Goal: Task Accomplishment & Management: Complete application form

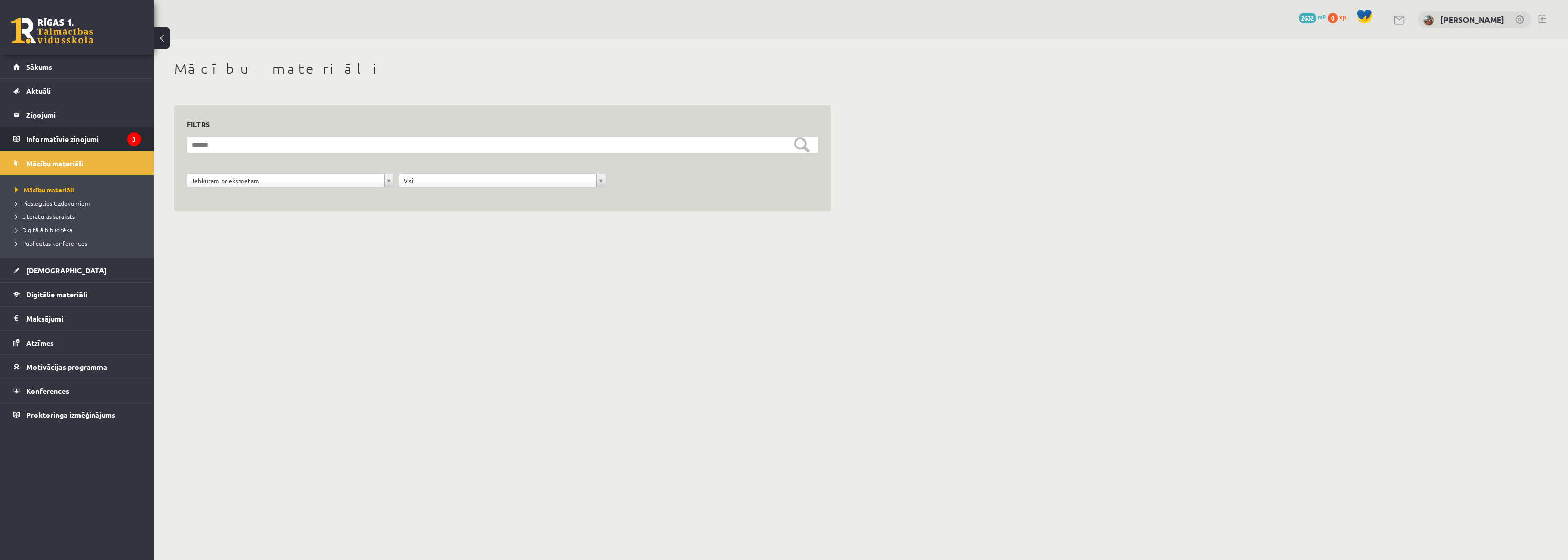
click at [55, 137] on legend "Informatīvie ziņojumi 3" at bounding box center [83, 139] width 115 height 24
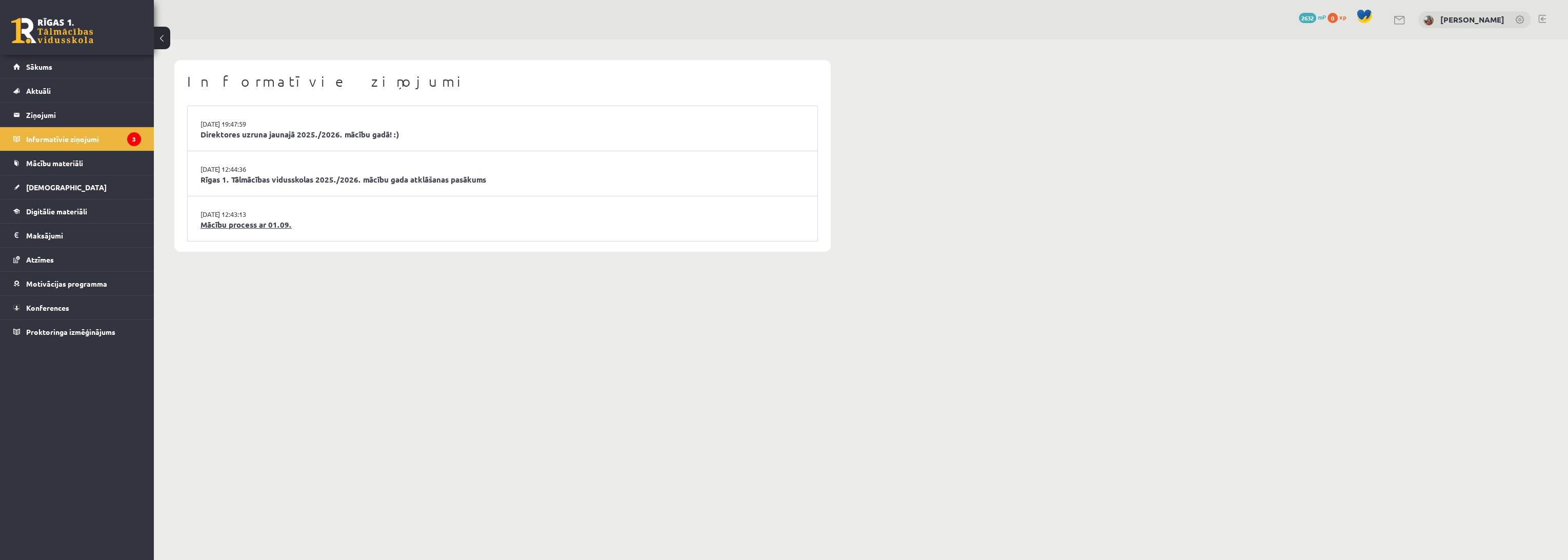
click at [268, 223] on link "Mācību process ar 01.09." at bounding box center [502, 224] width 604 height 11
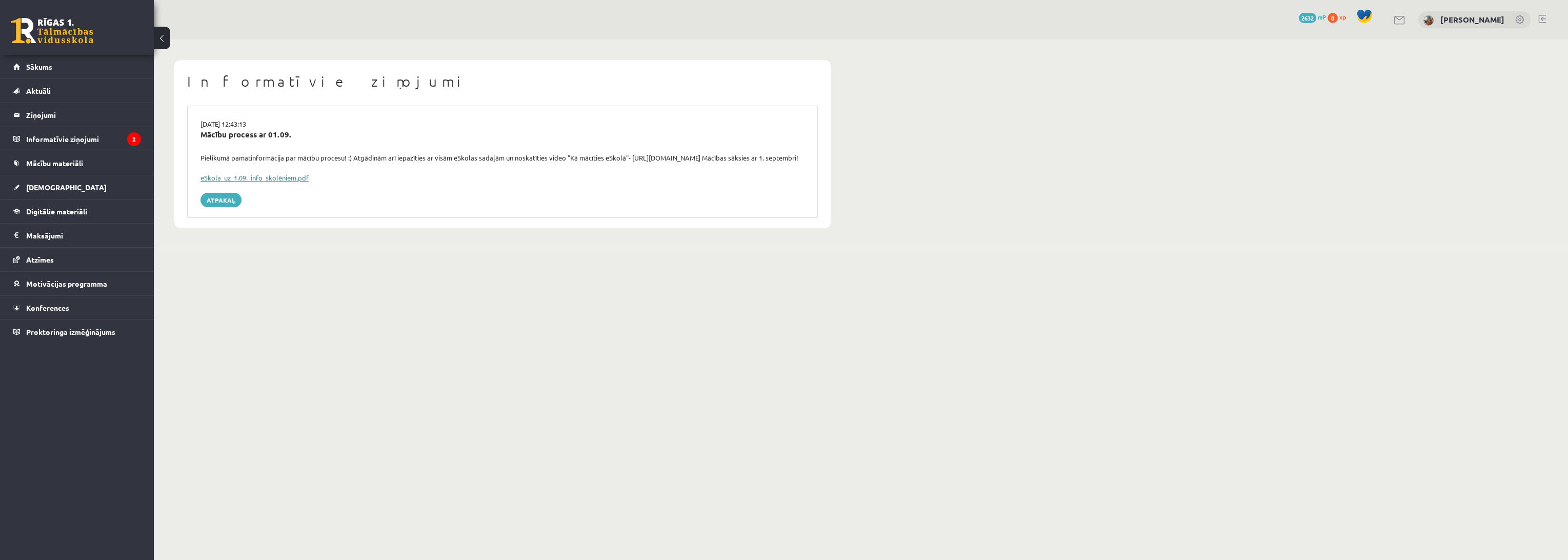
click at [283, 182] on link "eSkola_uz_1.09._info_skolēniem.pdf" at bounding box center [254, 178] width 108 height 9
click at [81, 141] on legend "Informatīvie ziņojumi 2" at bounding box center [83, 139] width 115 height 24
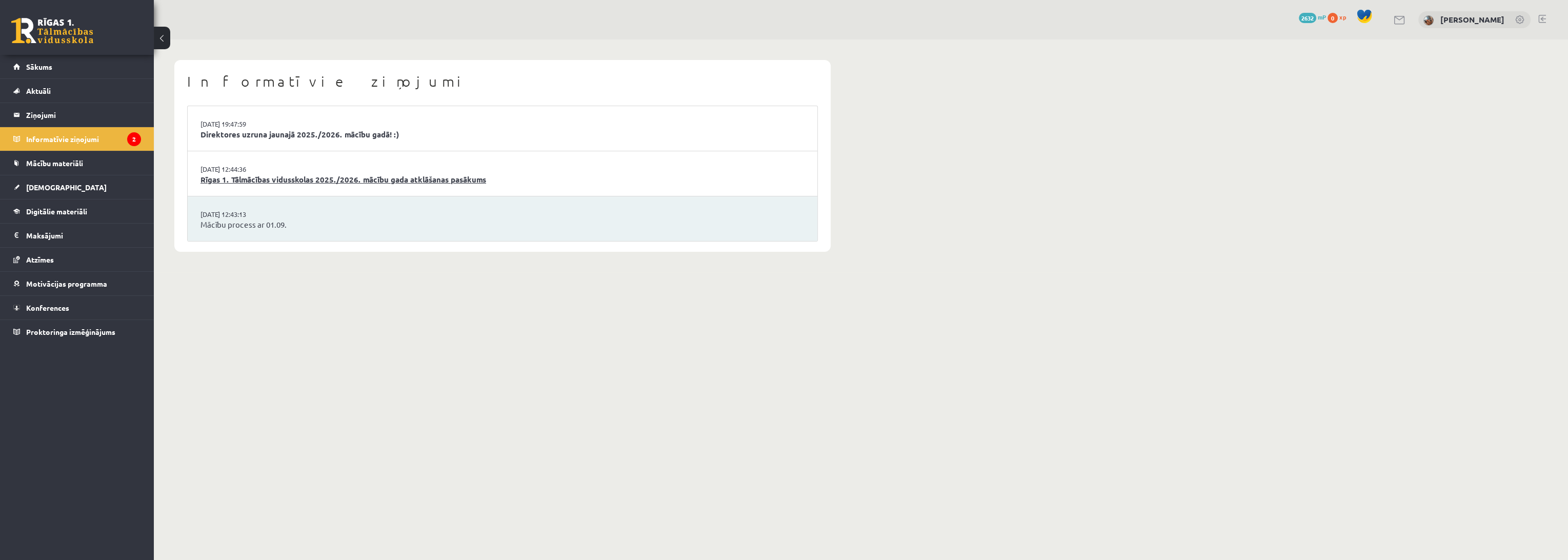
click at [243, 176] on link "Rīgas 1. Tālmācības vidusskolas 2025./2026. mācību gada atklāšanas pasākums" at bounding box center [502, 179] width 604 height 11
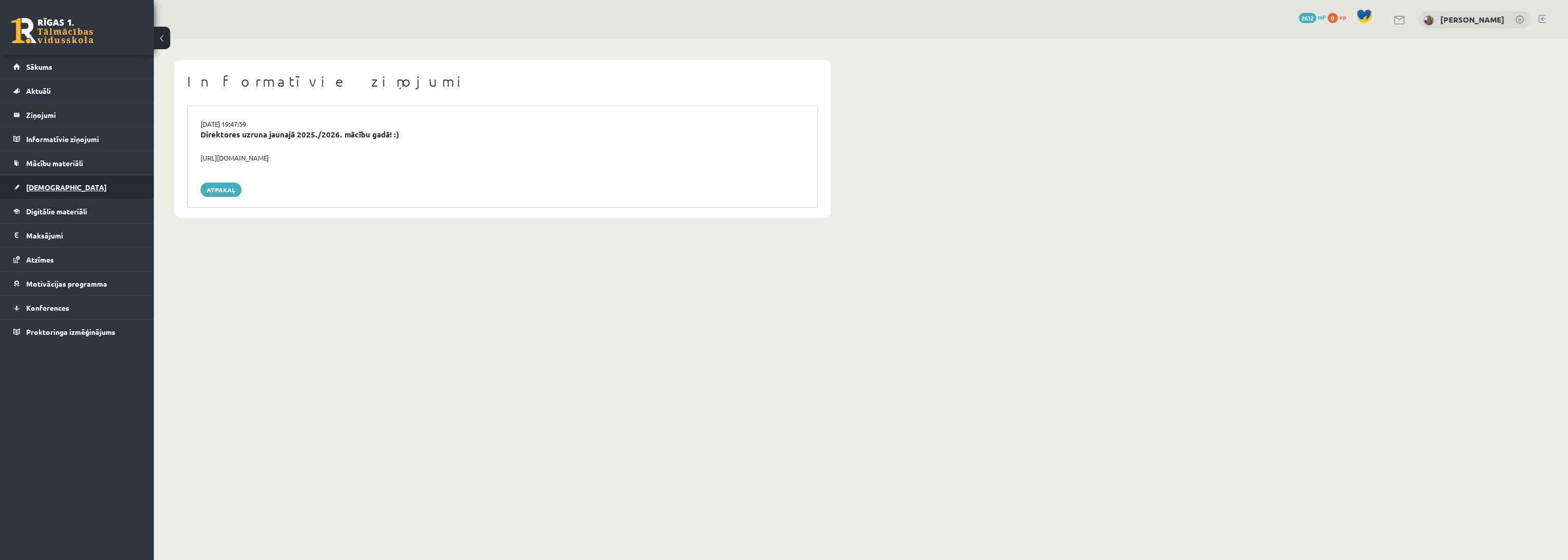
click at [54, 184] on span "[DEMOGRAPHIC_DATA]" at bounding box center [67, 187] width 81 height 10
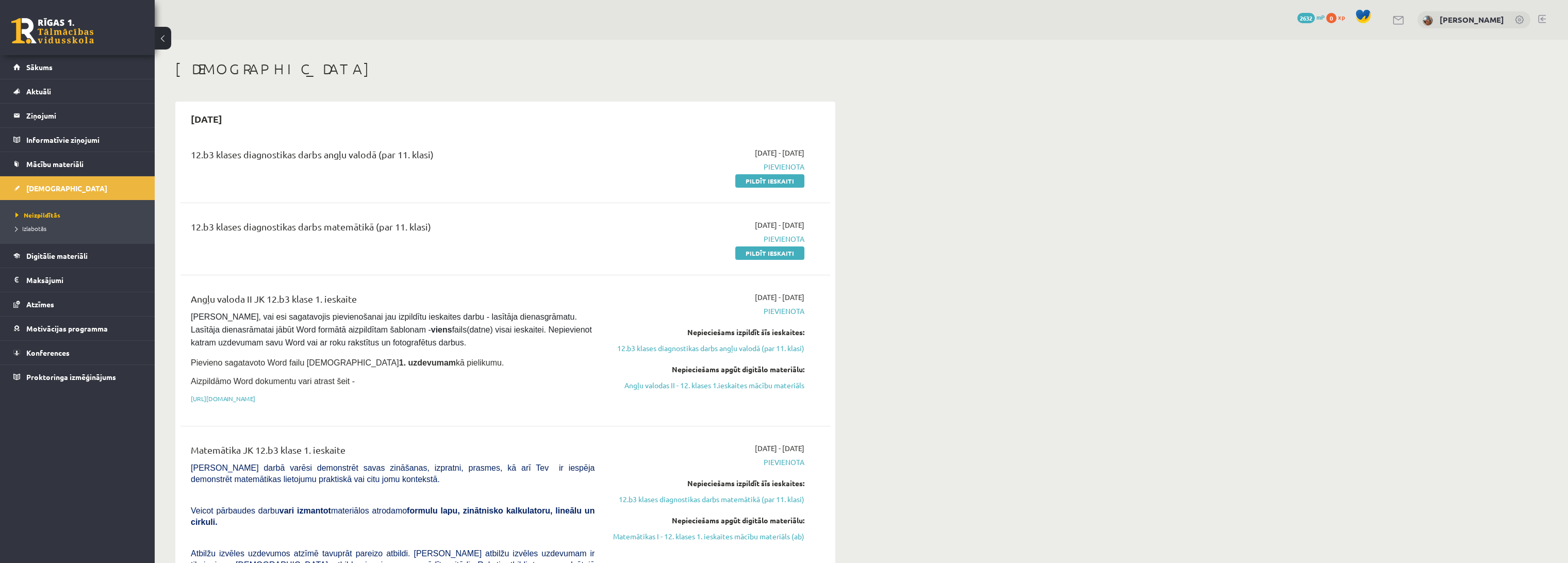
click at [773, 177] on link "Pildīt ieskaiti" at bounding box center [770, 180] width 69 height 13
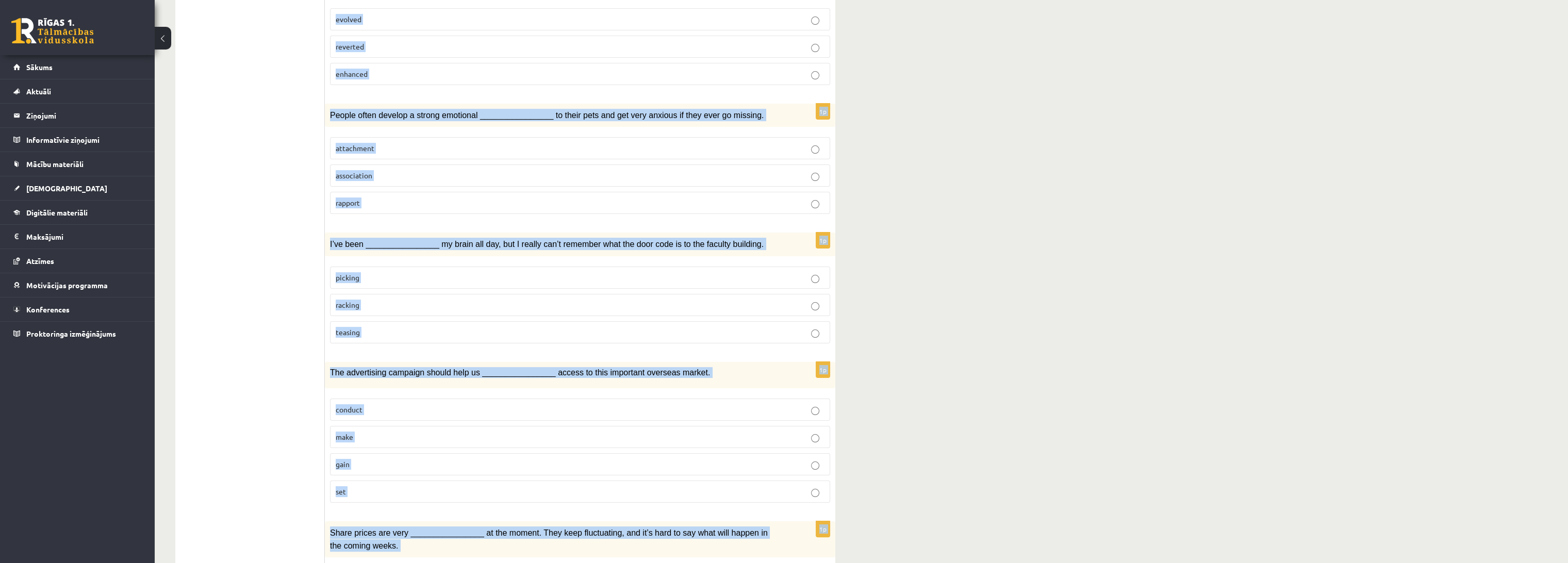
scroll to position [1316, 0]
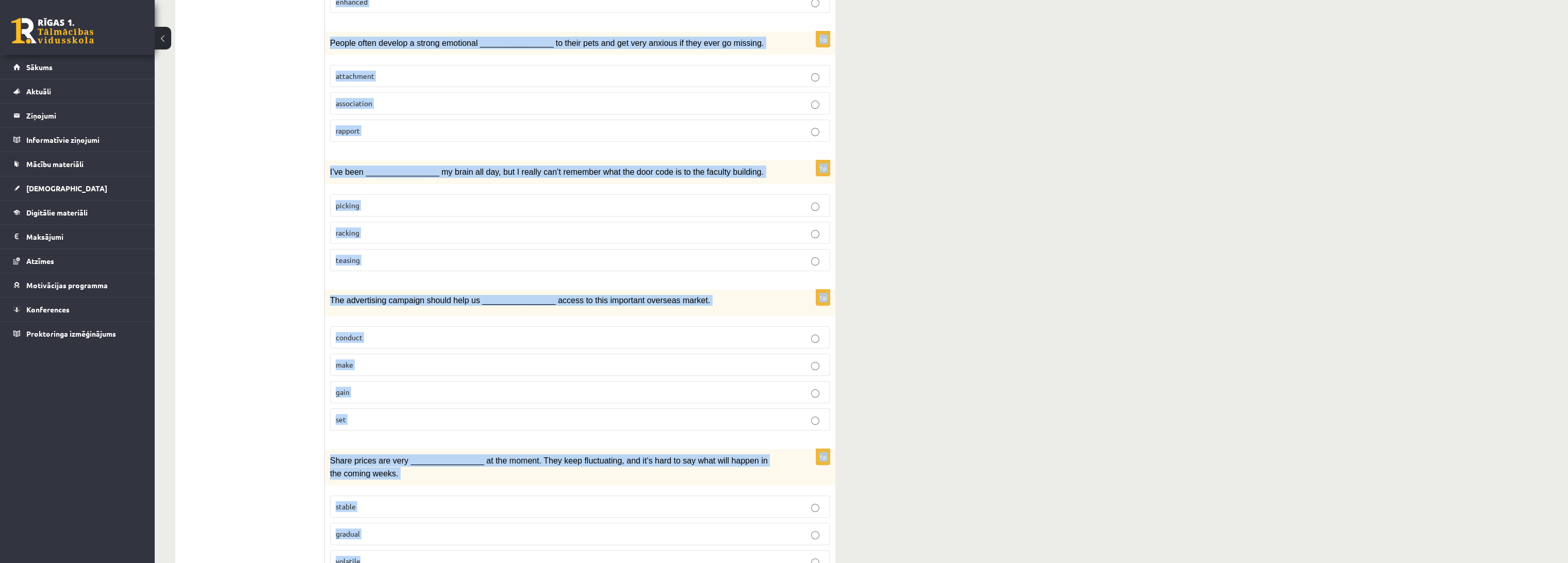
drag, startPoint x: 334, startPoint y: 196, endPoint x: 714, endPoint y: 509, distance: 492.3
copy form "Loremi dol sitamet consect. 4a ________________ el seddo eius tem inc utlabore …"
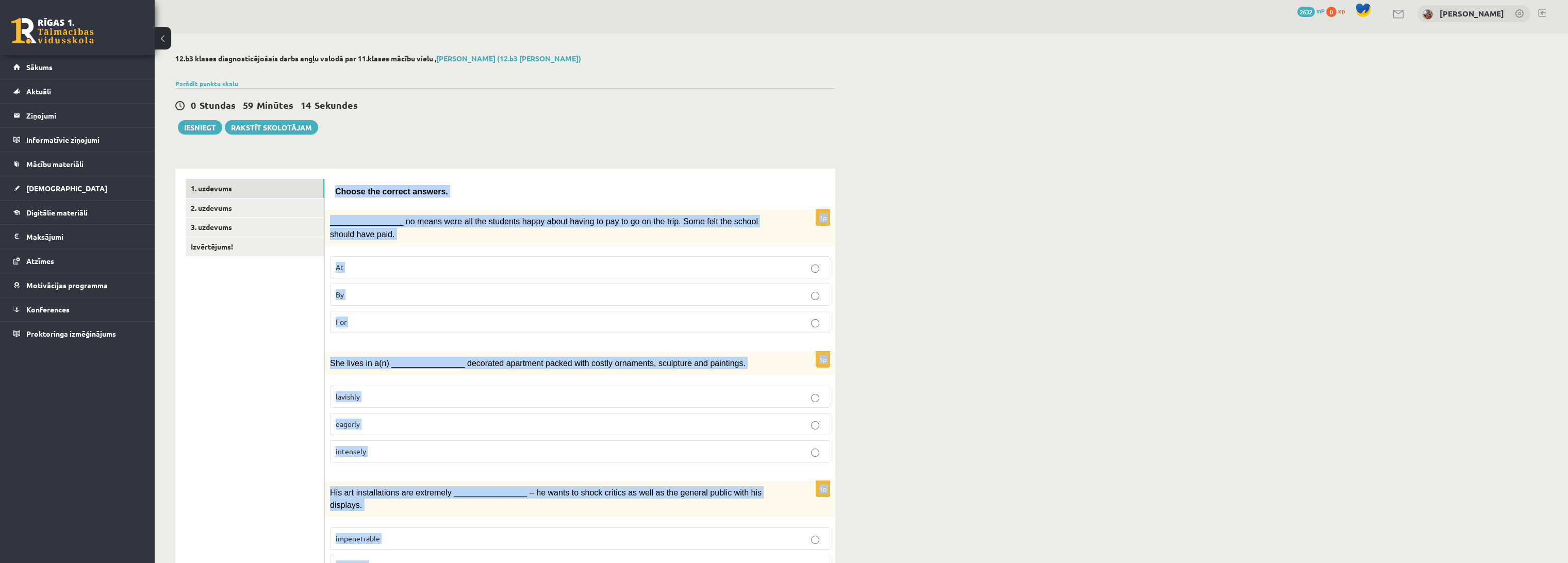
scroll to position [0, 0]
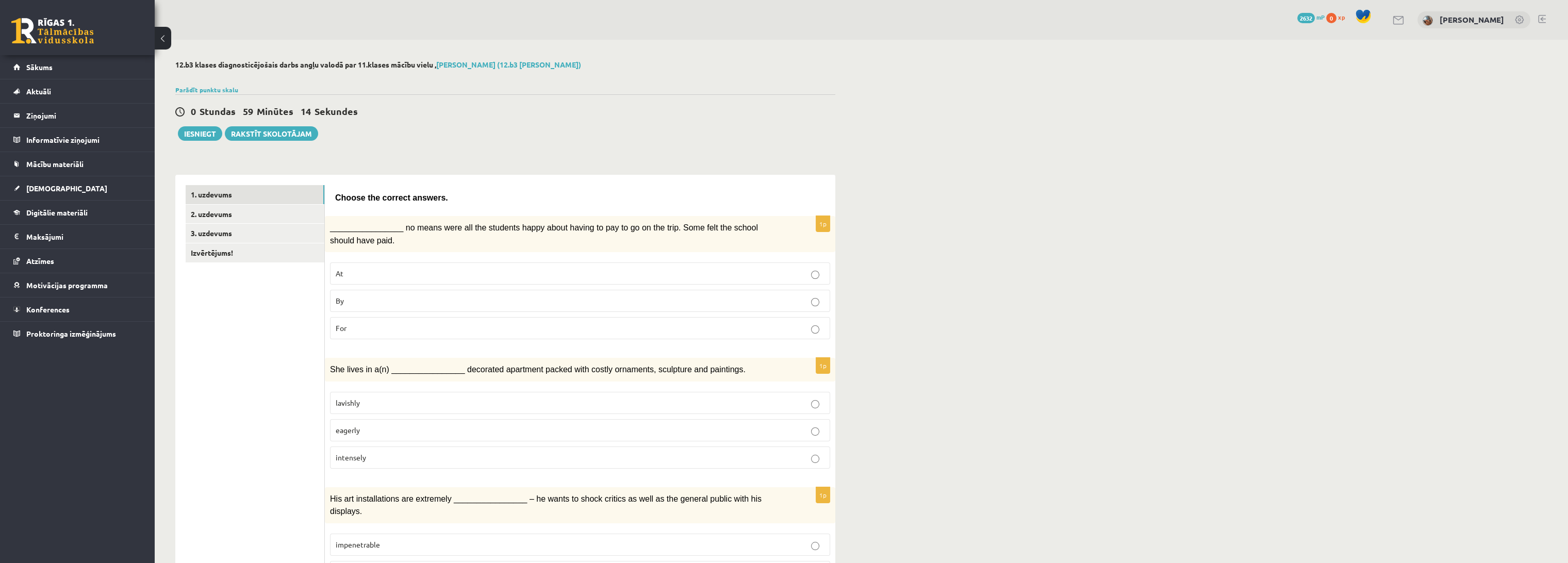
click at [388, 296] on p "By" at bounding box center [580, 301] width 489 height 11
click at [398, 398] on p "lavishly" at bounding box center [580, 403] width 489 height 11
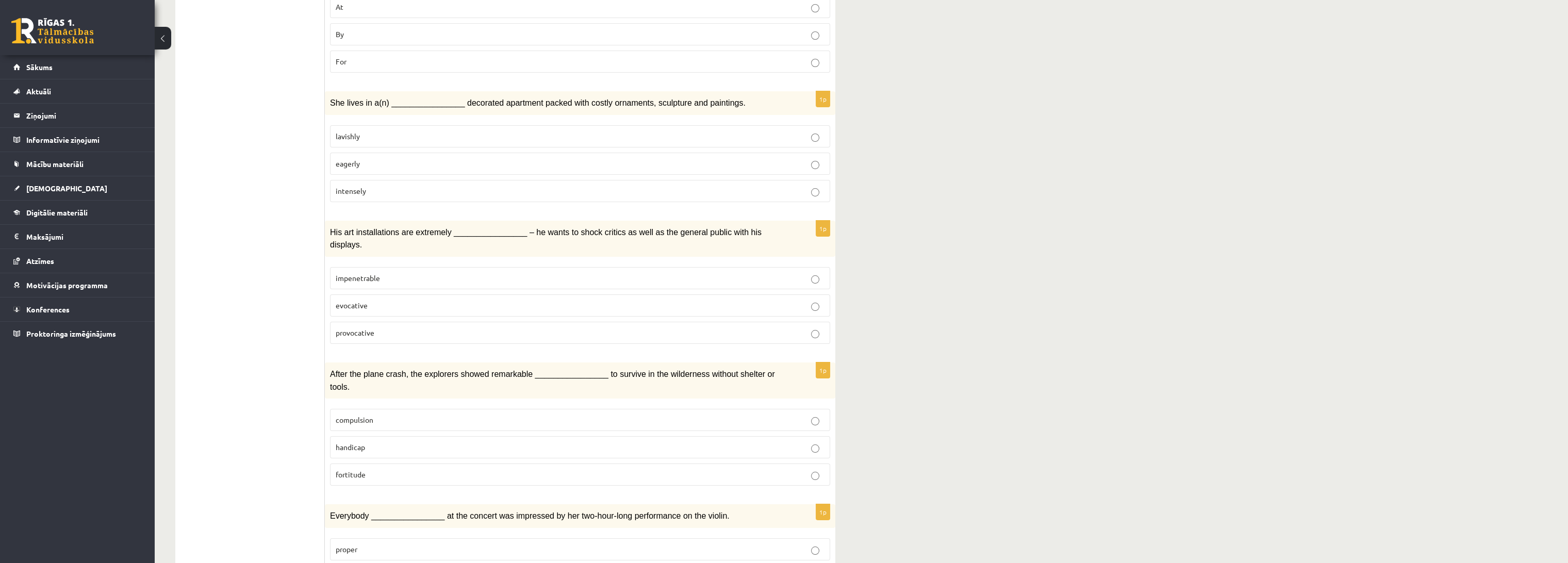
scroll to position [286, 0]
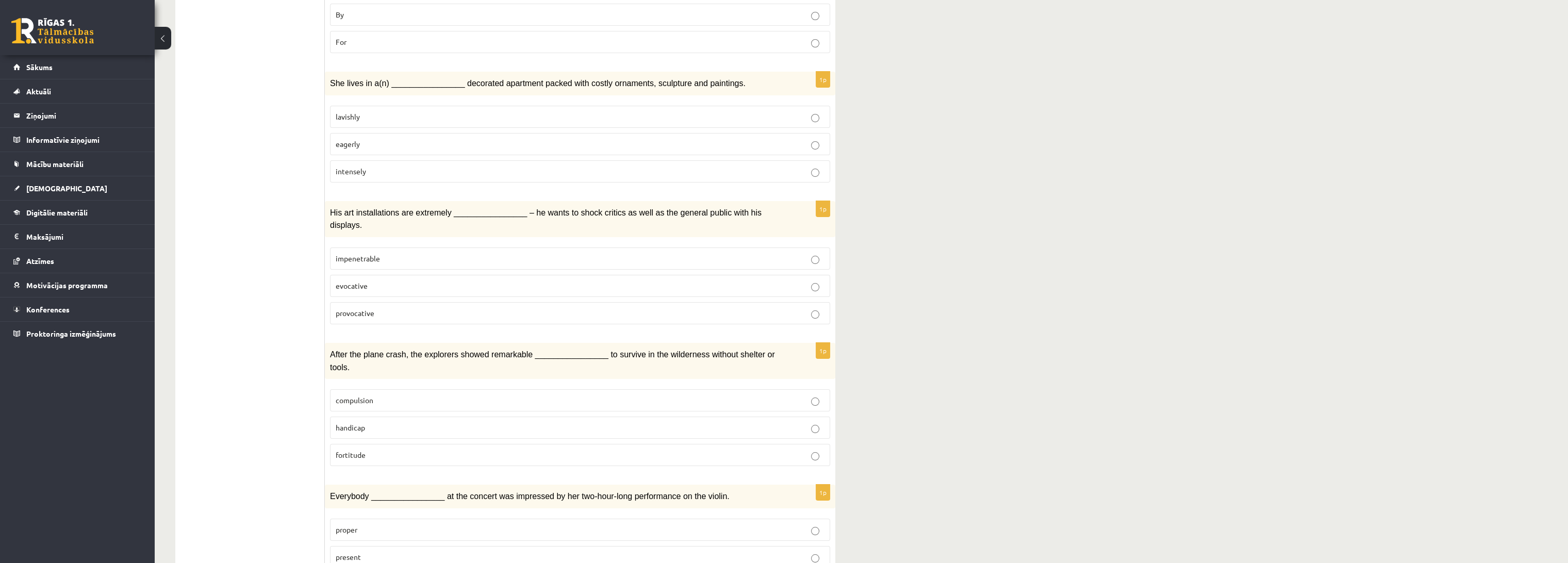
click at [413, 308] on p "provocative" at bounding box center [580, 313] width 489 height 11
click at [437, 450] on p "fortitude" at bounding box center [580, 455] width 489 height 11
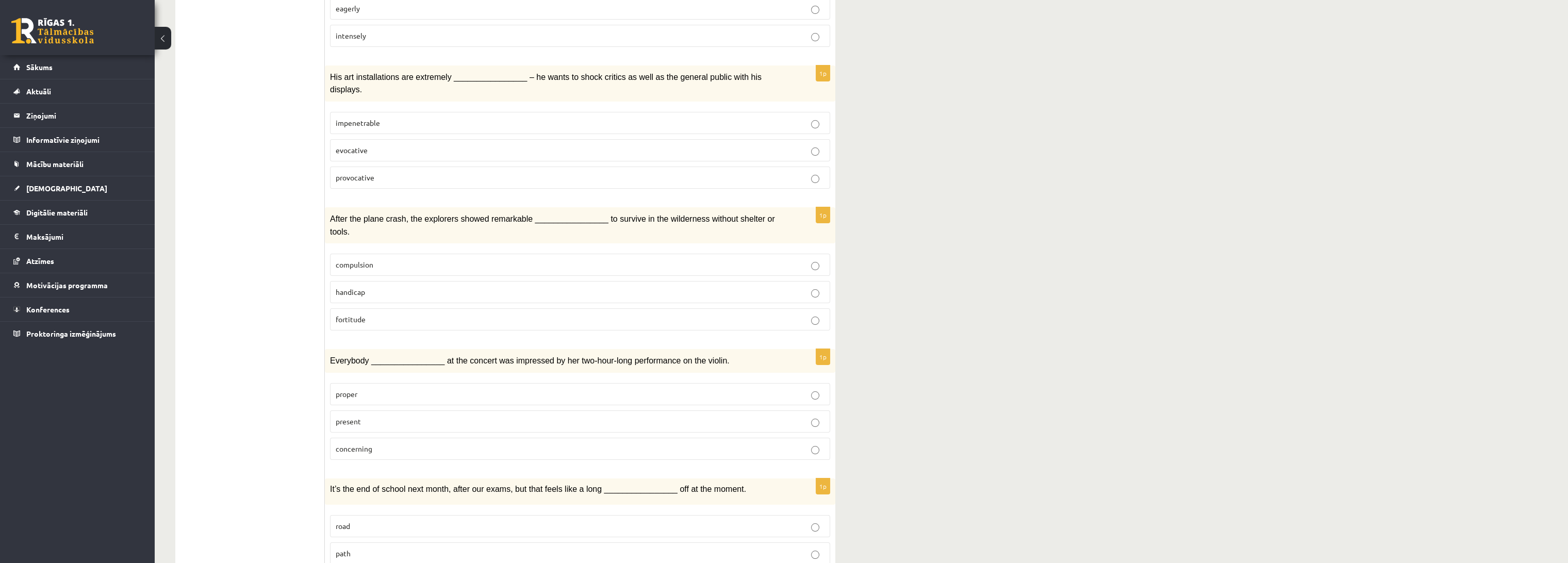
scroll to position [458, 0]
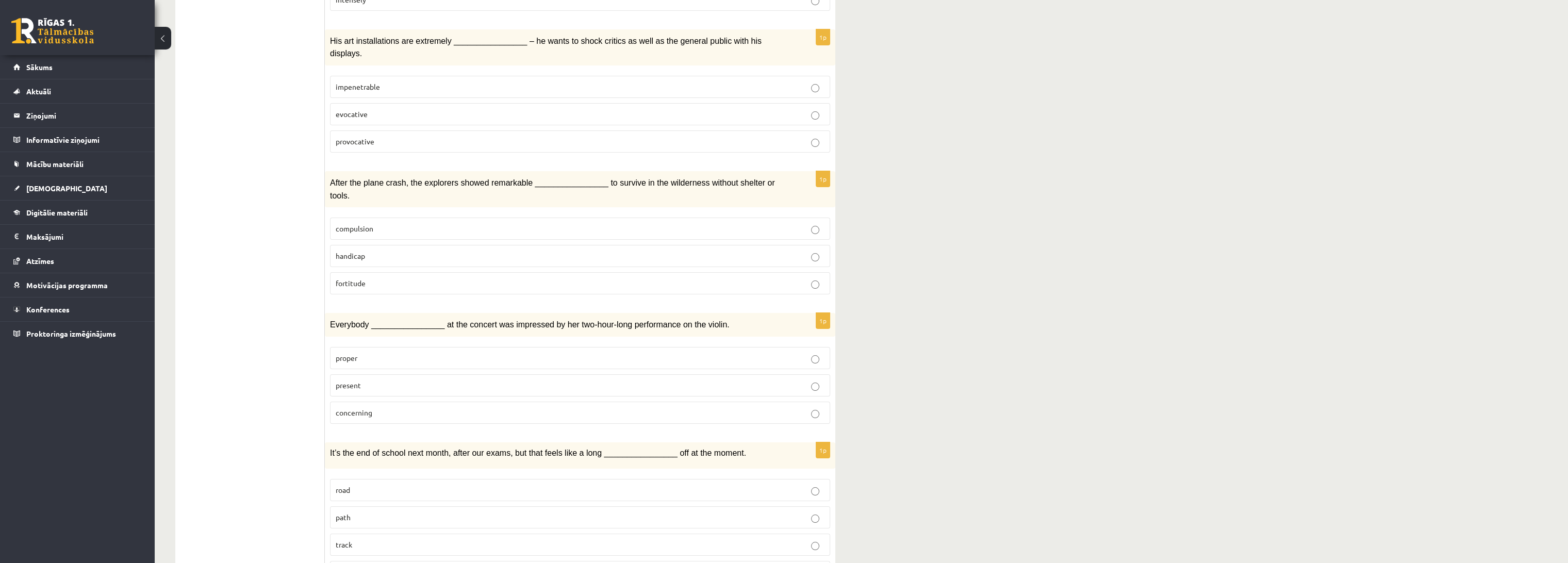
click at [401, 375] on label "present" at bounding box center [580, 385] width 500 height 22
click at [427, 563] on p "way" at bounding box center [580, 572] width 489 height 11
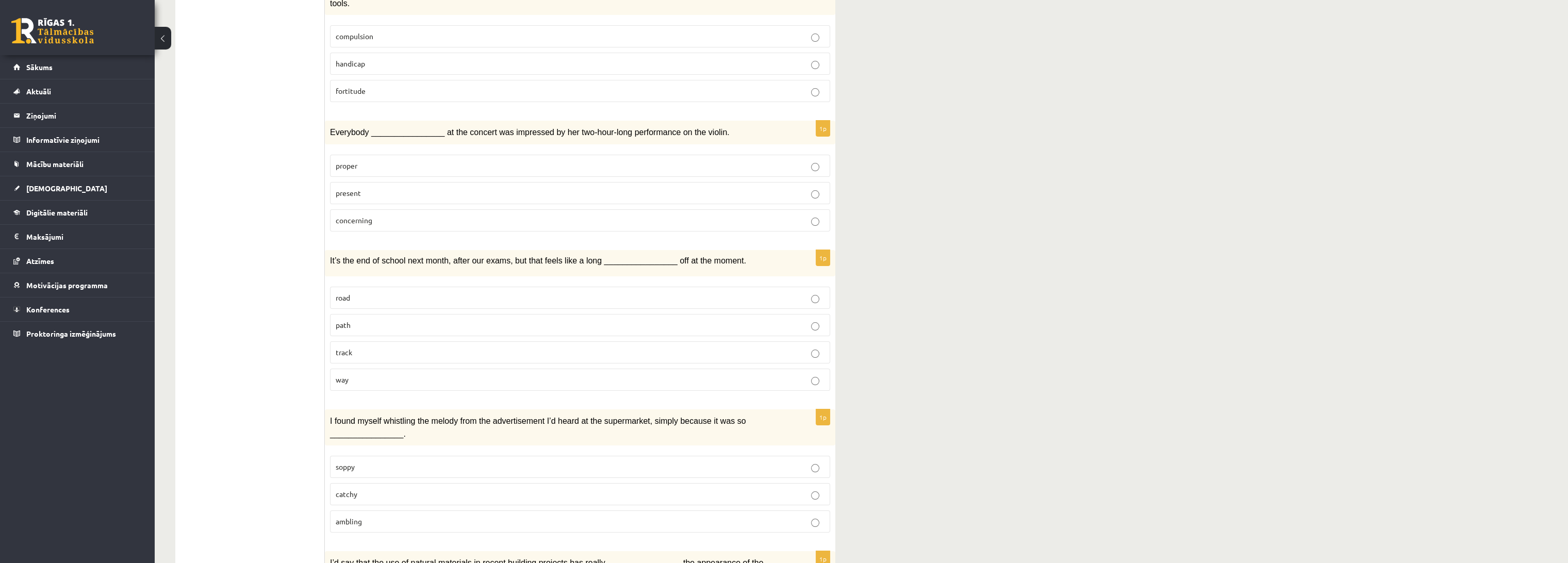
scroll to position [688, 0]
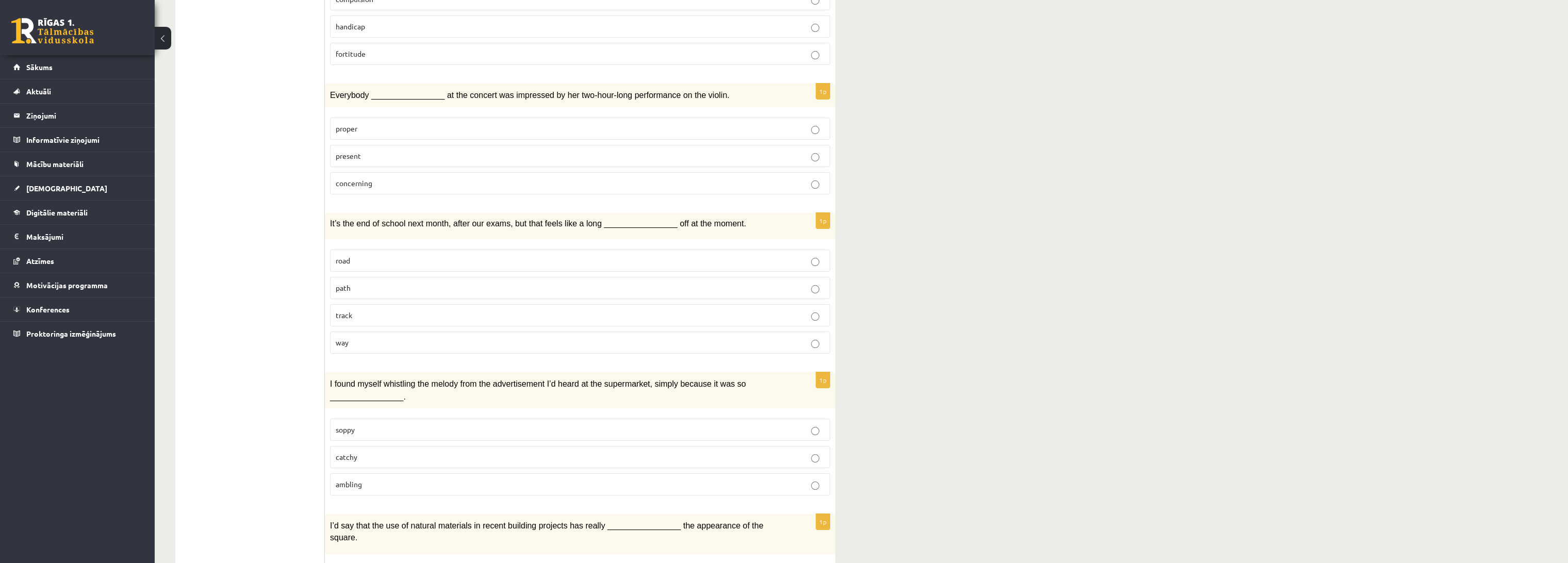
click at [472, 452] on p "catchy" at bounding box center [580, 457] width 489 height 11
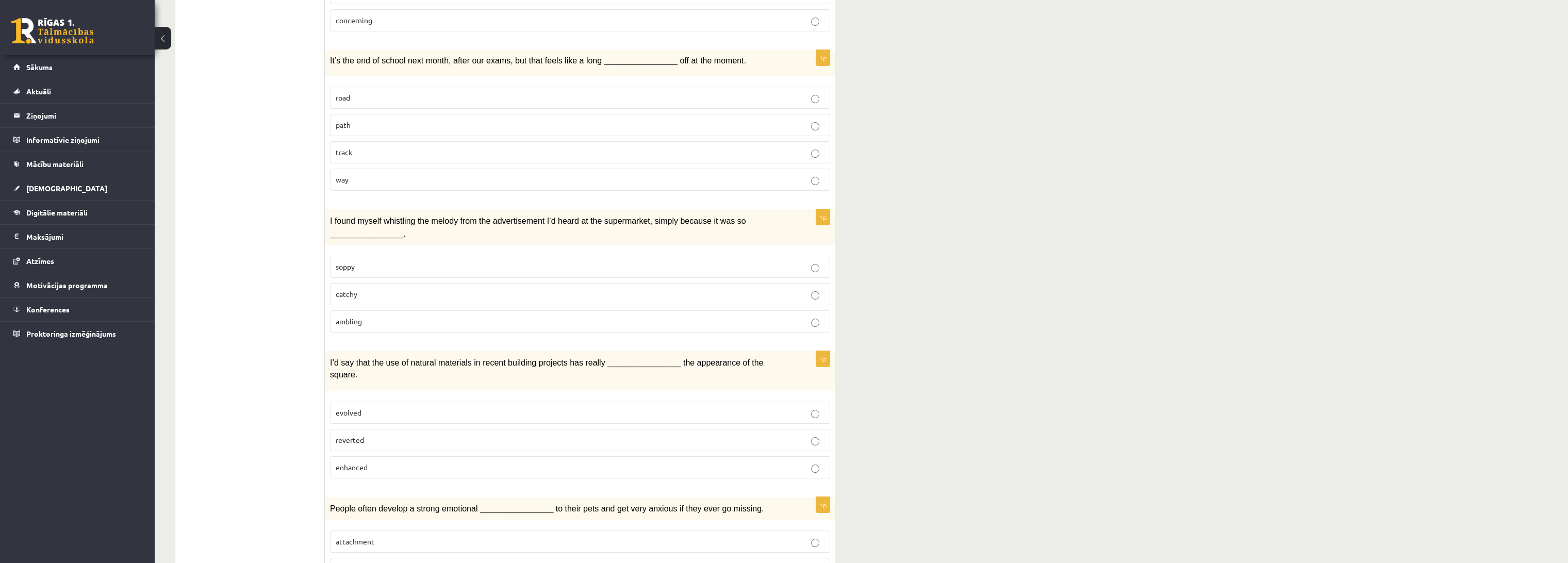
scroll to position [917, 0]
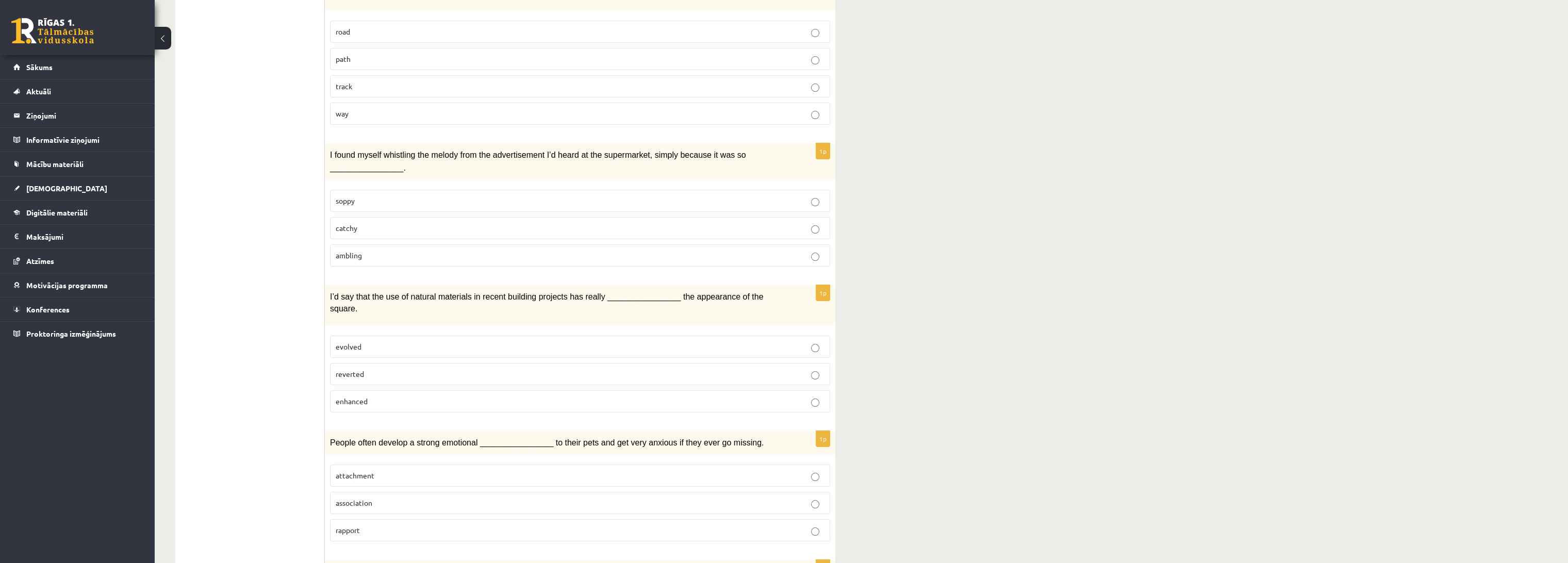
click at [466, 391] on label "enhanced" at bounding box center [580, 401] width 500 height 22
click at [433, 470] on p "attachment" at bounding box center [580, 476] width 489 height 11
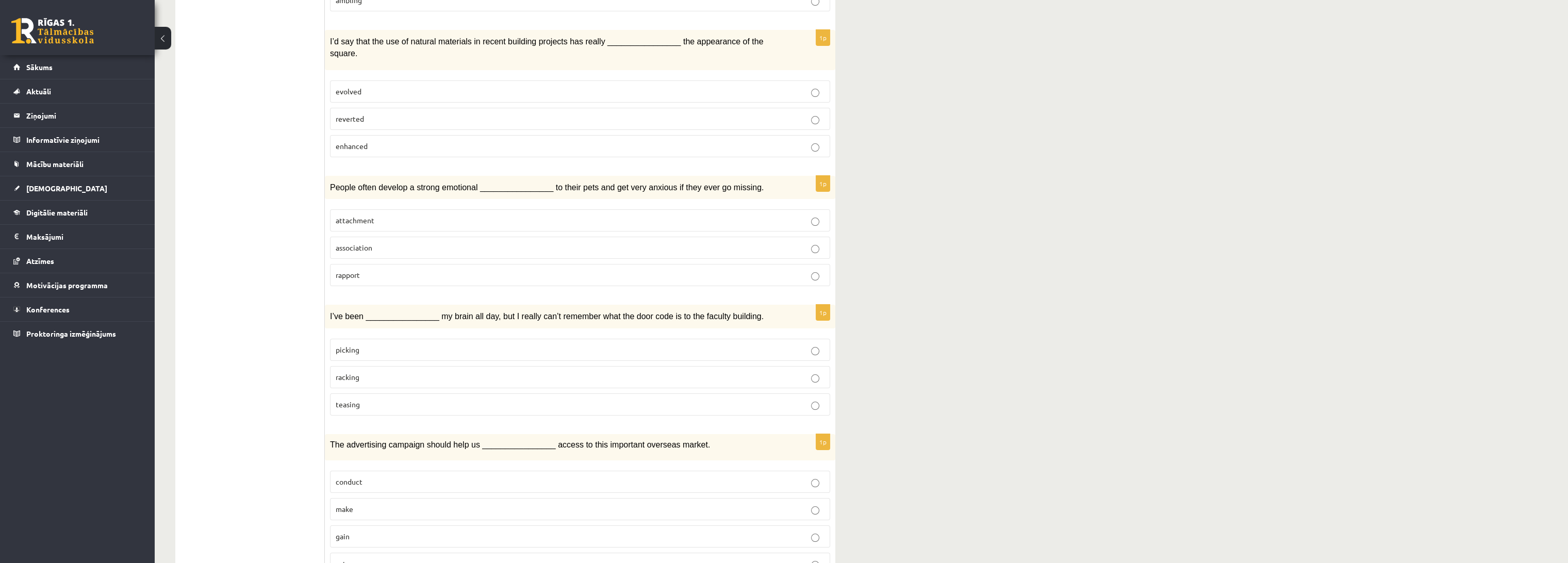
scroll to position [1316, 0]
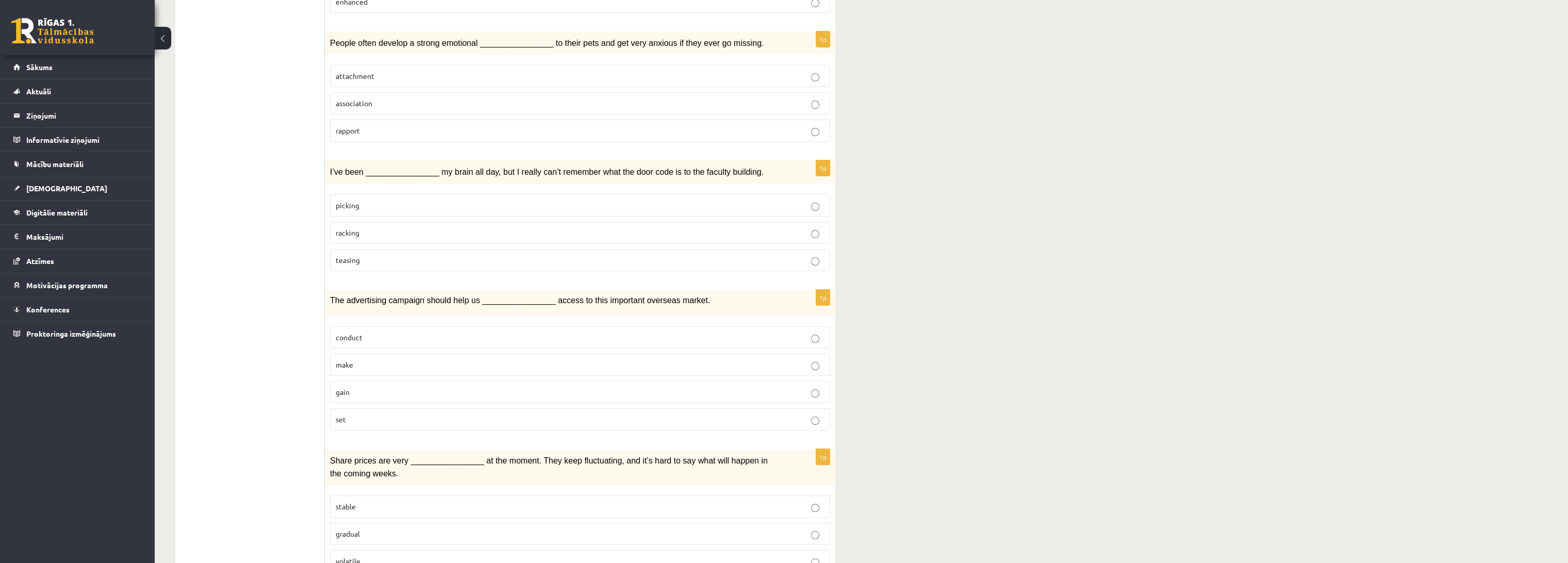
click at [517, 227] on p "racking" at bounding box center [580, 232] width 489 height 11
click at [425, 381] on label "gain" at bounding box center [580, 392] width 500 height 22
click at [420, 556] on p "volatile" at bounding box center [580, 561] width 489 height 11
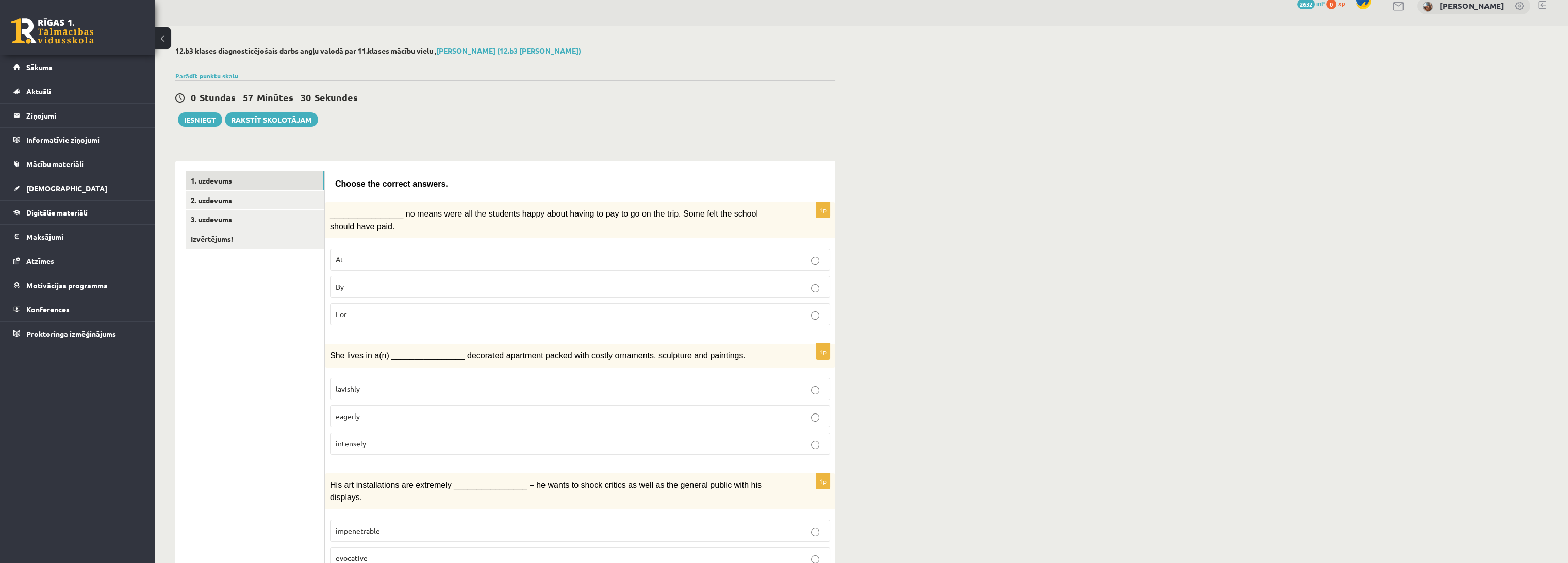
scroll to position [0, 0]
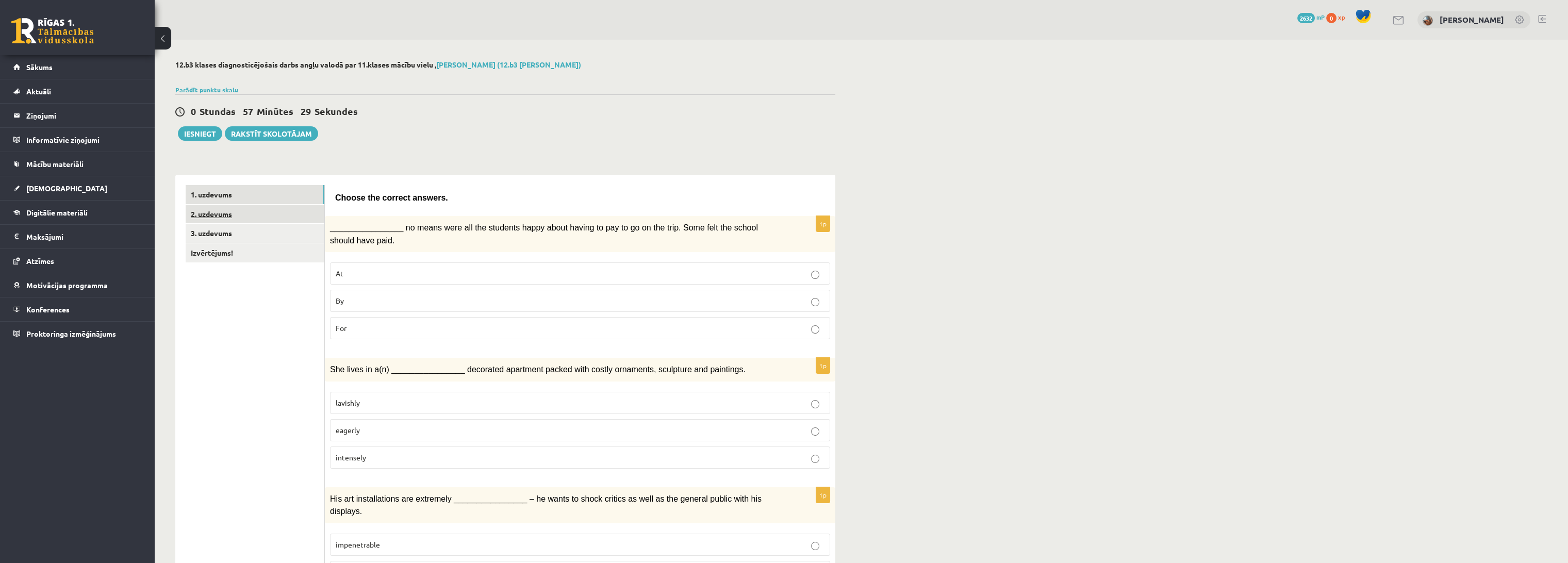
click at [243, 212] on link "2. uzdevums" at bounding box center [255, 215] width 139 height 19
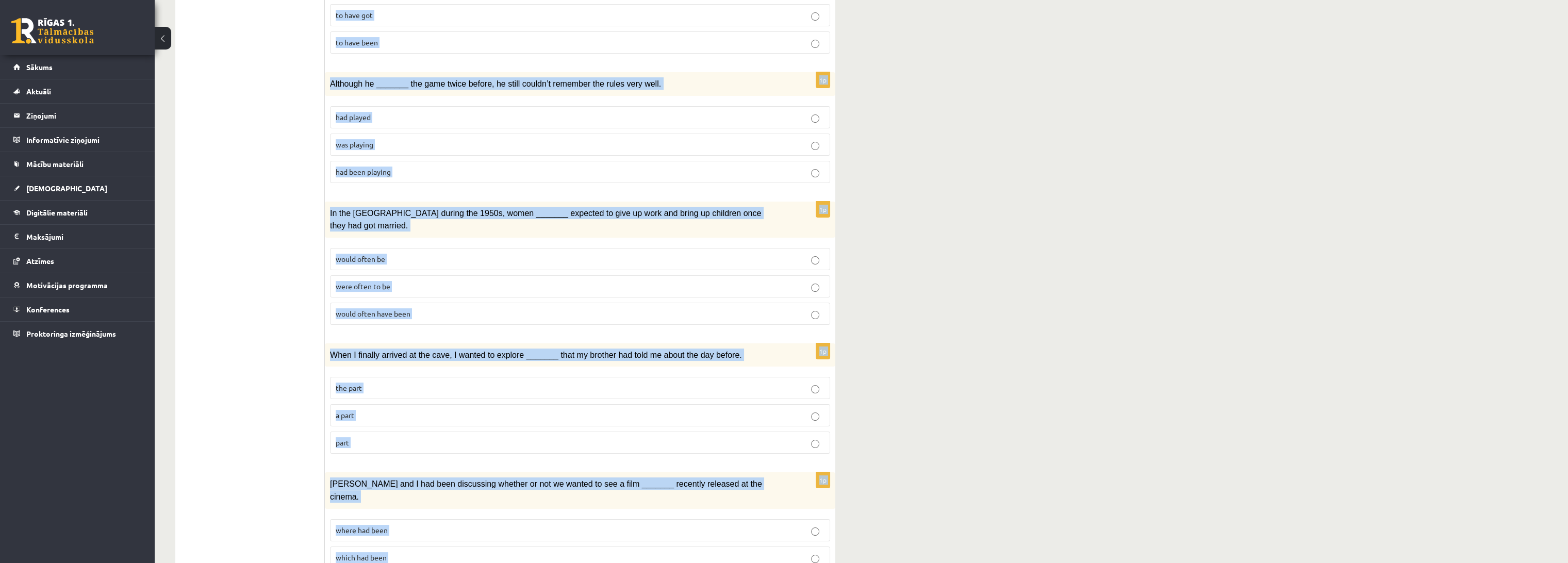
scroll to position [957, 0]
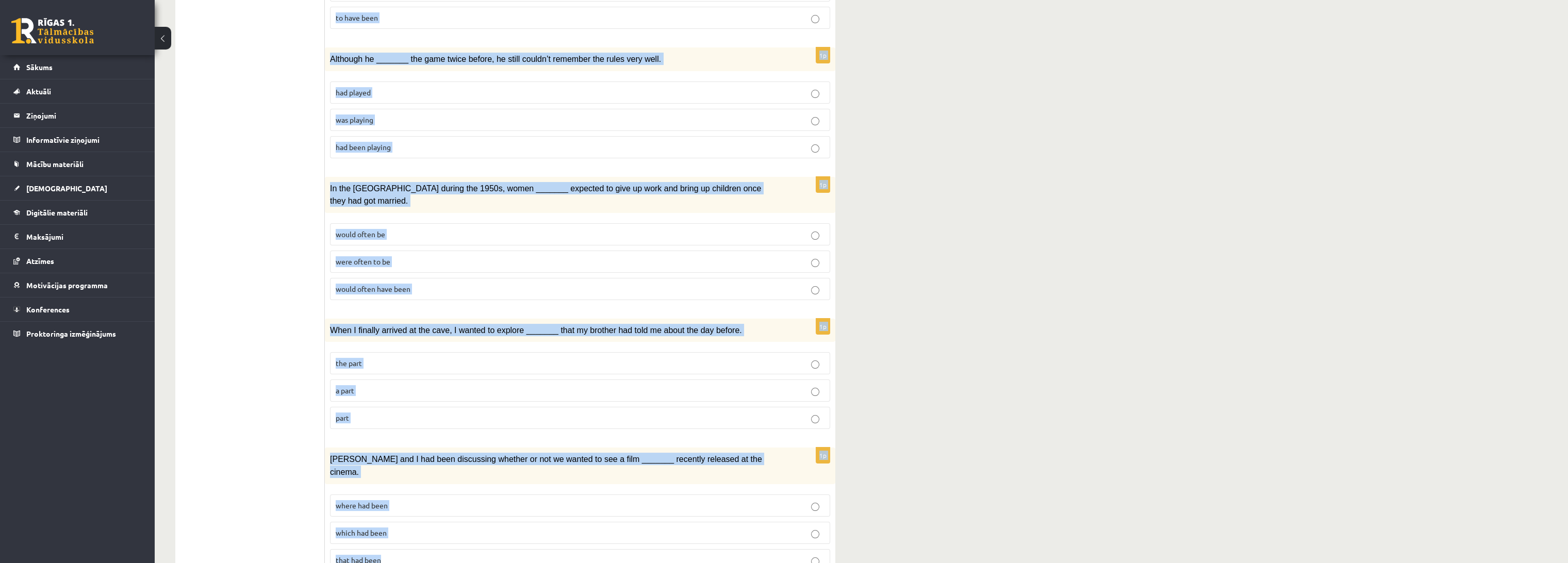
drag, startPoint x: 332, startPoint y: 194, endPoint x: 676, endPoint y: 521, distance: 474.6
copy form "Circle the form that cannot be used to complete the sentences. 1p _______ was w…"
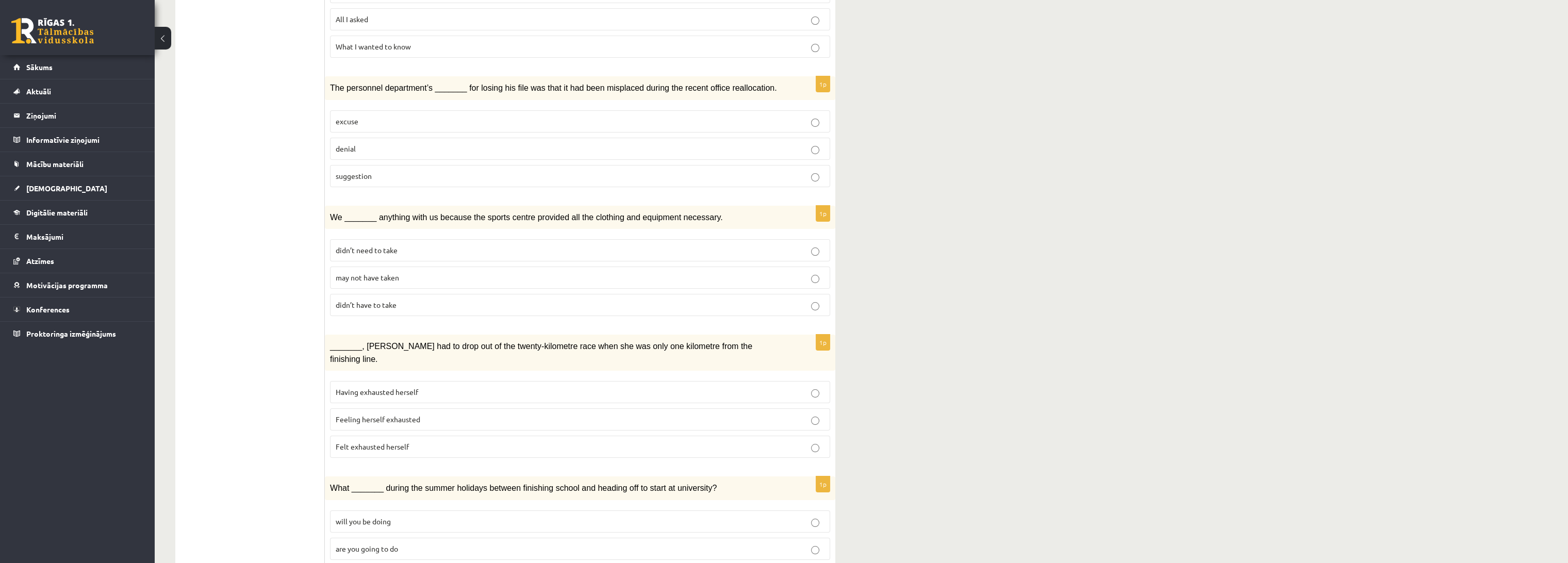
scroll to position [0, 0]
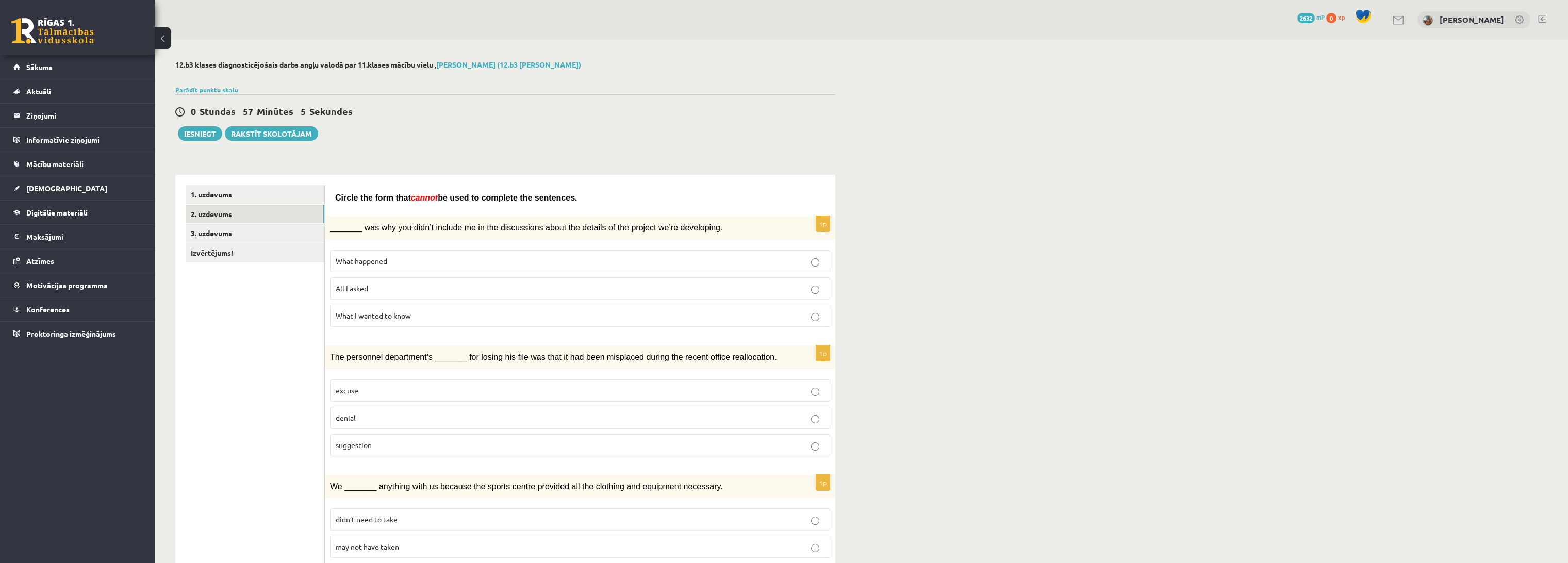
click at [402, 289] on p "All I asked" at bounding box center [580, 288] width 489 height 11
click at [400, 415] on p "denial" at bounding box center [580, 418] width 489 height 11
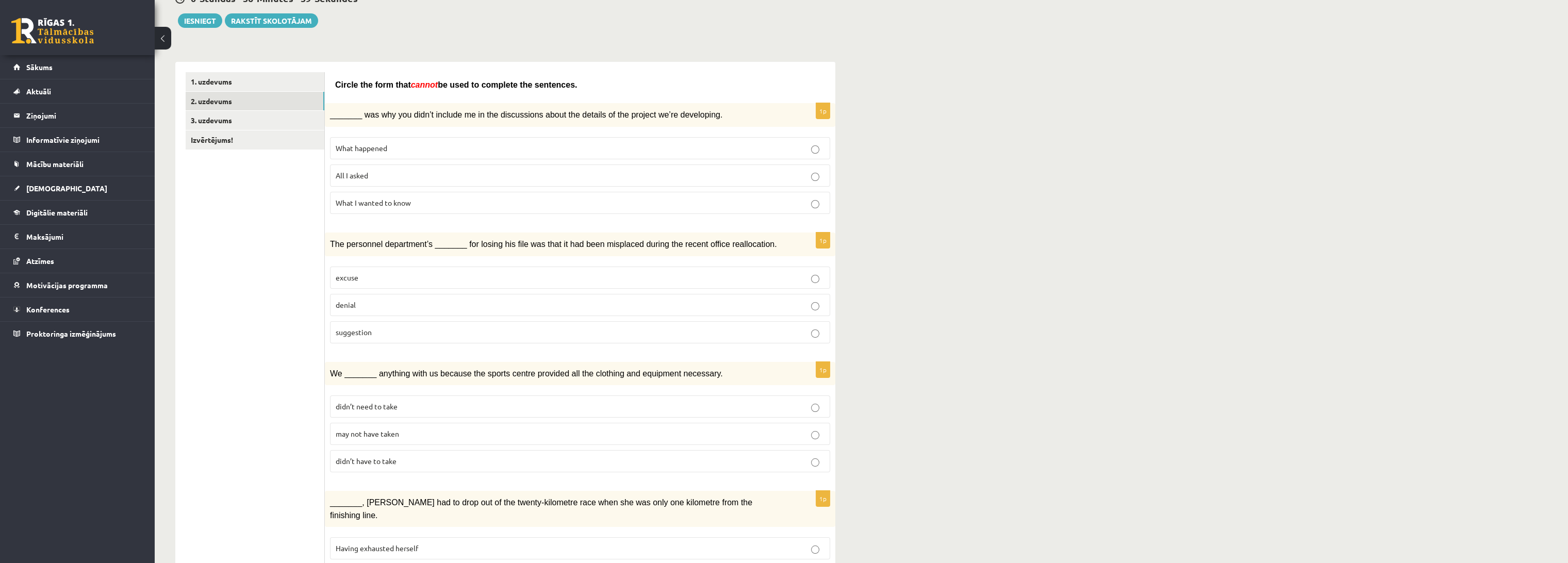
scroll to position [115, 0]
click at [421, 430] on p "may not have taken" at bounding box center [580, 432] width 489 height 11
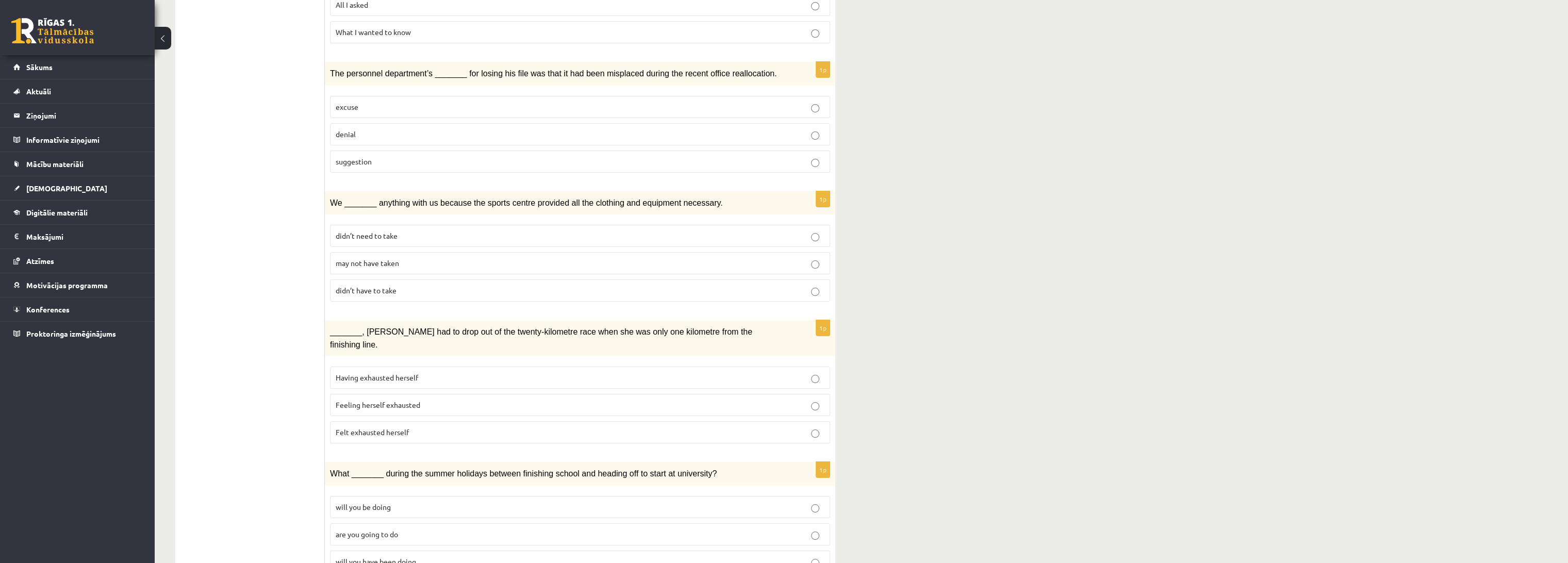
scroll to position [286, 0]
click at [416, 370] on span "Having exhausted herself" at bounding box center [377, 375] width 82 height 10
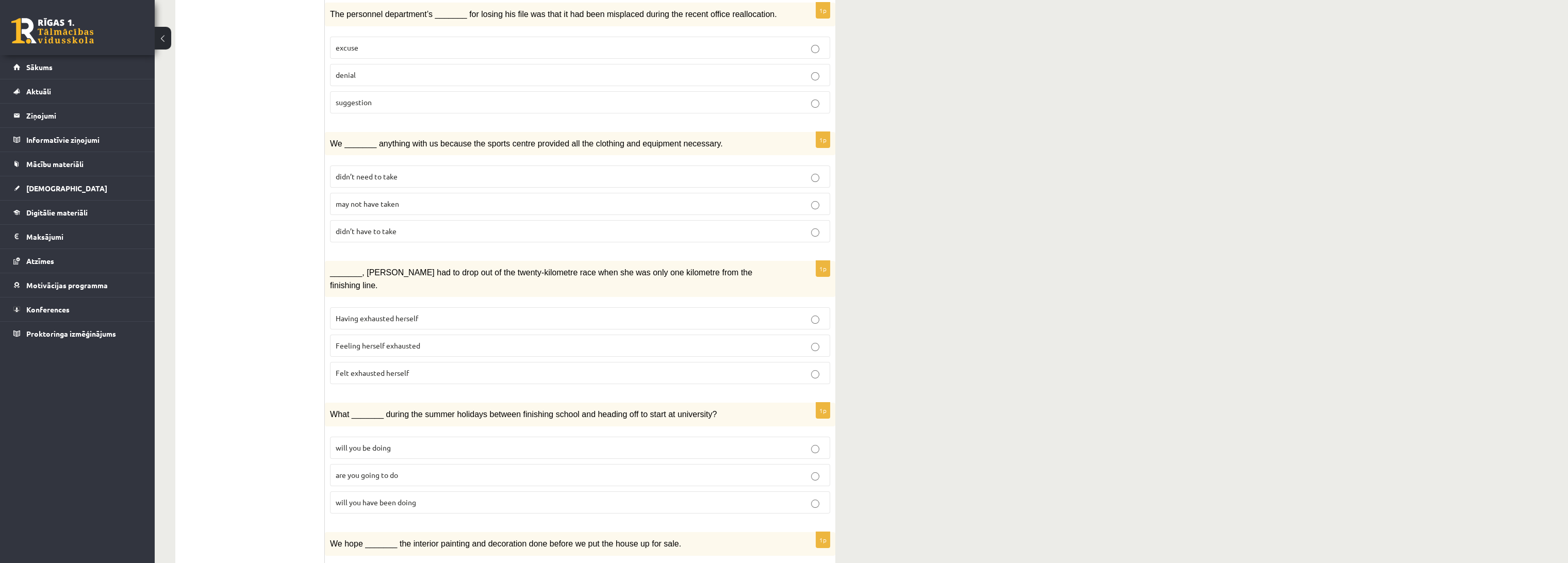
scroll to position [344, 0]
click at [446, 497] on p "will you have been doing" at bounding box center [580, 502] width 489 height 11
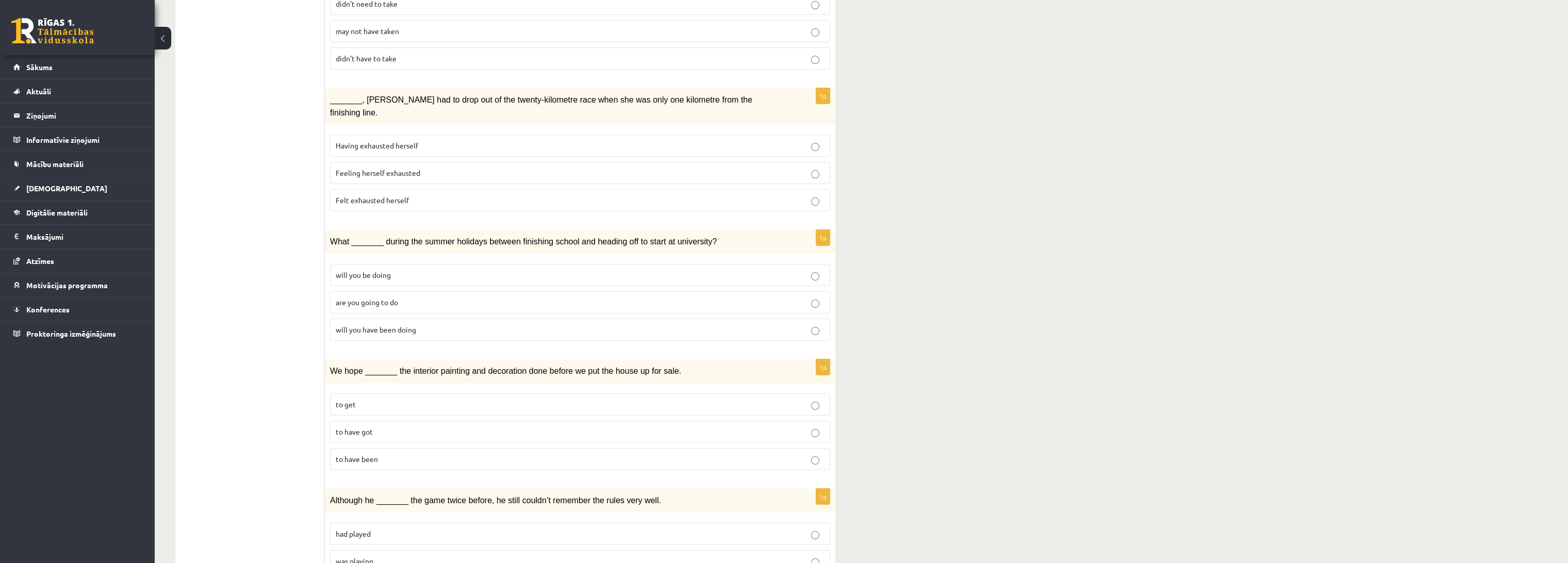
scroll to position [573, 0]
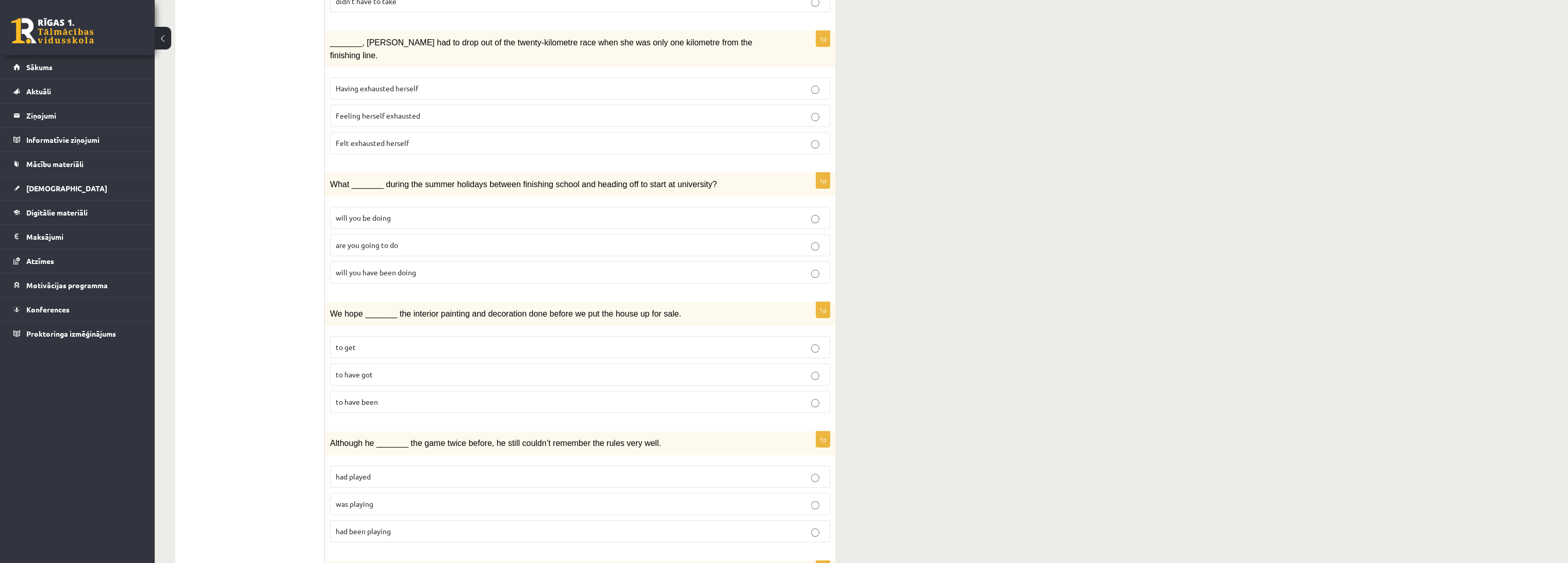
click at [408, 397] on p "to have been" at bounding box center [580, 402] width 489 height 11
click at [412, 498] on p "was playing" at bounding box center [580, 504] width 489 height 11
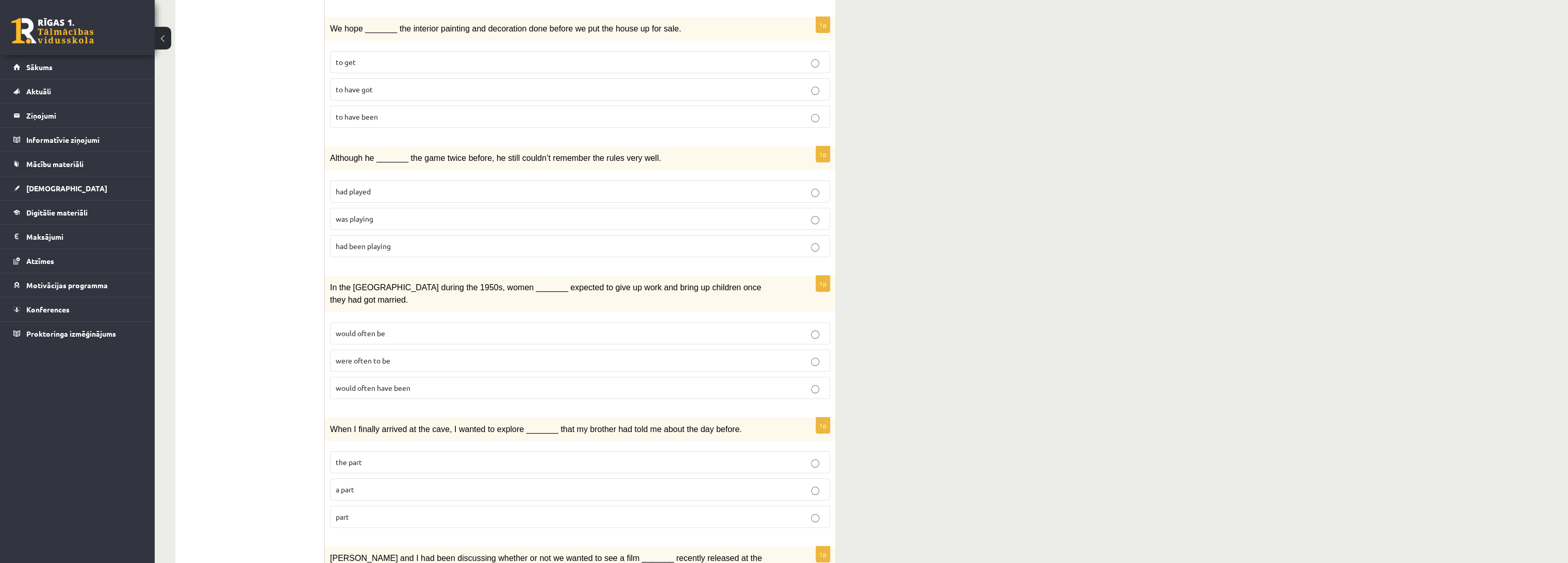
scroll to position [859, 0]
click at [440, 382] on p "would often have been" at bounding box center [580, 387] width 489 height 11
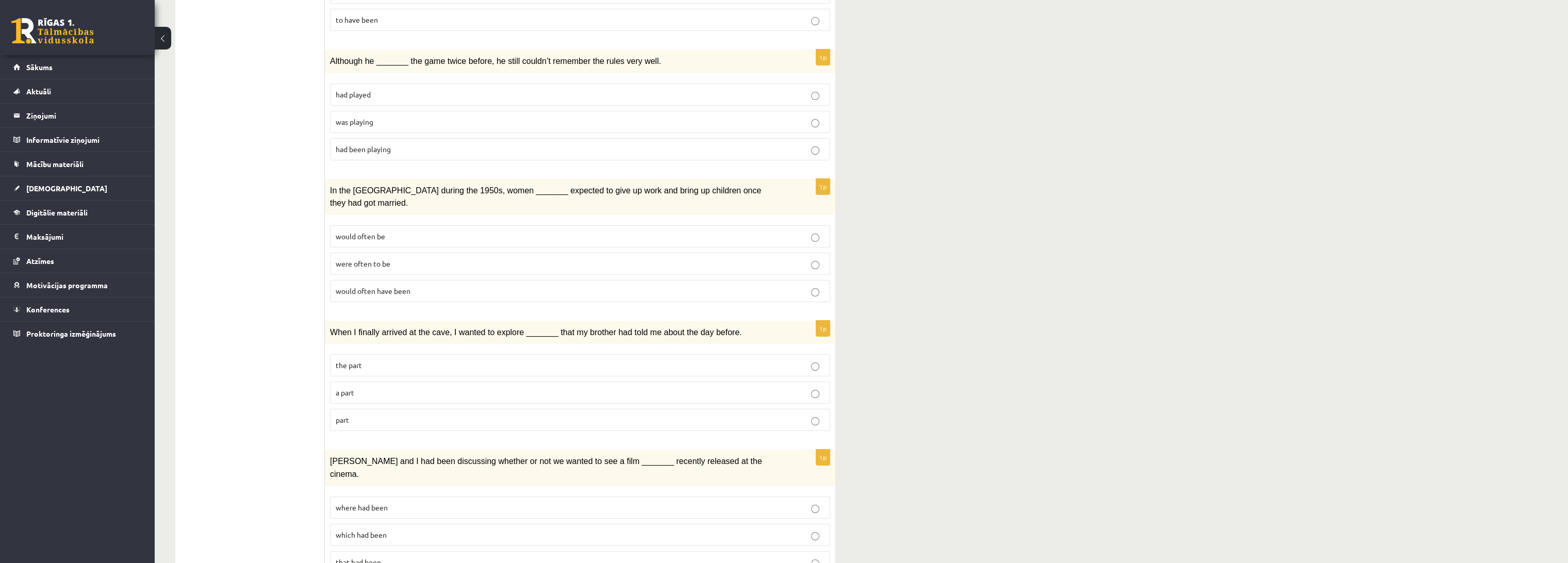
scroll to position [957, 0]
click at [428, 413] on p "part" at bounding box center [580, 418] width 489 height 11
click at [413, 500] on p "where had been" at bounding box center [580, 506] width 489 height 11
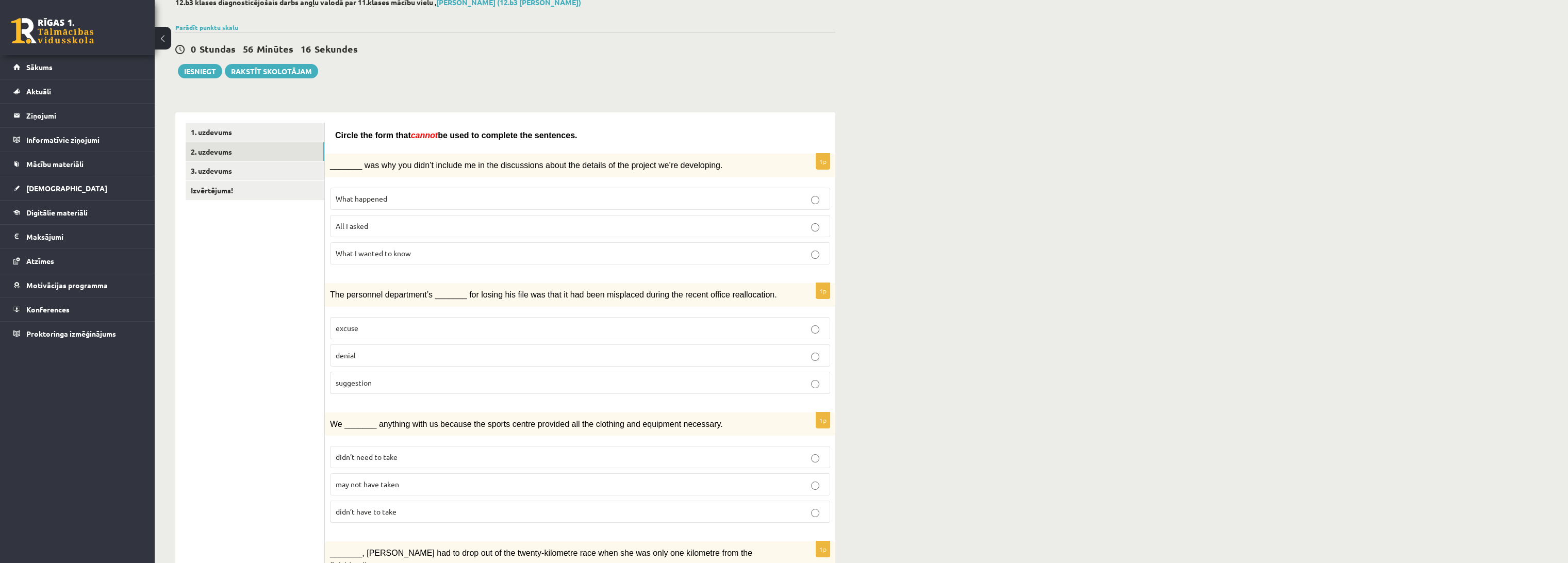
scroll to position [0, 0]
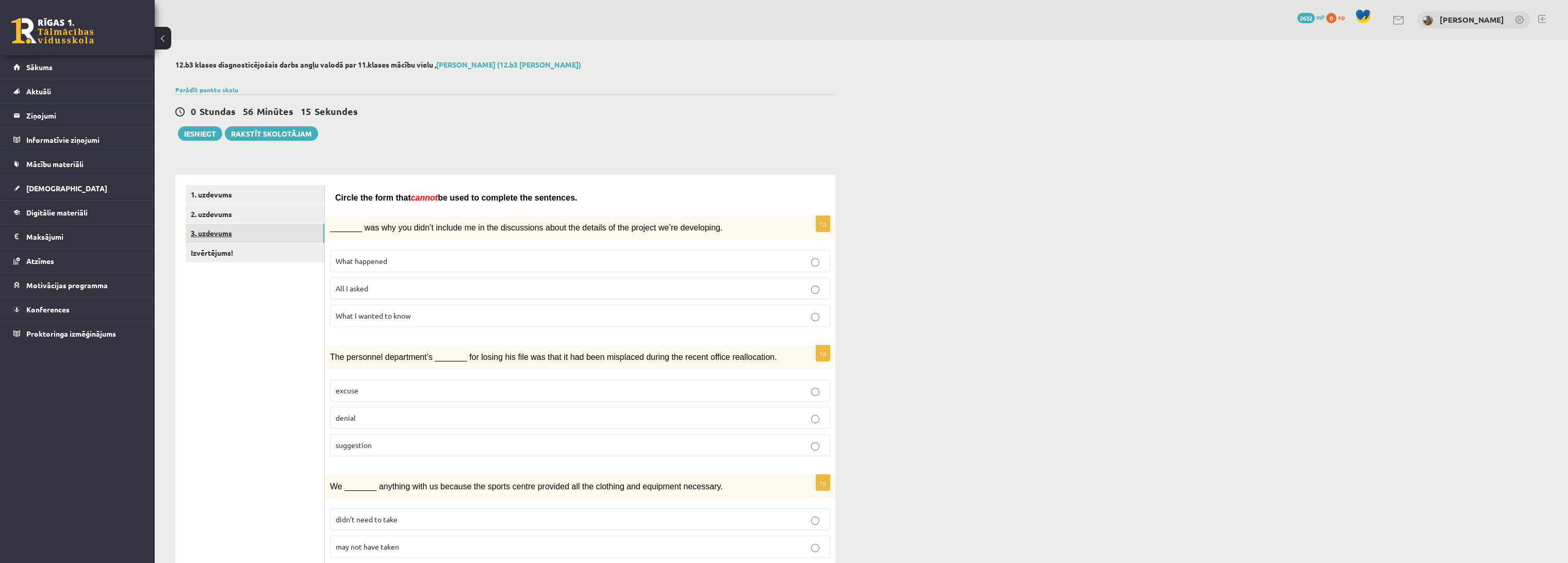
click at [225, 228] on link "3. uzdevums" at bounding box center [255, 233] width 139 height 19
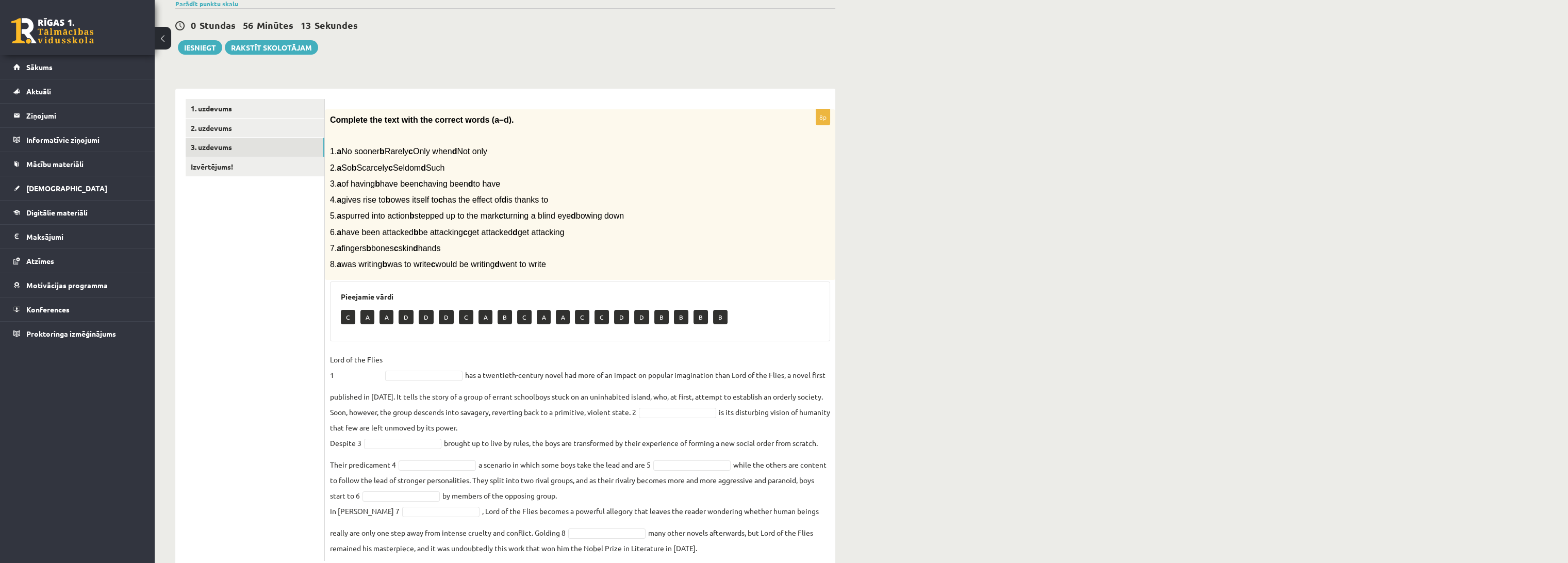
scroll to position [115, 0]
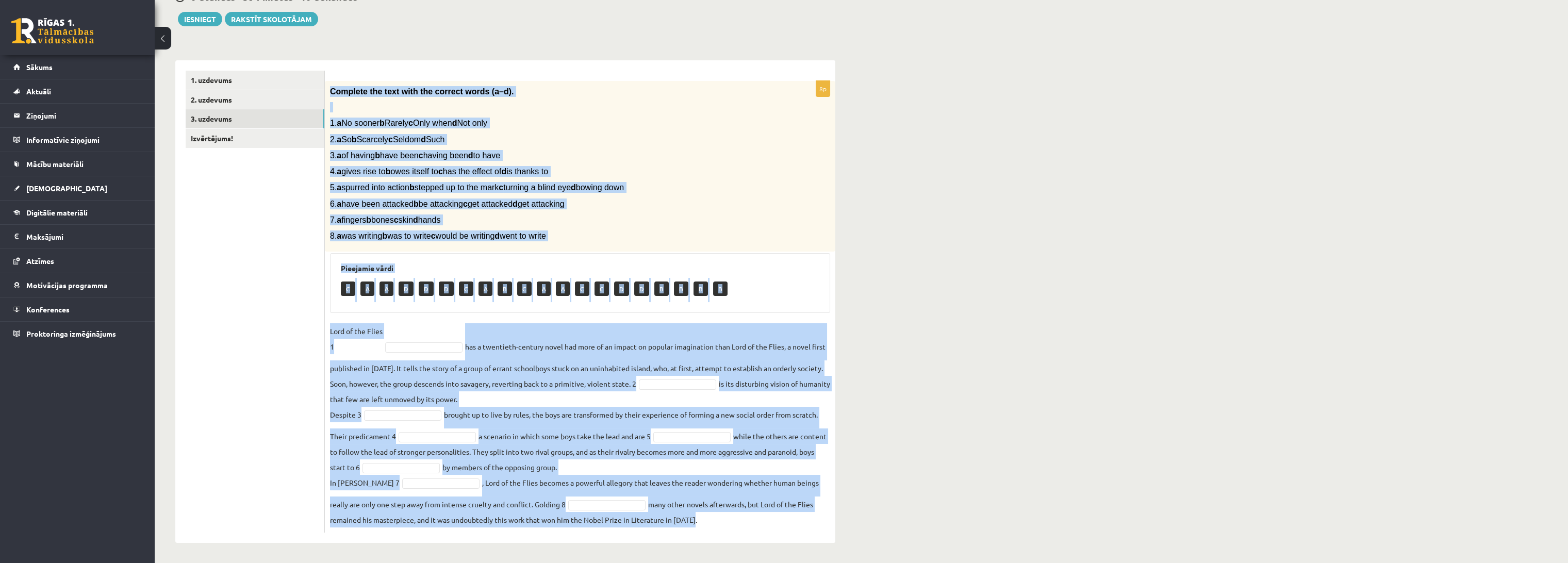
drag, startPoint x: 326, startPoint y: 89, endPoint x: 732, endPoint y: 510, distance: 584.9
click at [733, 513] on div "8p Complete the text with the correct words (a–d). 1. a No sooner b Rarely c On…" at bounding box center [581, 307] width 511 height 452
copy div "Complete the text with the correct words (a–d). 1. a No sooner b Rarely c Only …"
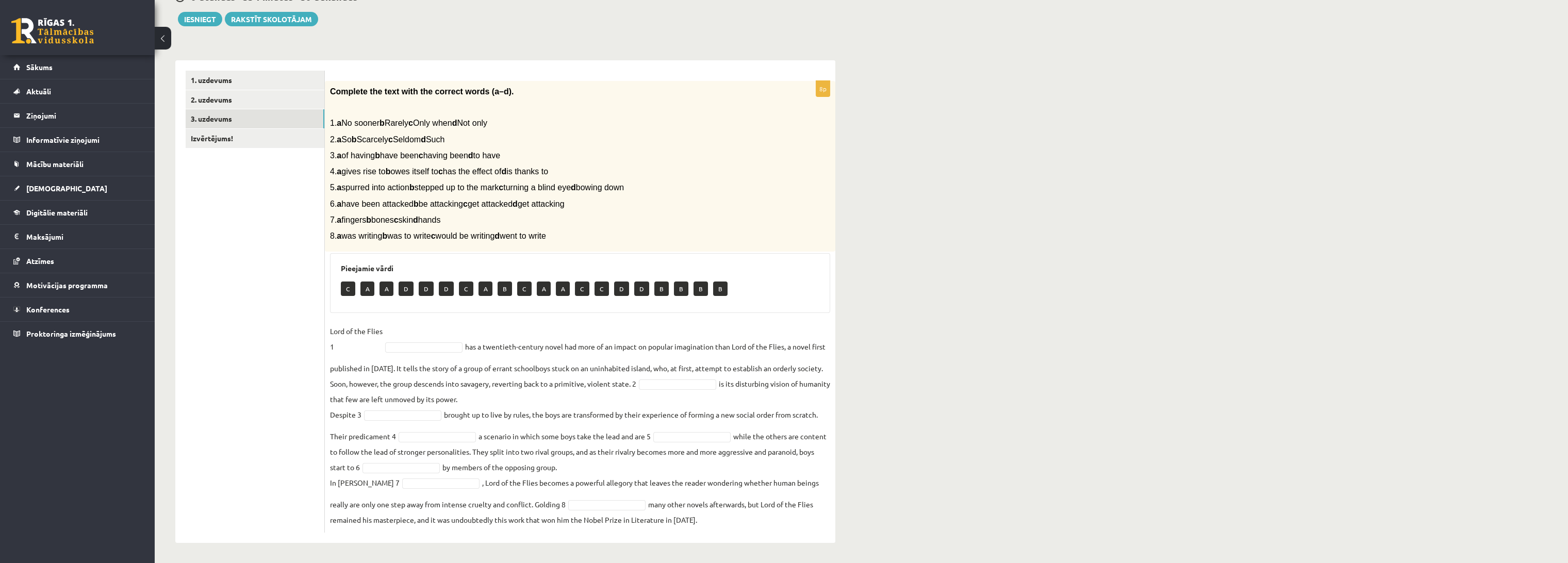
click at [276, 278] on ul "1. uzdevums 2. uzdevums 3. uzdevums Izvērtējums!" at bounding box center [255, 301] width 140 height 462
click at [244, 136] on link "Izvērtējums!" at bounding box center [255, 139] width 139 height 19
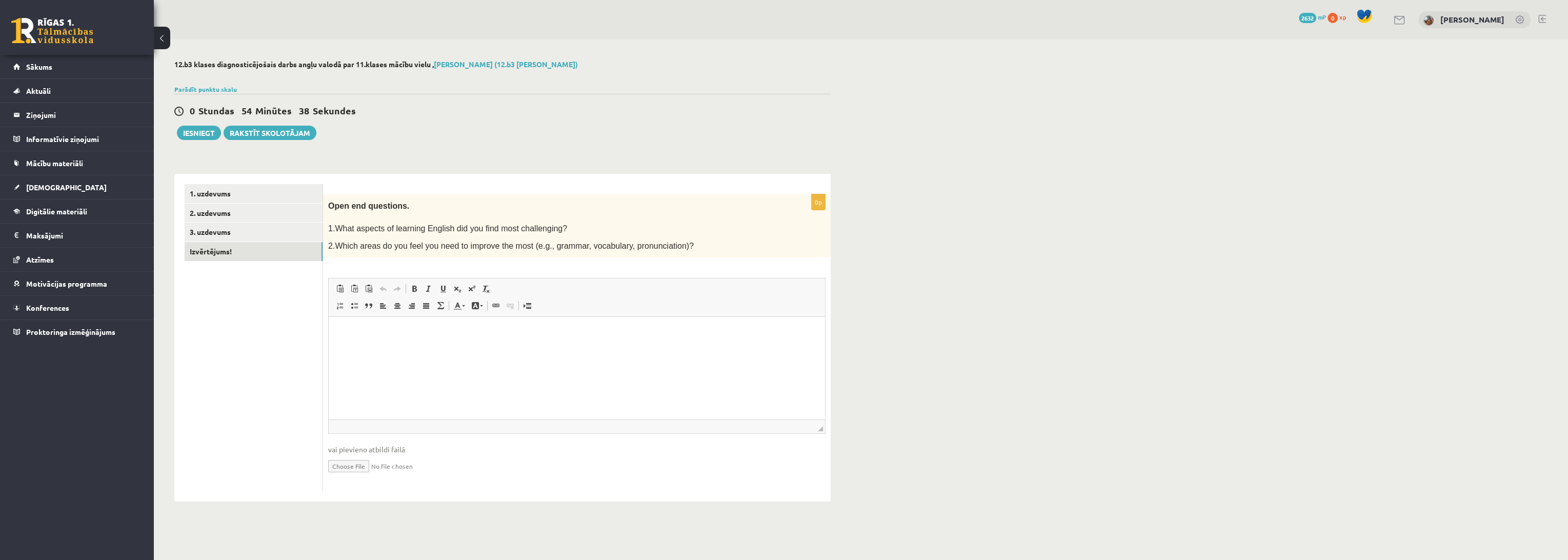
scroll to position [0, 0]
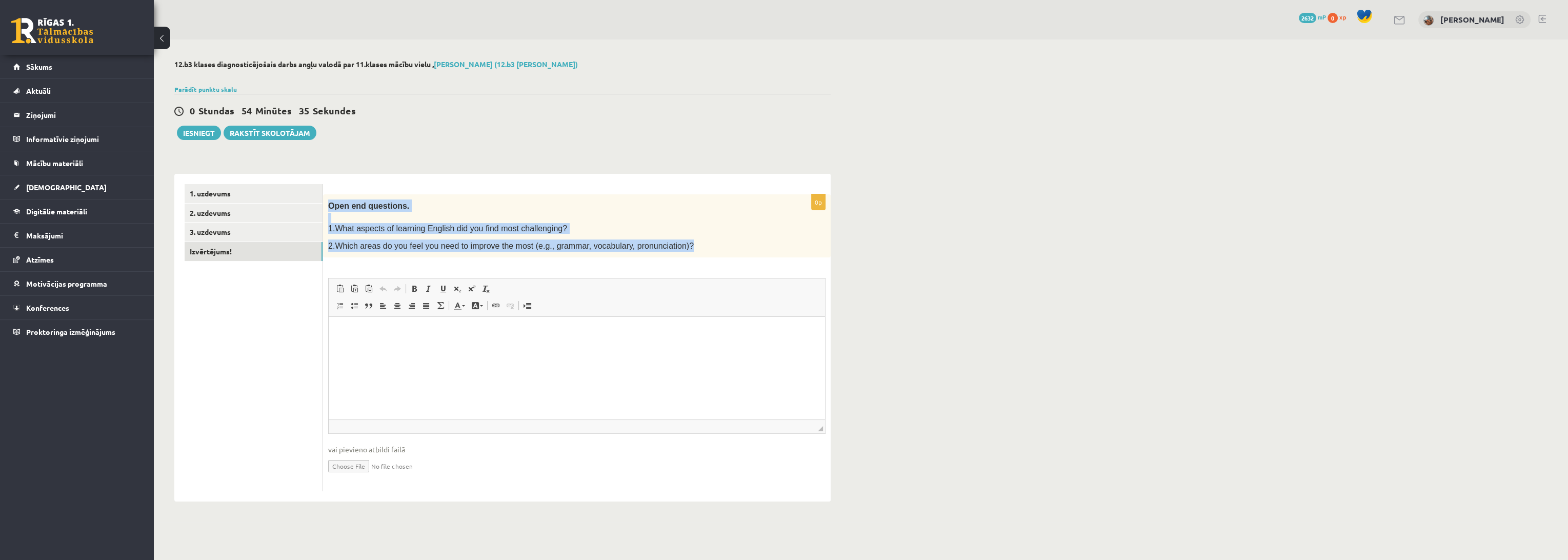
drag, startPoint x: 326, startPoint y: 204, endPoint x: 681, endPoint y: 246, distance: 357.5
click at [681, 246] on div "Open end questions. 1.What aspects of learning English did you find most challe…" at bounding box center [577, 226] width 508 height 63
copy div "Open end questions. 1.What aspects of learning English did you find most challe…"
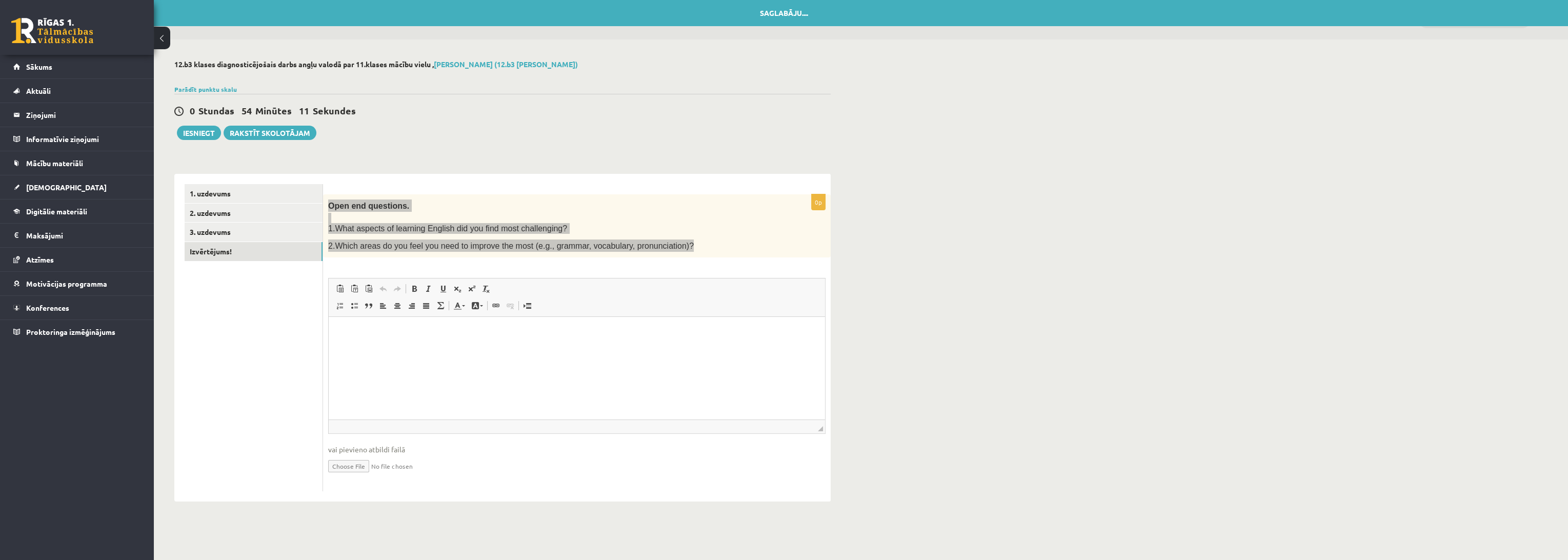
drag, startPoint x: 386, startPoint y: 324, endPoint x: 405, endPoint y: 370, distance: 49.8
click at [386, 322] on html at bounding box center [577, 333] width 497 height 32
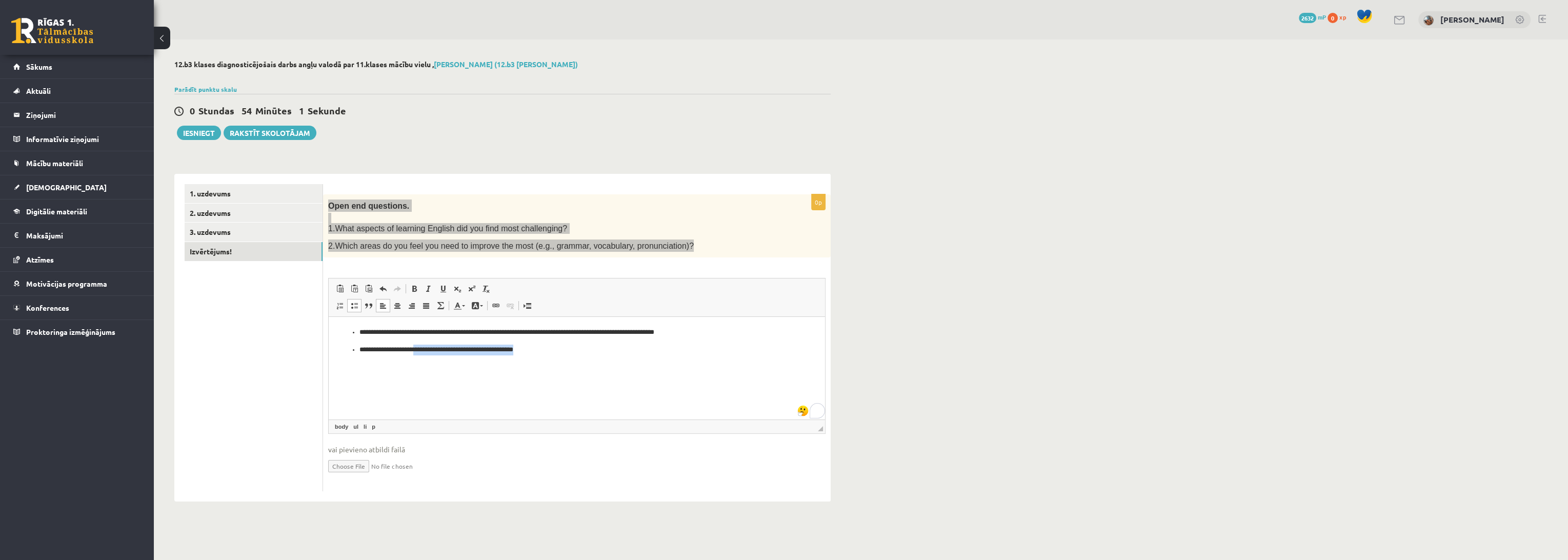
drag, startPoint x: 545, startPoint y: 351, endPoint x: 424, endPoint y: 352, distance: 121.0
click at [424, 352] on p "**********" at bounding box center [577, 350] width 435 height 11
click at [716, 334] on p "**********" at bounding box center [577, 332] width 435 height 11
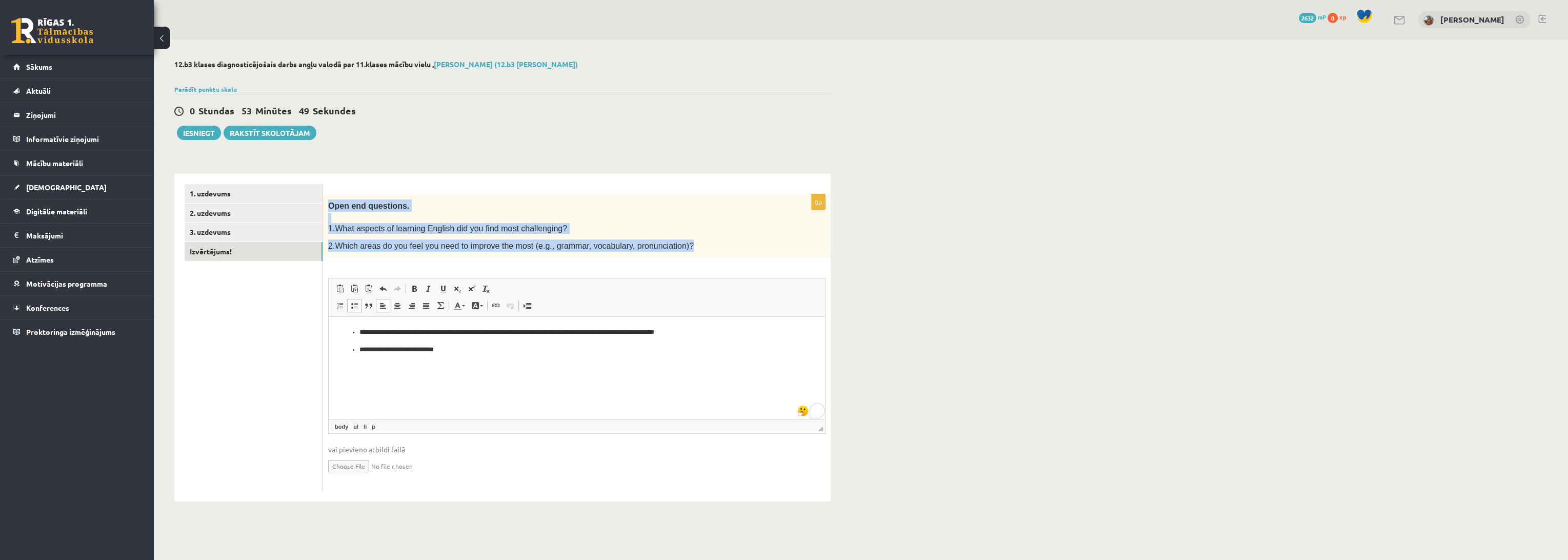
click at [561, 188] on form "0p Open end questions. 1.What aspects of learning English did you find most cha…" at bounding box center [577, 338] width 487 height 308
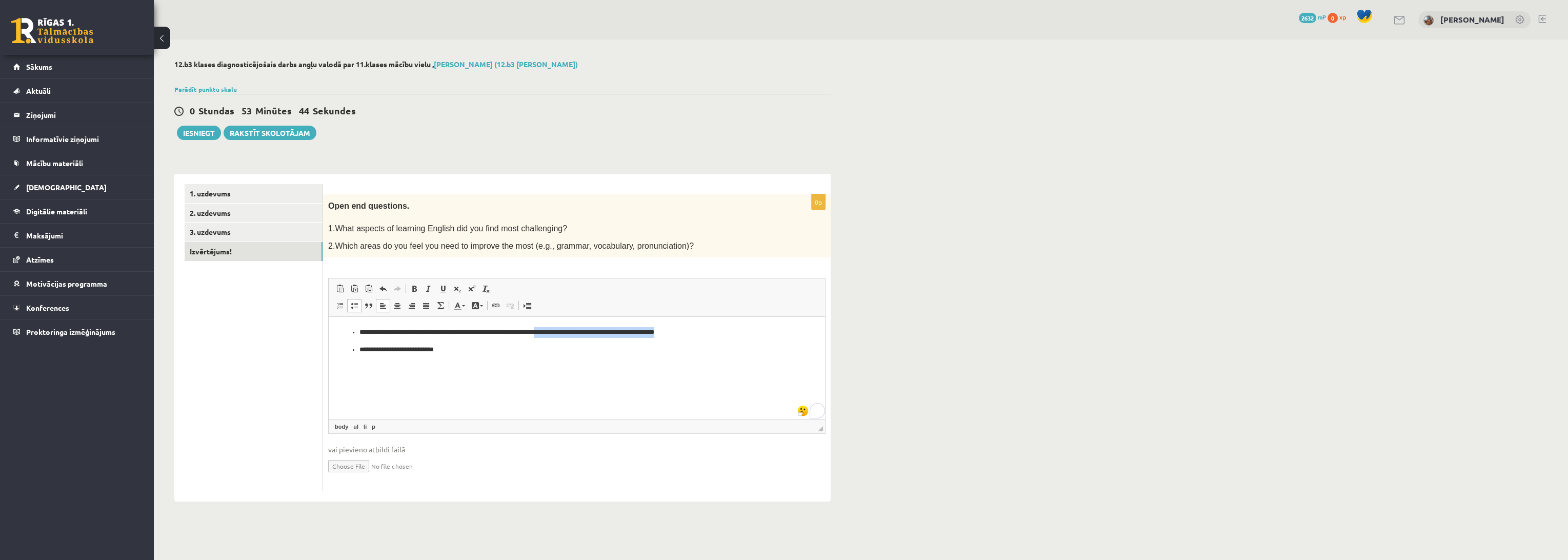
drag, startPoint x: 718, startPoint y: 332, endPoint x: 570, endPoint y: 336, distance: 148.1
click at [570, 336] on p "**********" at bounding box center [577, 332] width 435 height 11
click at [206, 129] on button "Iesniegt" at bounding box center [199, 133] width 44 height 14
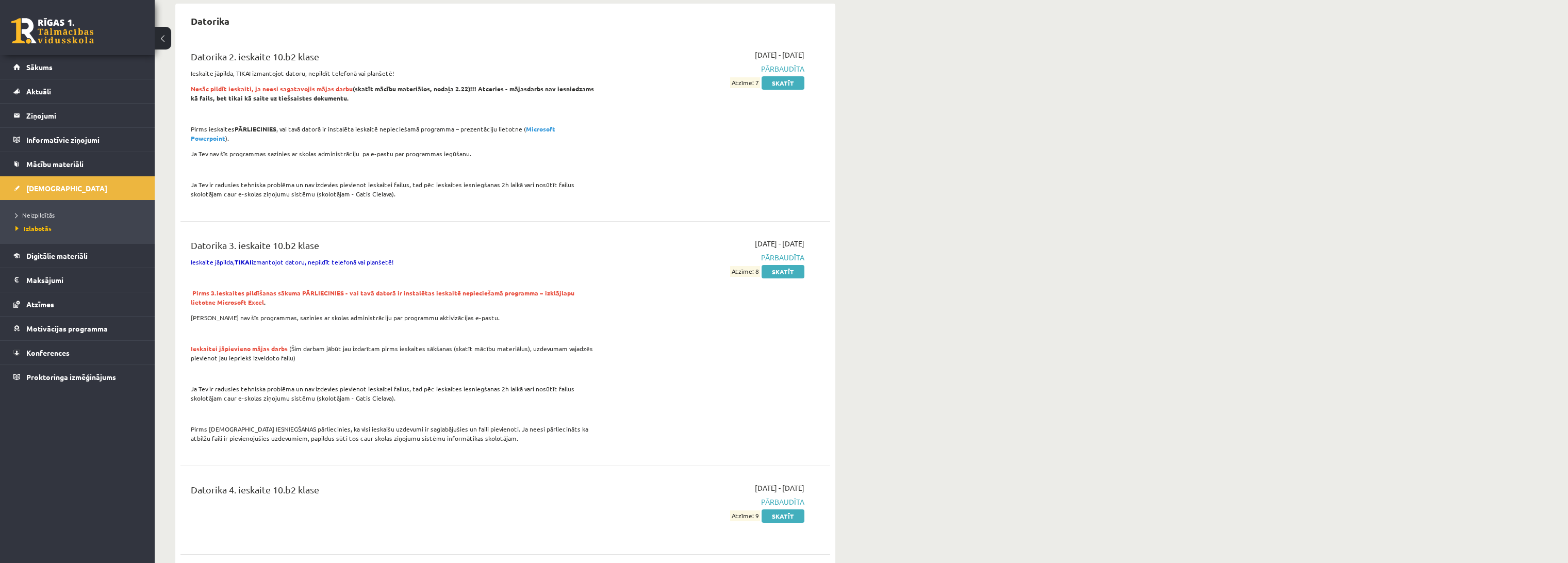
scroll to position [115, 0]
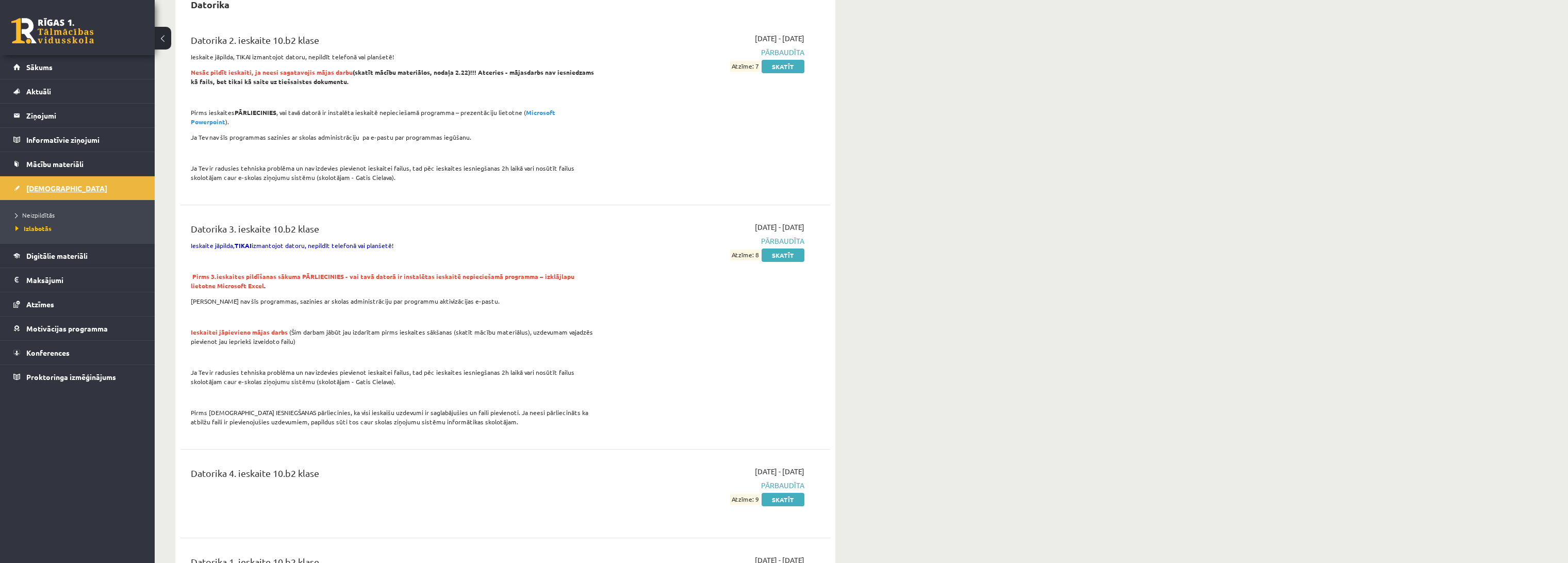
click at [53, 189] on span "[DEMOGRAPHIC_DATA]" at bounding box center [67, 188] width 81 height 10
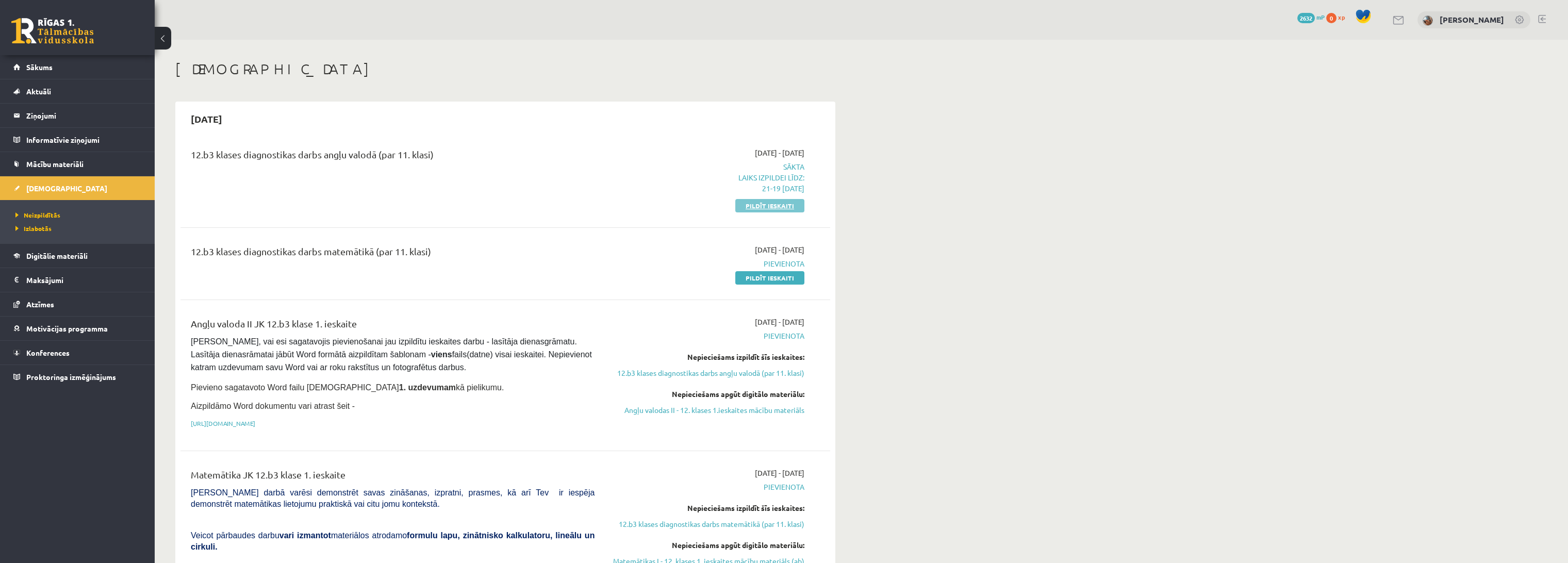
click at [776, 204] on link "Pildīt ieskaiti" at bounding box center [770, 205] width 69 height 13
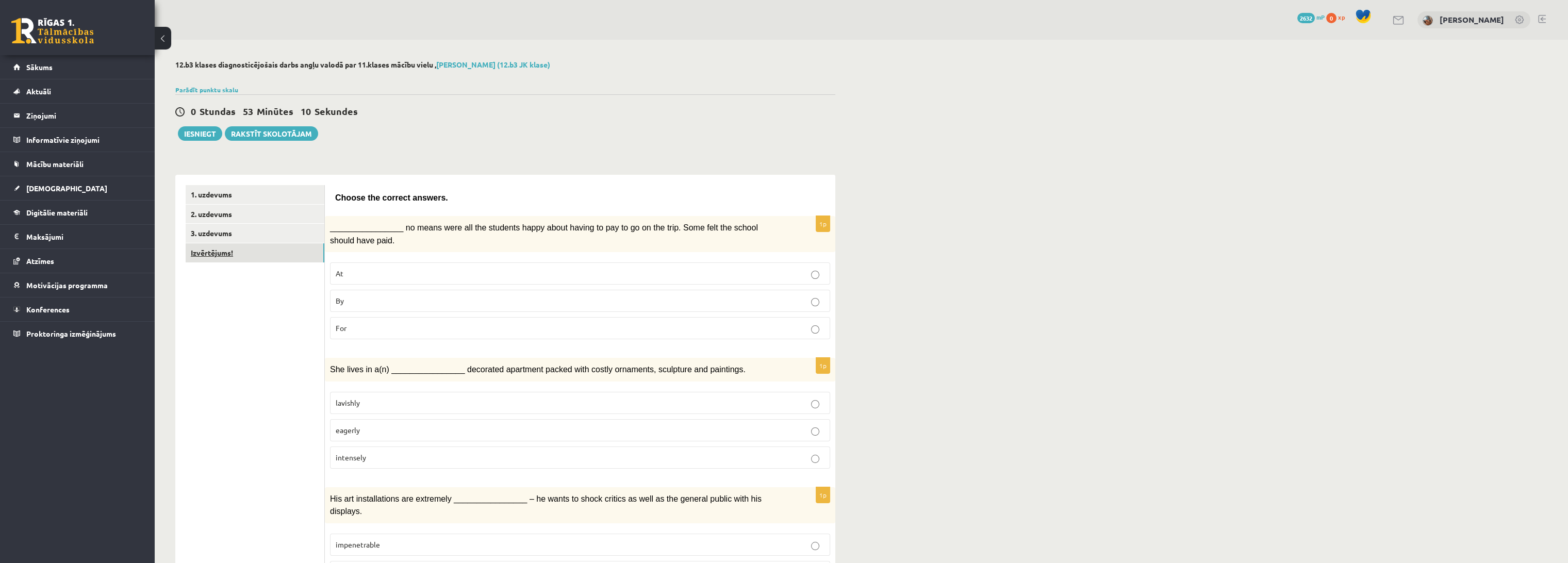
click at [251, 249] on link "Izvērtējums!" at bounding box center [255, 253] width 139 height 19
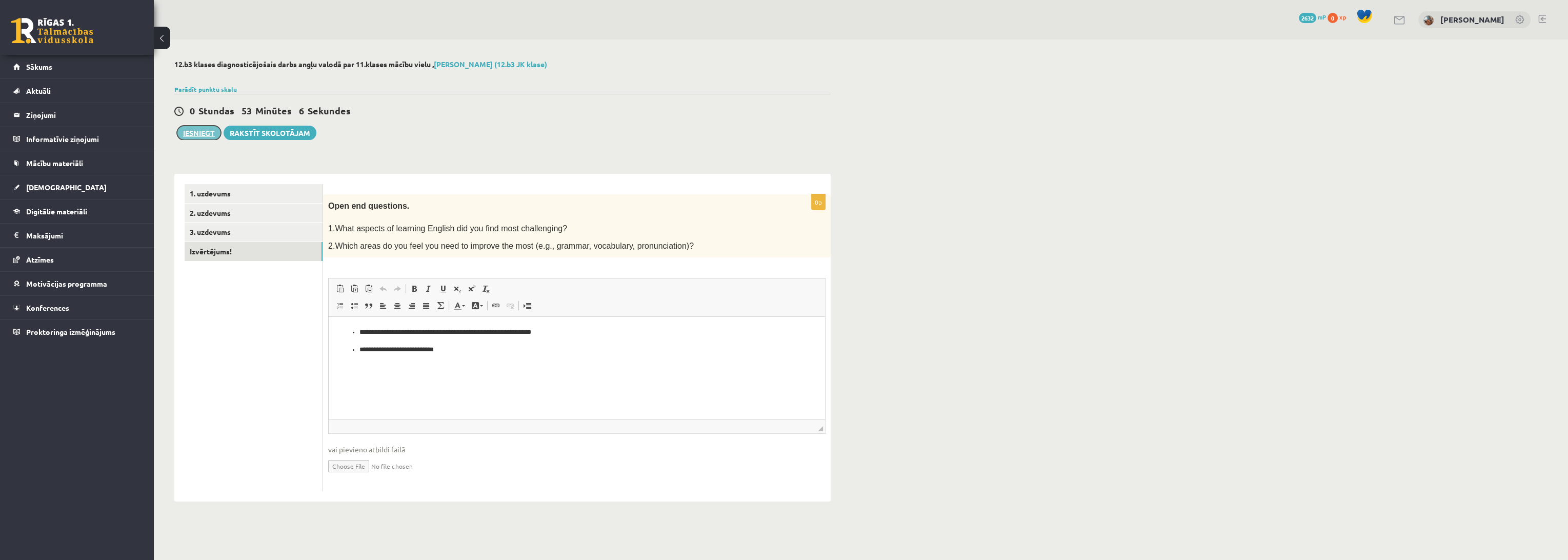
click at [204, 136] on button "Iesniegt" at bounding box center [199, 133] width 44 height 14
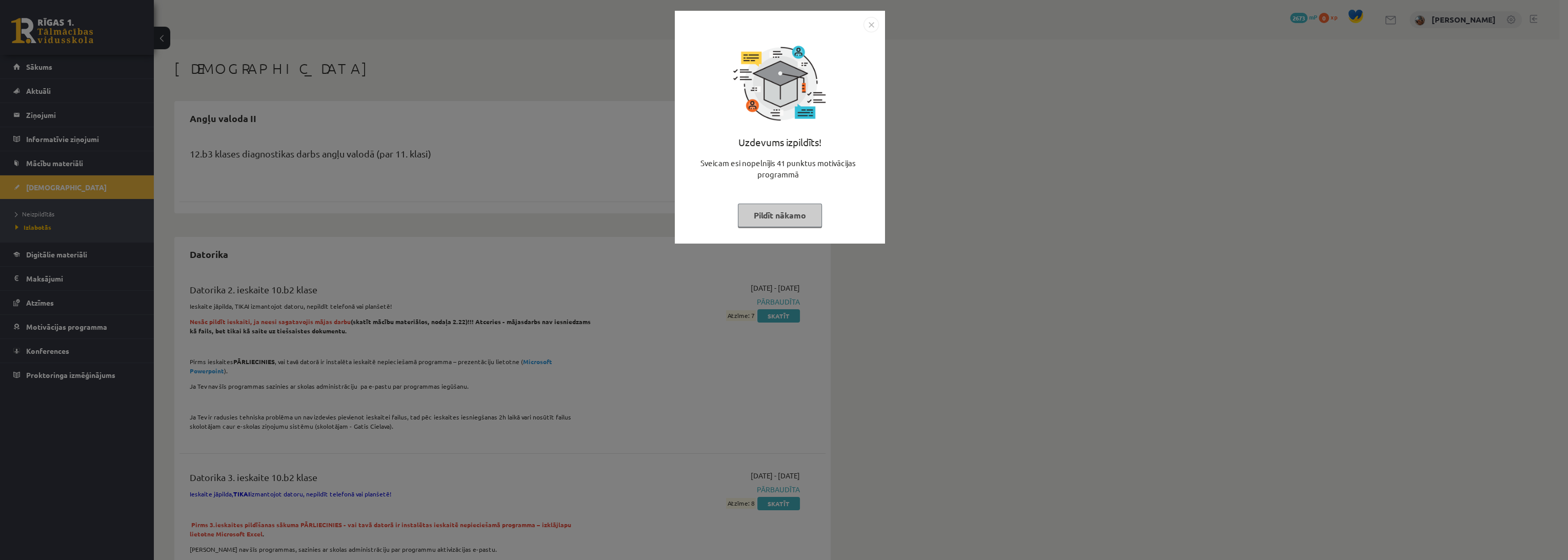
click at [841, 142] on div "Uzdevums izpildīts!" at bounding box center [780, 146] width 198 height 23
click at [867, 28] on img "Close" at bounding box center [872, 25] width 16 height 16
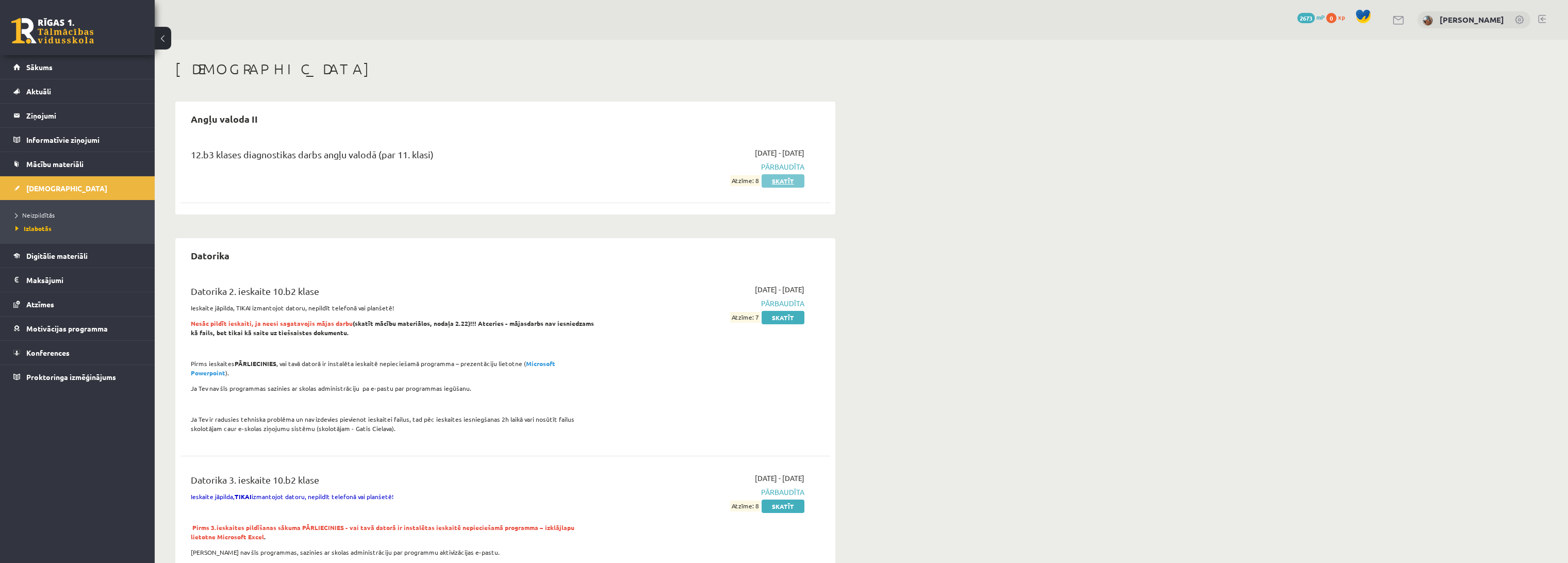
click at [788, 180] on link "Skatīt" at bounding box center [783, 180] width 42 height 13
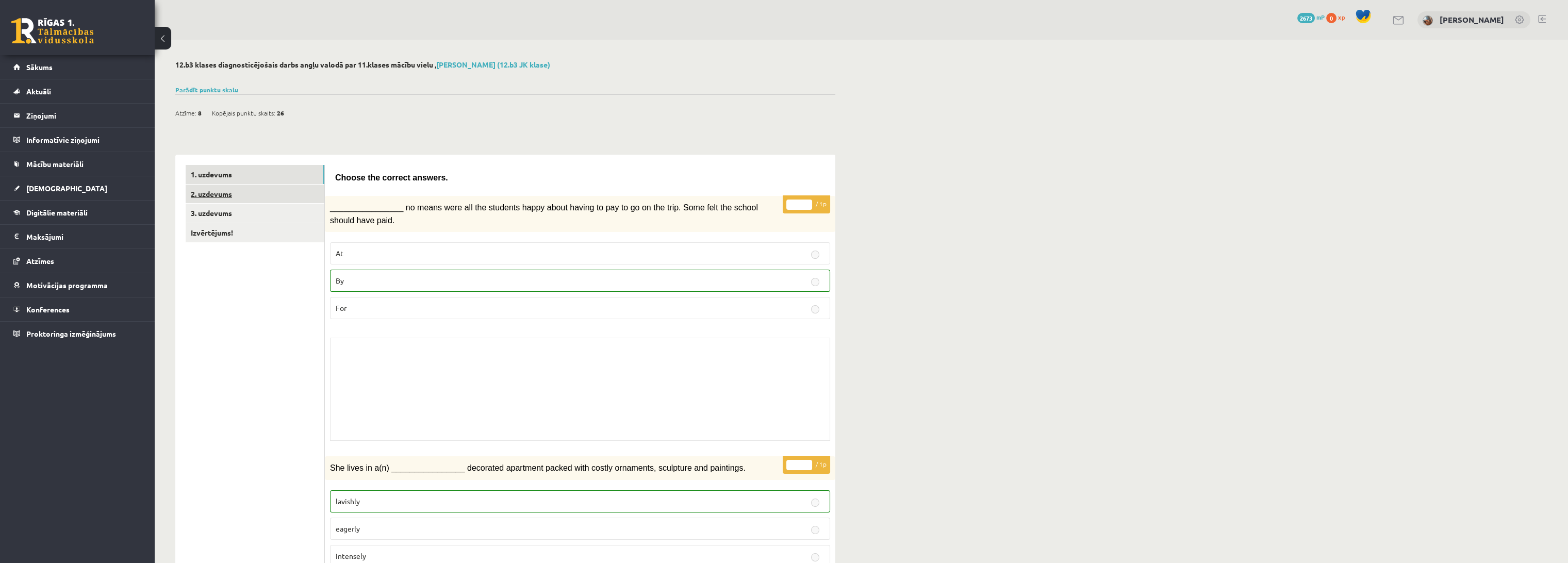
click at [222, 190] on link "2. uzdevums" at bounding box center [255, 194] width 139 height 19
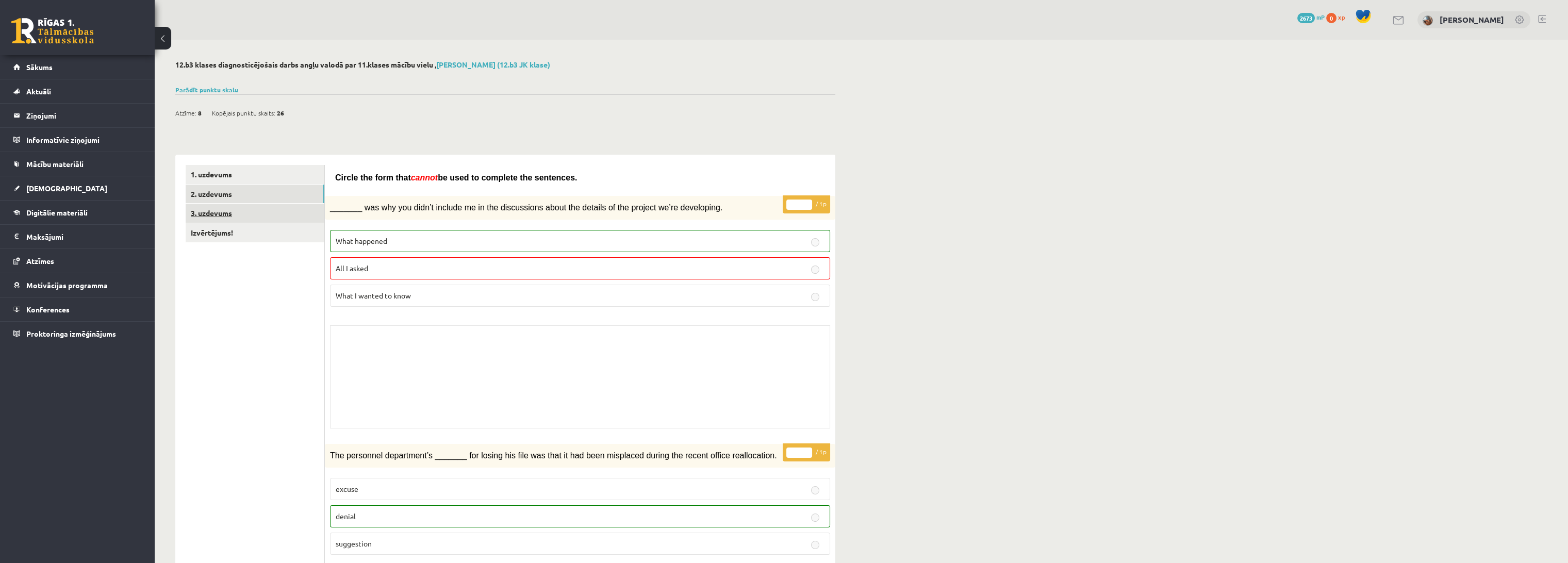
click at [248, 216] on link "3. uzdevums" at bounding box center [255, 213] width 139 height 19
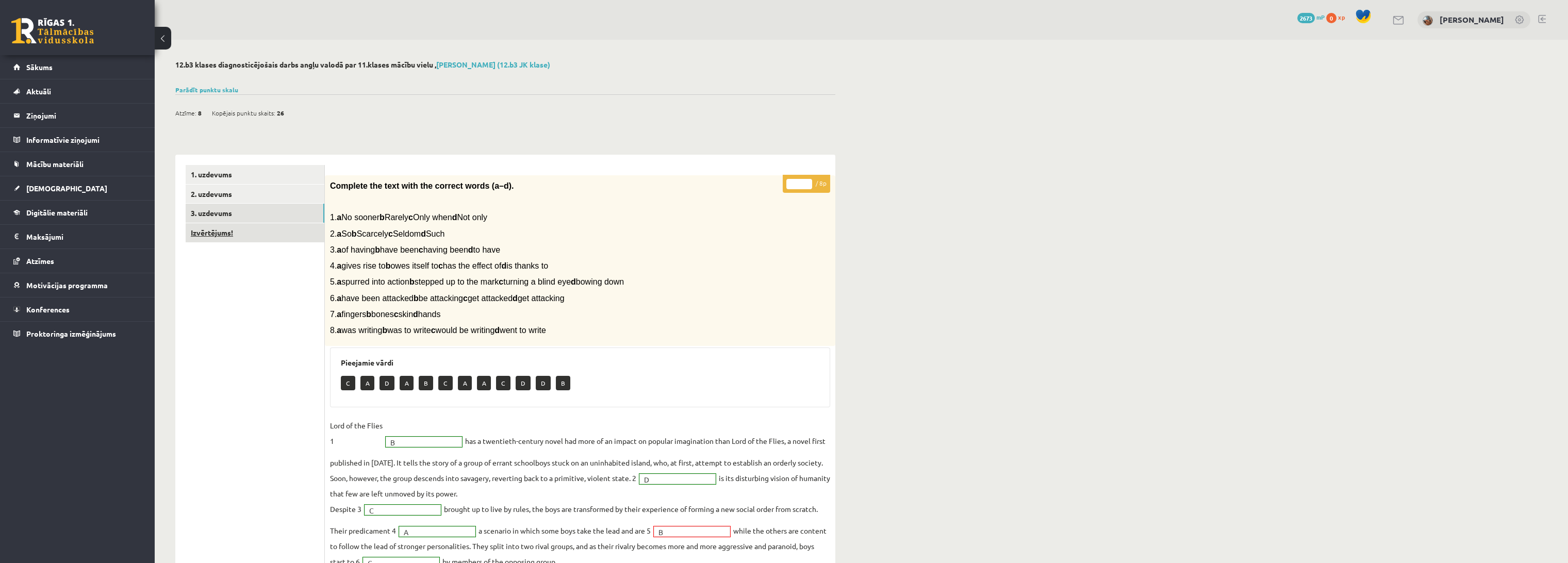
click at [224, 233] on link "Izvērtējums!" at bounding box center [255, 233] width 139 height 19
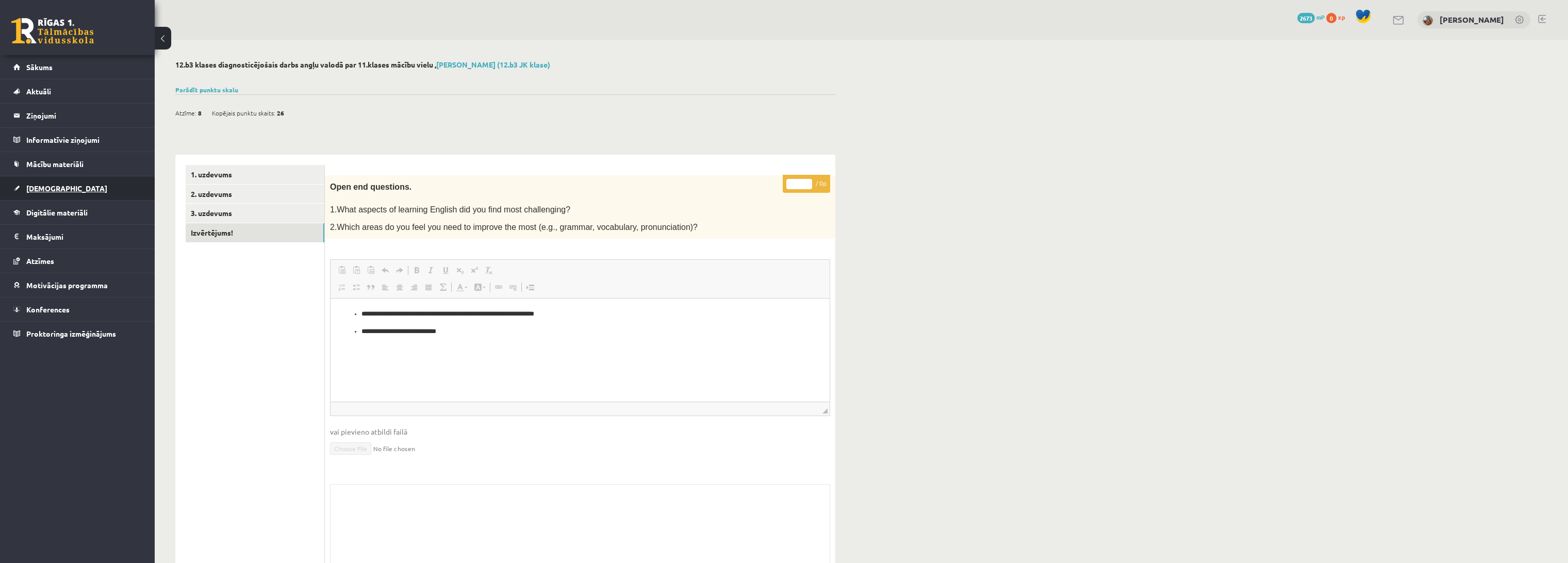
click at [45, 187] on span "[DEMOGRAPHIC_DATA]" at bounding box center [67, 188] width 81 height 10
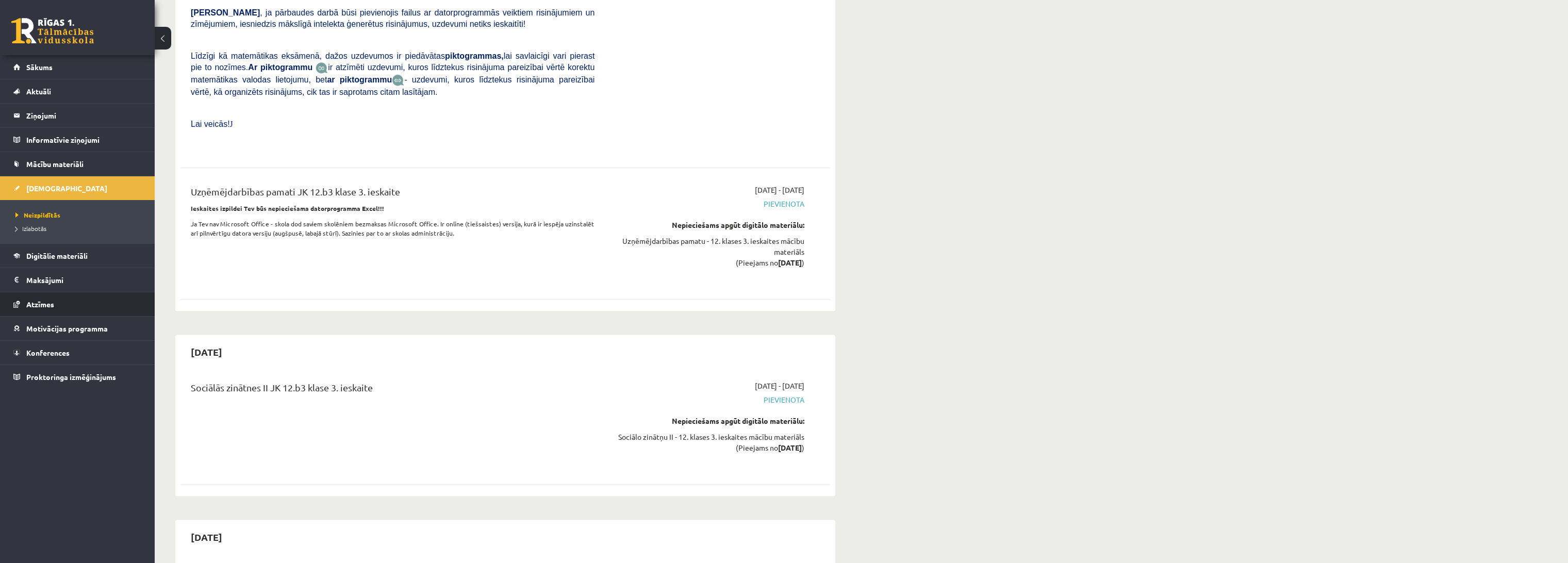
scroll to position [5042, 0]
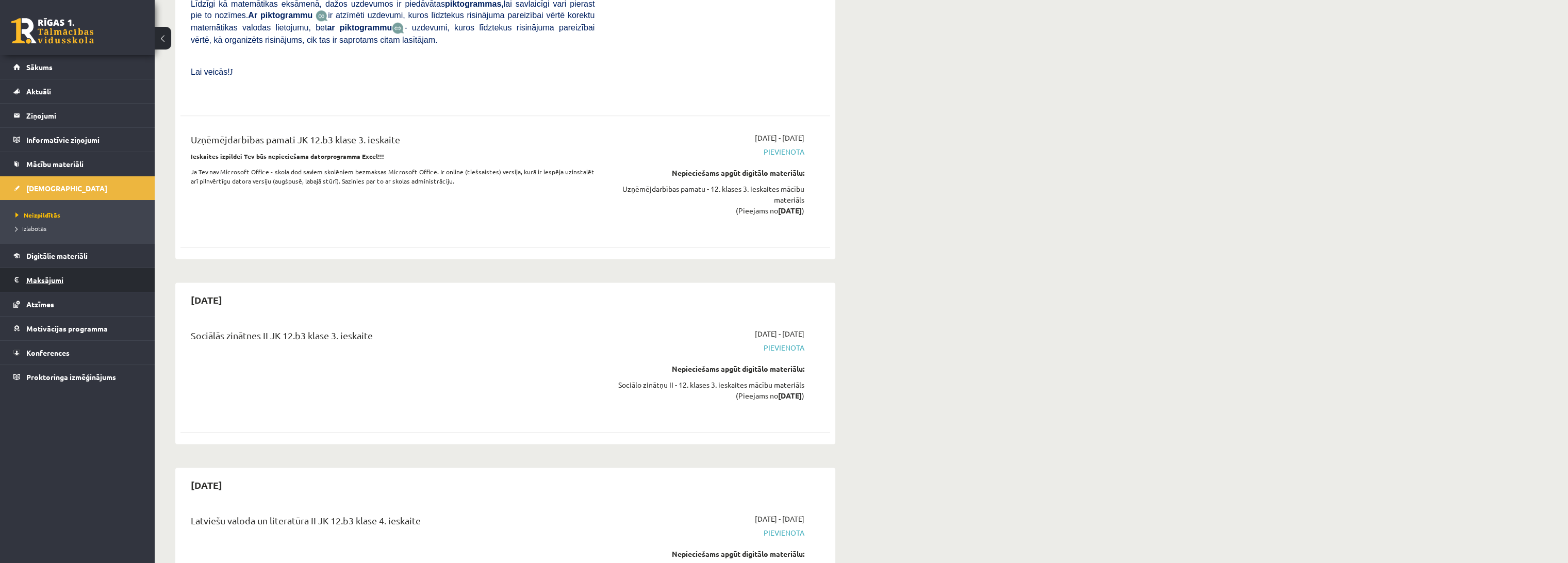
click at [60, 280] on legend "Maksājumi 0" at bounding box center [84, 279] width 116 height 24
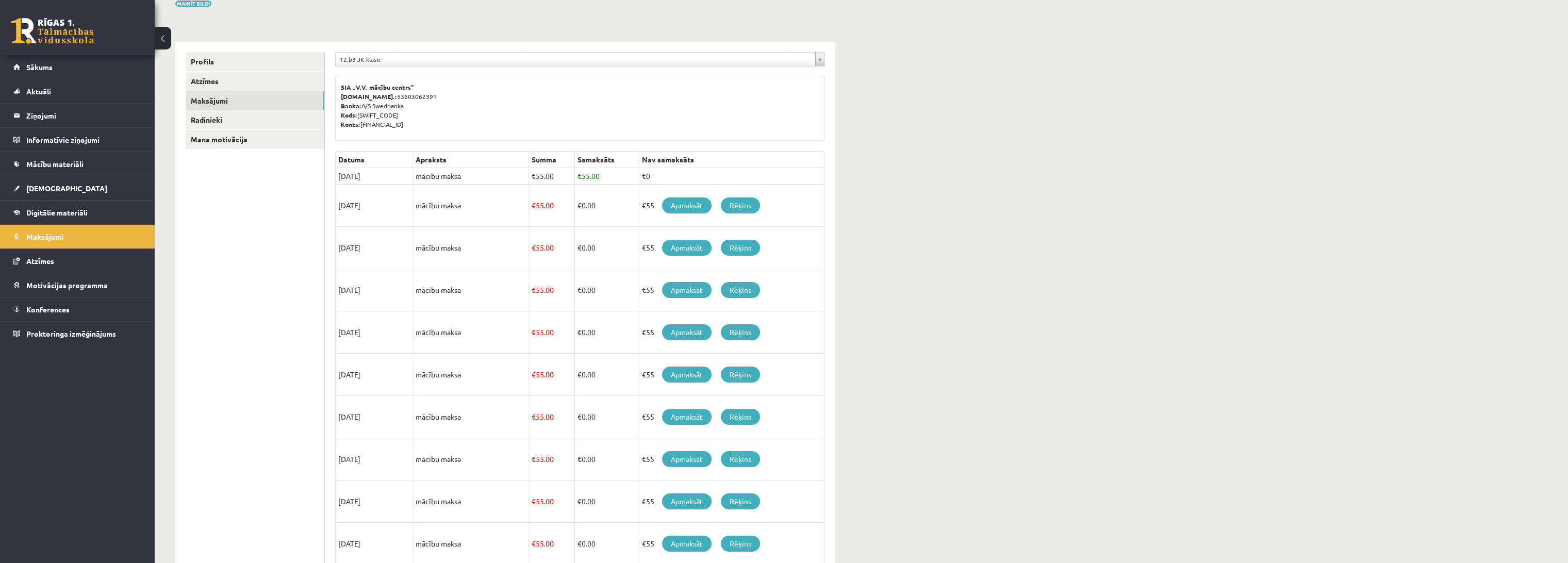
scroll to position [53, 0]
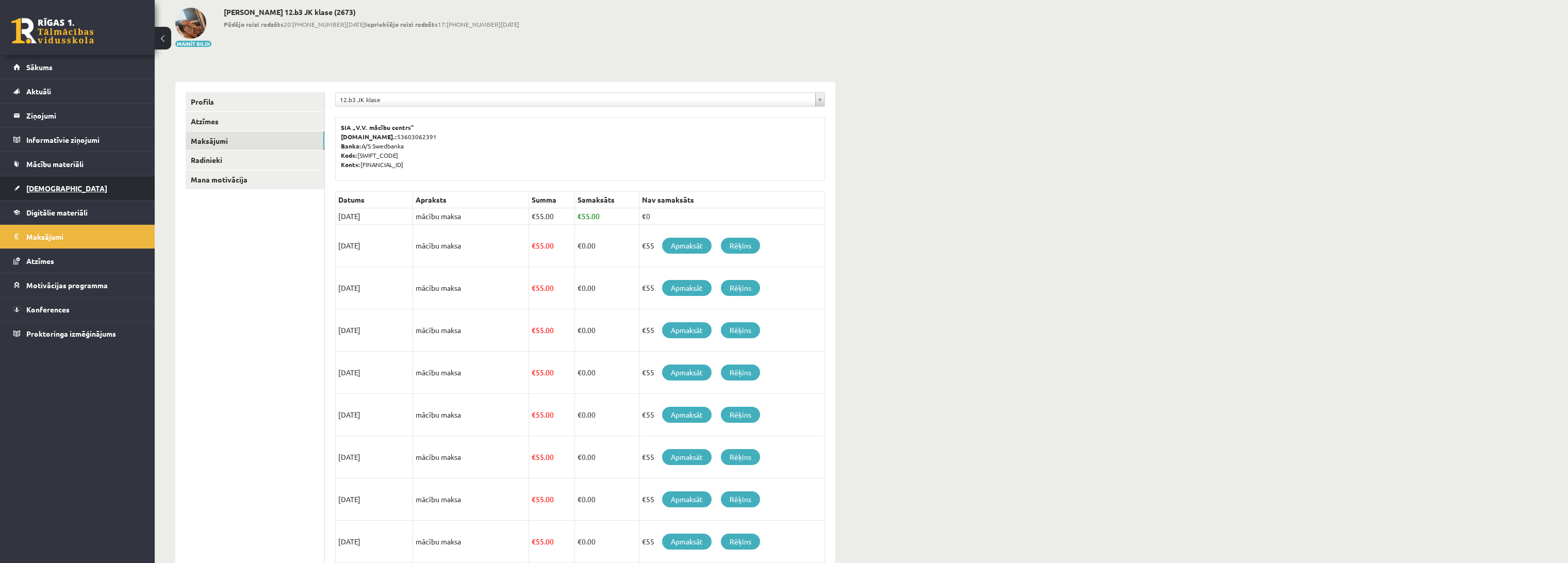
click at [37, 184] on span "[DEMOGRAPHIC_DATA]" at bounding box center [67, 188] width 81 height 10
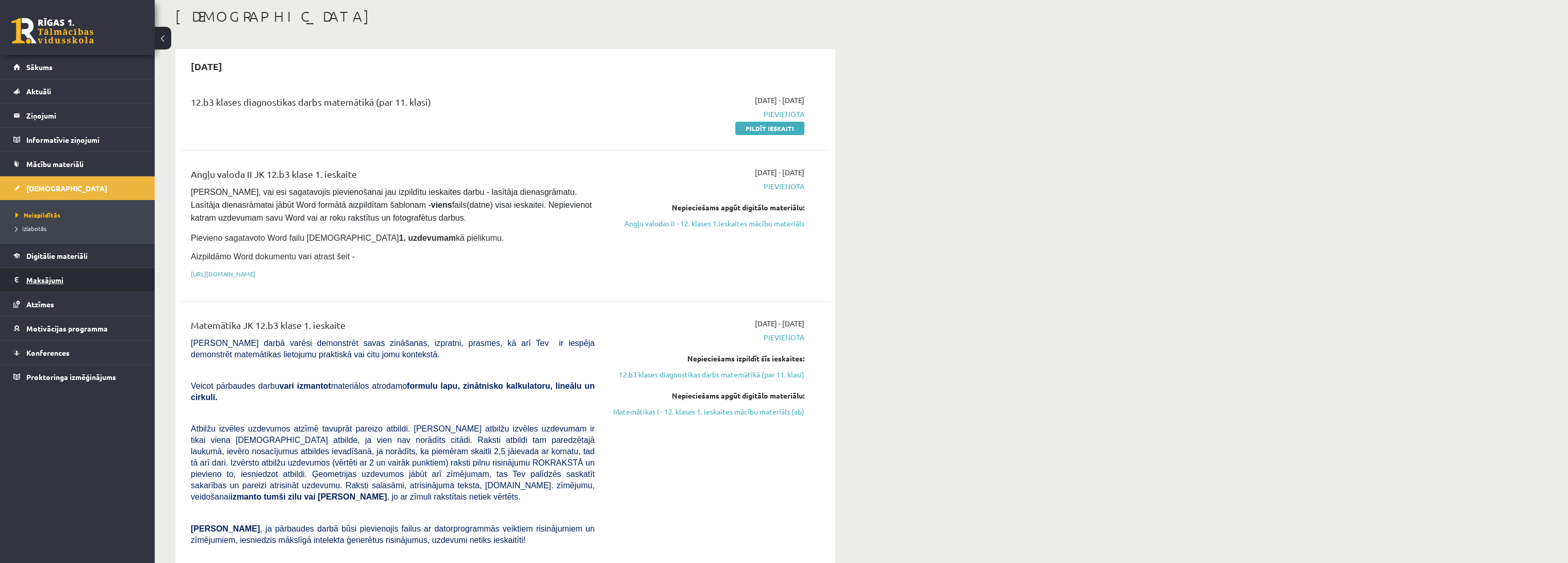
click at [49, 278] on legend "Maksājumi 0" at bounding box center [84, 279] width 116 height 24
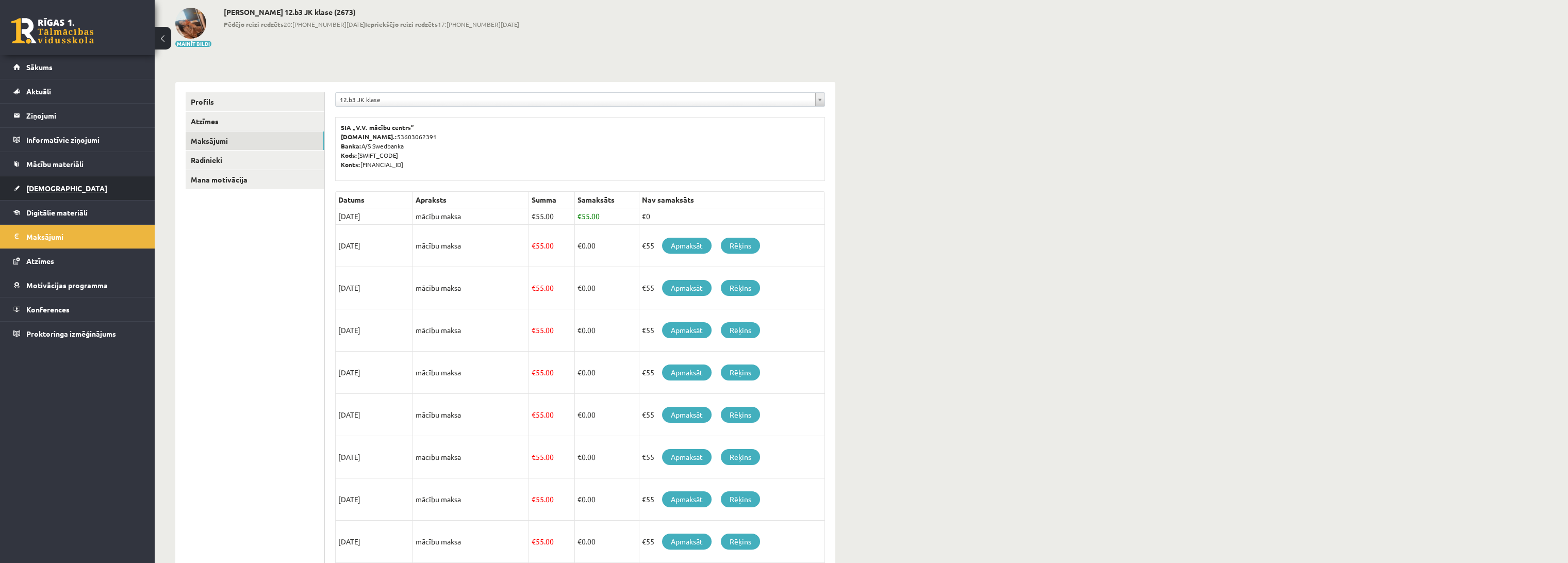
click at [41, 193] on link "[DEMOGRAPHIC_DATA]" at bounding box center [77, 188] width 128 height 24
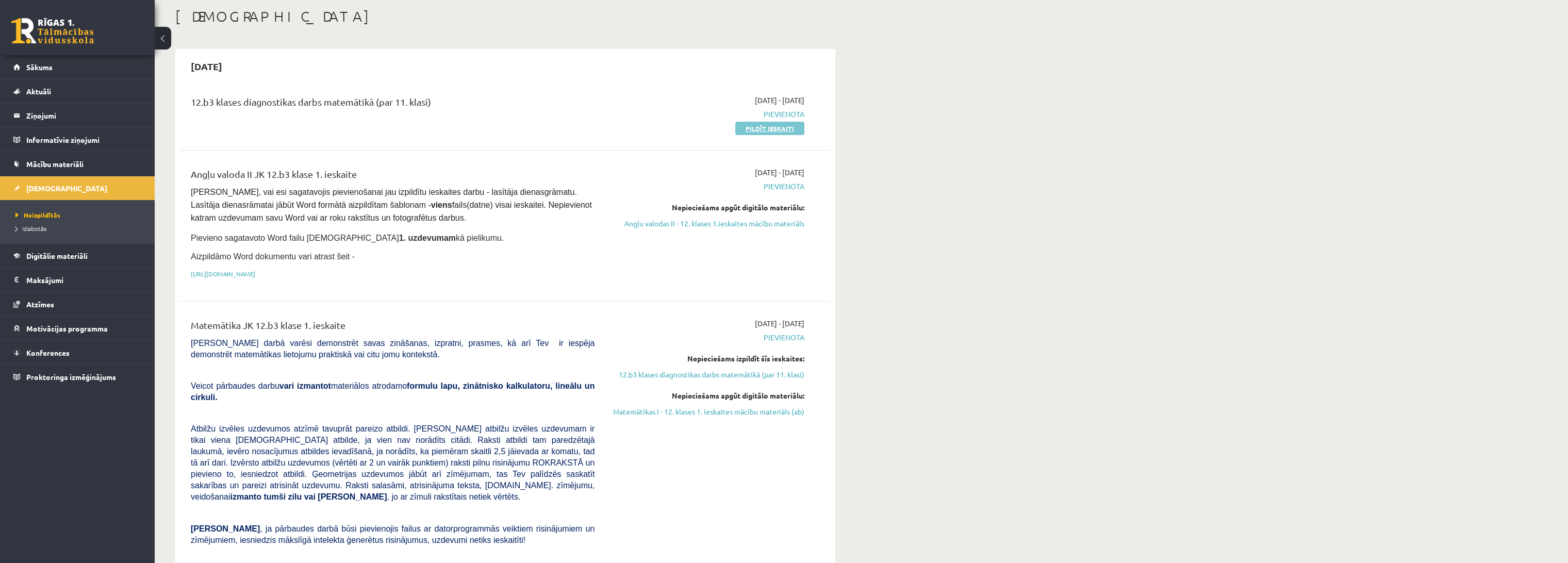
click at [768, 128] on link "Pildīt ieskaiti" at bounding box center [770, 128] width 69 height 13
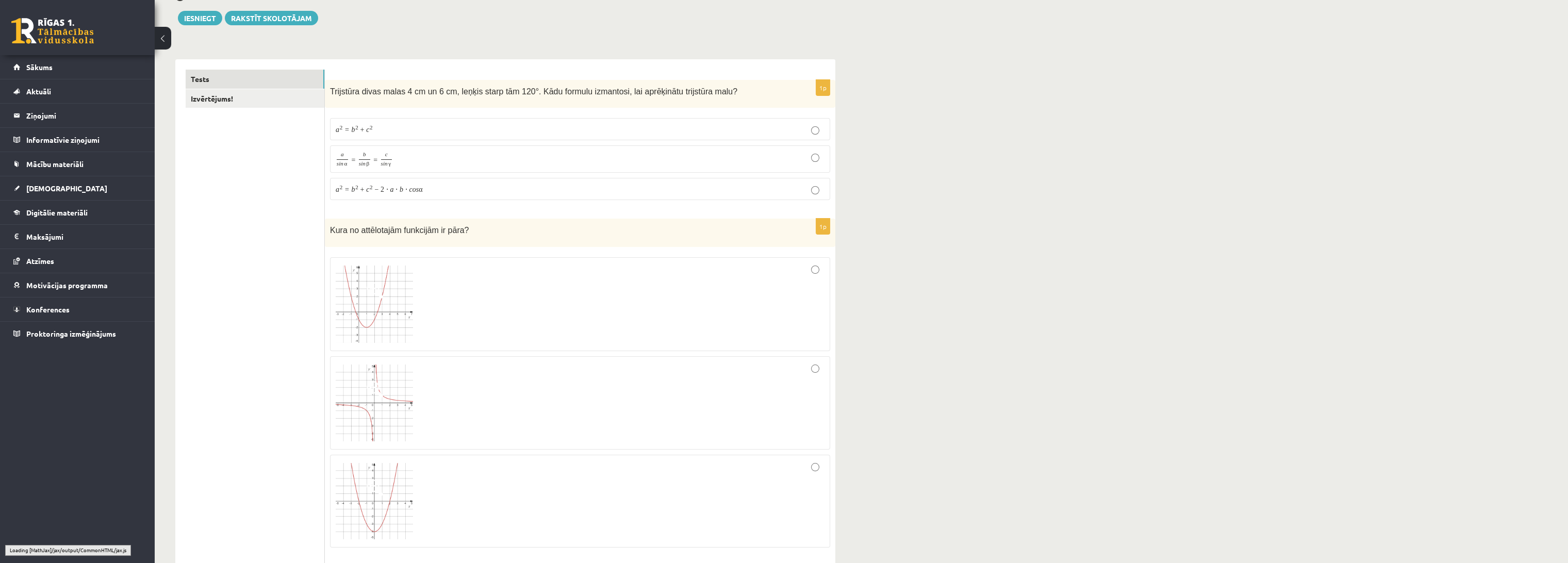
scroll to position [115, 0]
click at [441, 191] on p "a 2 = b 2 + c 2 − 2 ⋅ a ⋅ b ⋅ c o s α a 2 = b 2 + c 2 − 2 ⋅ a ⋅ b ⋅ c o s α" at bounding box center [580, 188] width 489 height 11
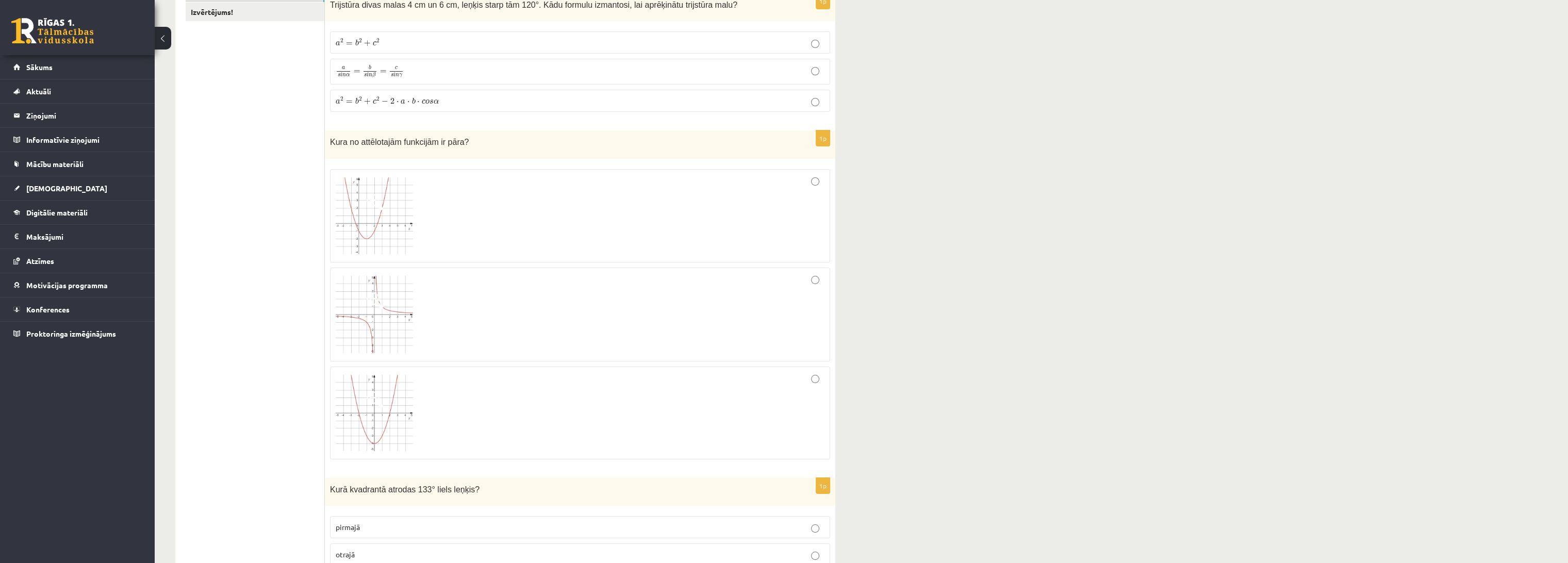
scroll to position [229, 0]
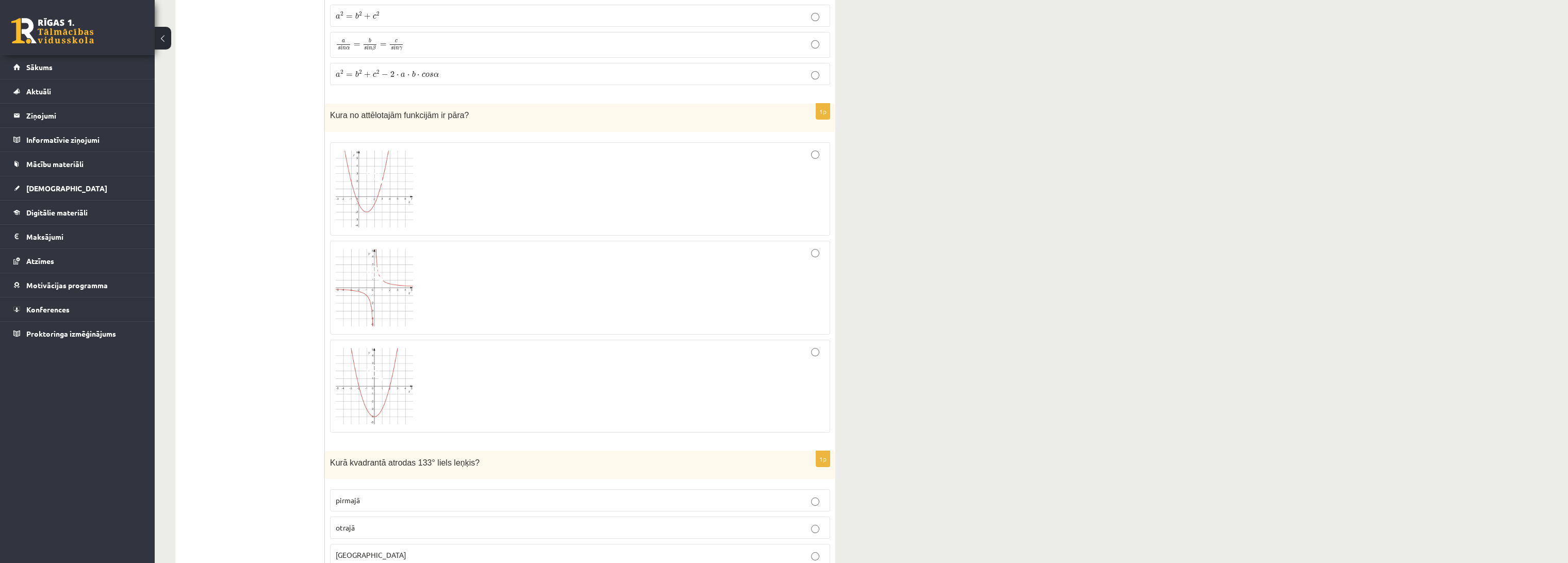
click at [644, 369] on div at bounding box center [580, 386] width 489 height 81
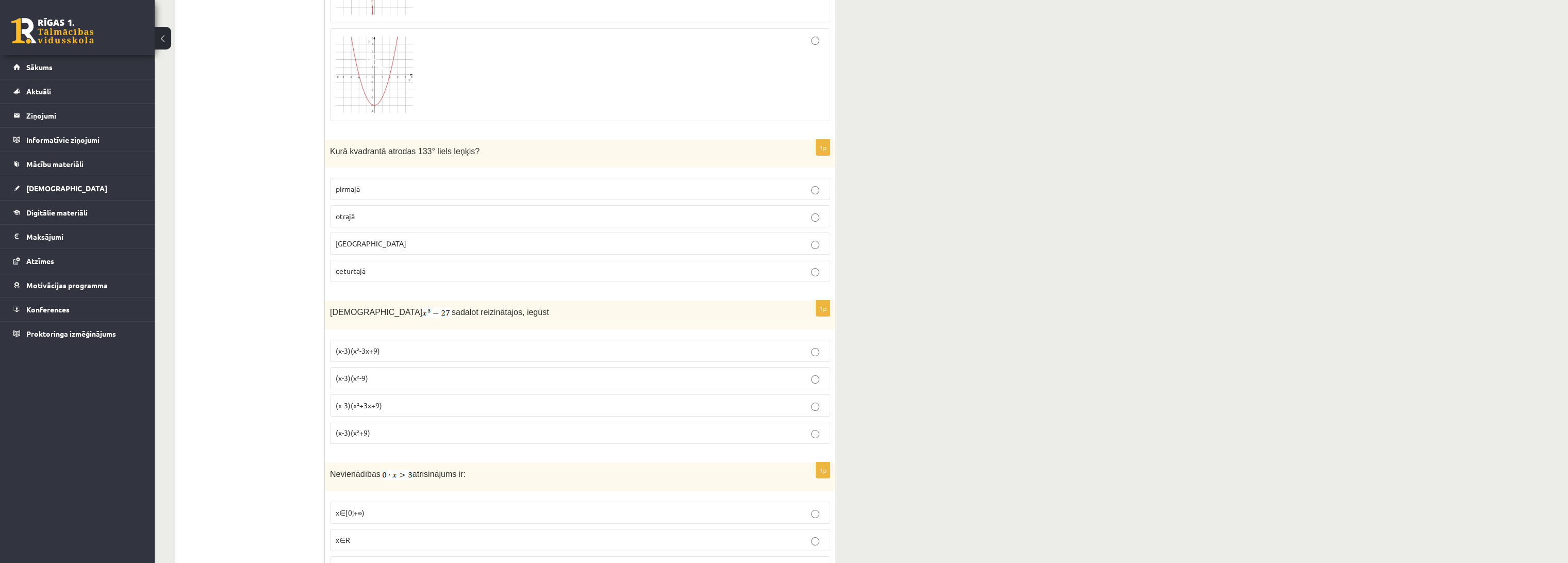
scroll to position [573, 0]
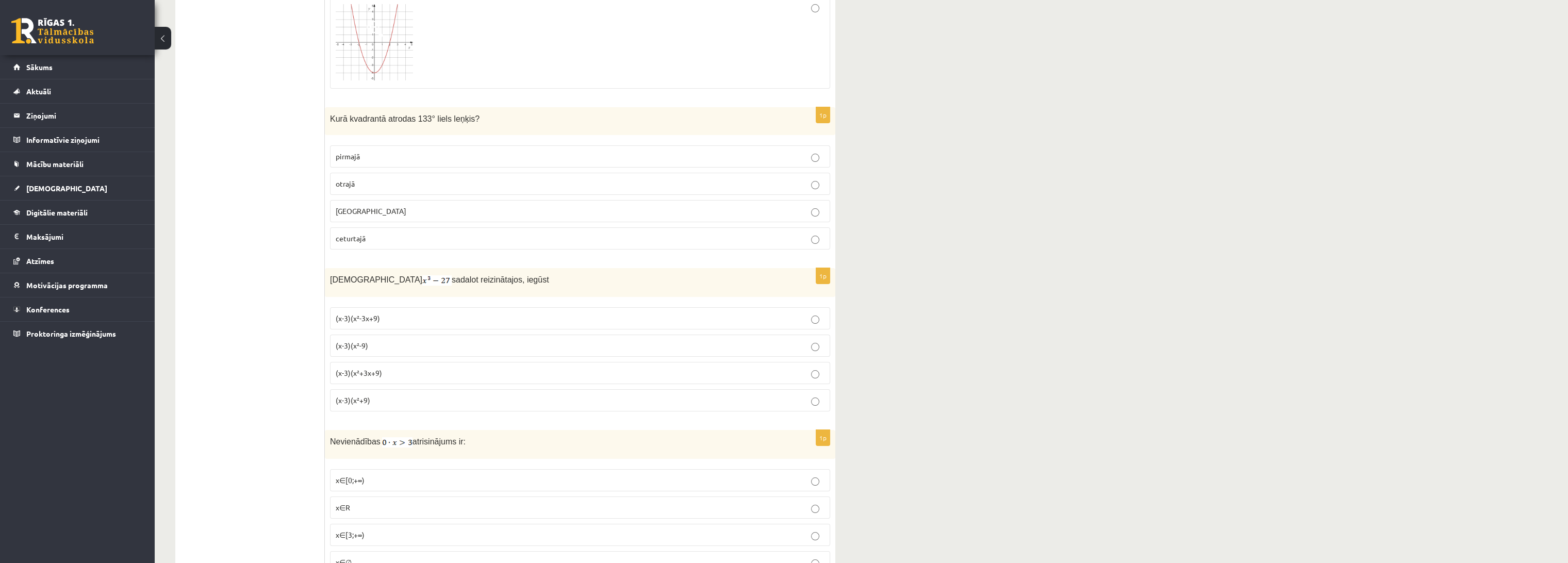
click at [548, 180] on p "otrajā" at bounding box center [580, 184] width 489 height 11
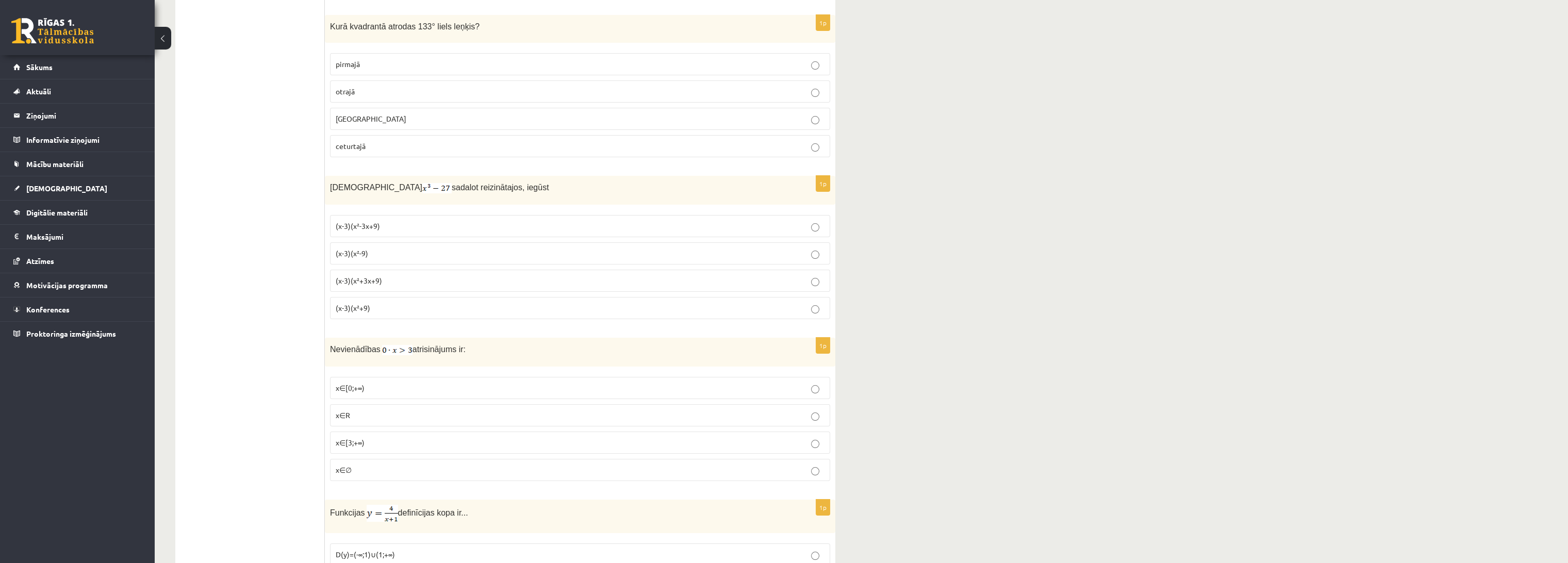
scroll to position [688, 0]
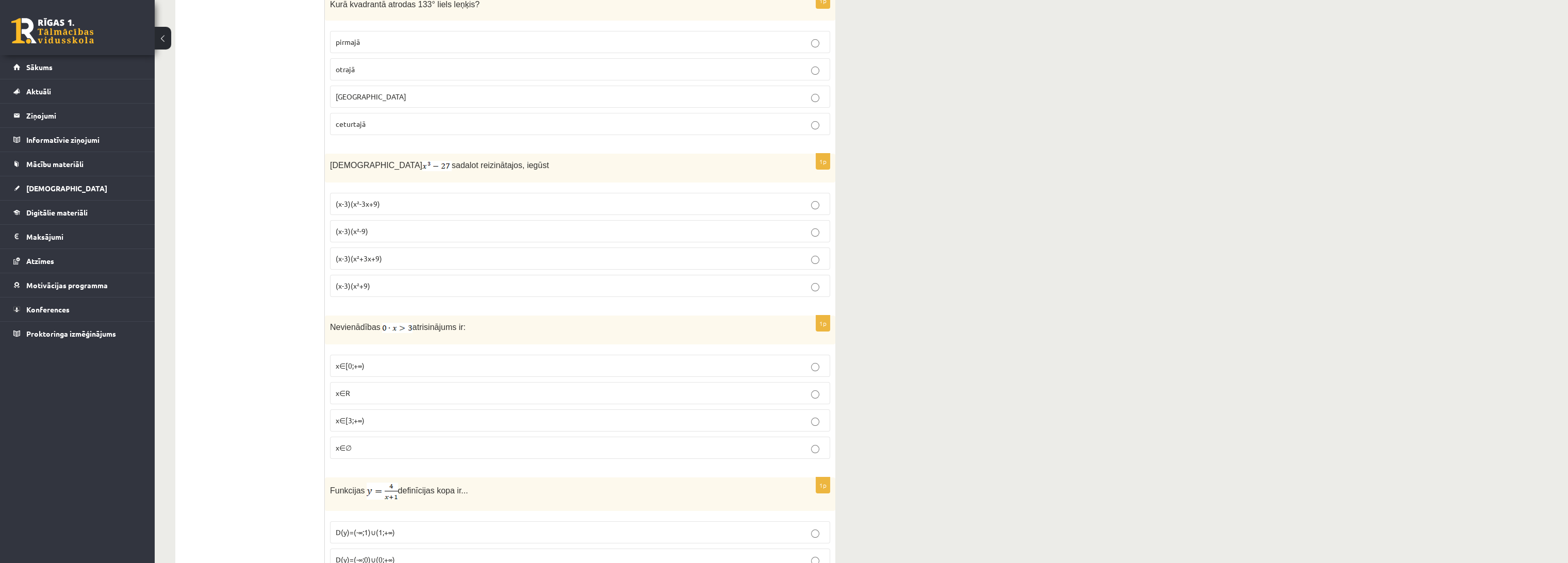
click at [447, 255] on p "(x-3)(x²+3x+9)" at bounding box center [580, 258] width 489 height 11
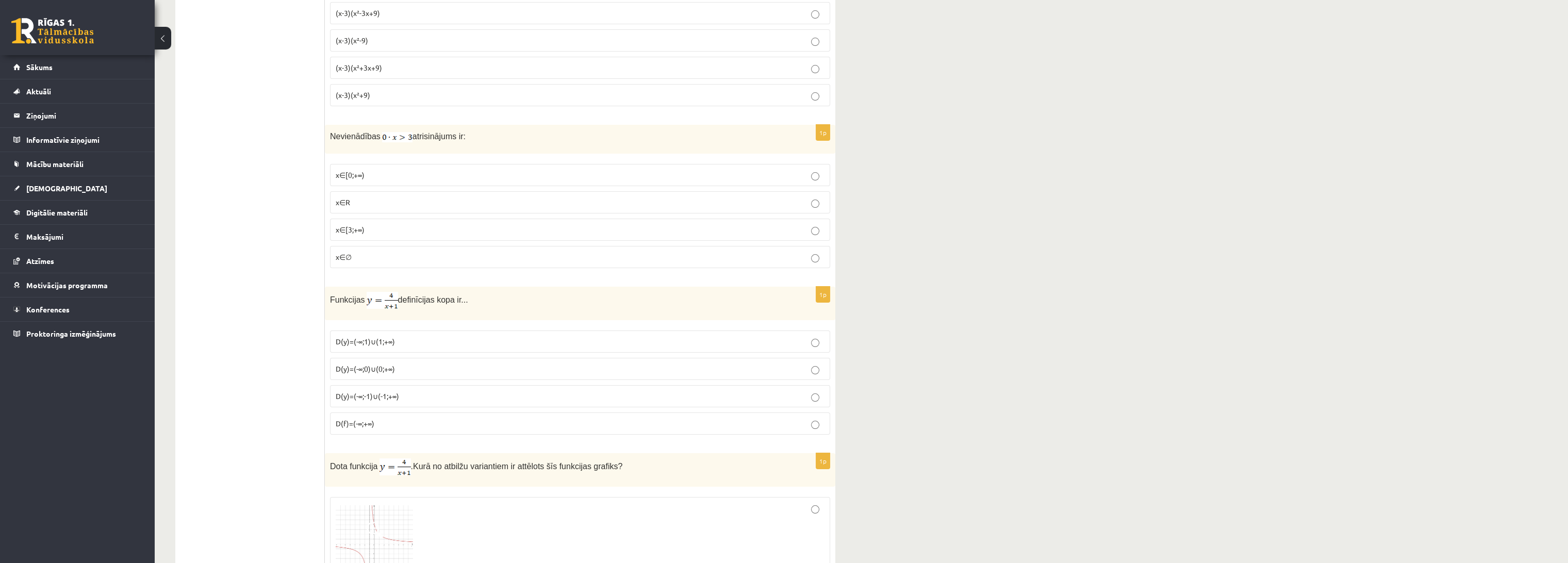
scroll to position [894, 0]
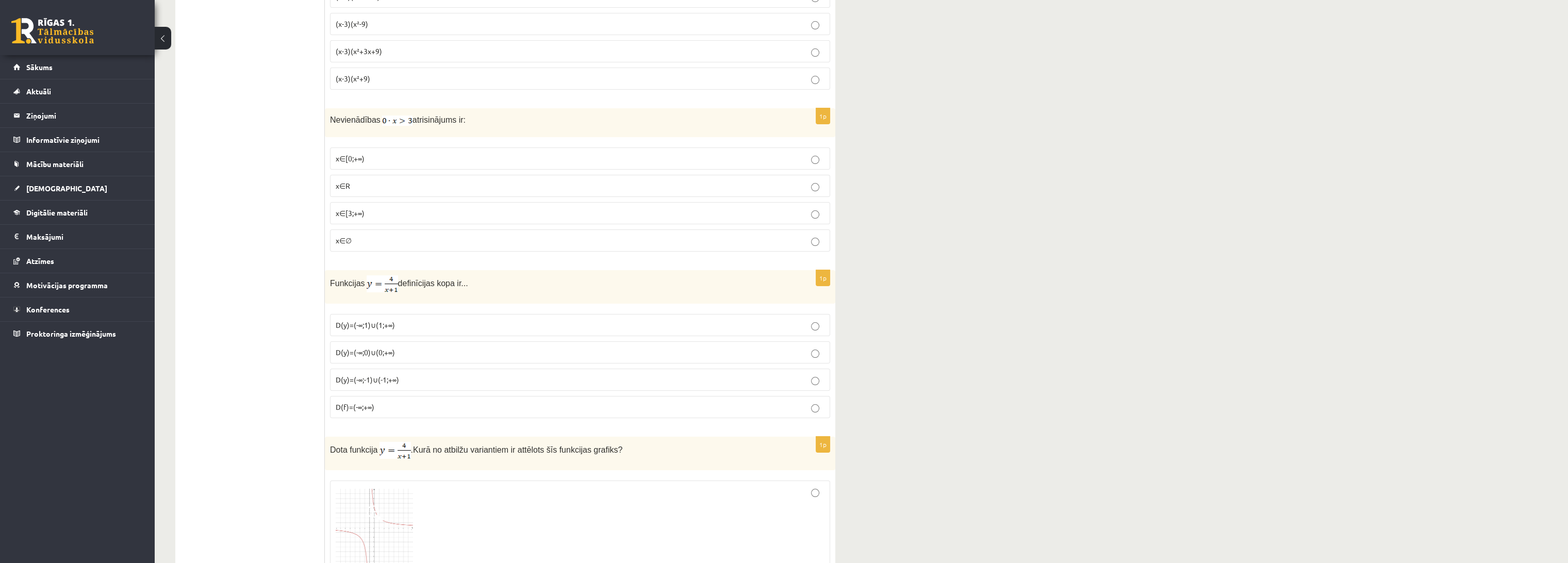
click at [400, 241] on p "x∈∅" at bounding box center [580, 240] width 489 height 11
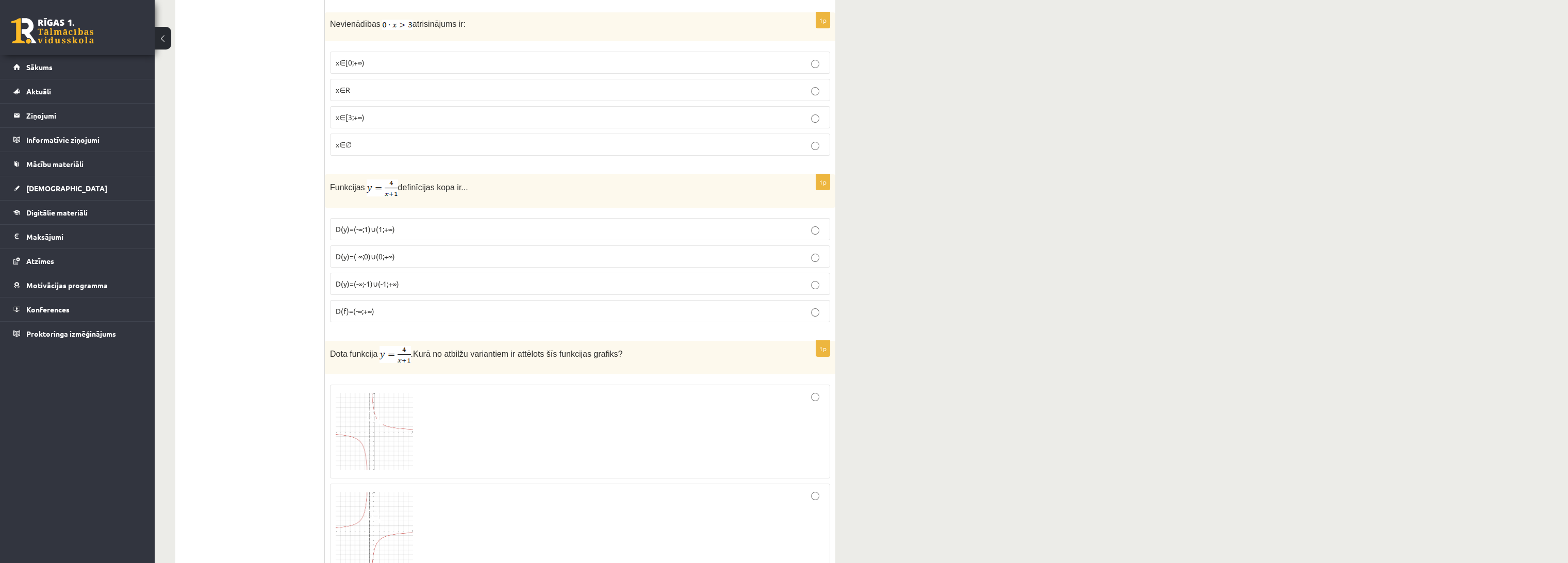
scroll to position [1009, 0]
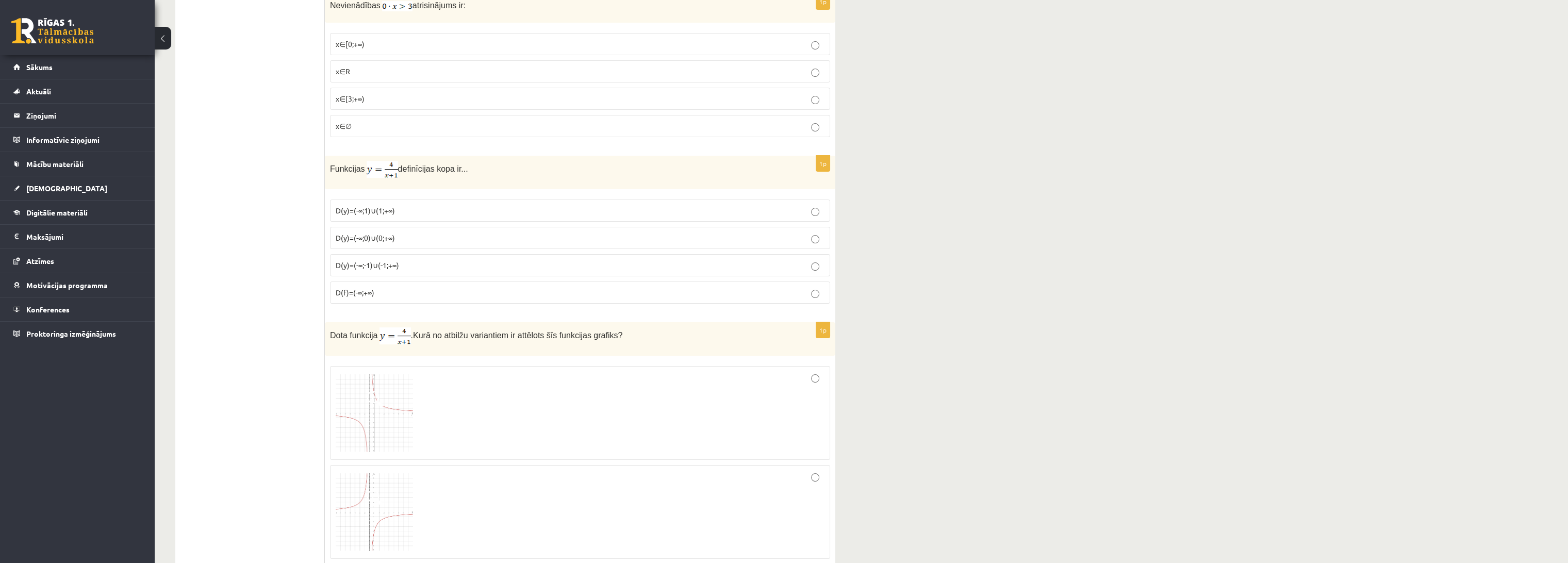
click at [438, 262] on p "D(y)=(-∞;-1)∪(-1;+∞)" at bounding box center [580, 265] width 489 height 11
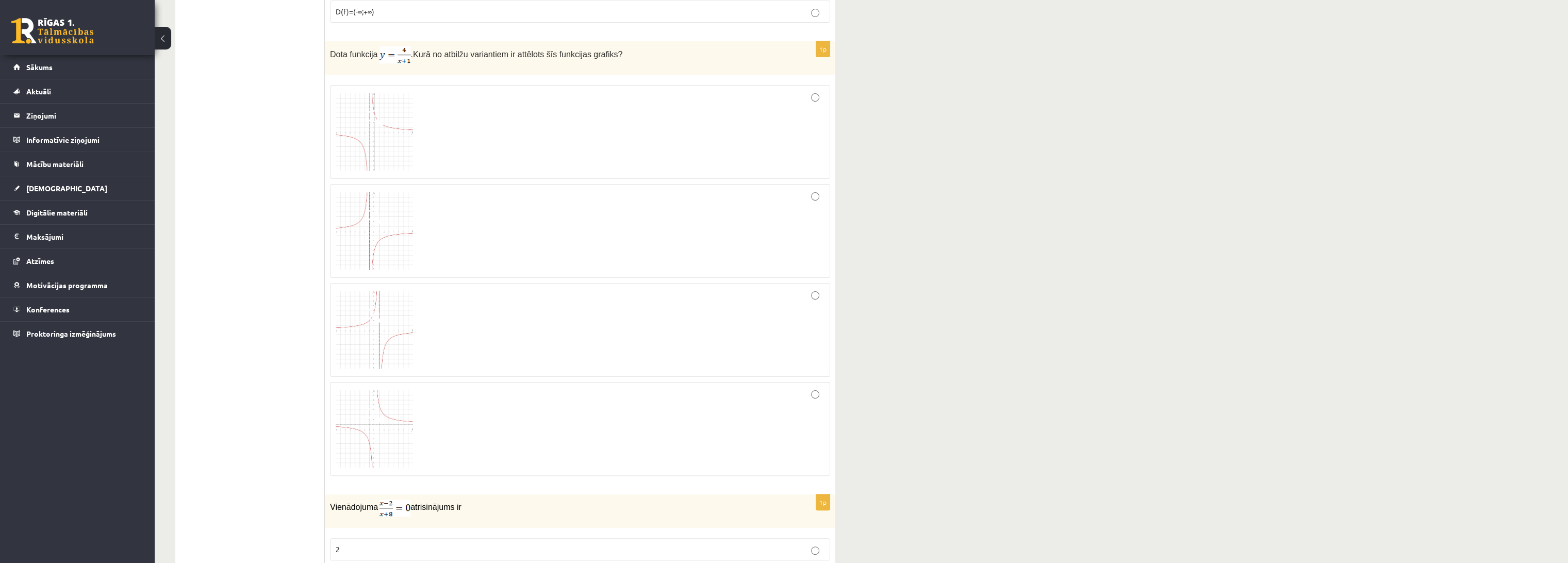
scroll to position [1296, 0]
click at [603, 417] on div at bounding box center [580, 423] width 489 height 82
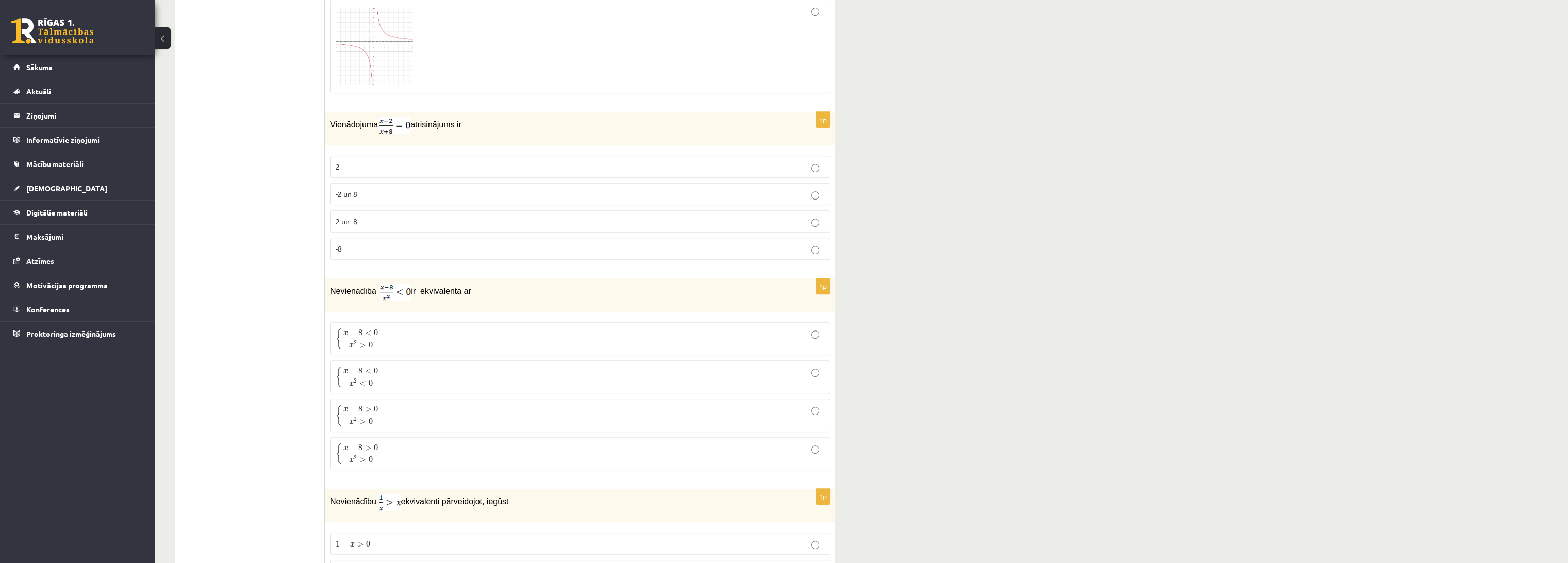
scroll to position [1697, 0]
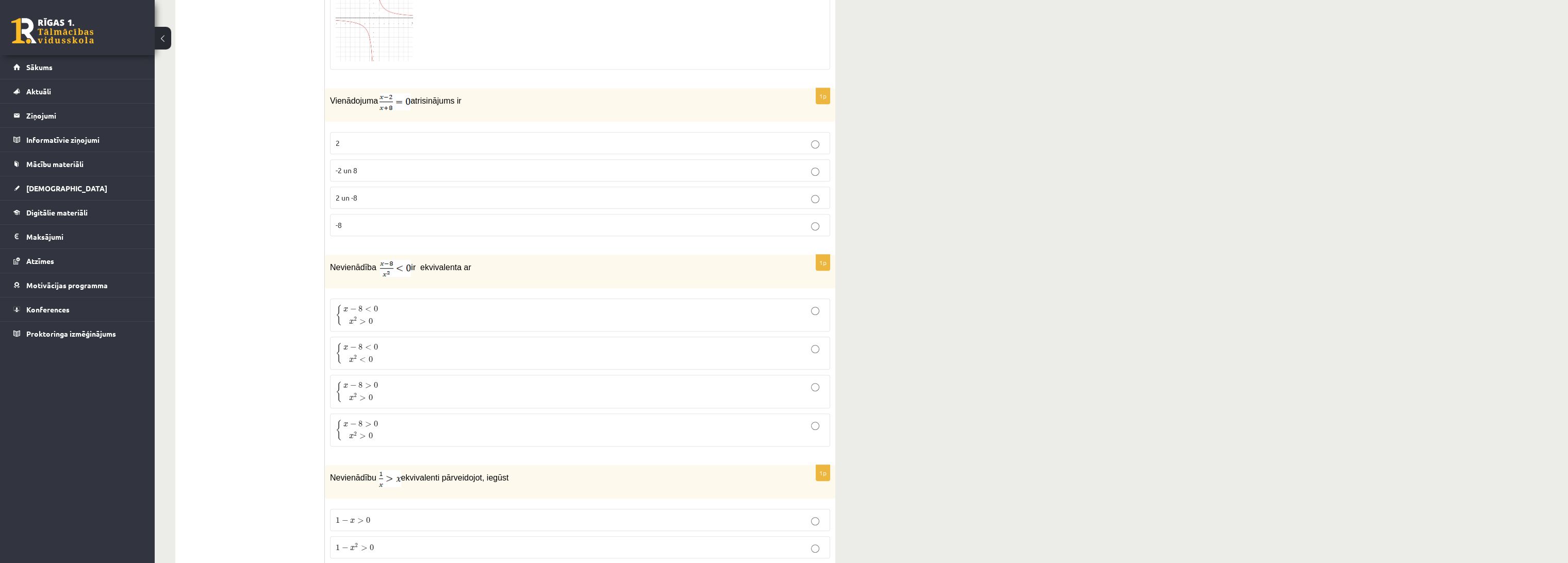
click at [430, 138] on p "2" at bounding box center [580, 143] width 489 height 11
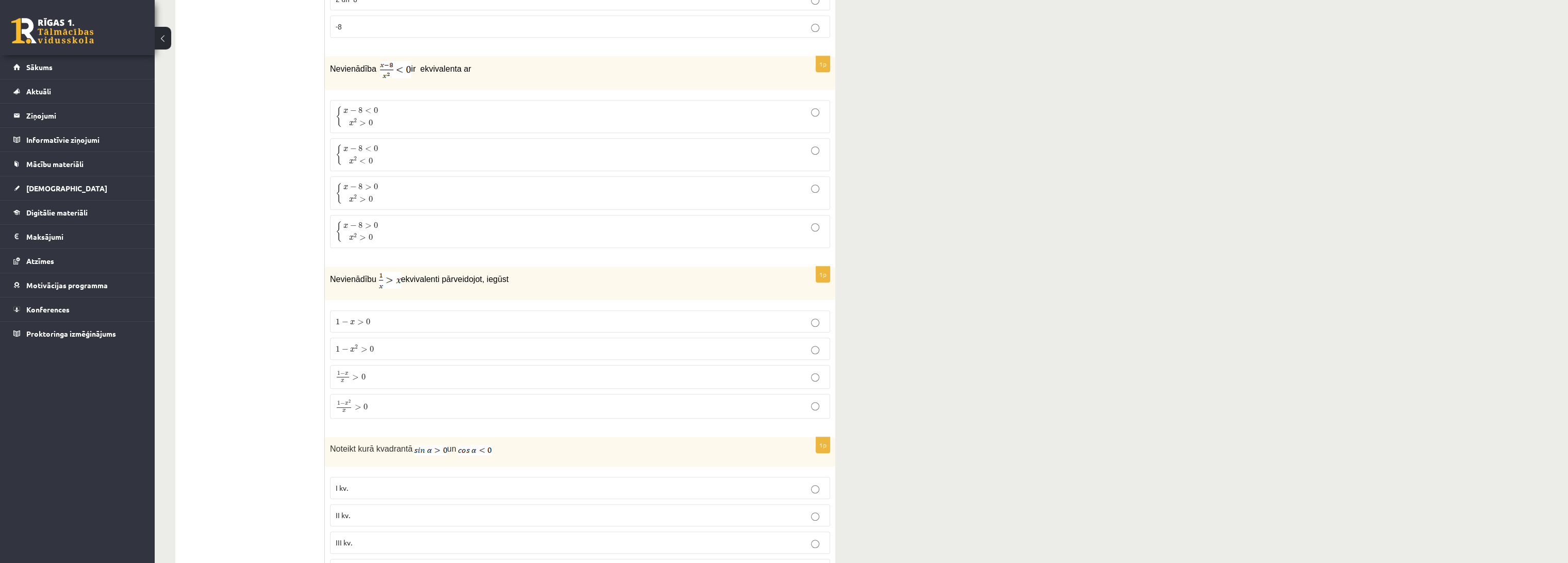
scroll to position [1926, 0]
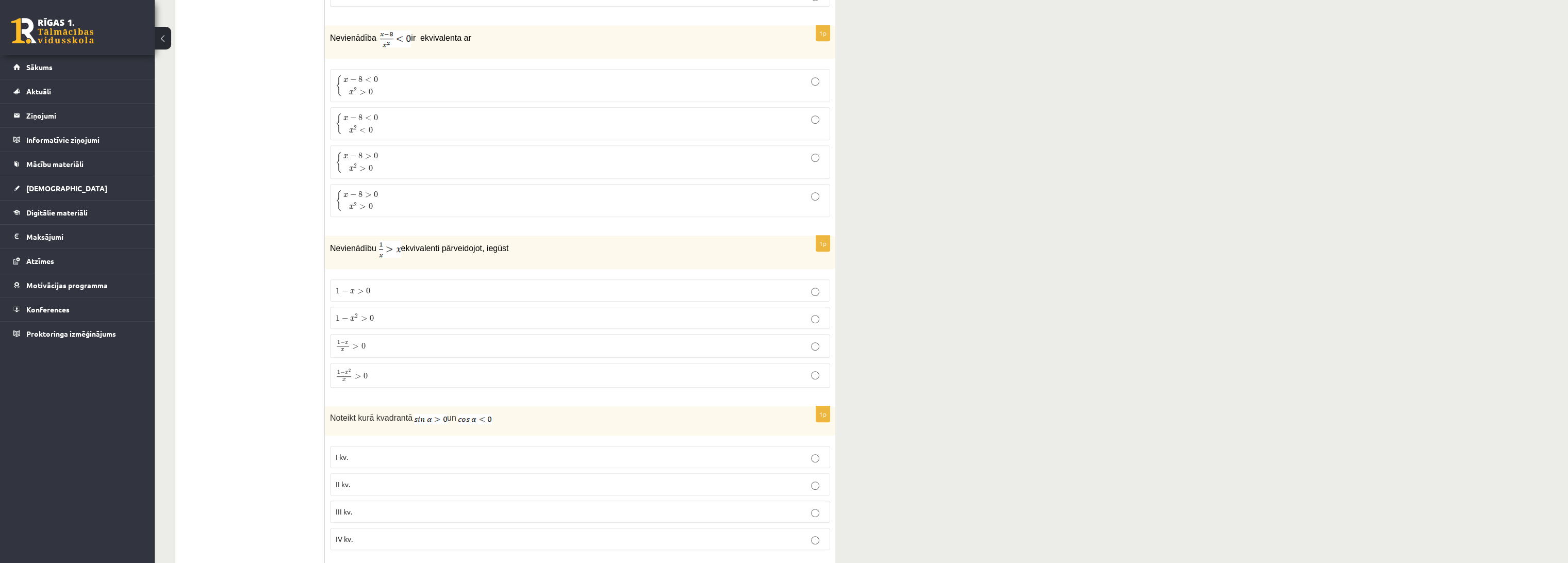
click at [423, 84] on p "{ x − 8 < 0 x 2 > 0 { x − 8 < 0 x 2 > 0" at bounding box center [580, 86] width 489 height 22
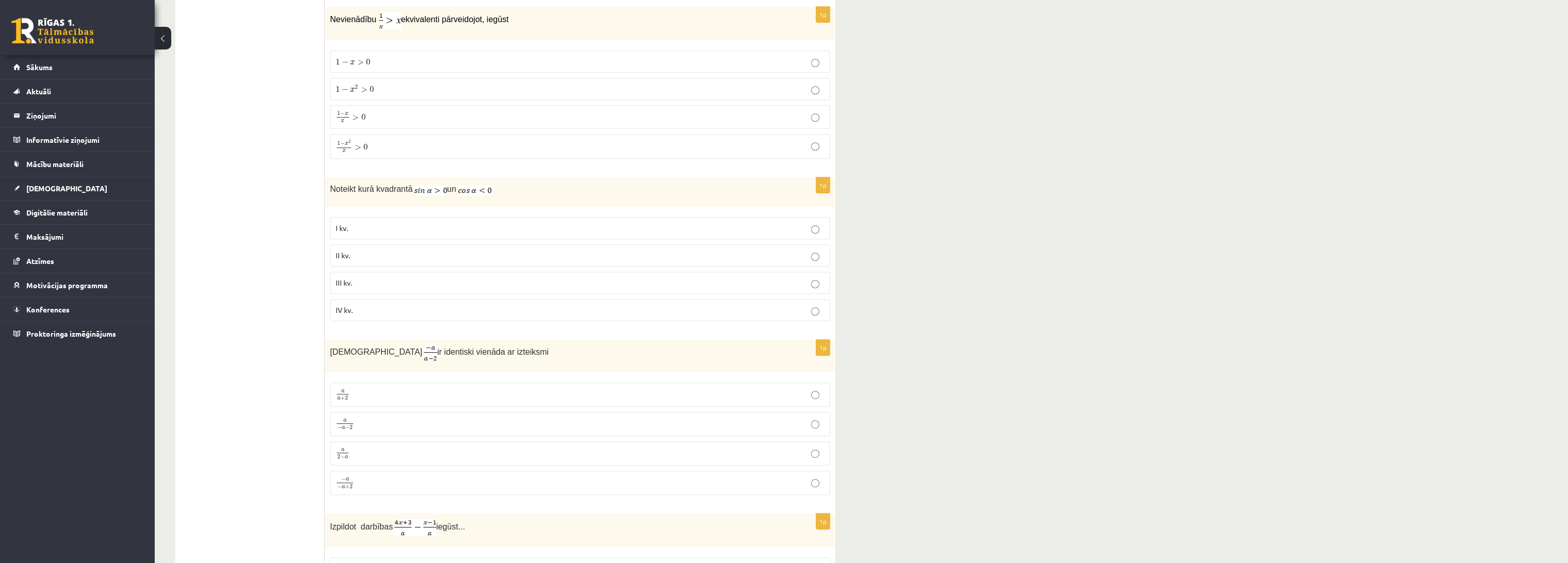
scroll to position [2098, 0]
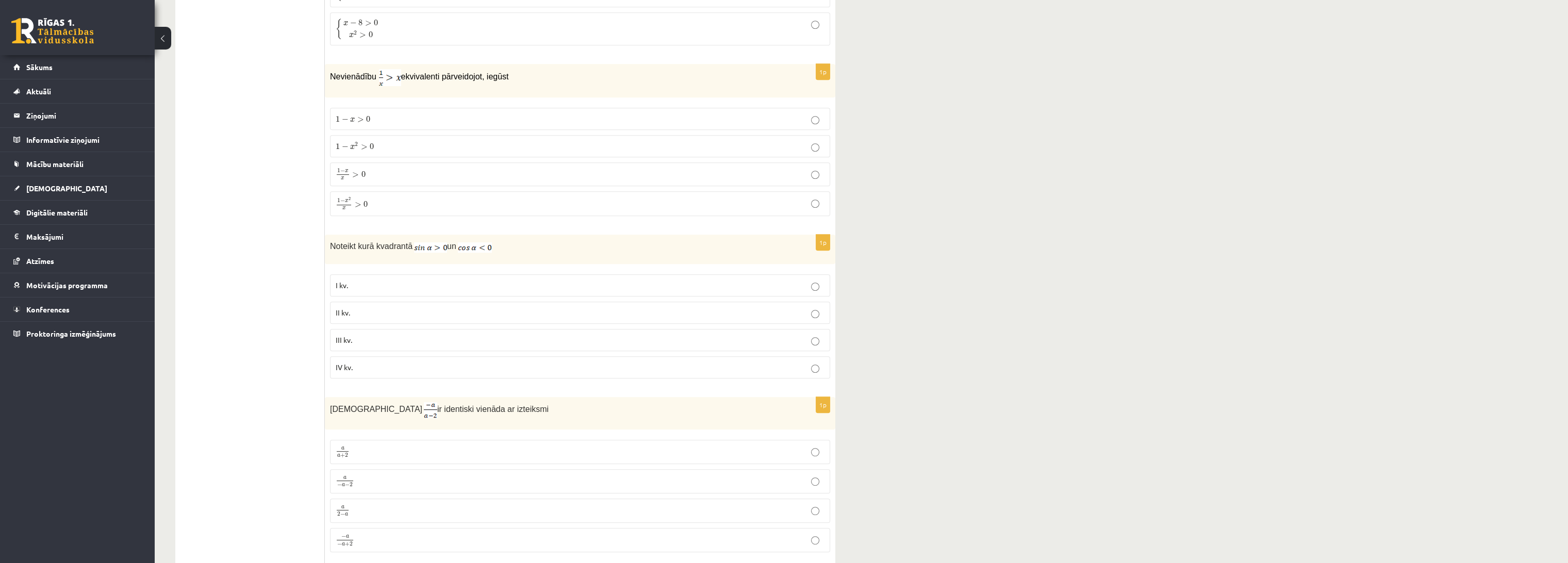
click at [533, 202] on p "1 − x 2 x > 0 1 − x 2 x > 0" at bounding box center [580, 203] width 489 height 13
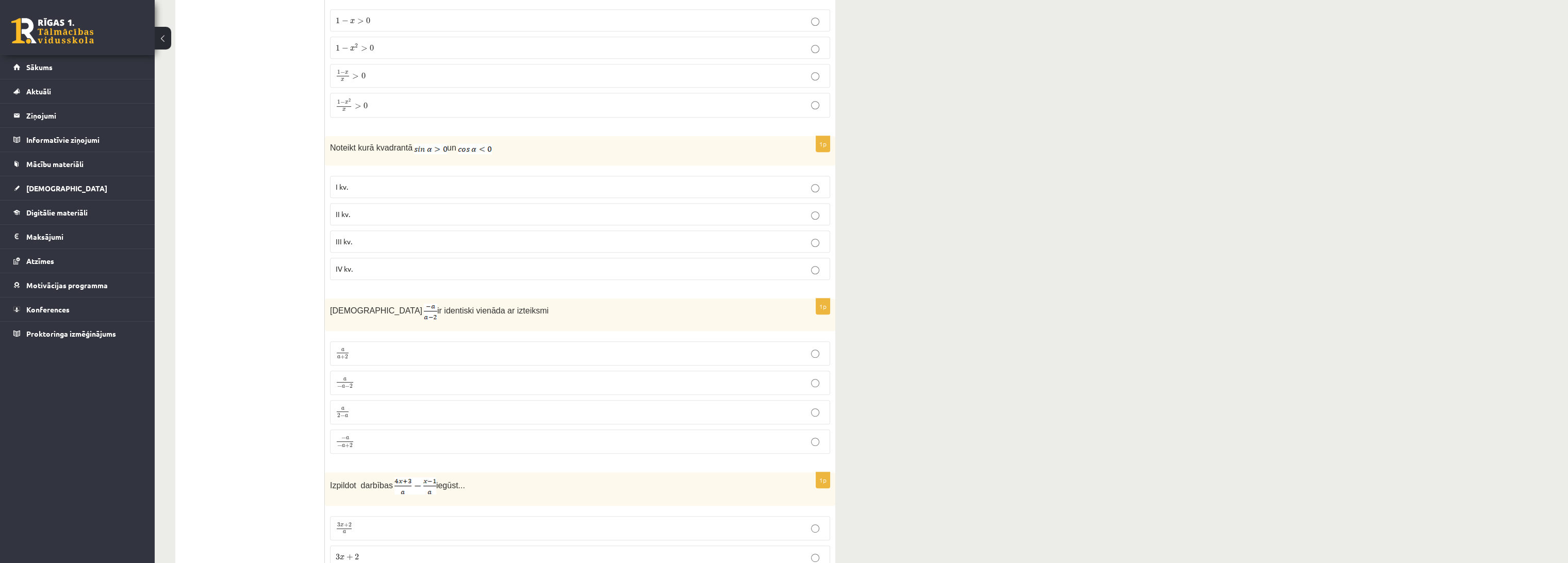
scroll to position [2212, 0]
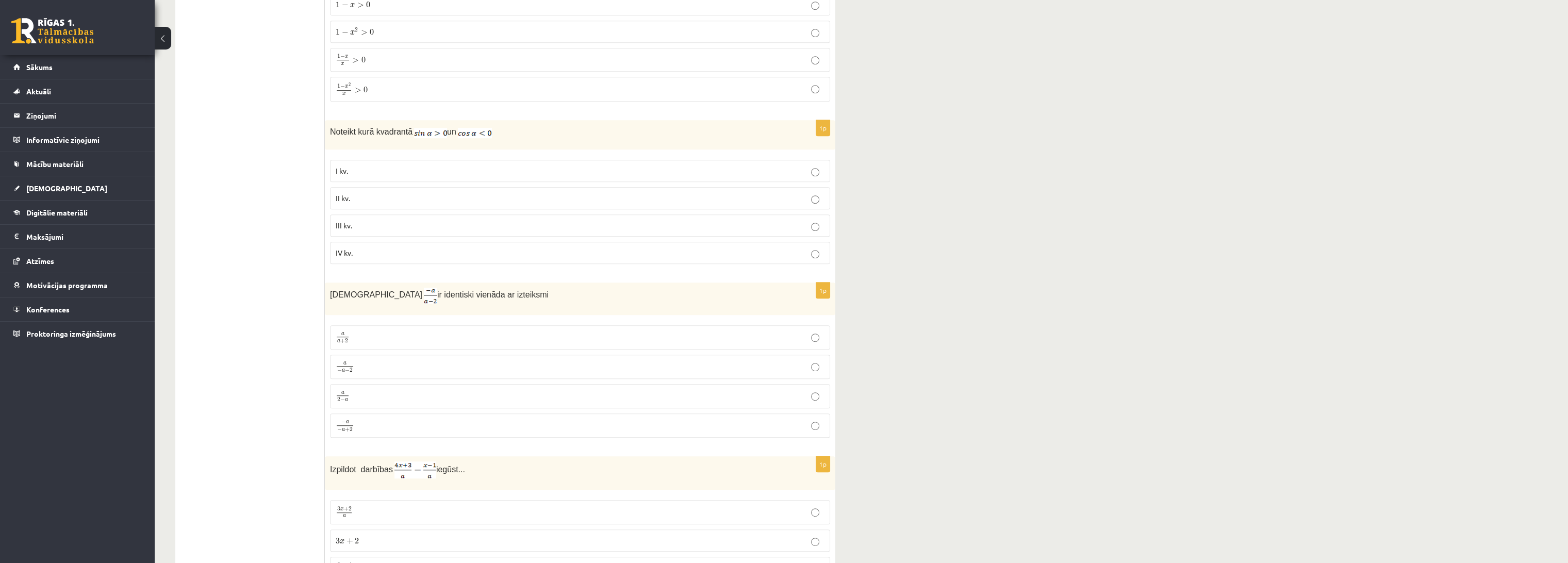
click at [477, 193] on p "II kv." at bounding box center [580, 198] width 489 height 11
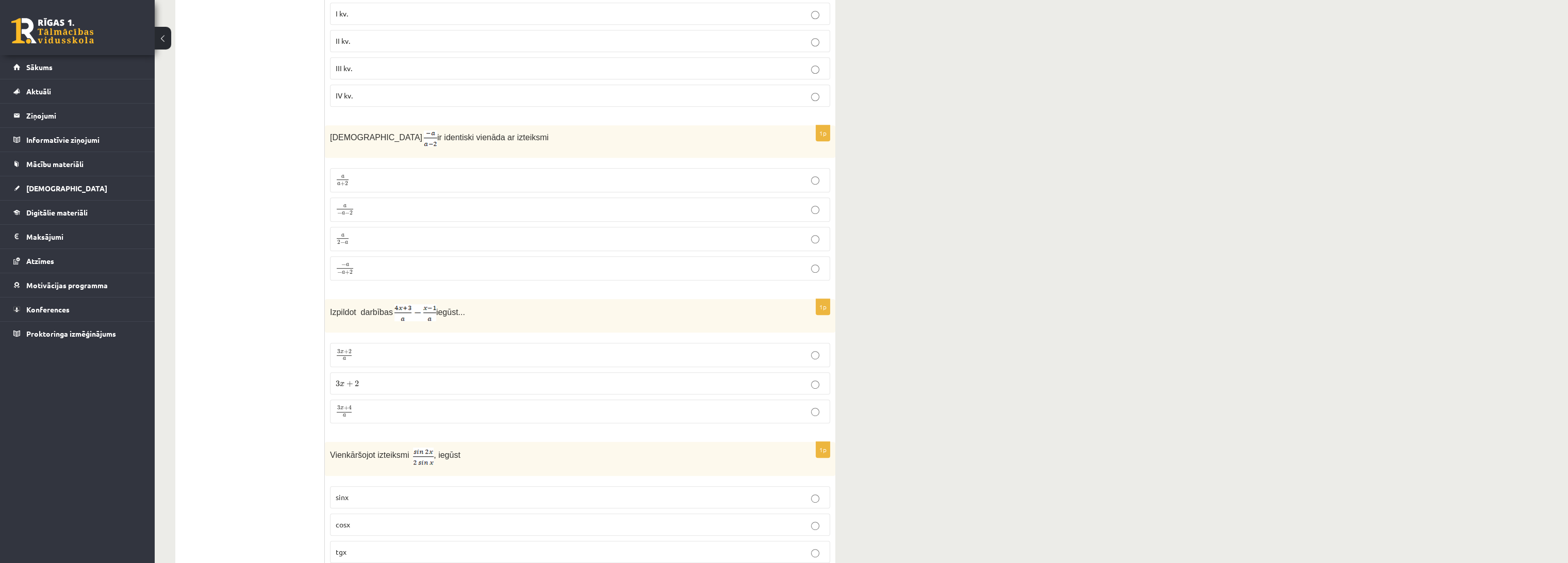
scroll to position [2385, 0]
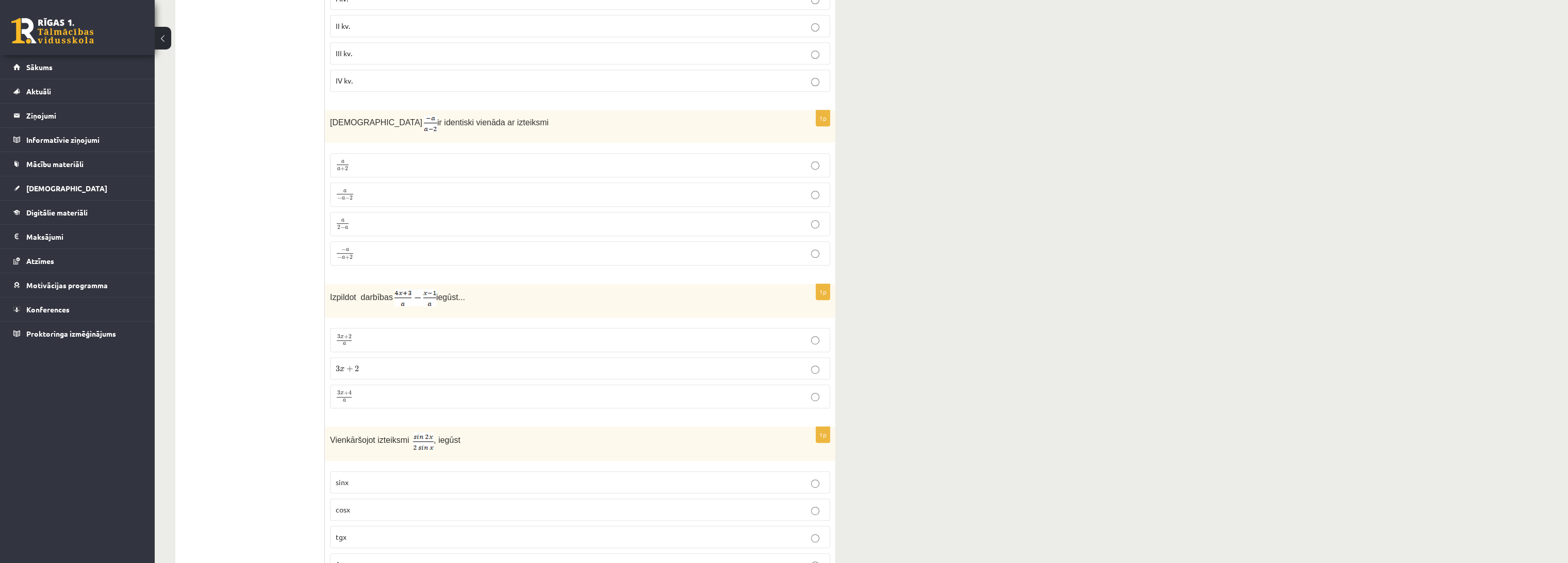
click at [650, 223] on p "a 2 − a a 2 − a" at bounding box center [580, 224] width 489 height 13
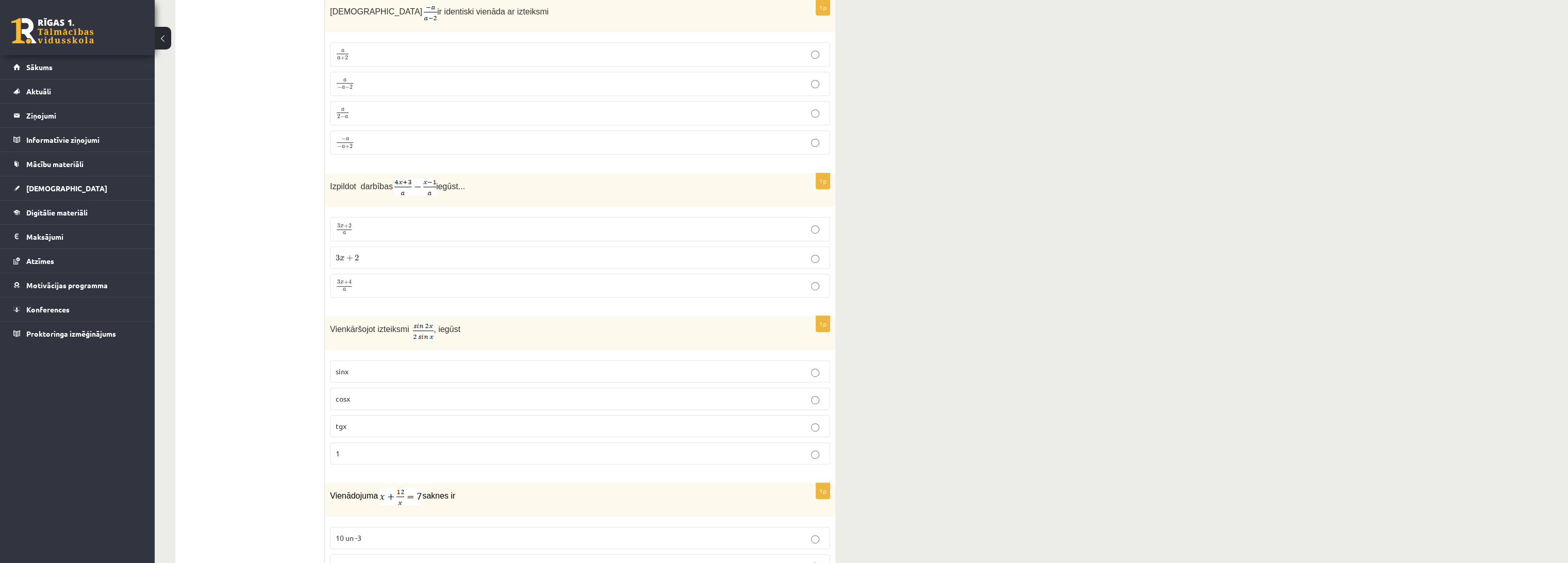
scroll to position [2556, 0]
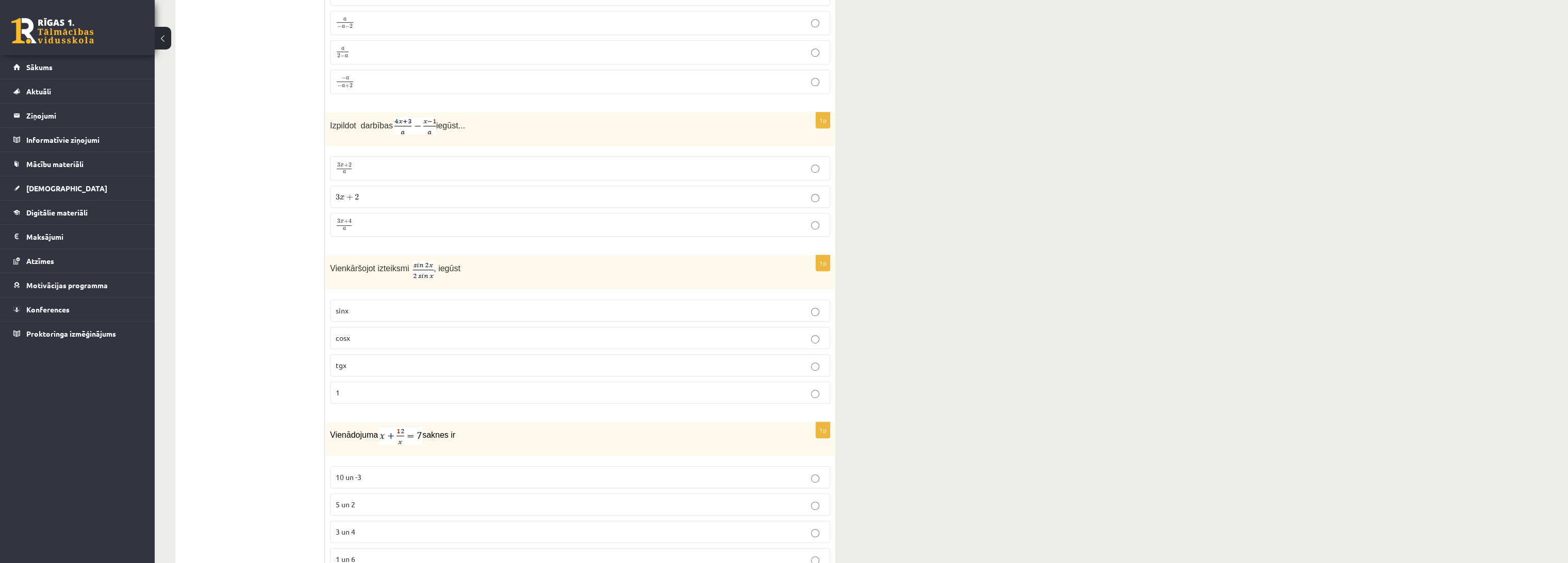
click at [617, 220] on p "3 x + 4 a 3 x + 4 a" at bounding box center [580, 224] width 489 height 13
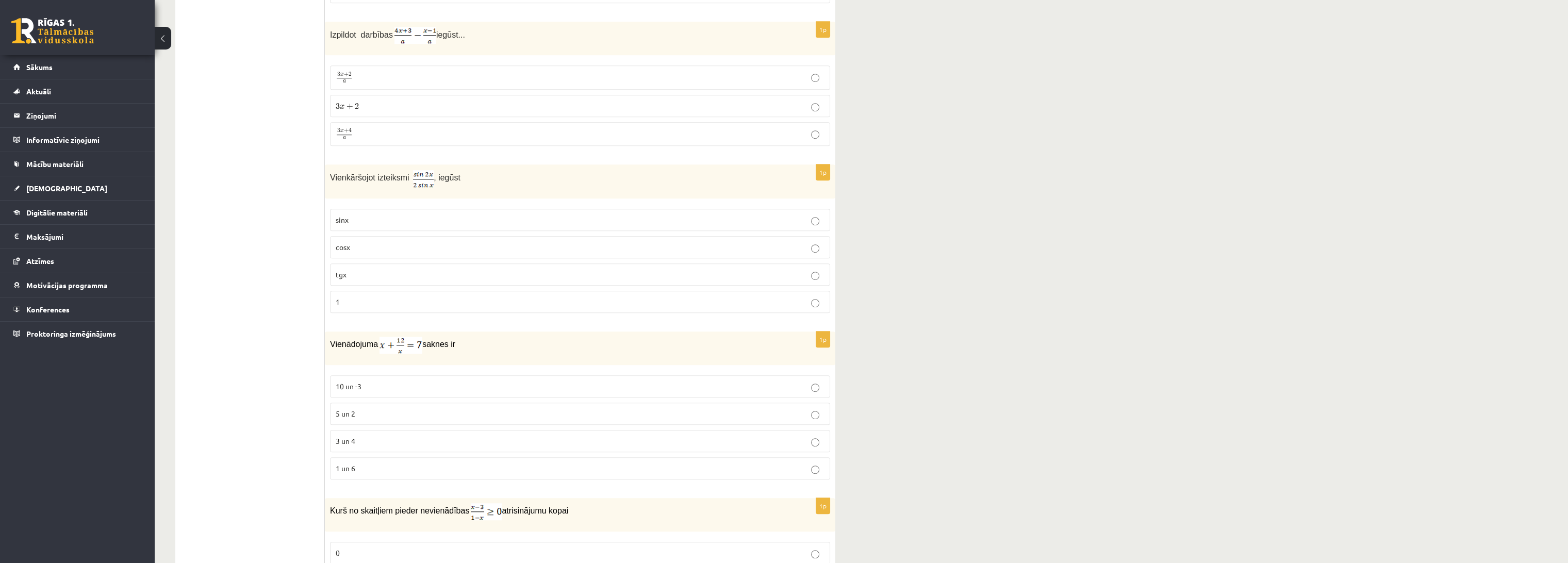
scroll to position [2671, 0]
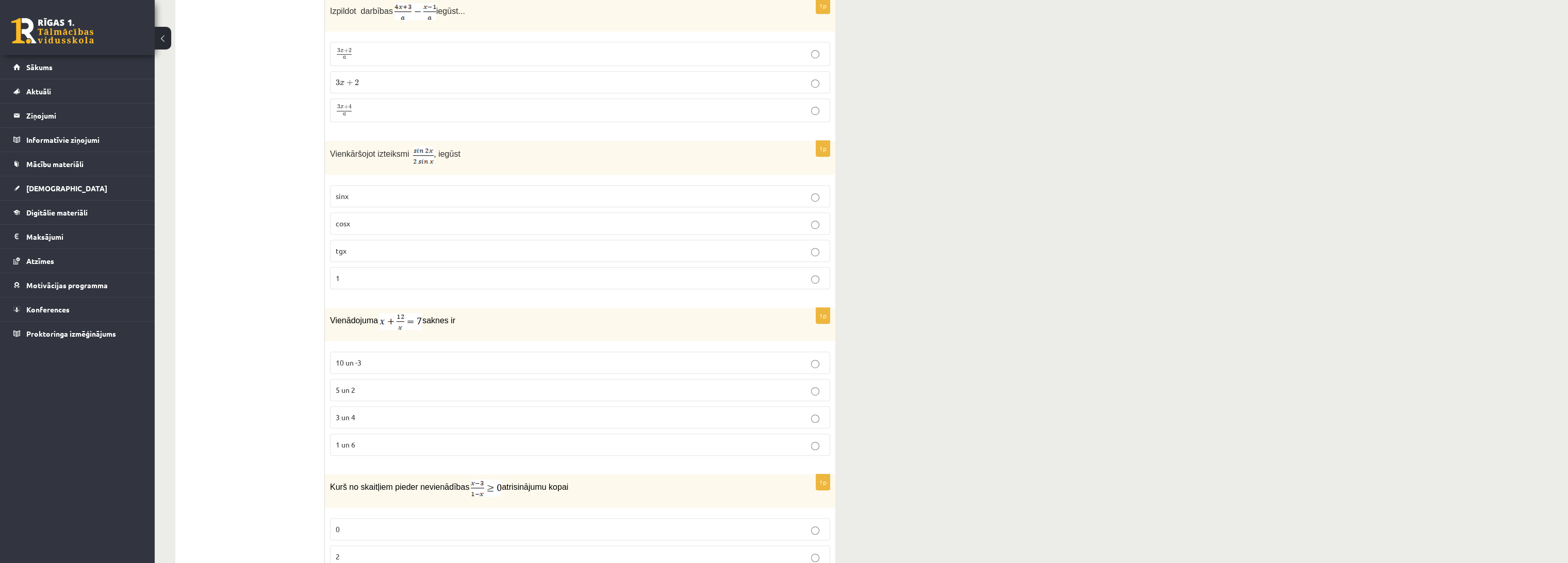
click at [499, 218] on p "cosx" at bounding box center [580, 224] width 489 height 11
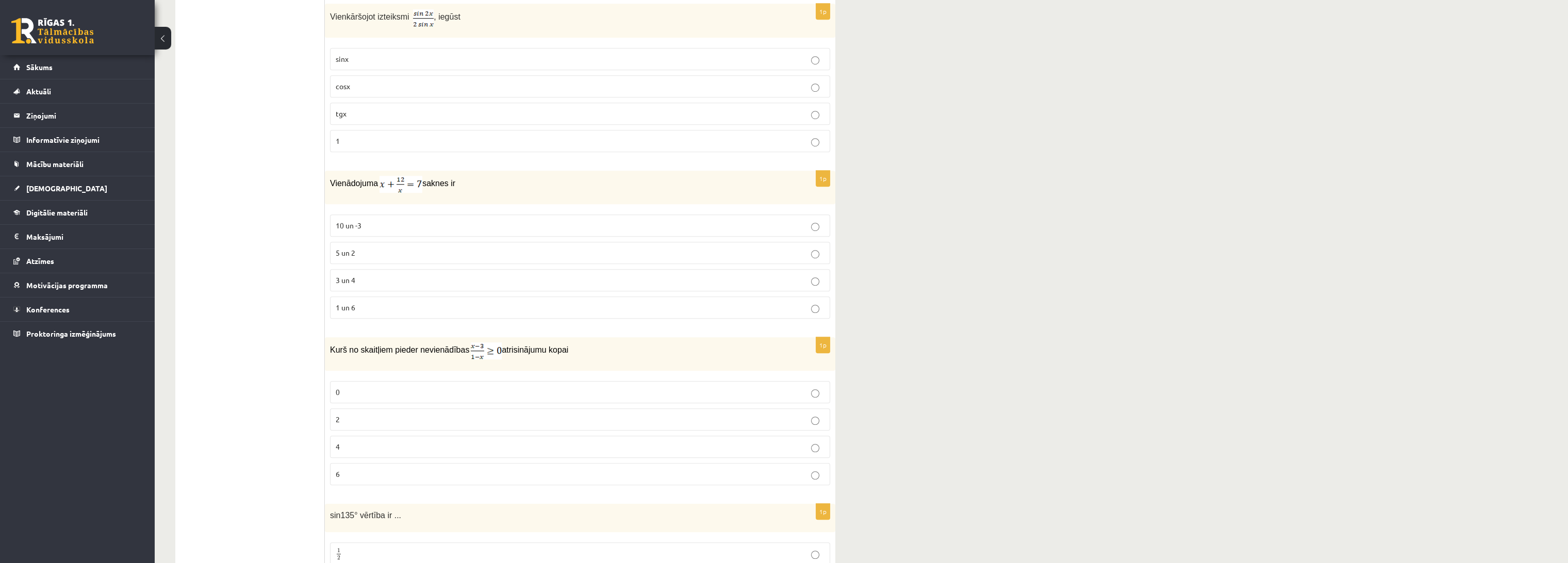
scroll to position [2785, 0]
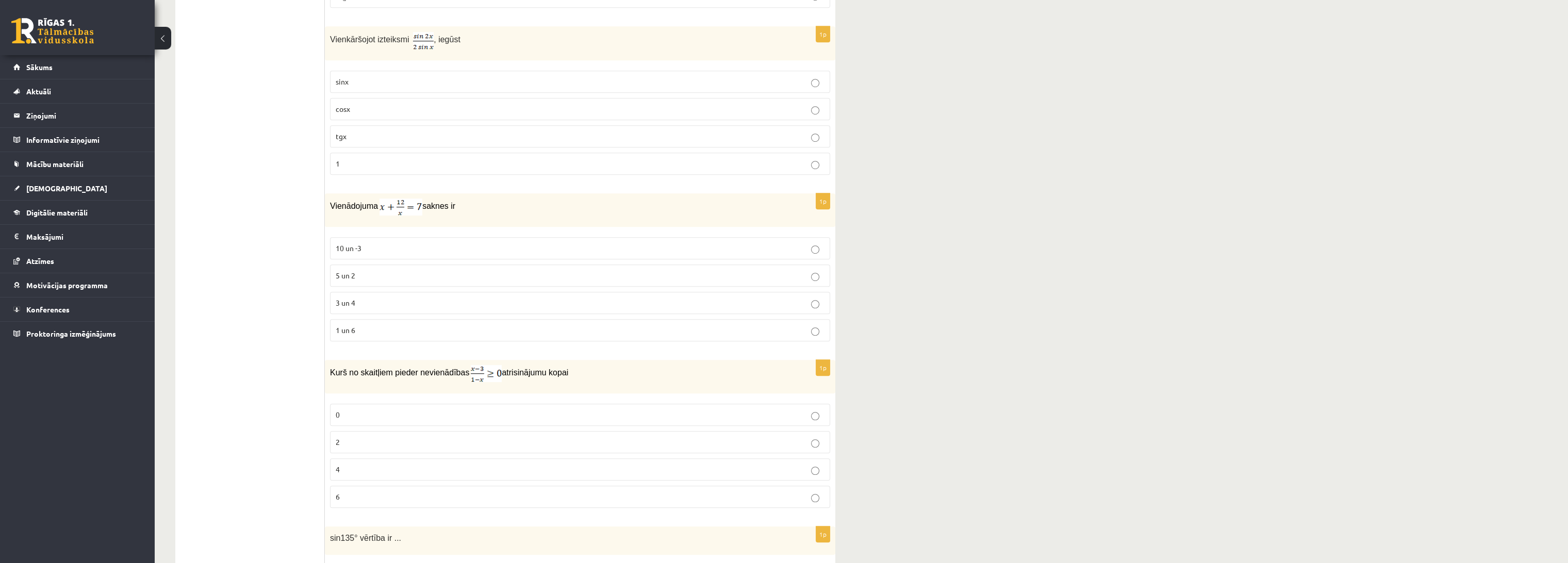
click at [429, 301] on label "3 un 4" at bounding box center [580, 302] width 500 height 22
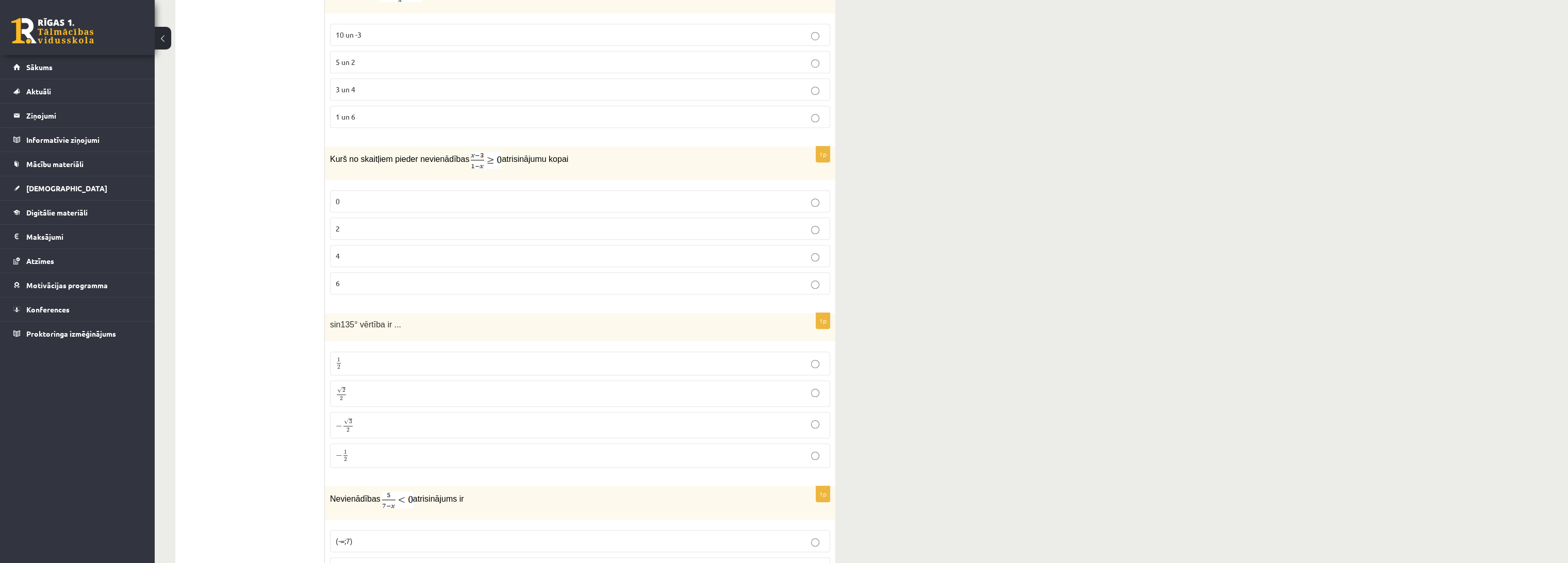
scroll to position [3015, 0]
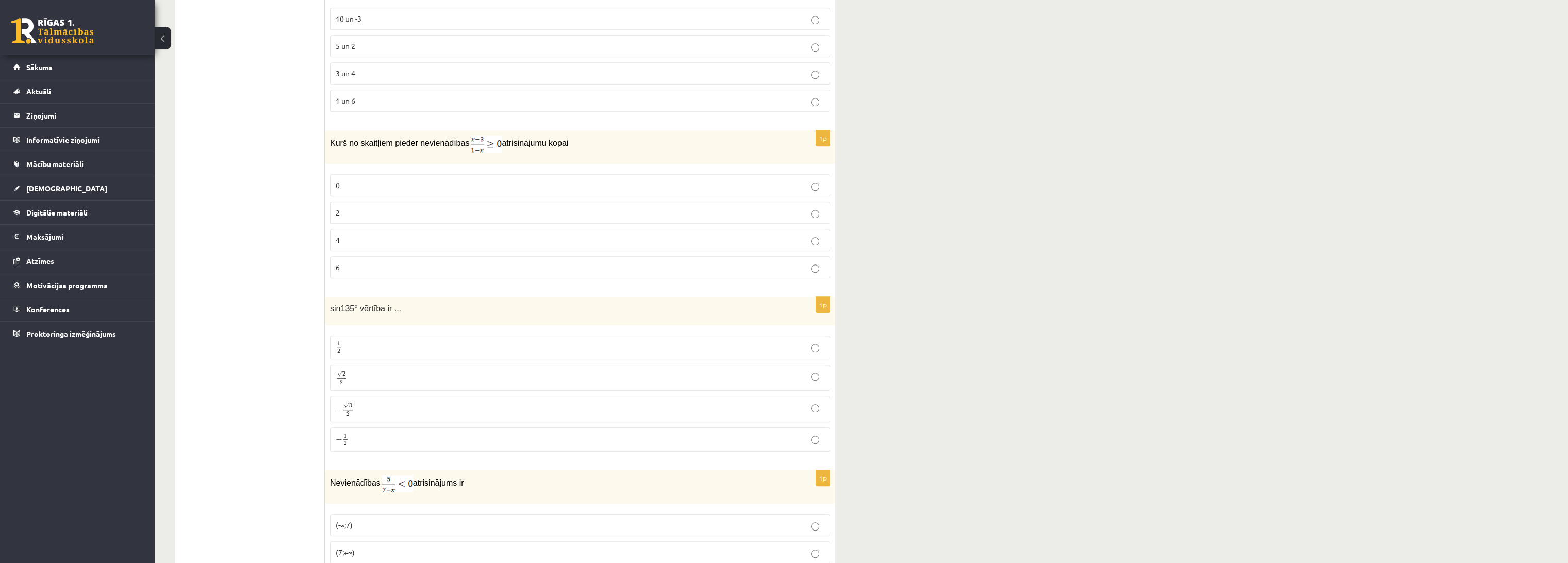
click at [441, 202] on label "2" at bounding box center [580, 212] width 500 height 22
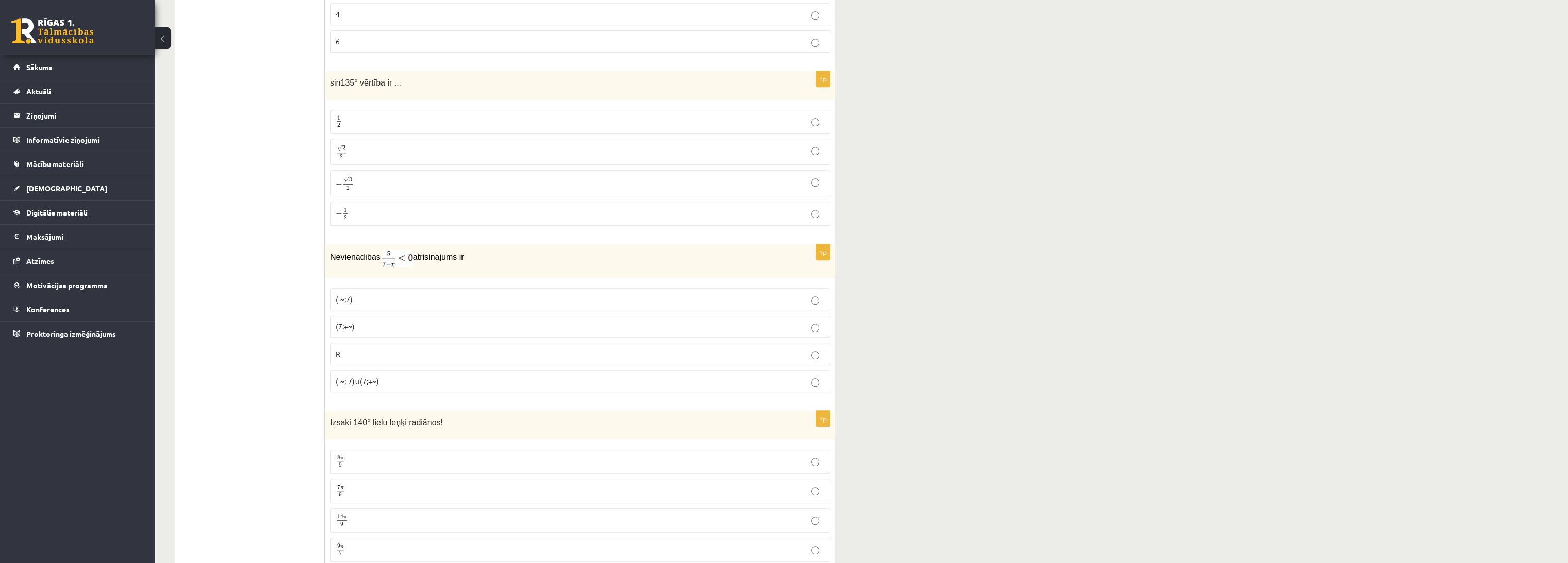
scroll to position [3244, 0]
click at [437, 143] on p "√ 2 2 2 2" at bounding box center [580, 148] width 489 height 15
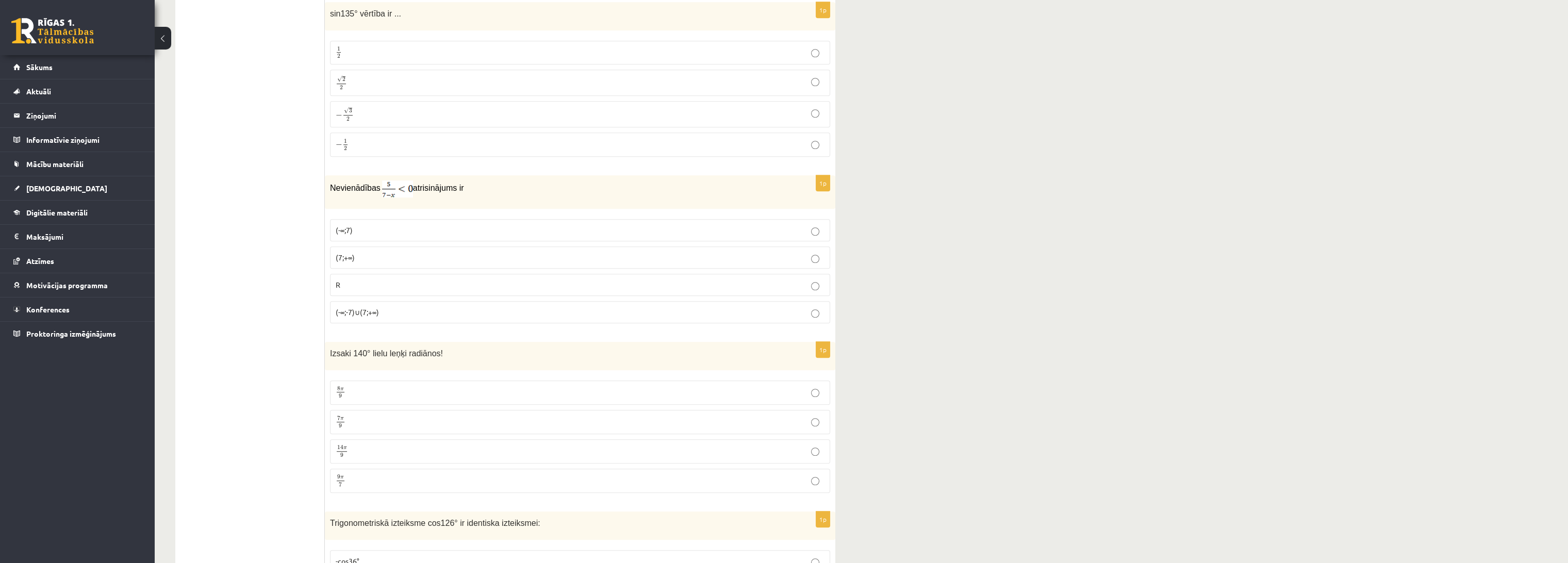
scroll to position [3359, 0]
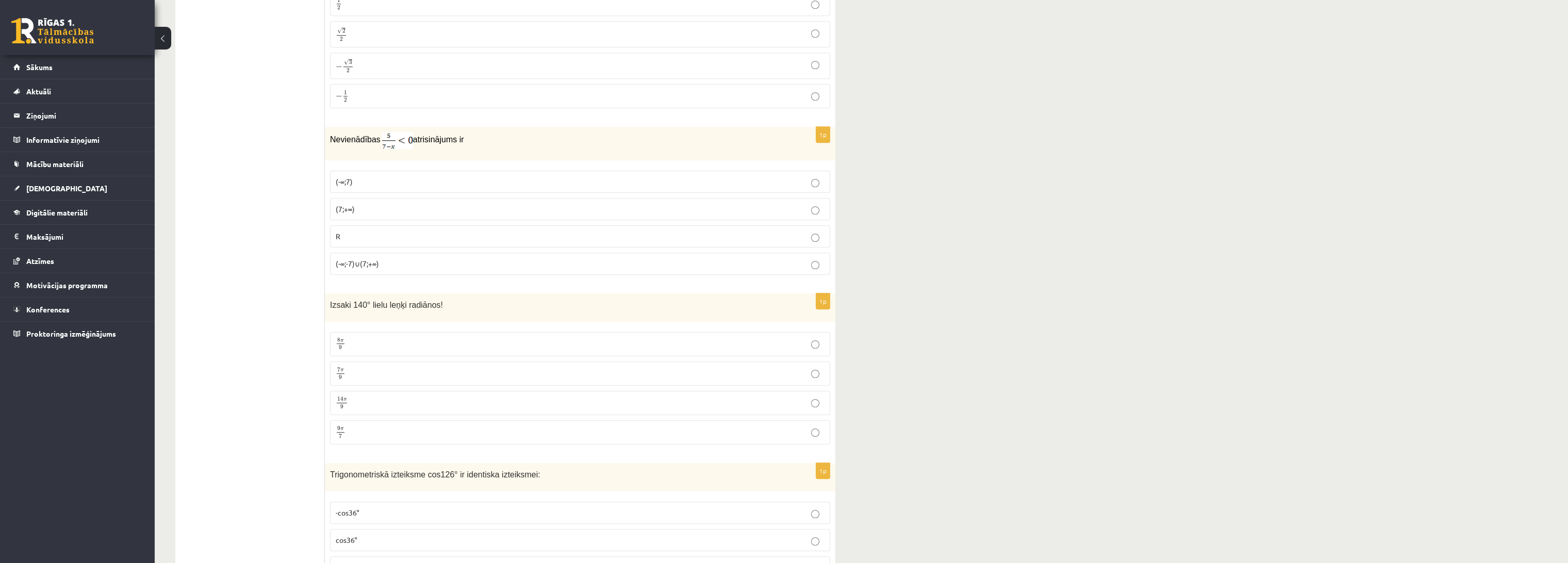
click at [383, 203] on p "(7;+∞)" at bounding box center [580, 209] width 489 height 11
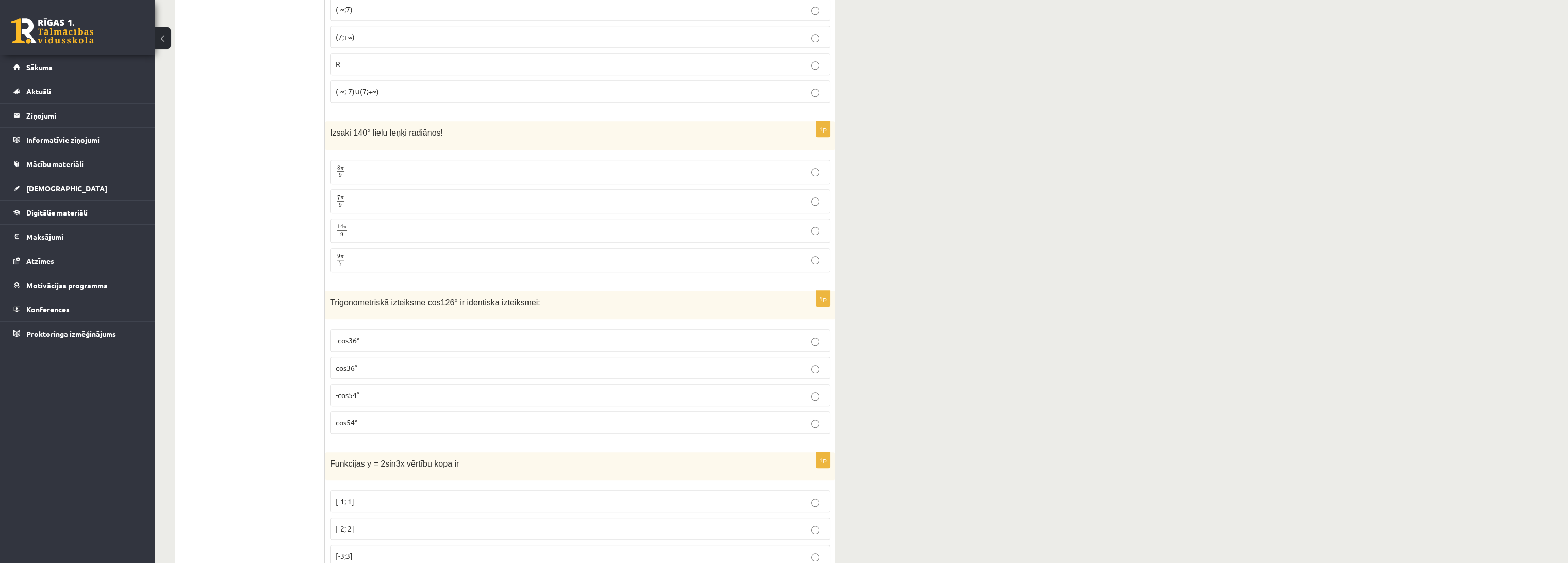
click at [402, 195] on p "7 π 9 7 π 9" at bounding box center [580, 202] width 489 height 13
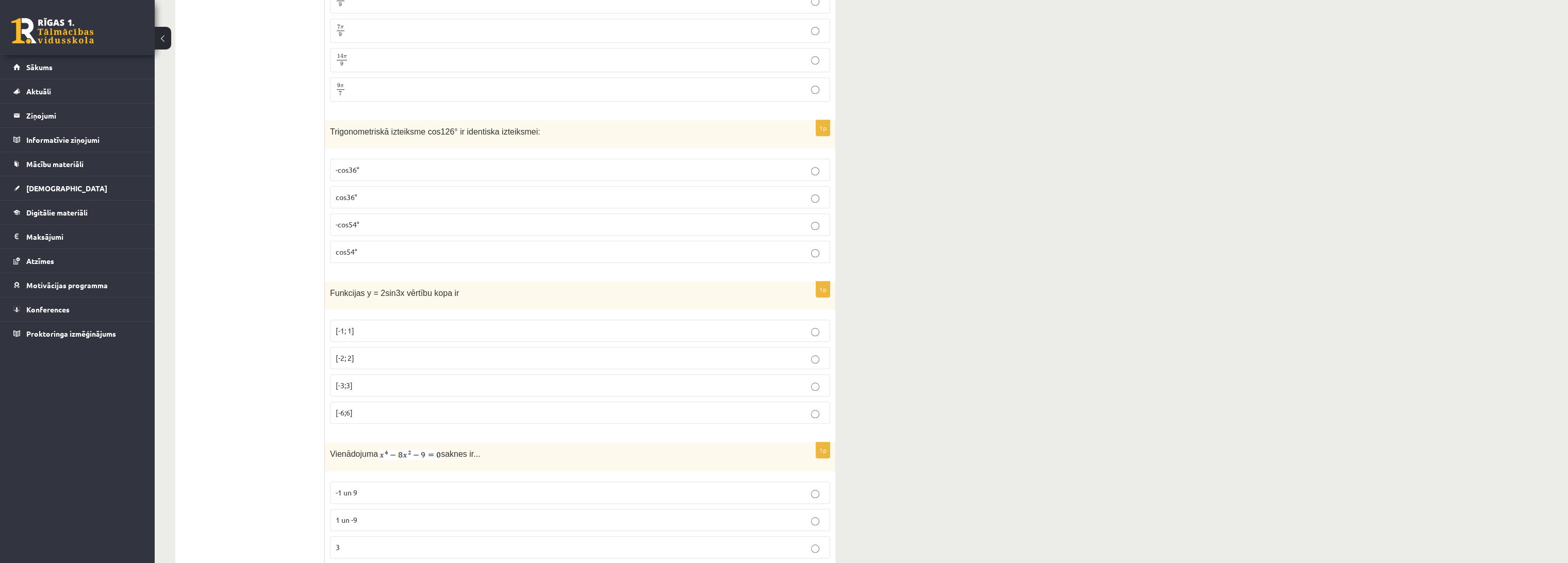
scroll to position [3702, 0]
click at [468, 218] on p "-cos54°" at bounding box center [580, 224] width 489 height 11
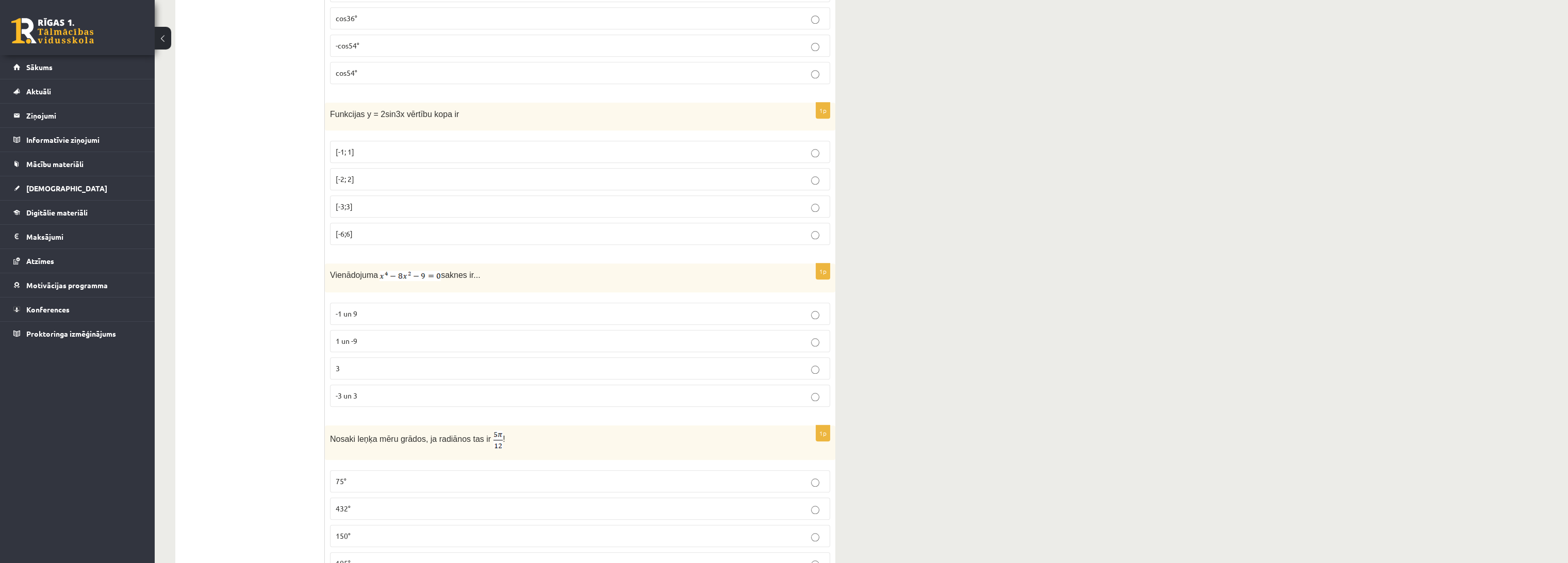
scroll to position [3896, 0]
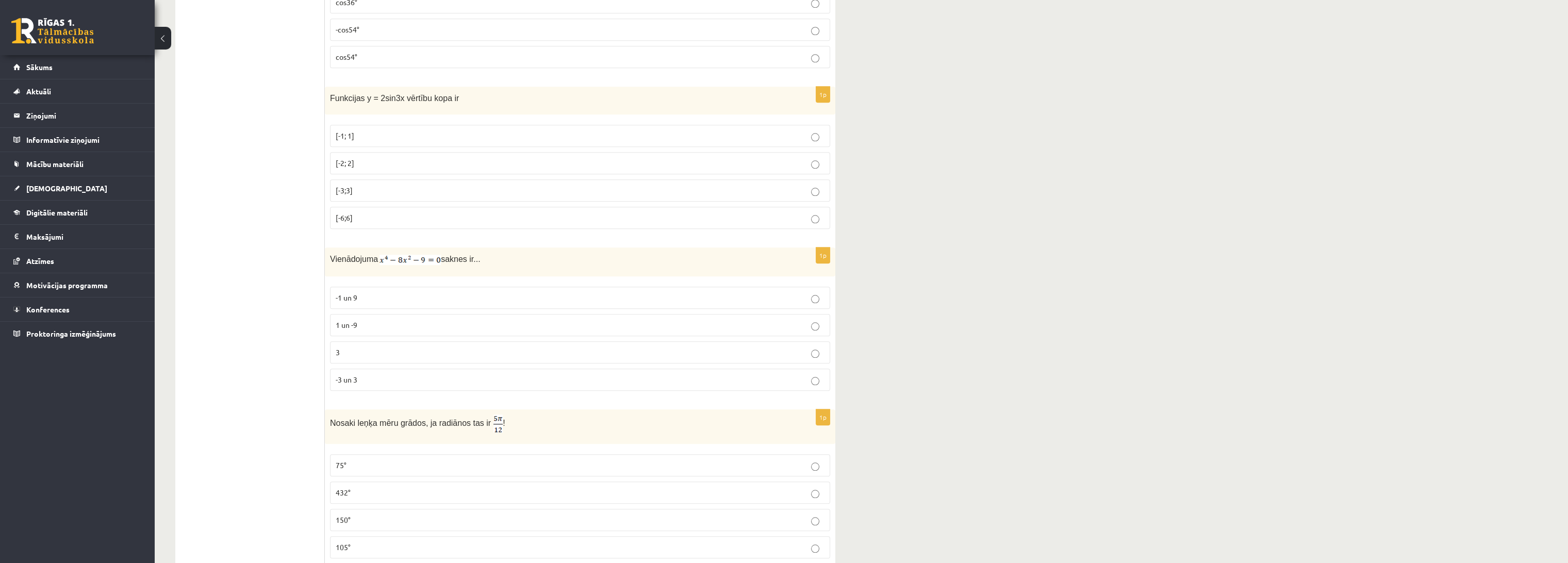
click at [440, 158] on p "[-2; 2]" at bounding box center [580, 164] width 489 height 11
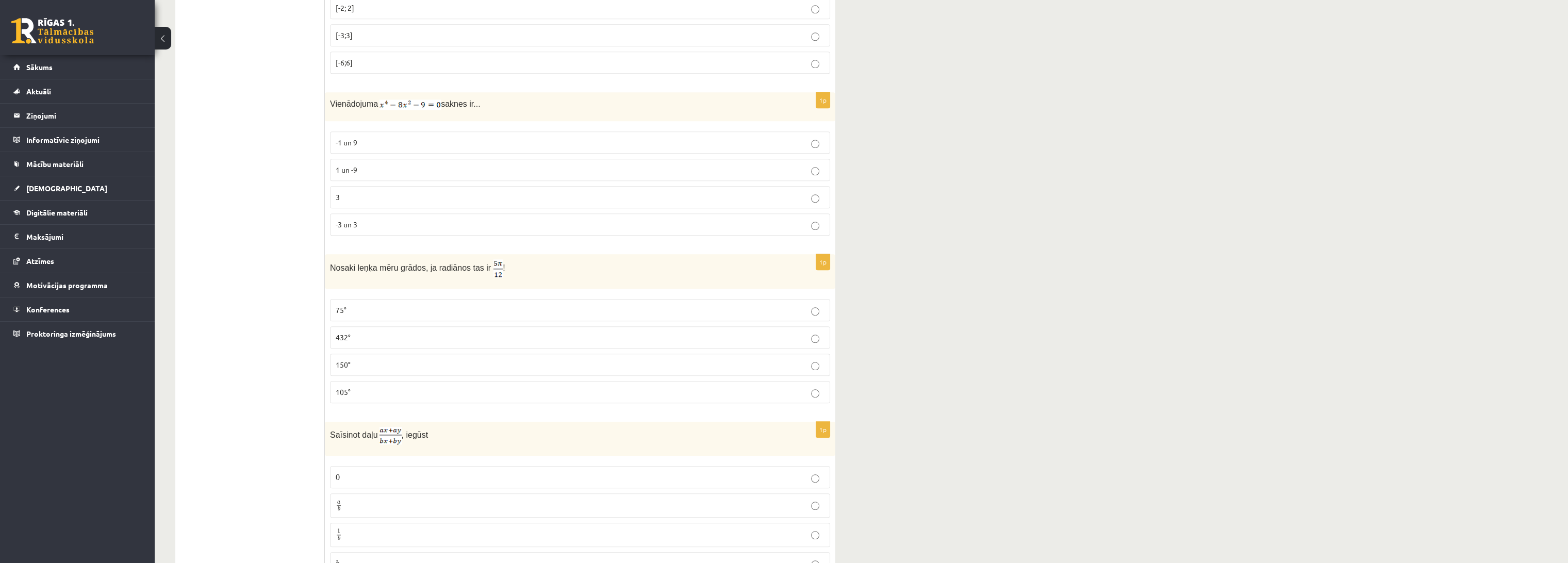
scroll to position [4068, 0]
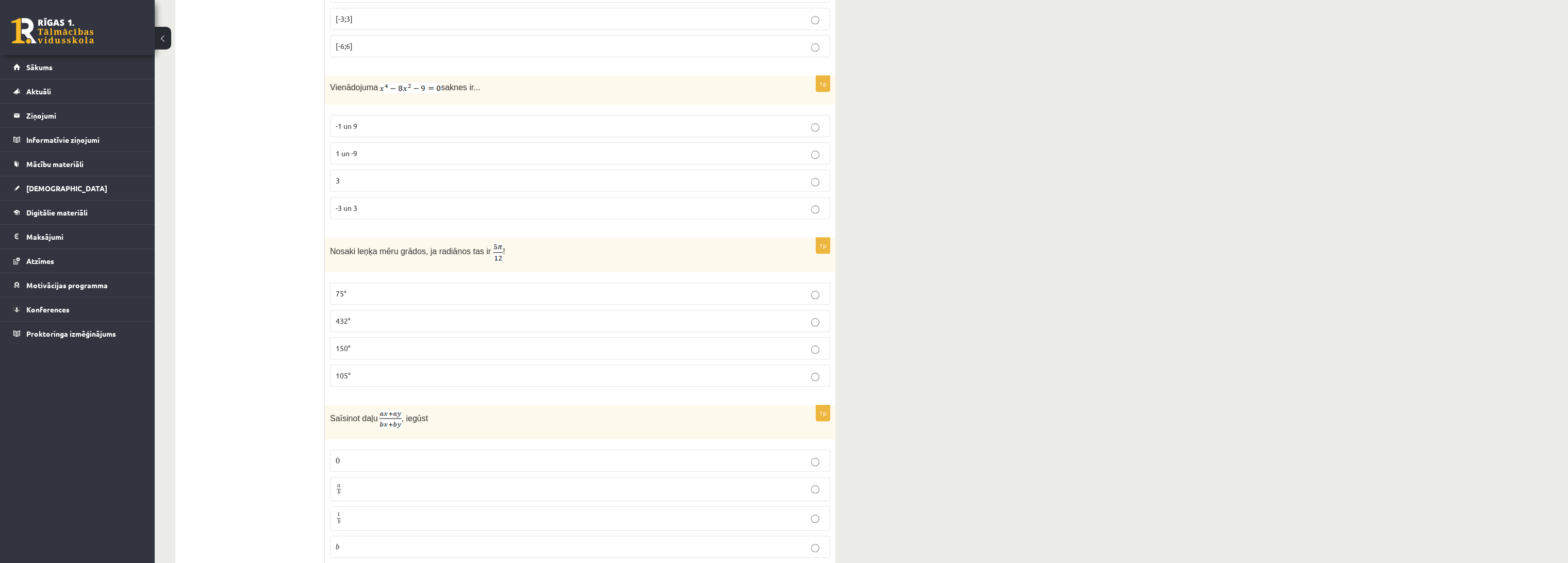
click at [438, 202] on p "-3 un 3" at bounding box center [580, 208] width 489 height 11
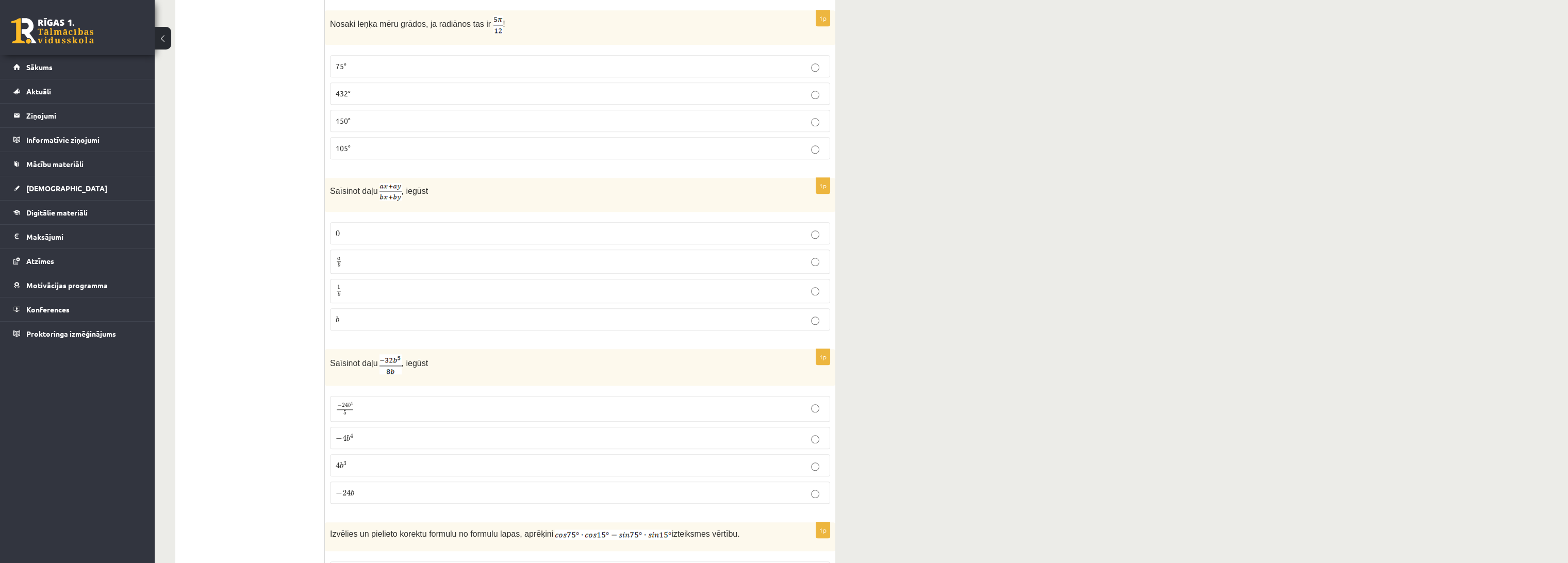
scroll to position [4240, 0]
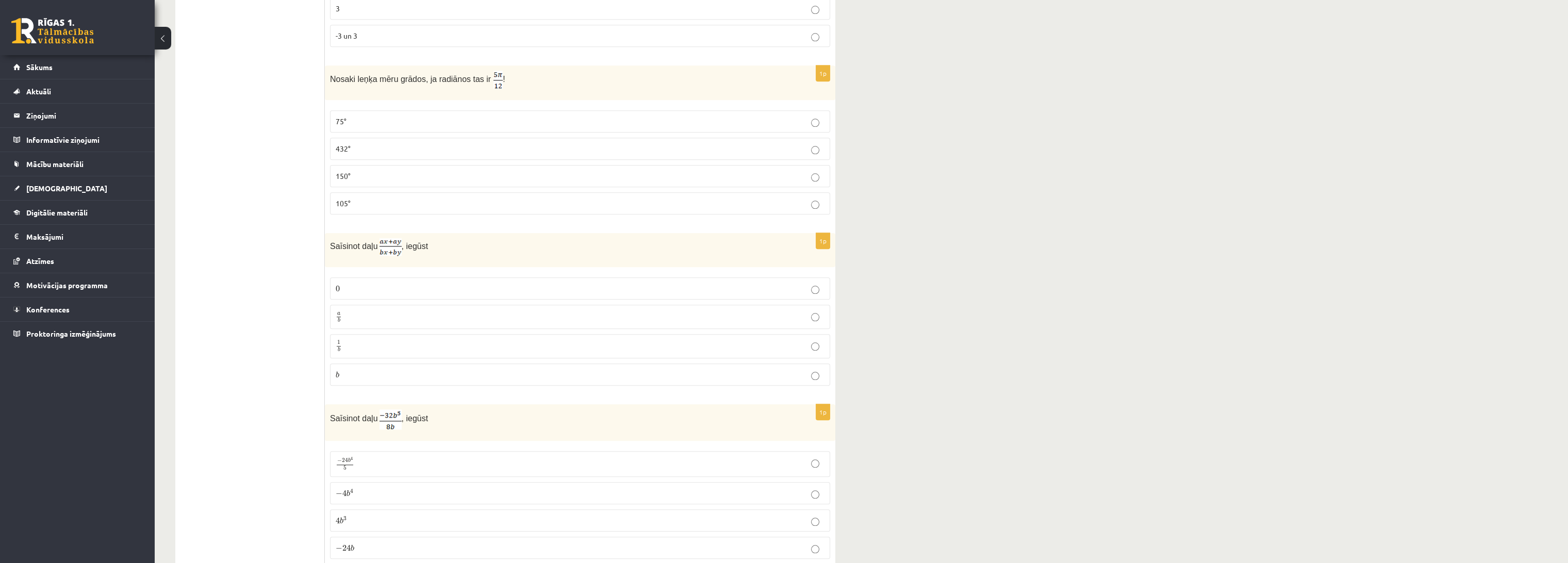
click at [463, 110] on label "75°" at bounding box center [580, 121] width 500 height 22
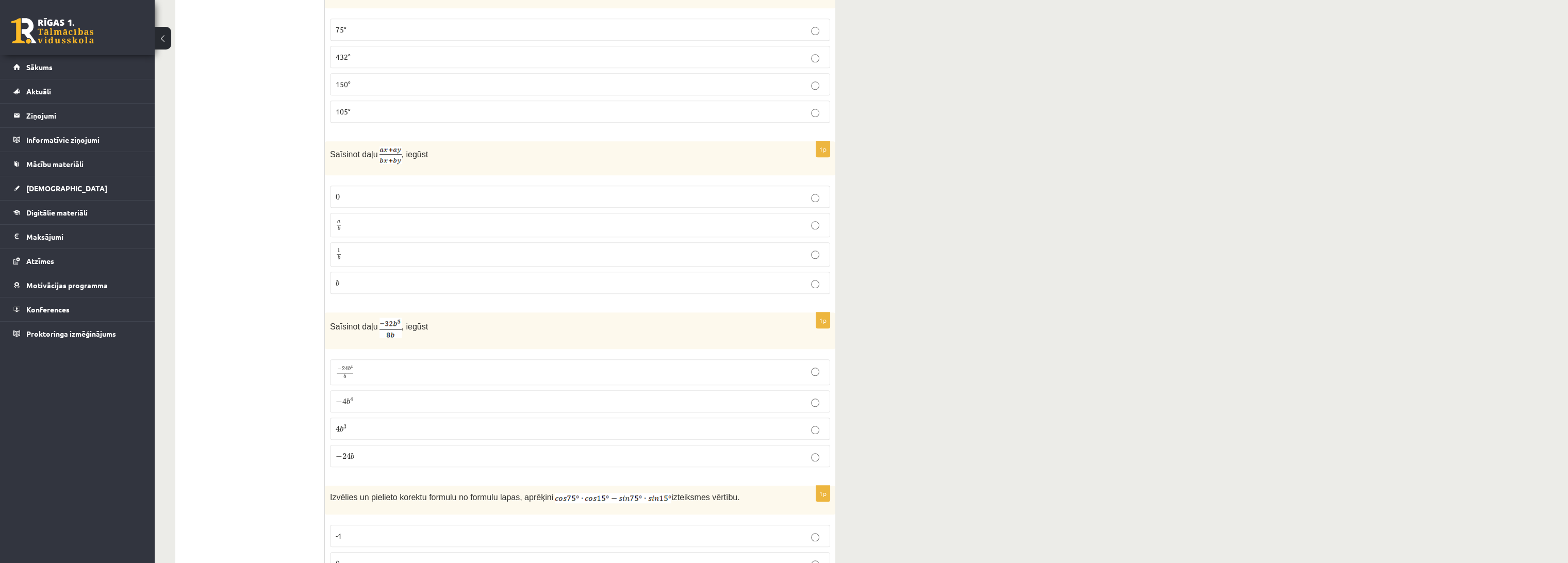
scroll to position [4447, 0]
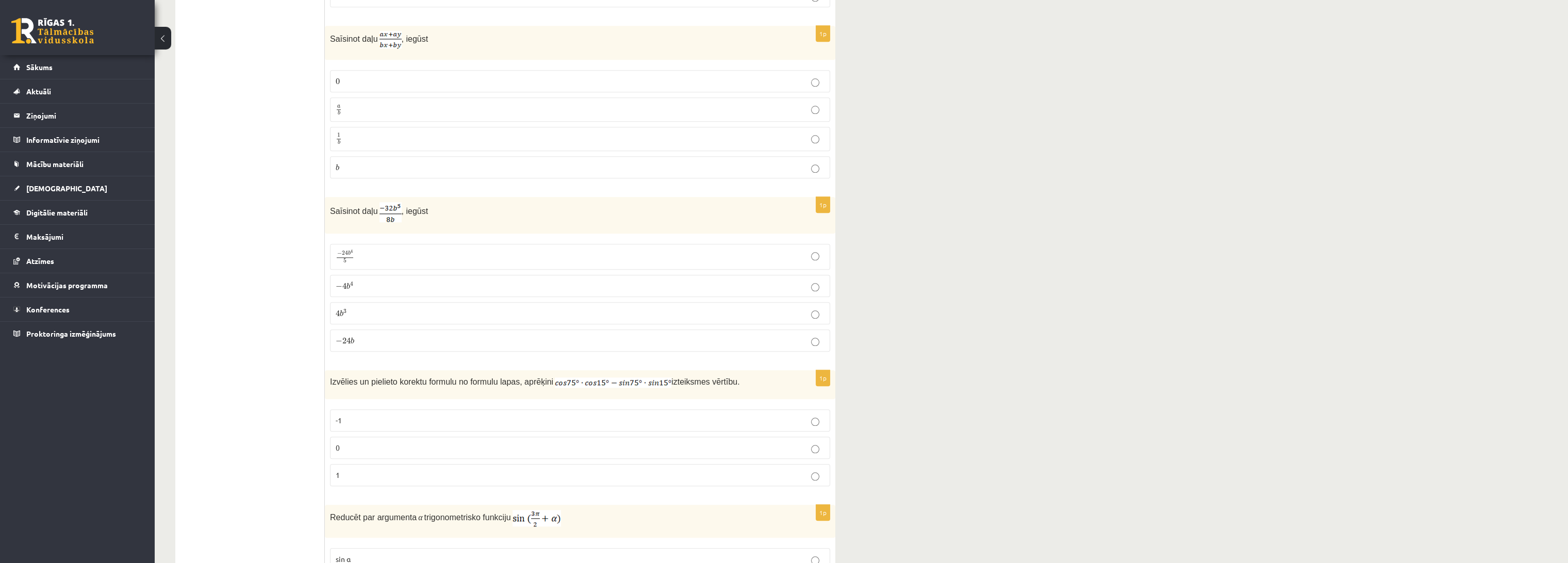
click at [406, 103] on p "a b a b" at bounding box center [580, 110] width 489 height 13
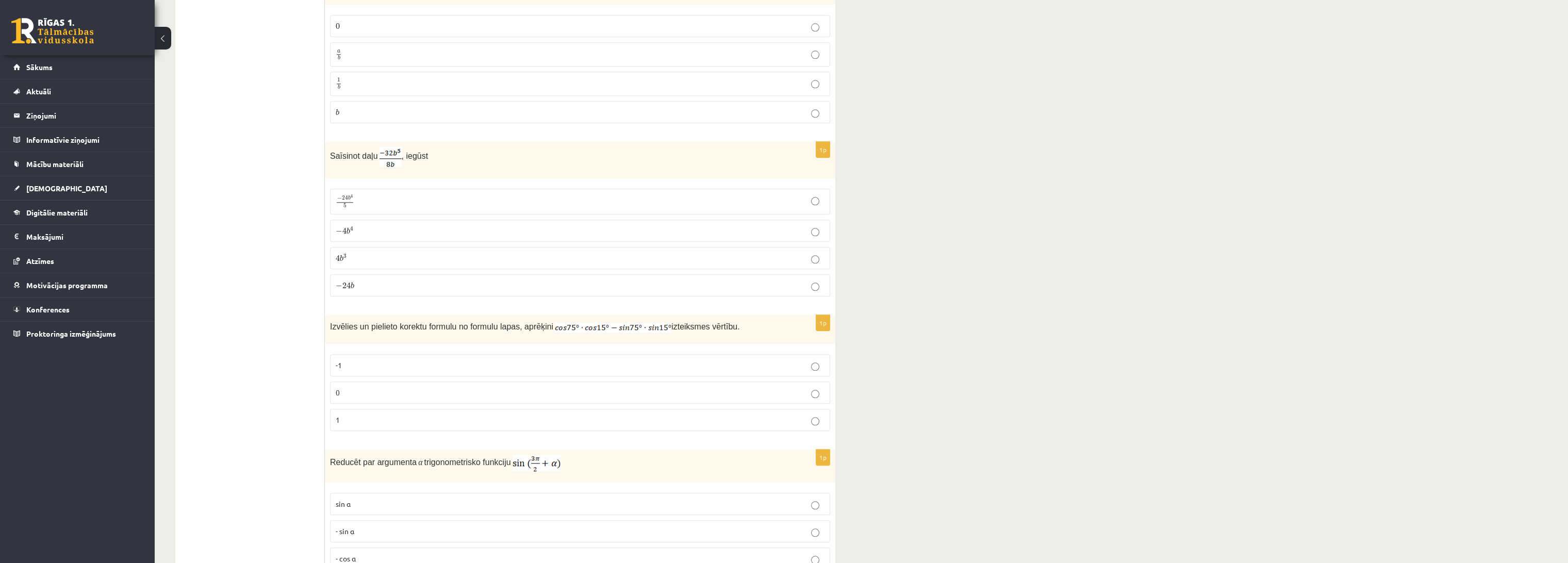
scroll to position [4505, 0]
click at [415, 224] on p "− 4 b 4 − 4 b 4" at bounding box center [580, 229] width 489 height 11
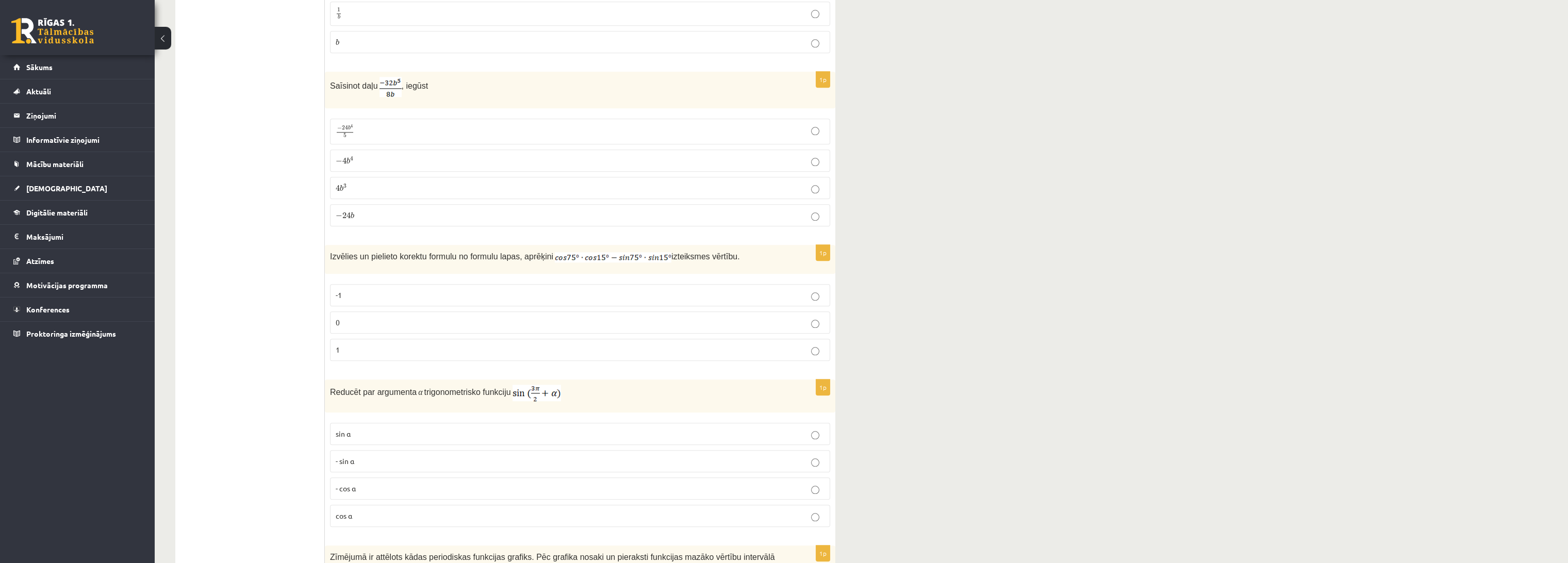
scroll to position [4562, 0]
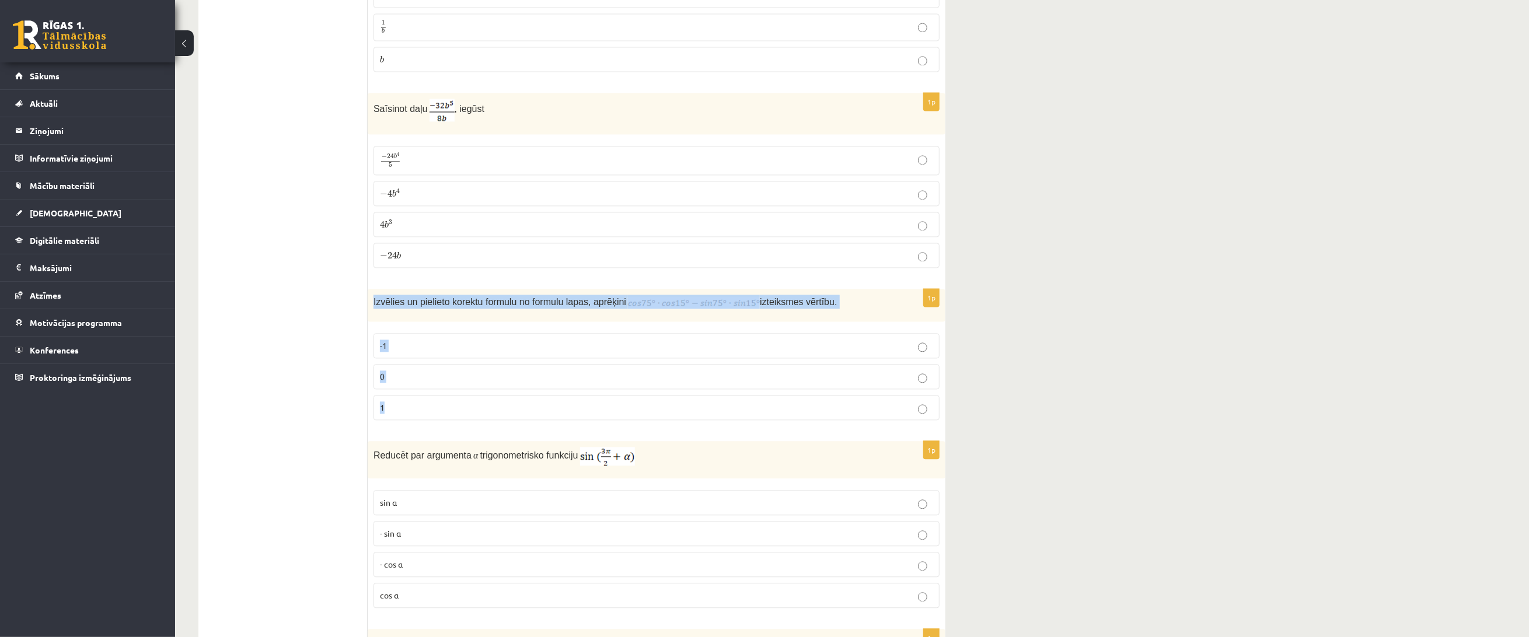
drag, startPoint x: 368, startPoint y: 267, endPoint x: 1494, endPoint y: 327, distance: 1127.2
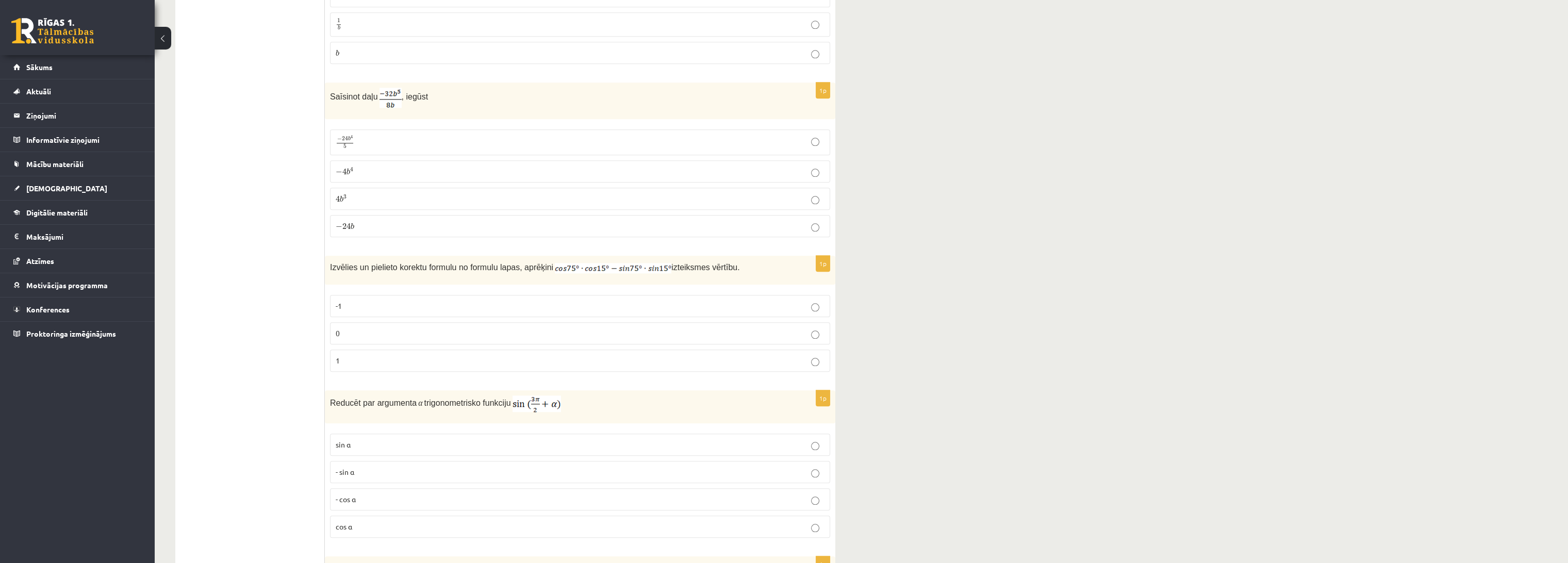
click at [418, 328] on p "0" at bounding box center [580, 333] width 489 height 11
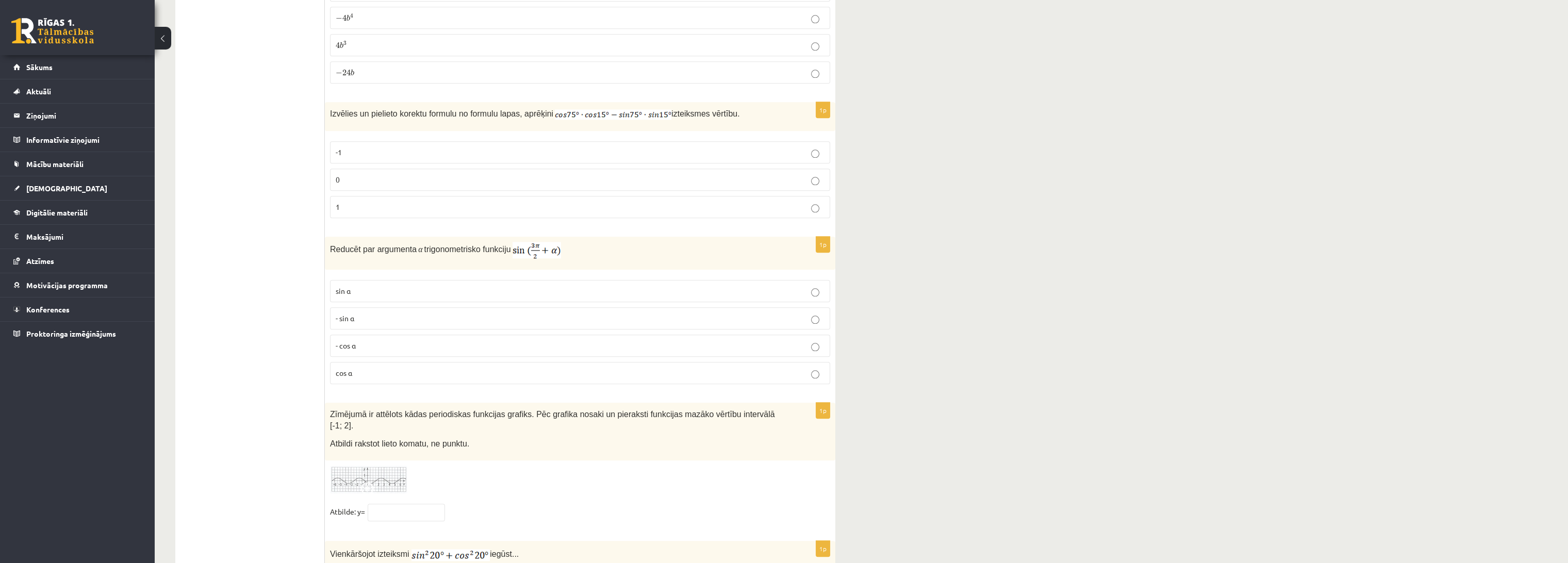
scroll to position [4734, 0]
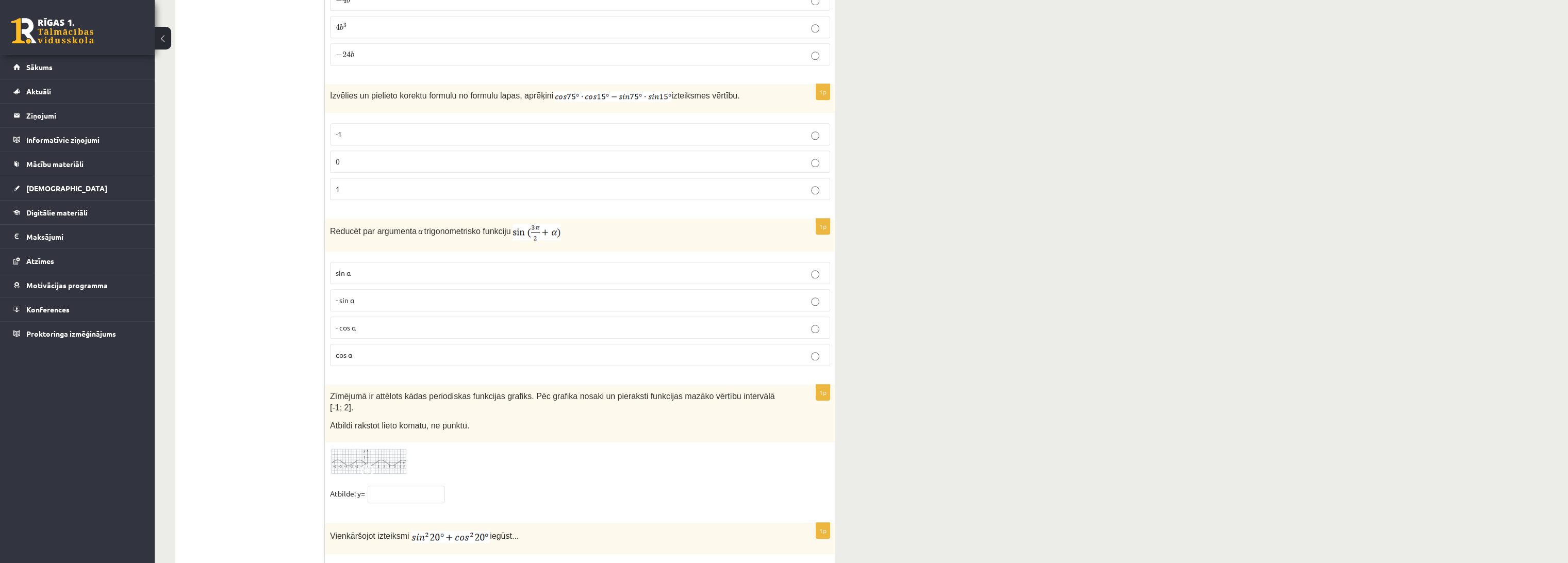
click at [452, 323] on p "- cos ⁡α" at bounding box center [580, 328] width 489 height 11
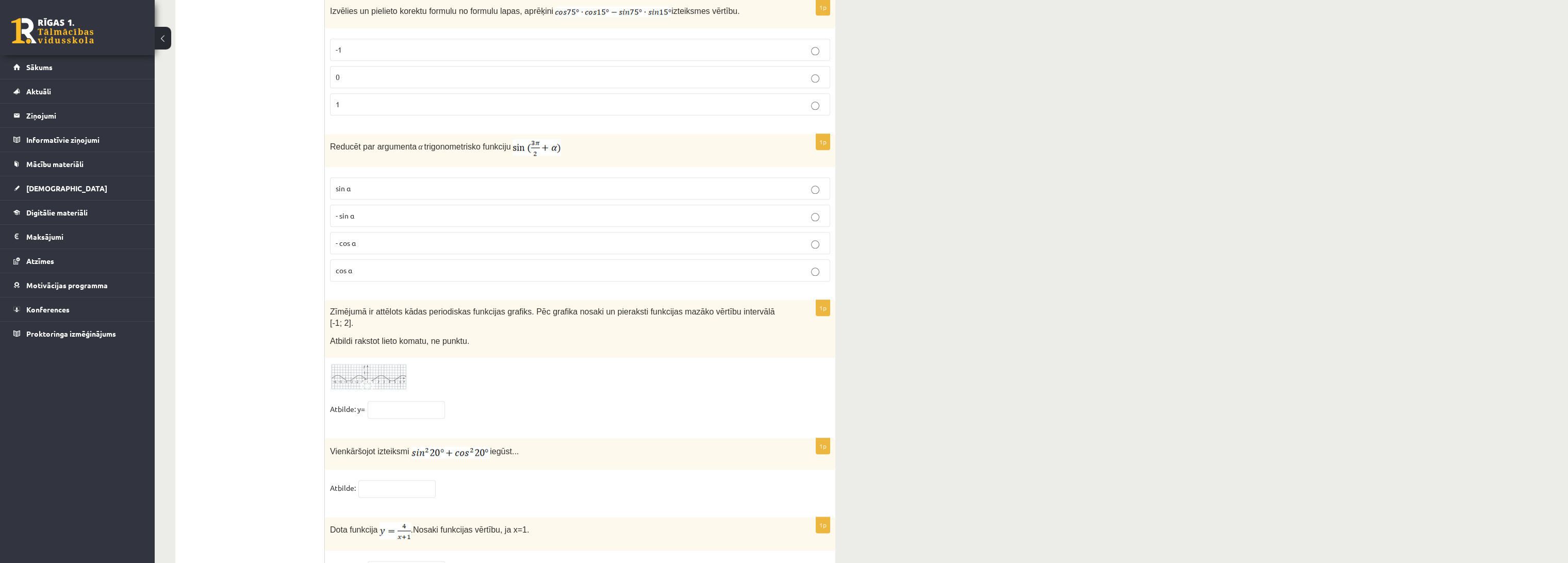
scroll to position [4848, 0]
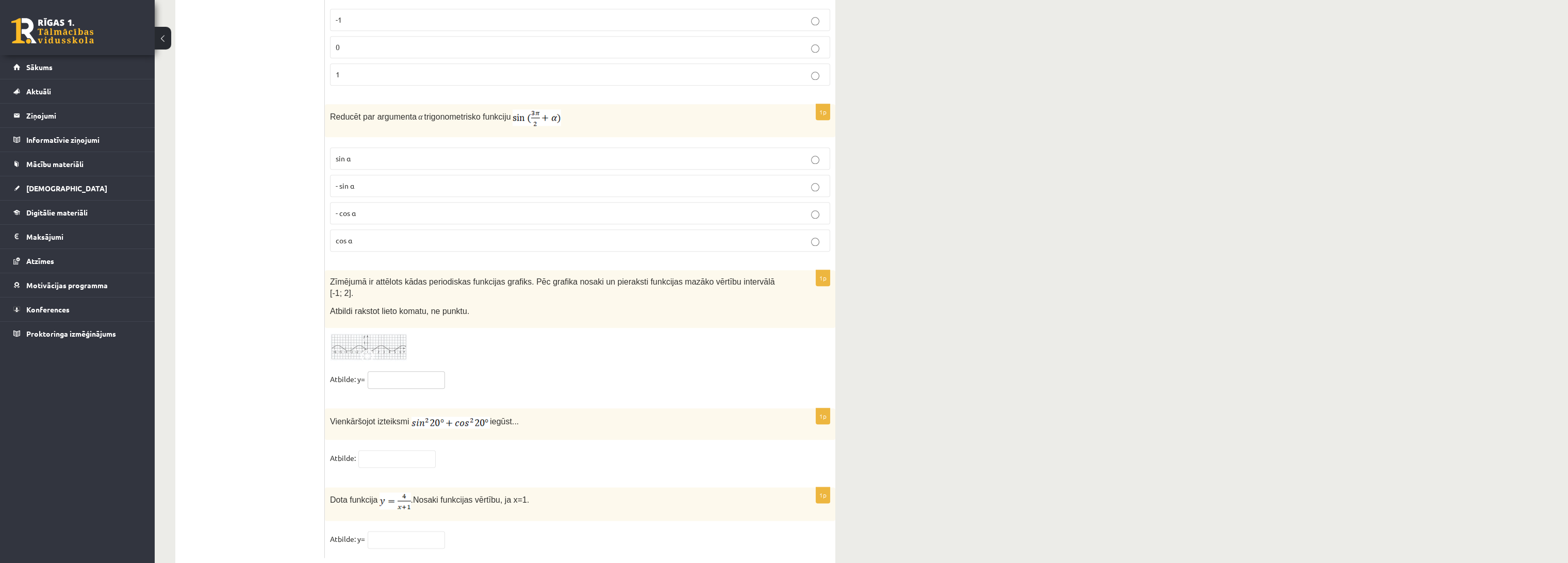
click at [405, 371] on input "text" at bounding box center [407, 380] width 78 height 18
type input "**"
click at [404, 450] on input "text" at bounding box center [398, 459] width 78 height 18
type input "*"
click at [404, 531] on input "text" at bounding box center [407, 540] width 78 height 18
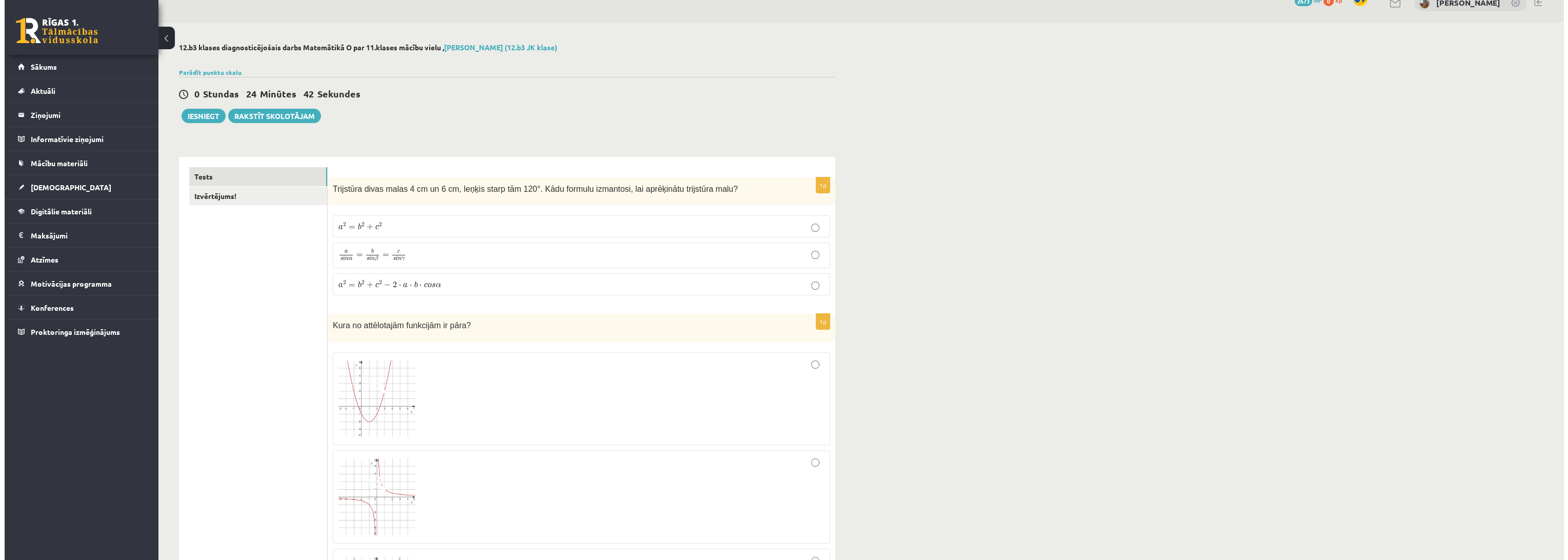
scroll to position [0, 0]
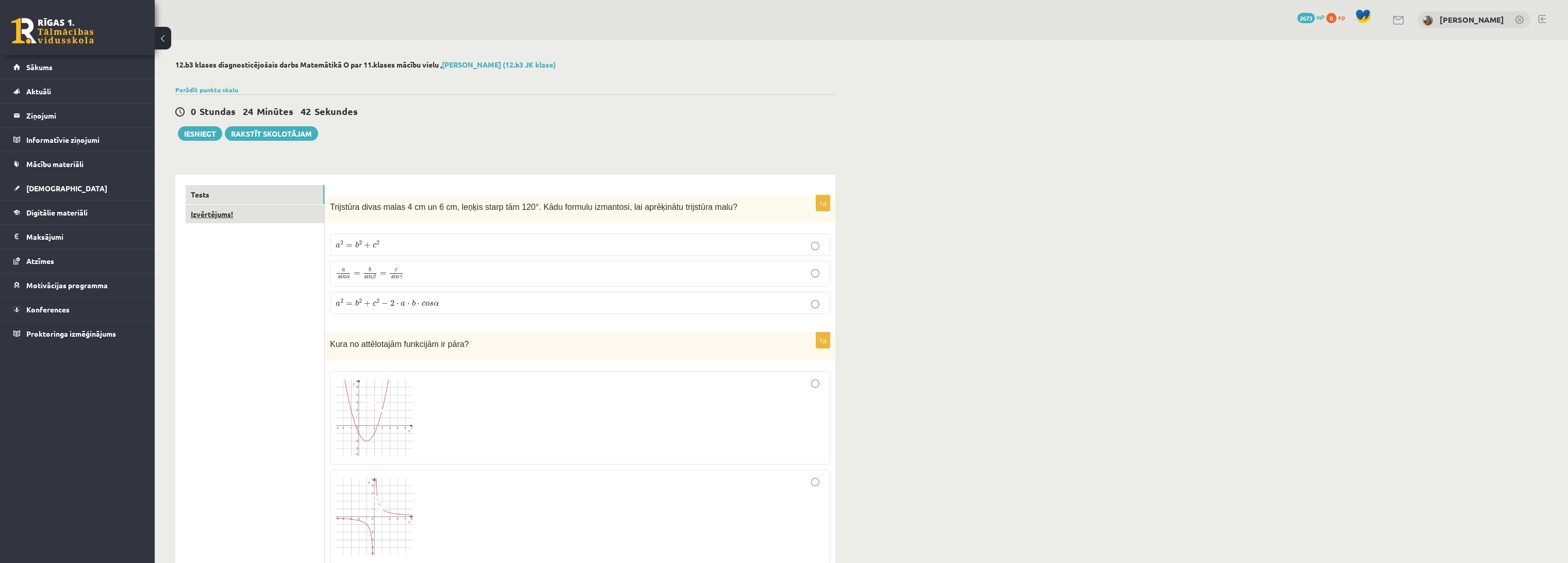
type input "*"
click at [240, 215] on link "Izvērtējums!" at bounding box center [255, 215] width 139 height 19
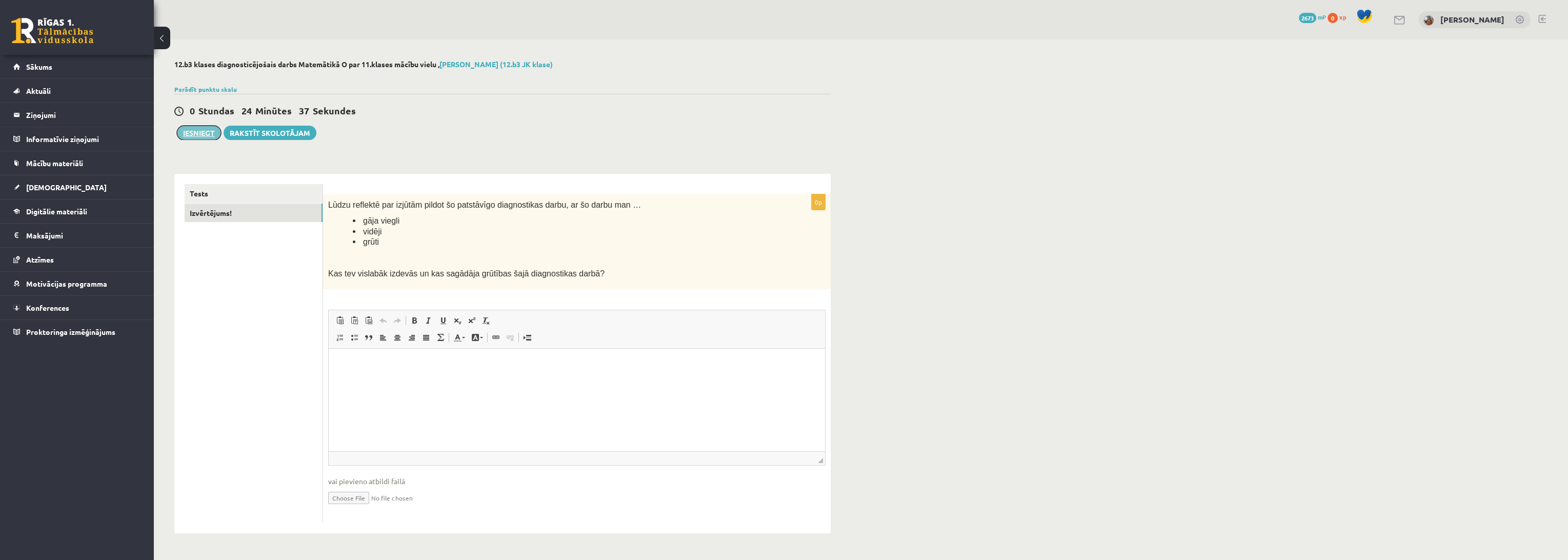
click at [204, 137] on button "Iesniegt" at bounding box center [199, 133] width 44 height 14
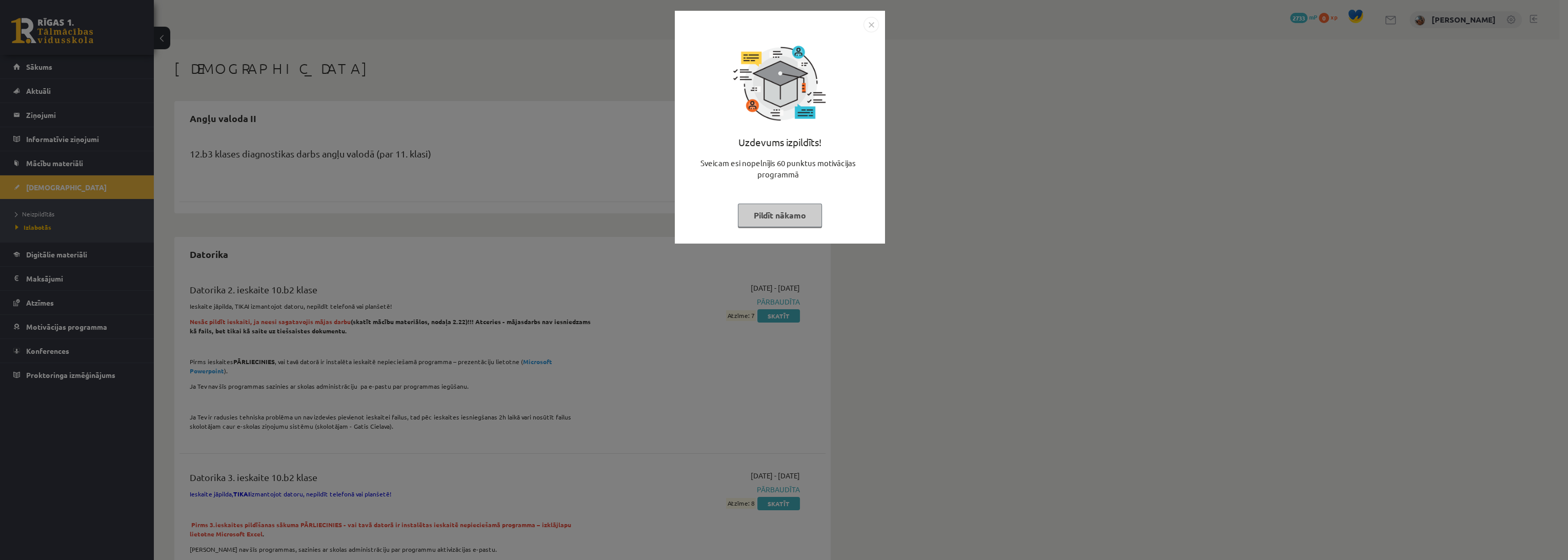
click at [824, 164] on div "Sveicam esi nopelnījis 60 punktus motivācijas programmā" at bounding box center [780, 172] width 198 height 31
click at [871, 23] on img "Close" at bounding box center [872, 25] width 16 height 16
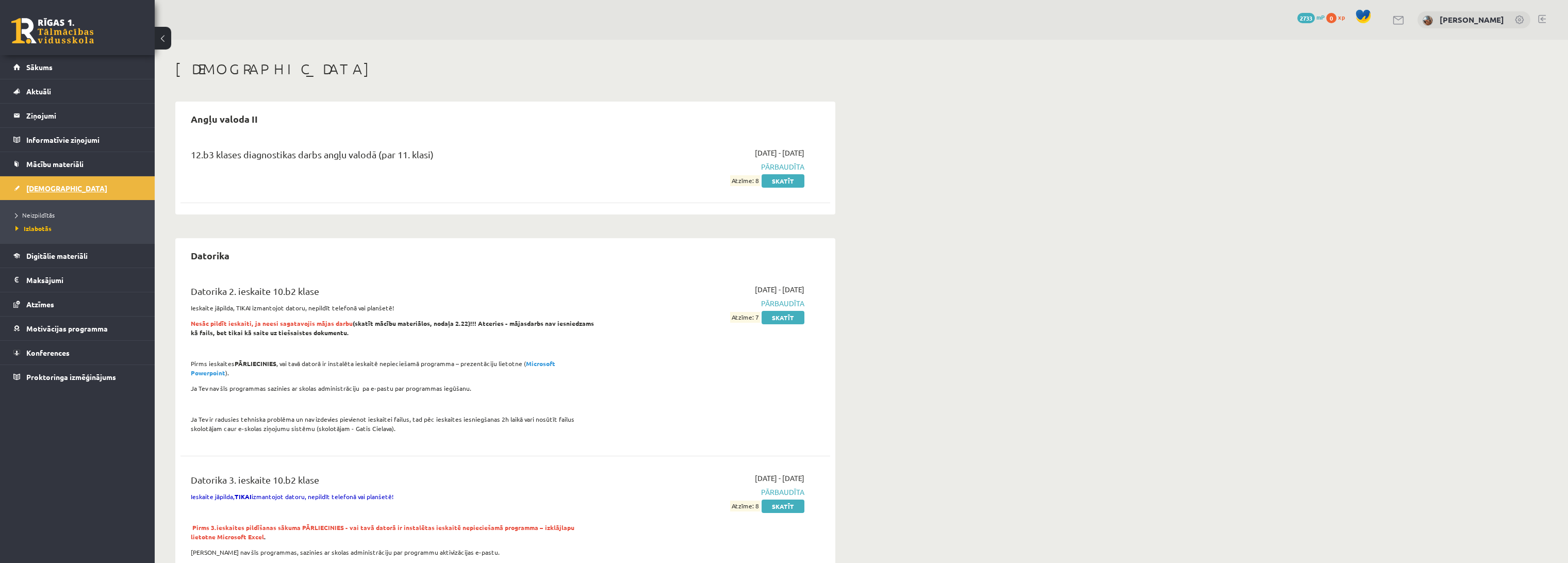
click at [39, 185] on span "[DEMOGRAPHIC_DATA]" at bounding box center [67, 188] width 81 height 10
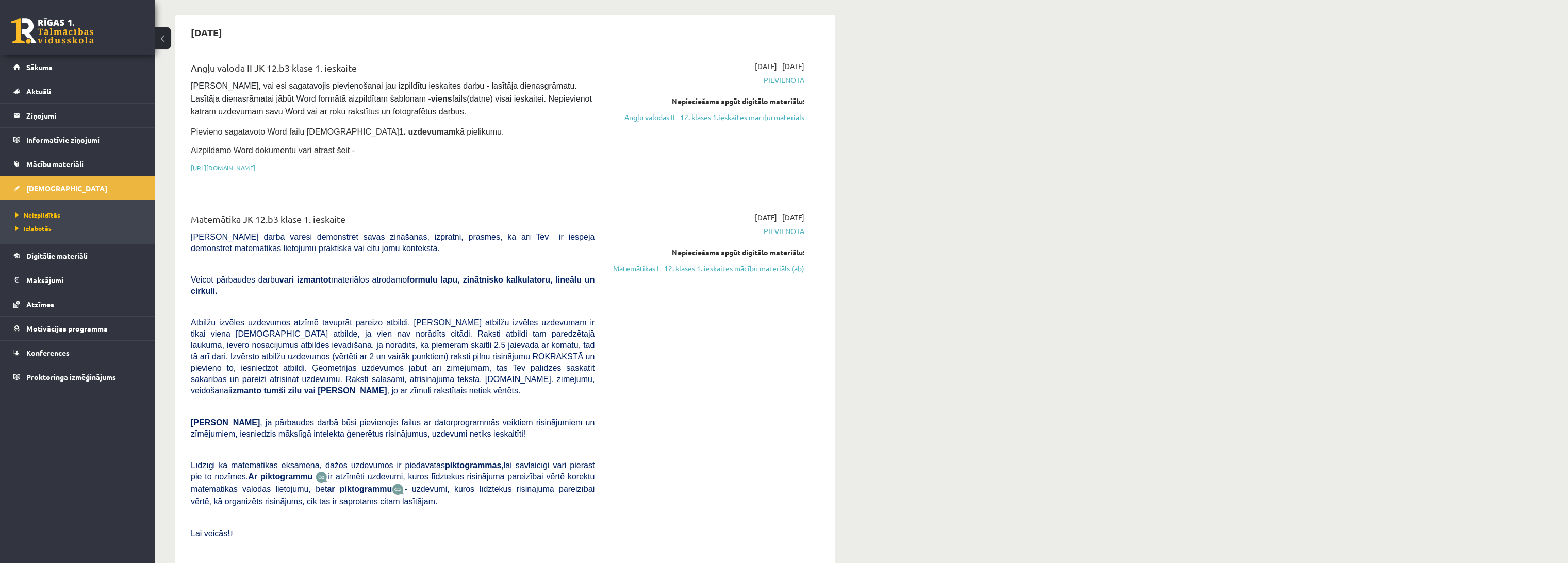
scroll to position [115, 0]
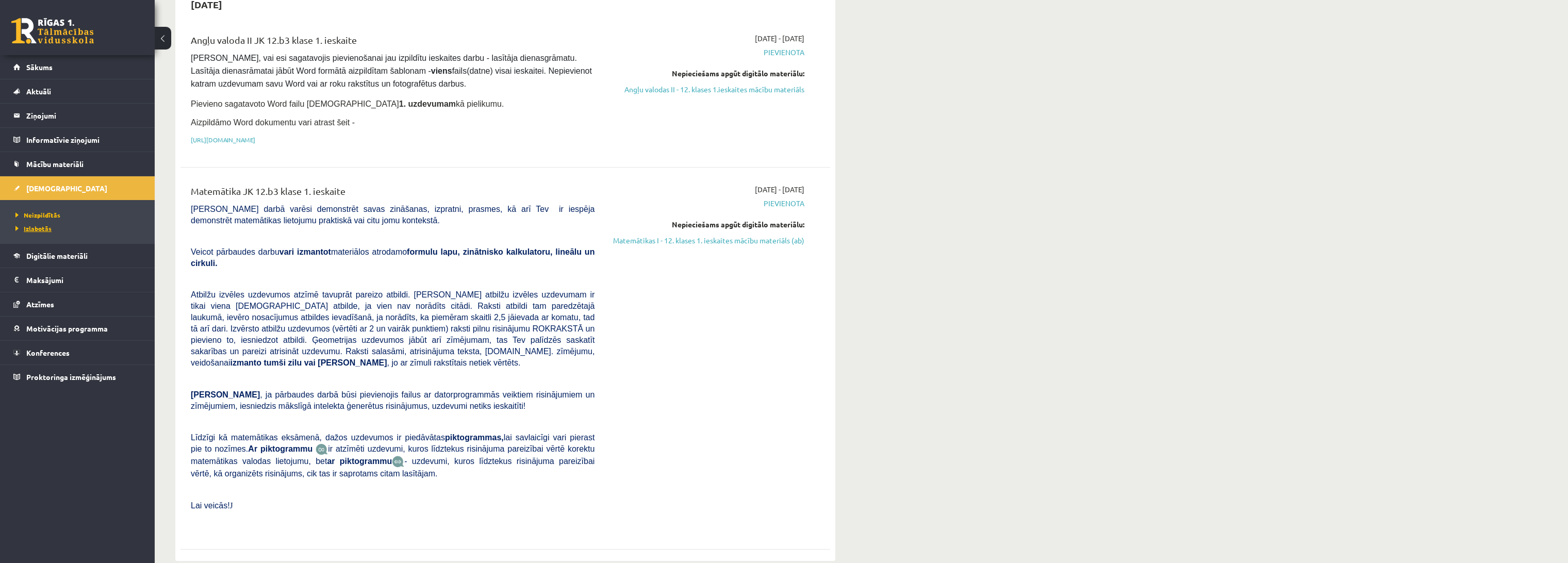
click at [33, 226] on span "Izlabotās" at bounding box center [34, 228] width 36 height 8
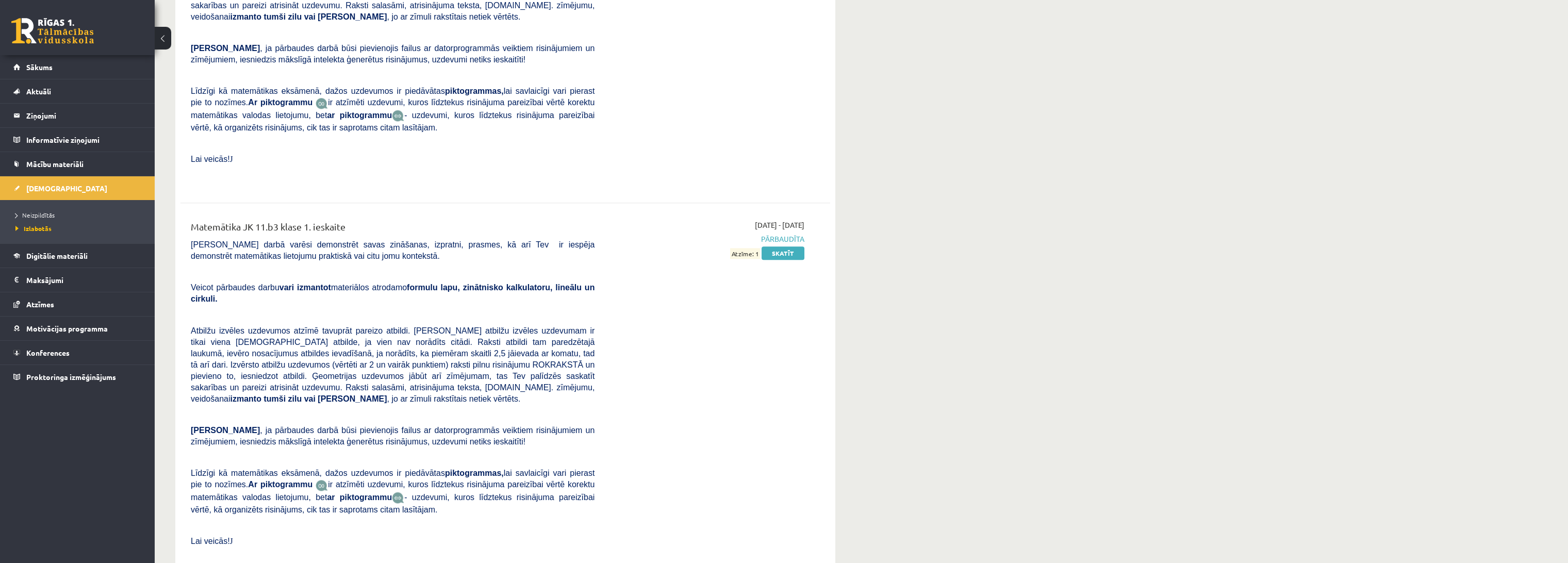
scroll to position [4698, 0]
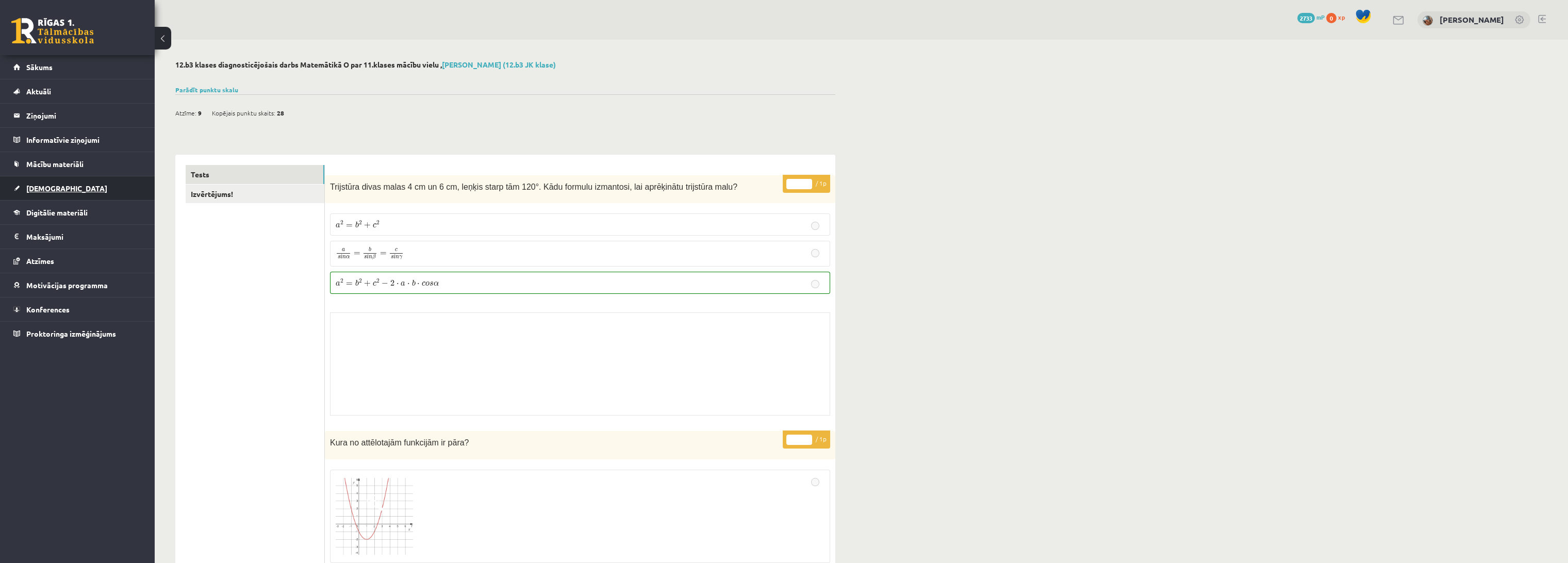
click at [48, 191] on span "[DEMOGRAPHIC_DATA]" at bounding box center [67, 188] width 81 height 10
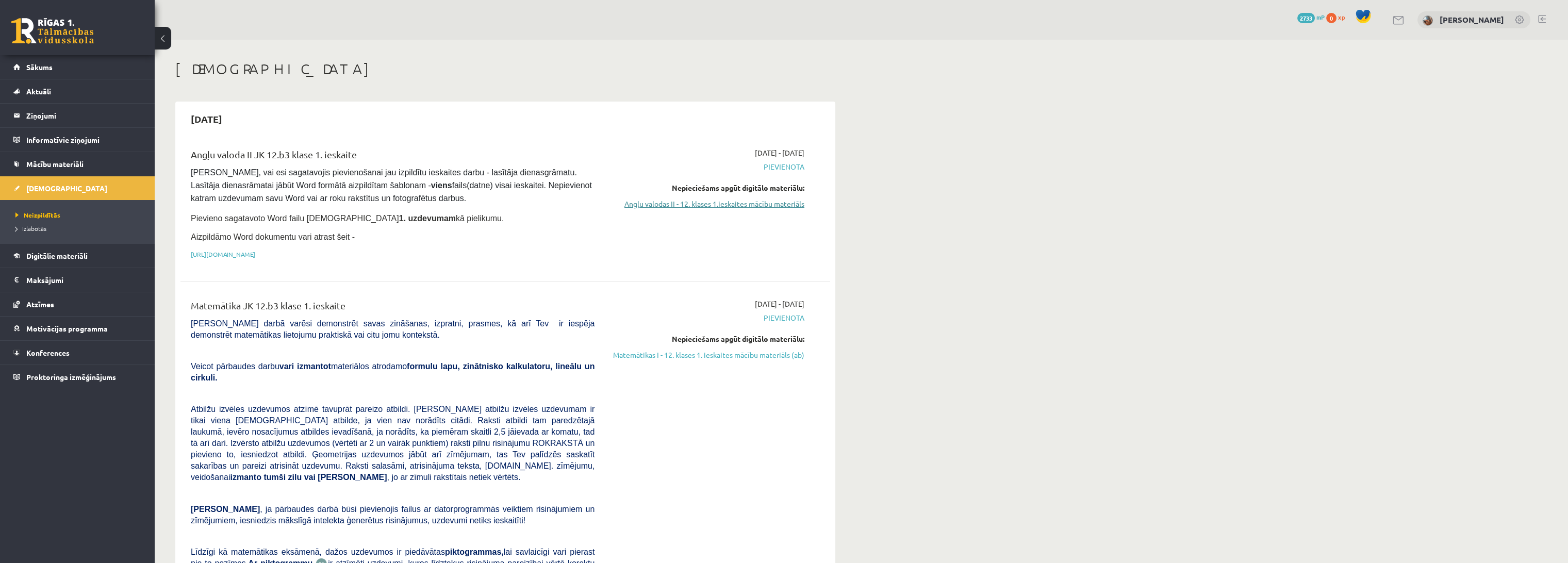
click at [734, 202] on link "Angļu valodas II - 12. klases 1.ieskaites mācību materiāls" at bounding box center [707, 204] width 194 height 11
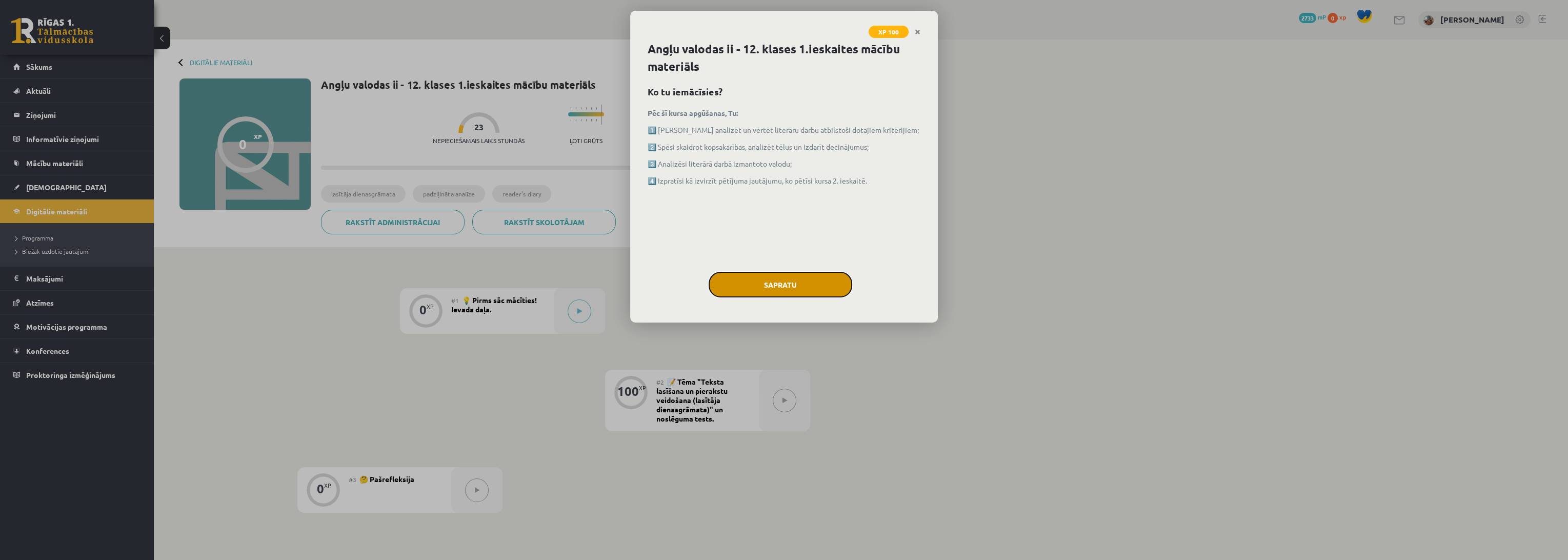
click at [800, 282] on button "Sapratu" at bounding box center [780, 284] width 143 height 25
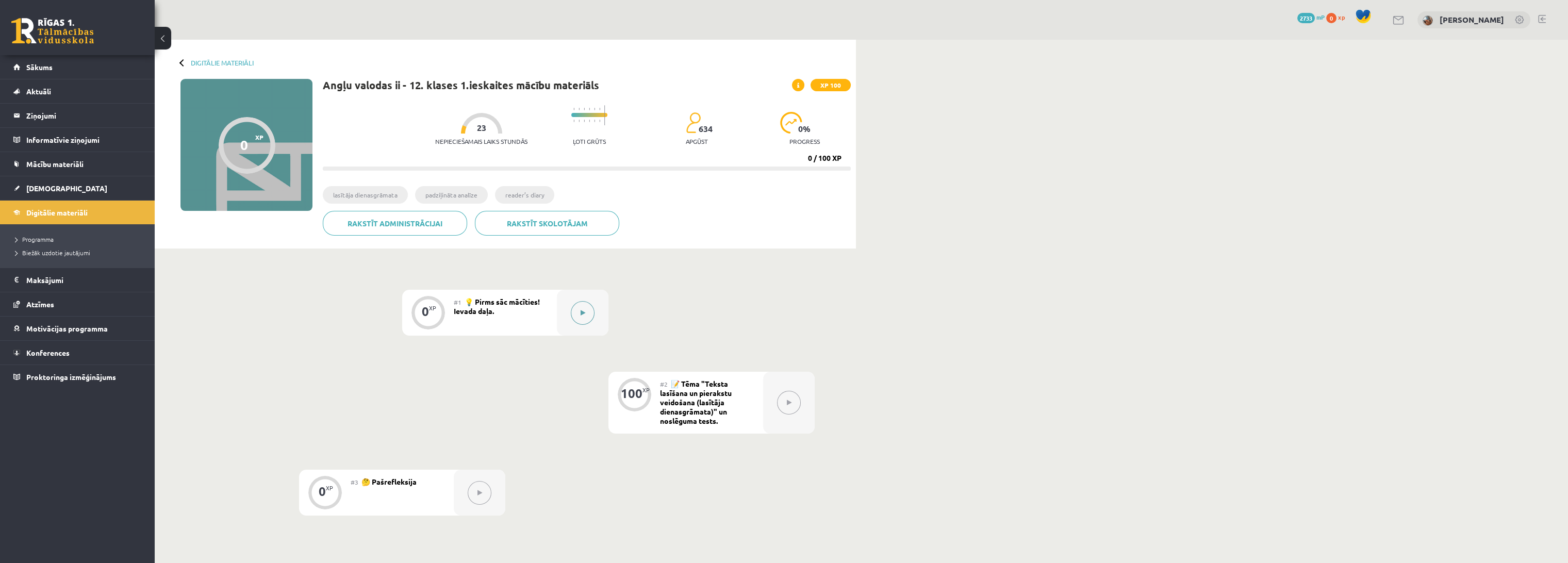
click at [583, 314] on icon at bounding box center [582, 313] width 4 height 6
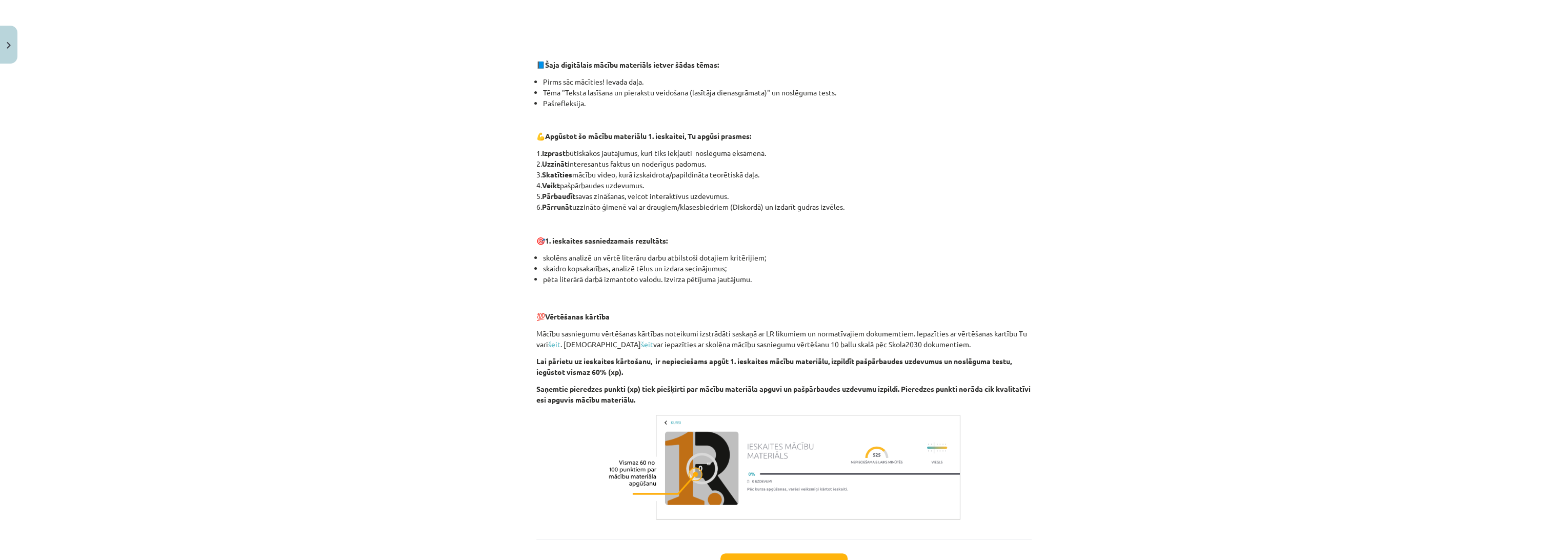
scroll to position [520, 0]
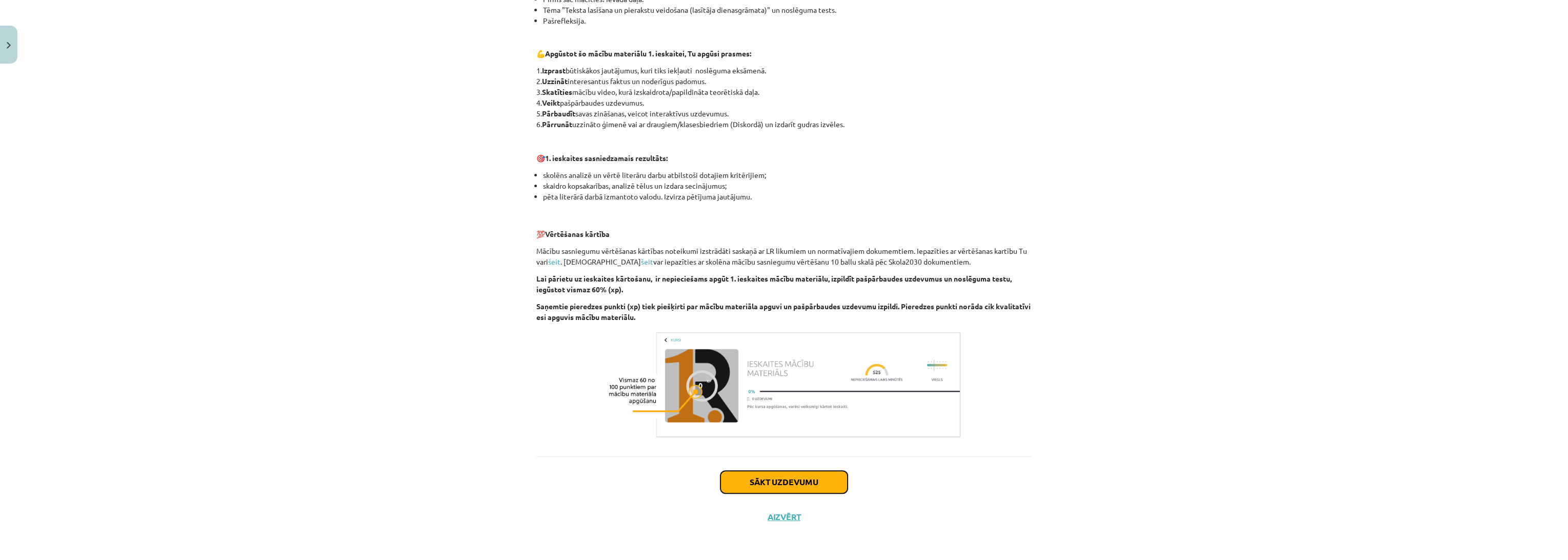
click at [780, 477] on button "Sākt uzdevumu" at bounding box center [784, 483] width 127 height 23
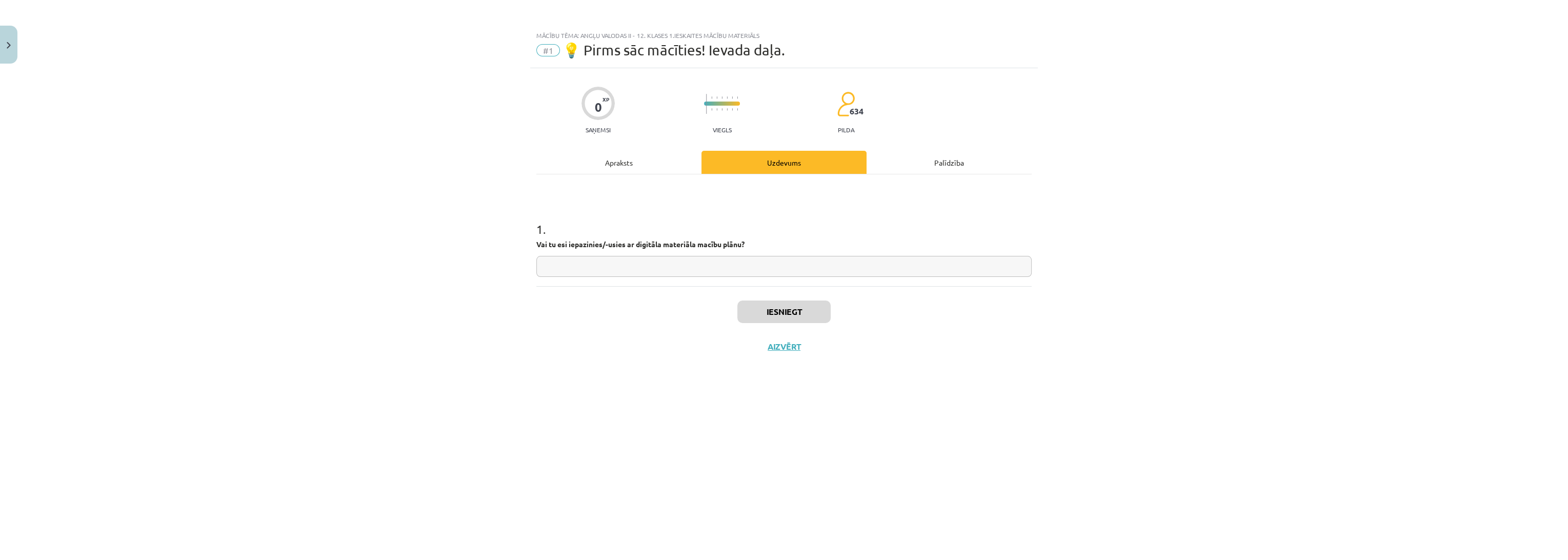
click at [671, 266] on input "text" at bounding box center [784, 266] width 496 height 21
type input "**"
click at [803, 316] on button "Iesniegt" at bounding box center [784, 312] width 93 height 23
click at [809, 353] on button "Nākamā nodarbība" at bounding box center [784, 353] width 100 height 24
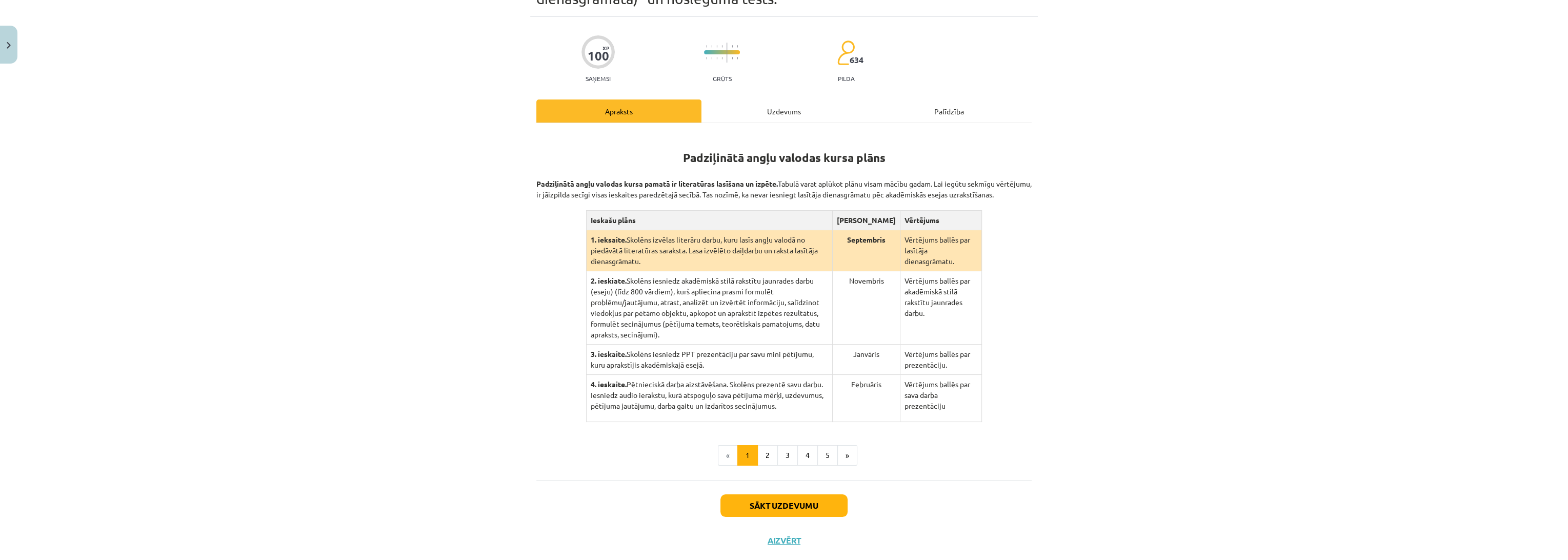
scroll to position [78, 0]
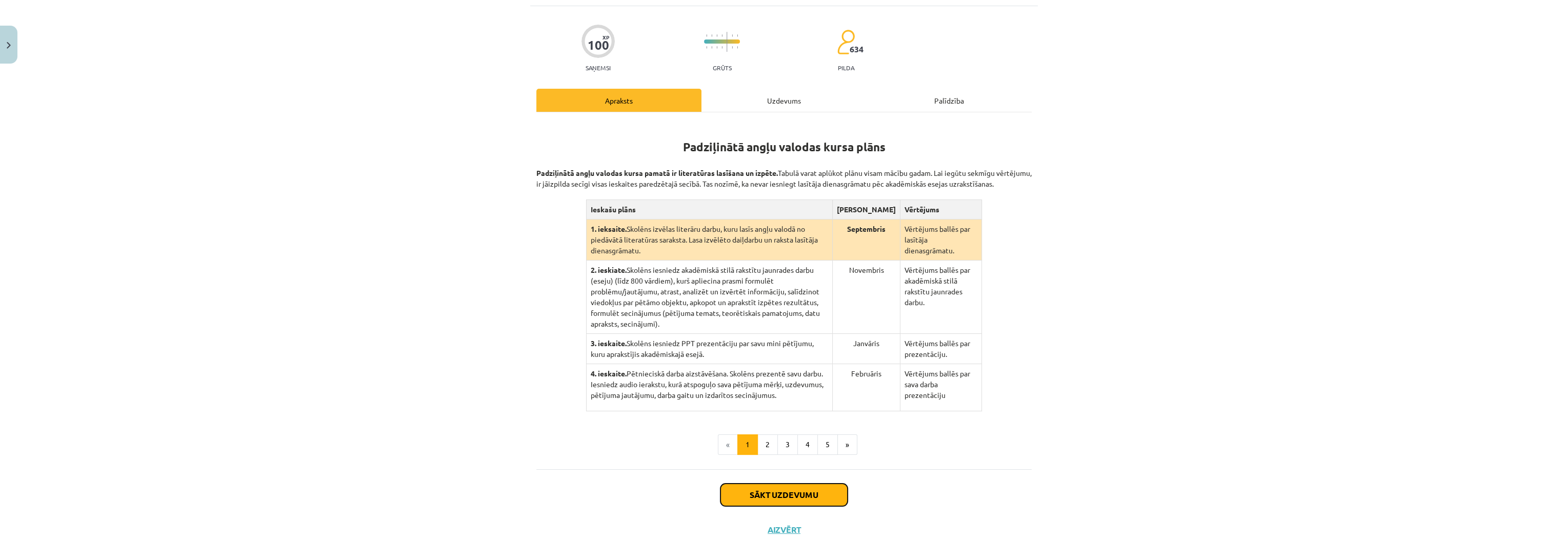
click at [772, 484] on button "Sākt uzdevumu" at bounding box center [784, 495] width 127 height 23
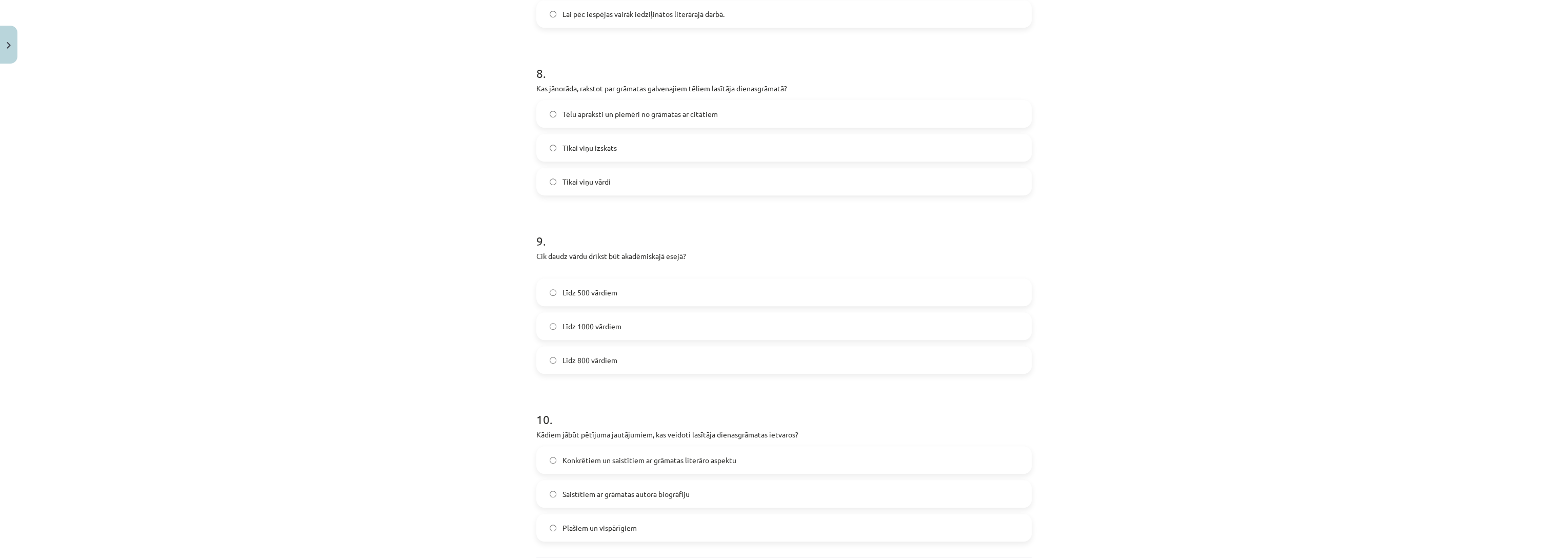
scroll to position [1446, 0]
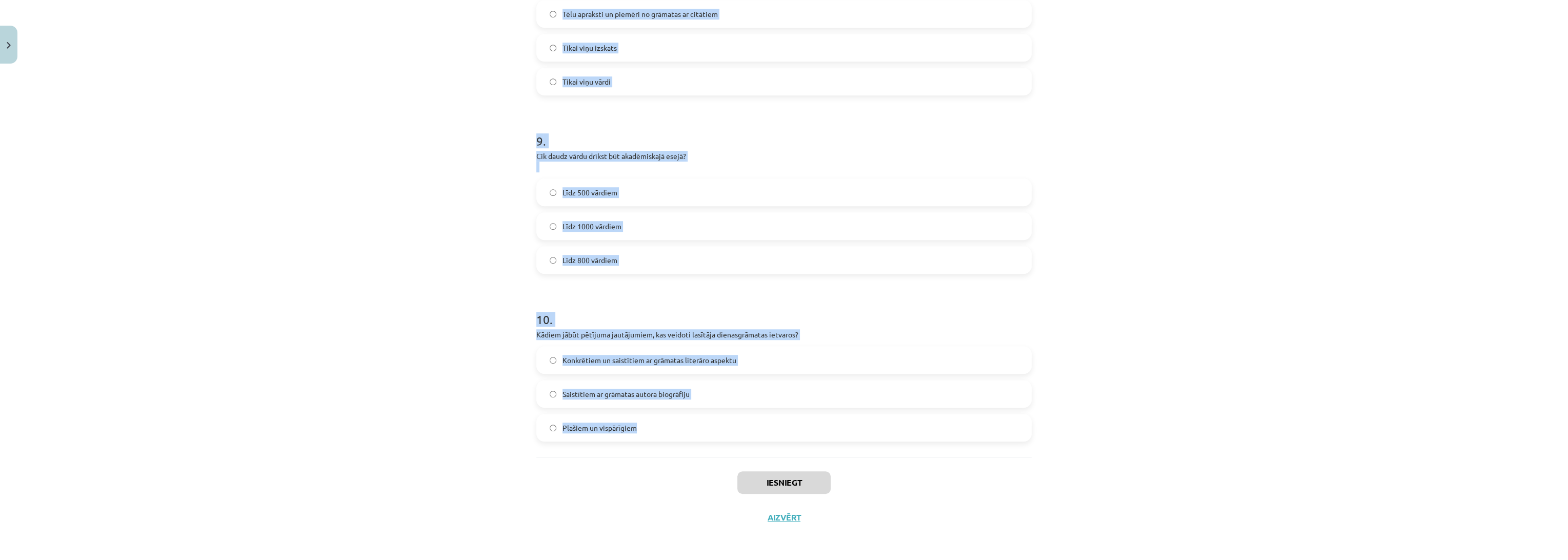
drag, startPoint x: 534, startPoint y: 244, endPoint x: 766, endPoint y: 441, distance: 304.4
copy form "1 . Padziļinātajā kursā mēs: lasīsim grāmatu angļu valodā, kuru skolēns izvēlas…"
click at [428, 254] on div "Mācību tēma: Angļu valodas ii - 12. klases 1.ieskaites mācību materiāls #2 📝 Tē…" at bounding box center [784, 280] width 1568 height 560
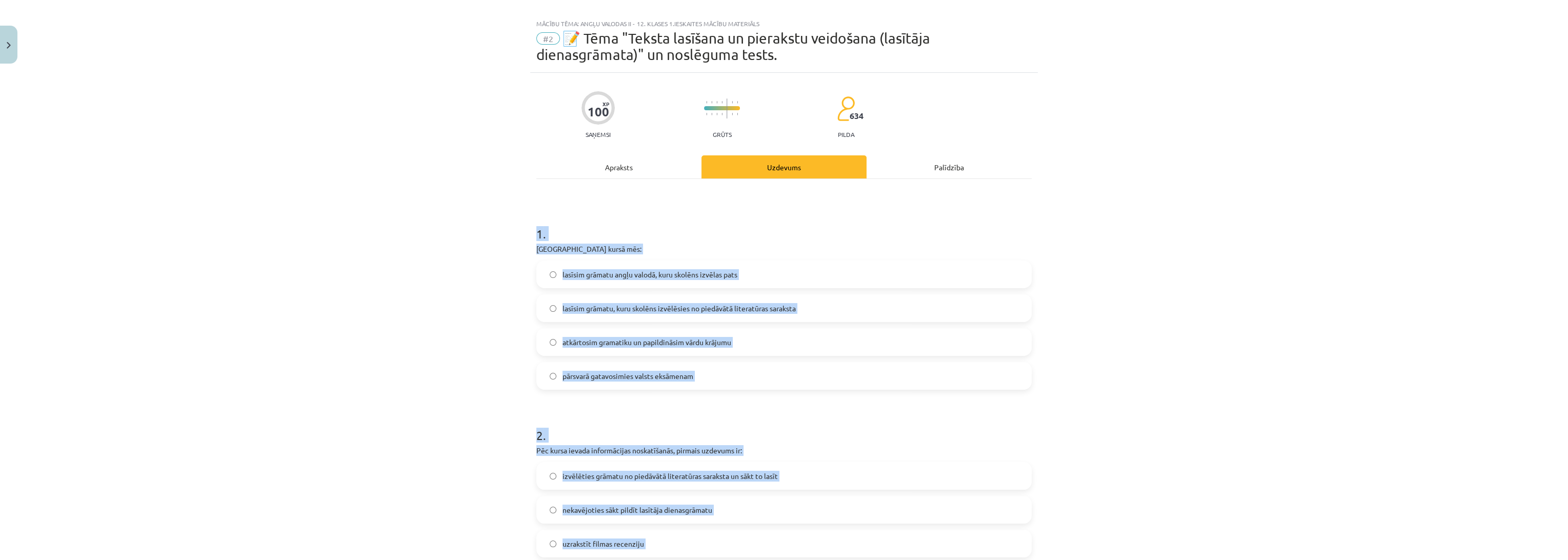
scroll to position [0, 0]
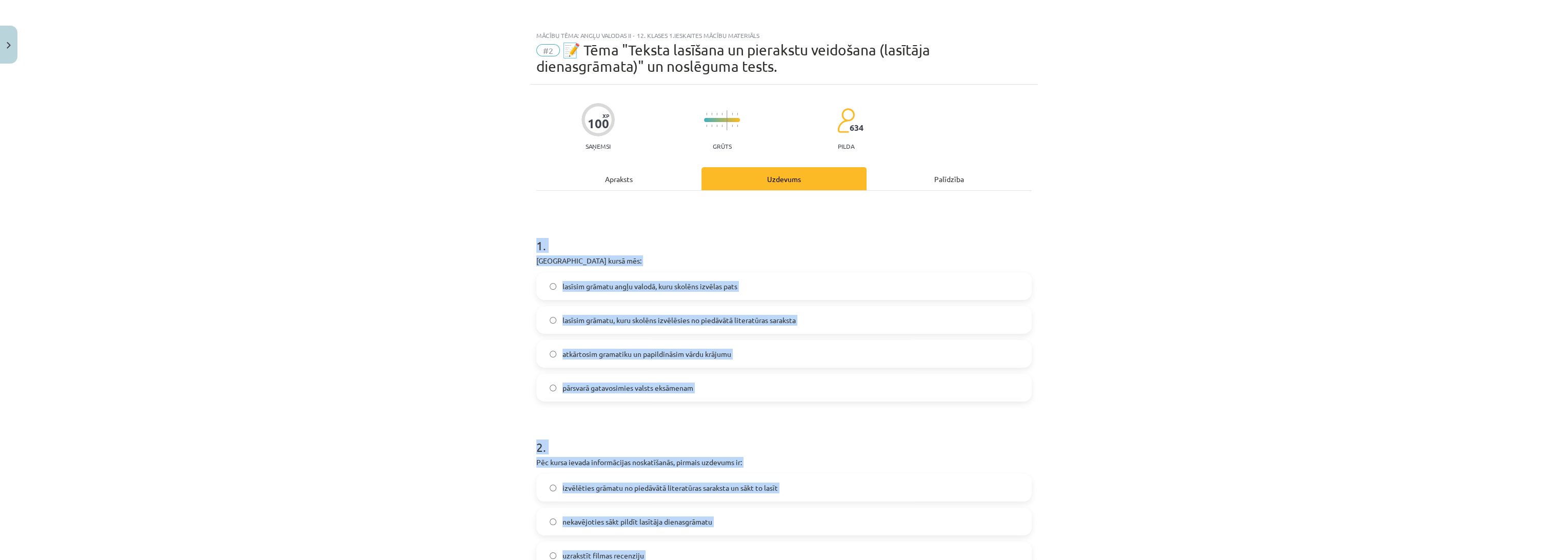
click at [705, 236] on h1 "1 ." at bounding box center [784, 236] width 496 height 32
click at [809, 262] on p "Padziļinātajā kursā mēs:" at bounding box center [784, 261] width 496 height 11
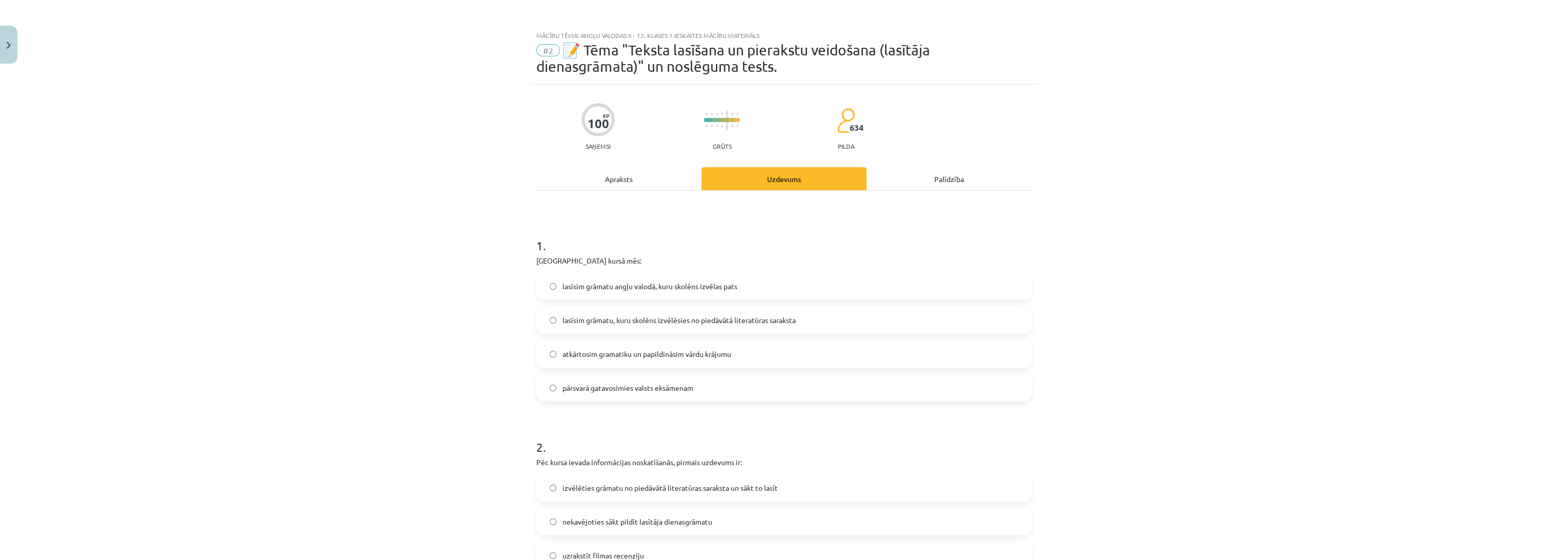
click at [745, 321] on span "lasīsim grāmatu, kuru skolēns izvēlēsies no piedāvātā literatūras saraksta" at bounding box center [679, 320] width 233 height 11
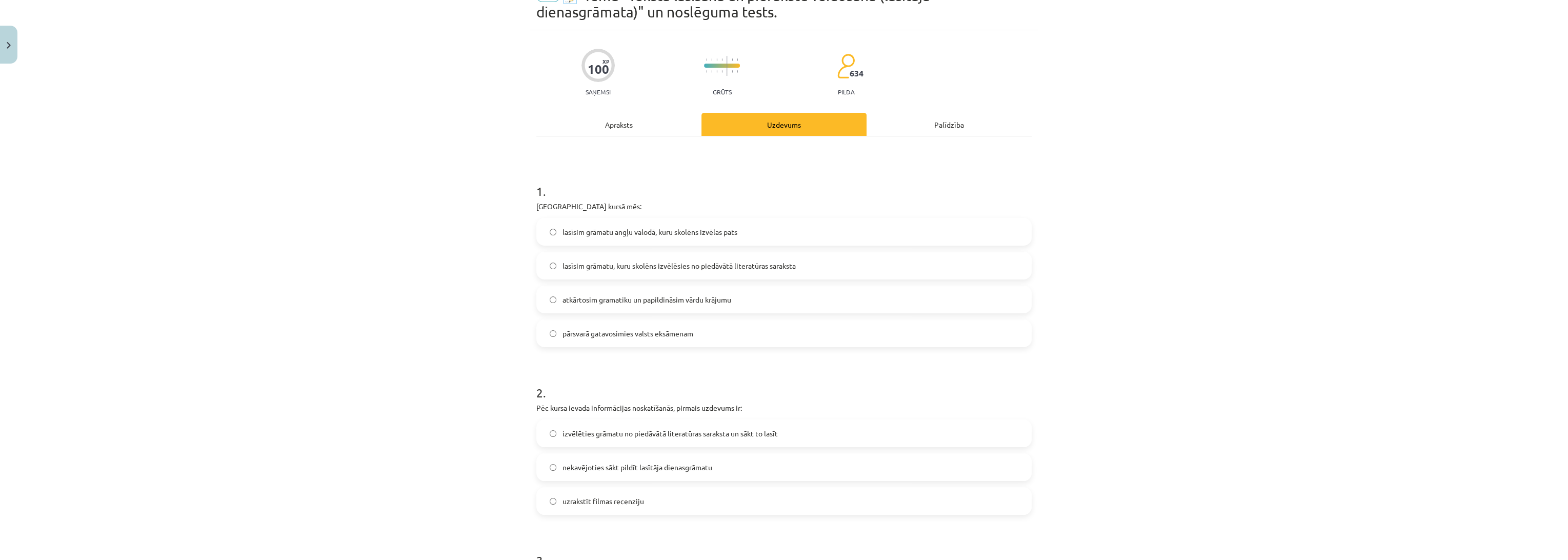
scroll to position [57, 0]
click at [735, 424] on label "izvēlēties grāmatu no piedāvātā literatūras saraksta un sākt to lasīt" at bounding box center [783, 431] width 493 height 25
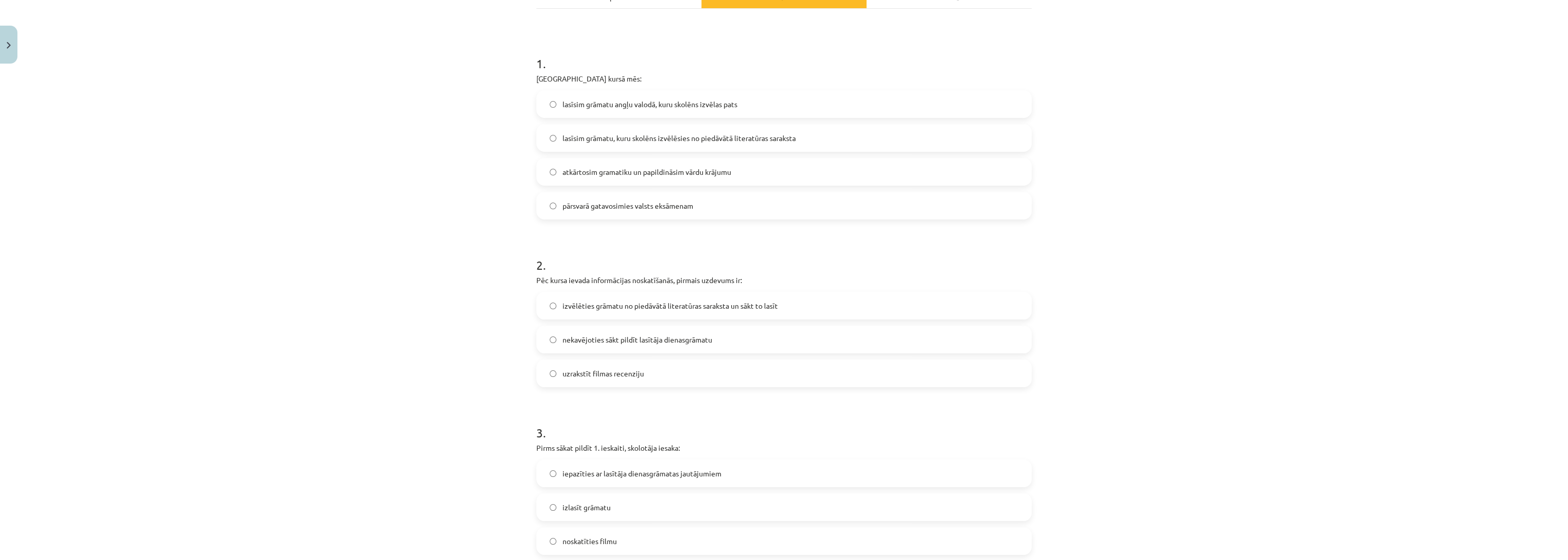
scroll to position [285, 0]
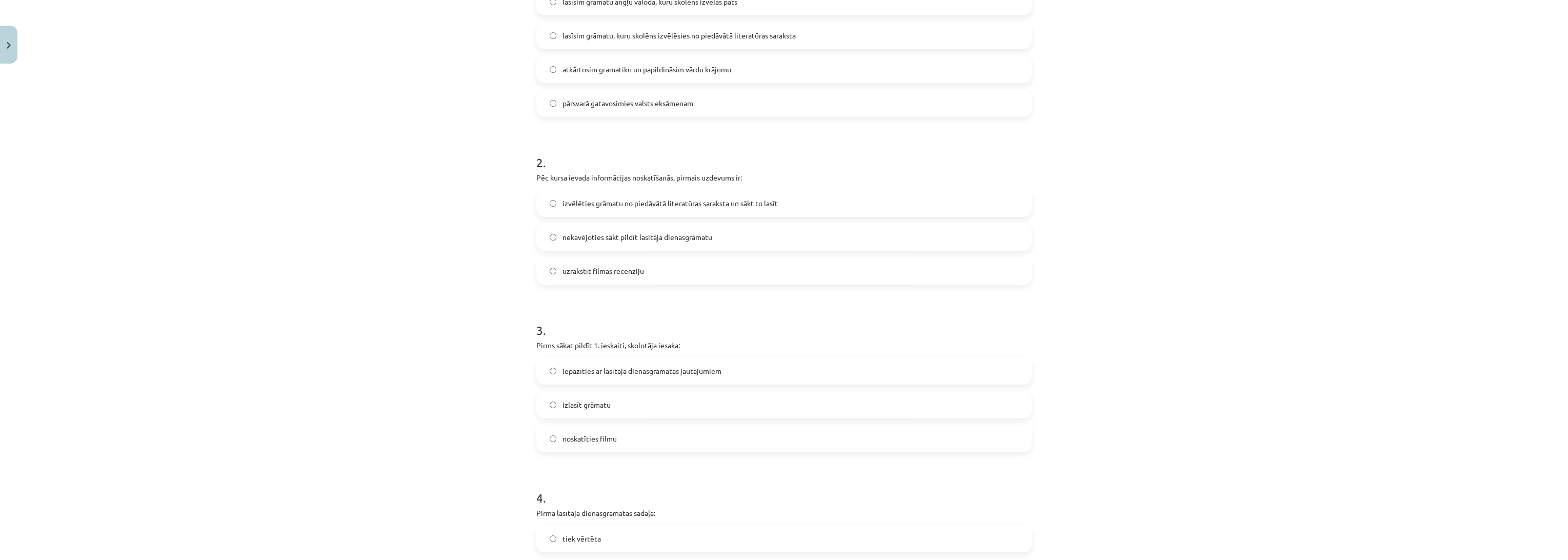
click at [618, 376] on label "iepazīties ar lasītāja dienasgrāmatas jautājumiem" at bounding box center [783, 370] width 493 height 25
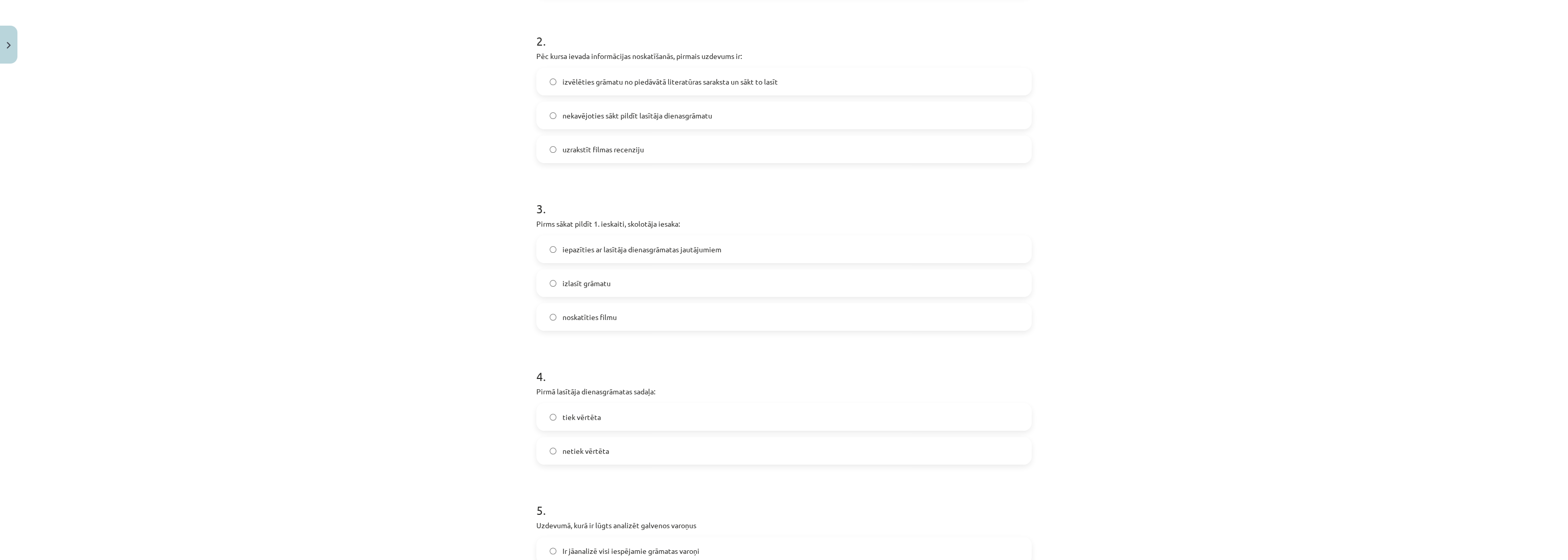
scroll to position [455, 0]
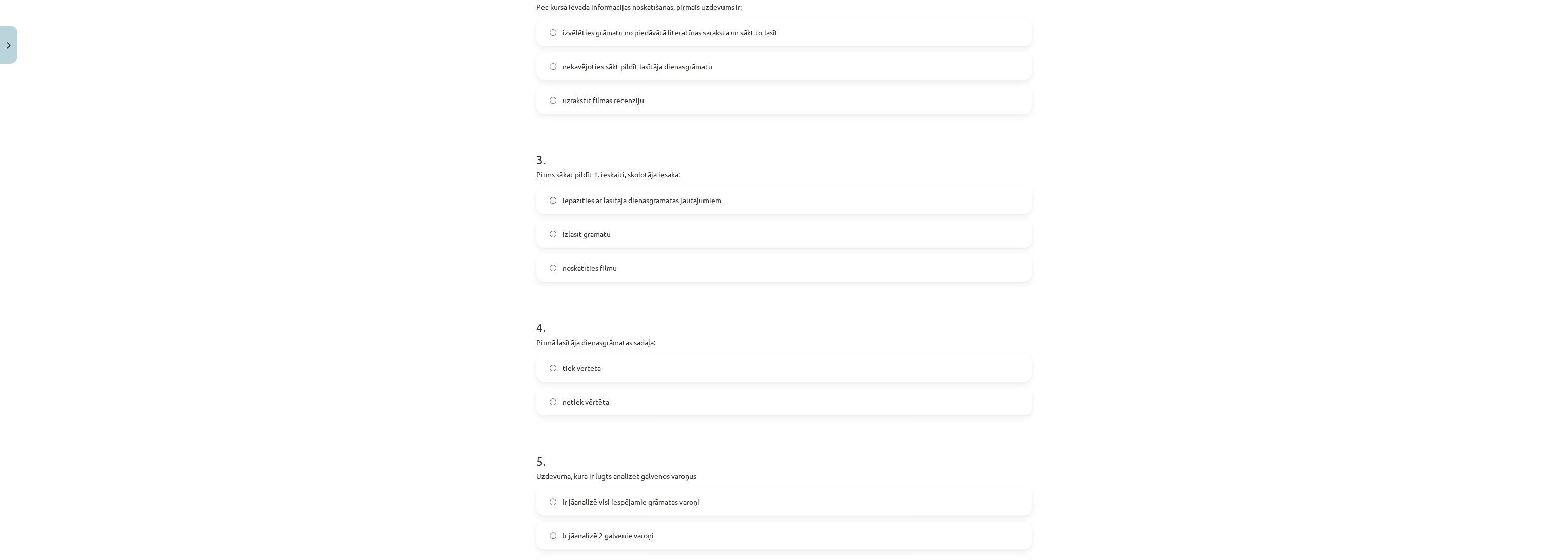
click at [611, 401] on label "netiek vērtēta" at bounding box center [783, 401] width 493 height 25
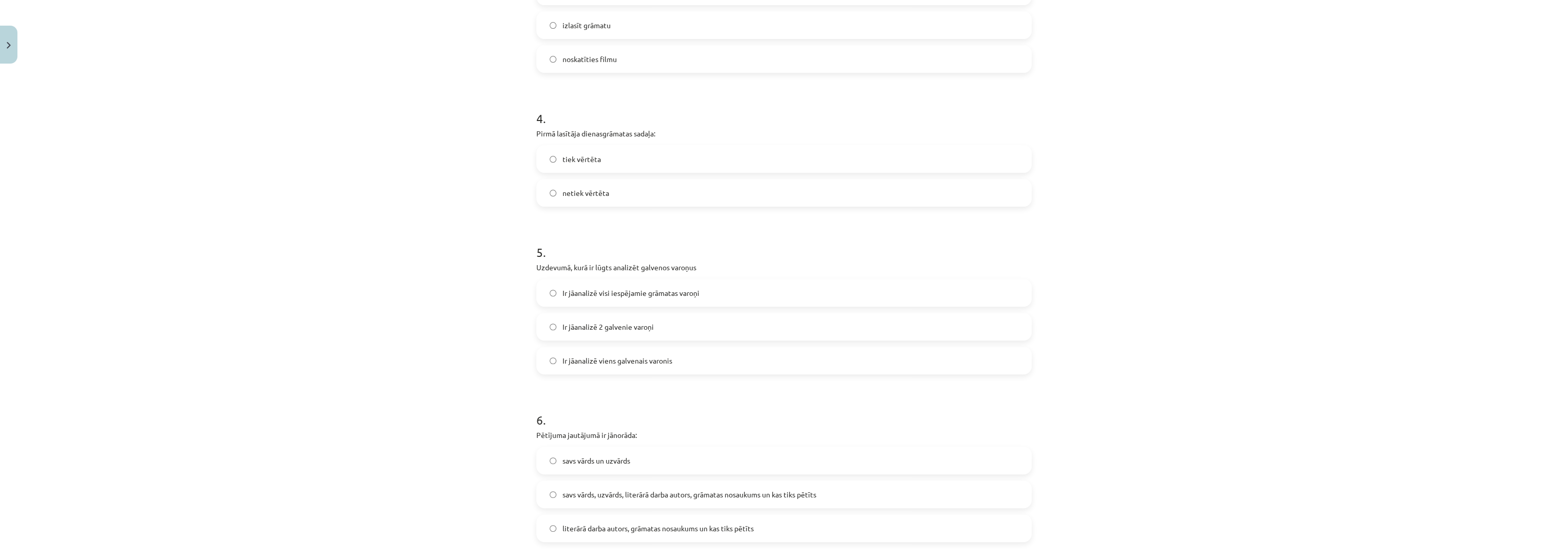
scroll to position [684, 0]
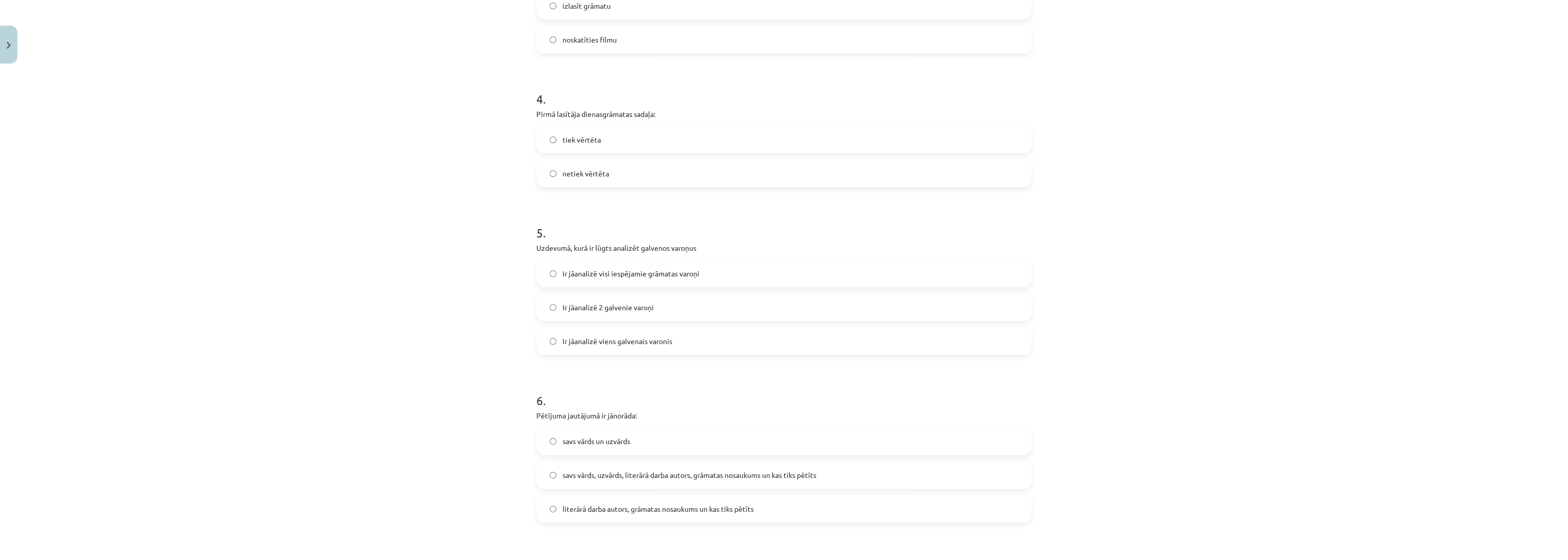
click at [624, 309] on span "Ir jāanalizē 2 galvenie varoņi" at bounding box center [608, 308] width 91 height 11
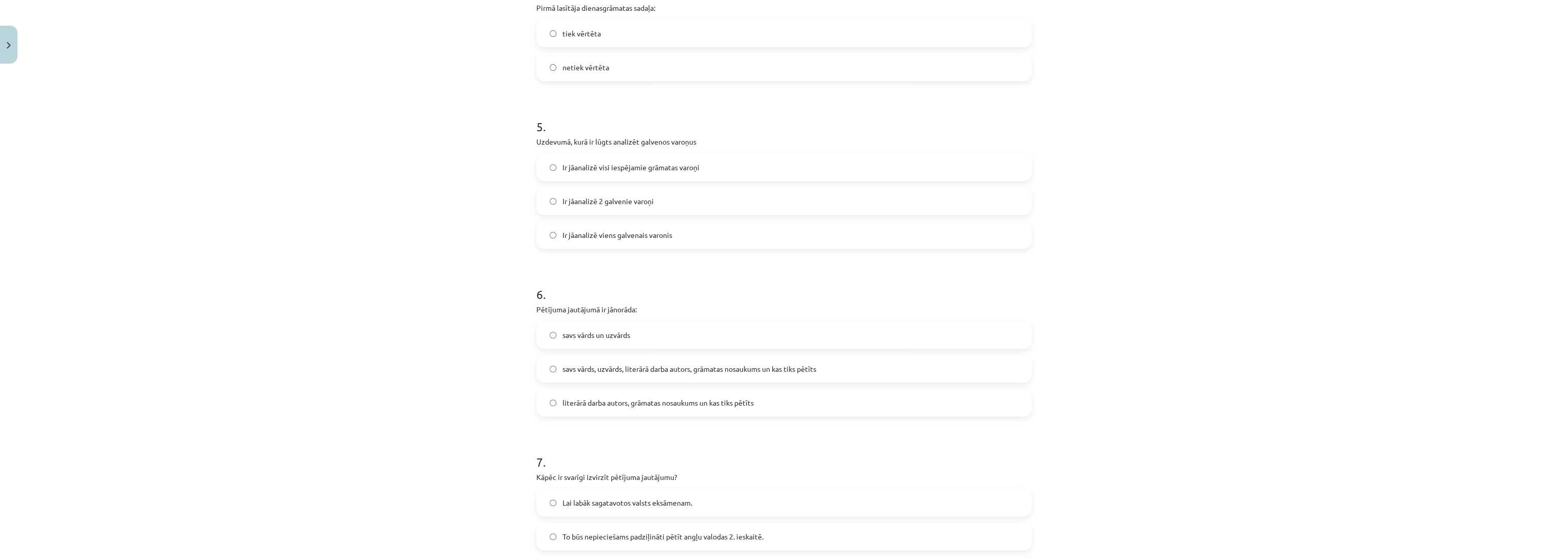
scroll to position [855, 0]
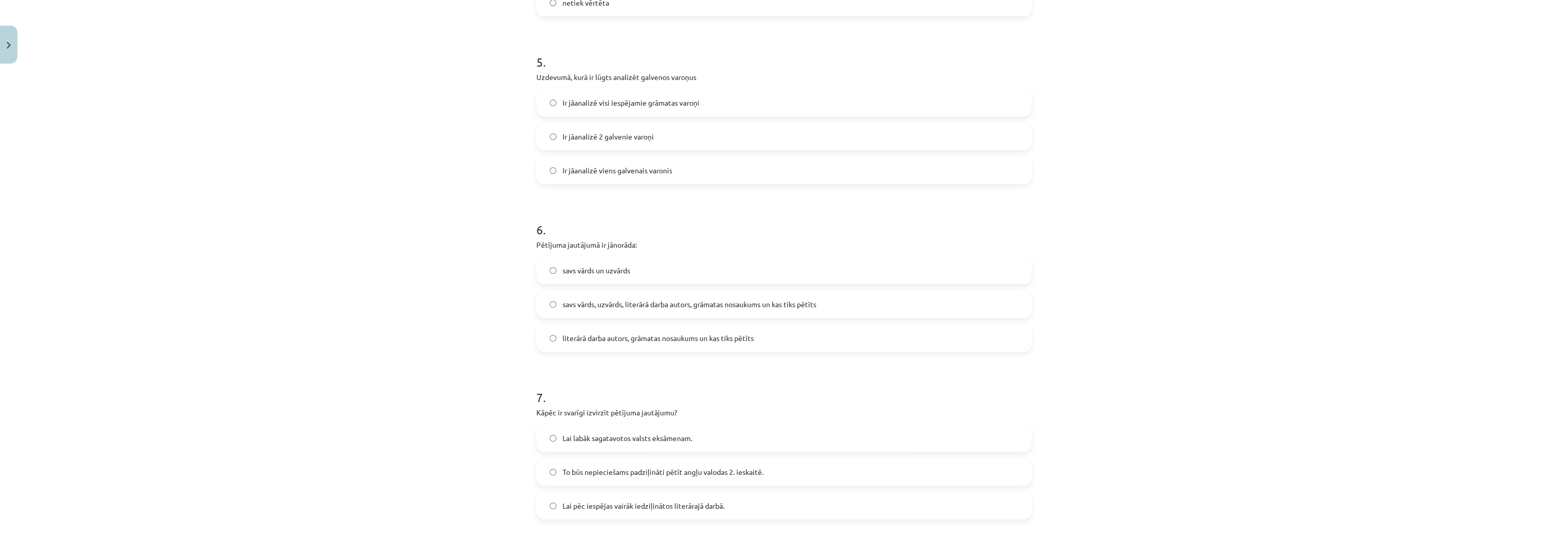
click at [615, 295] on label "savs vārds, uzvārds, literārā darba autors, grāmatas nosaukums un kas tiks pētī…" at bounding box center [783, 303] width 493 height 25
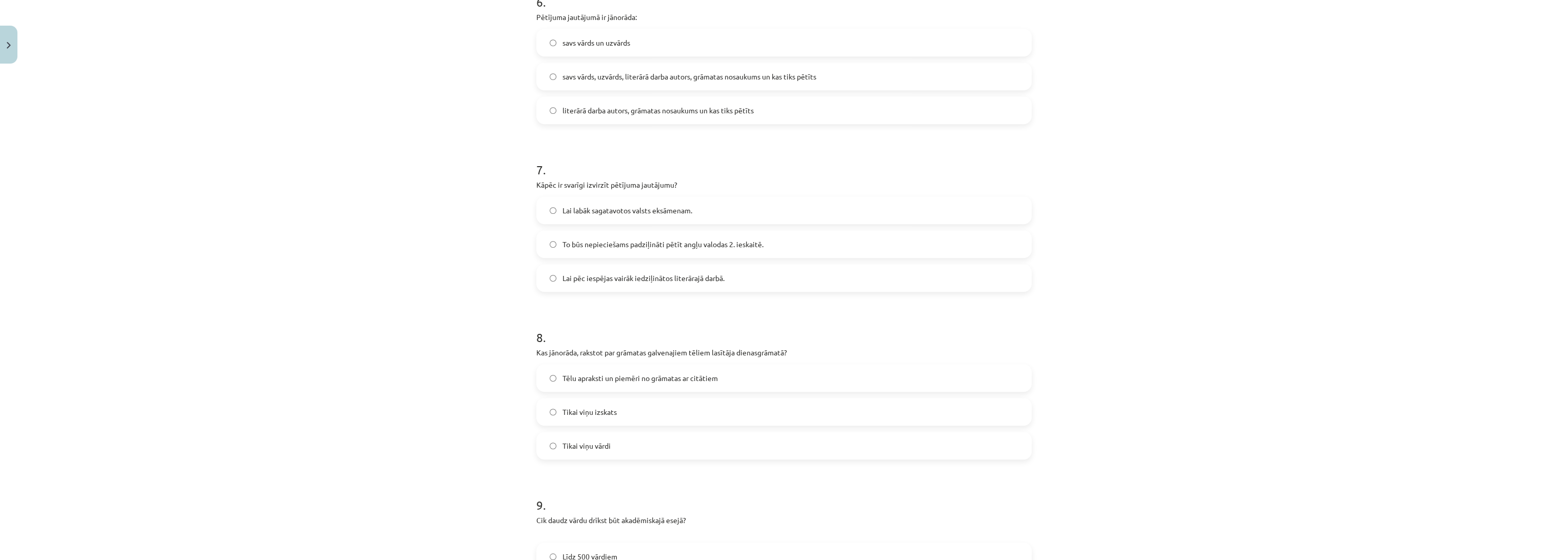
scroll to position [1083, 0]
click at [619, 273] on span "Lai pēc iespējas vairāk iedziļinātos literārajā darbā." at bounding box center [643, 278] width 162 height 11
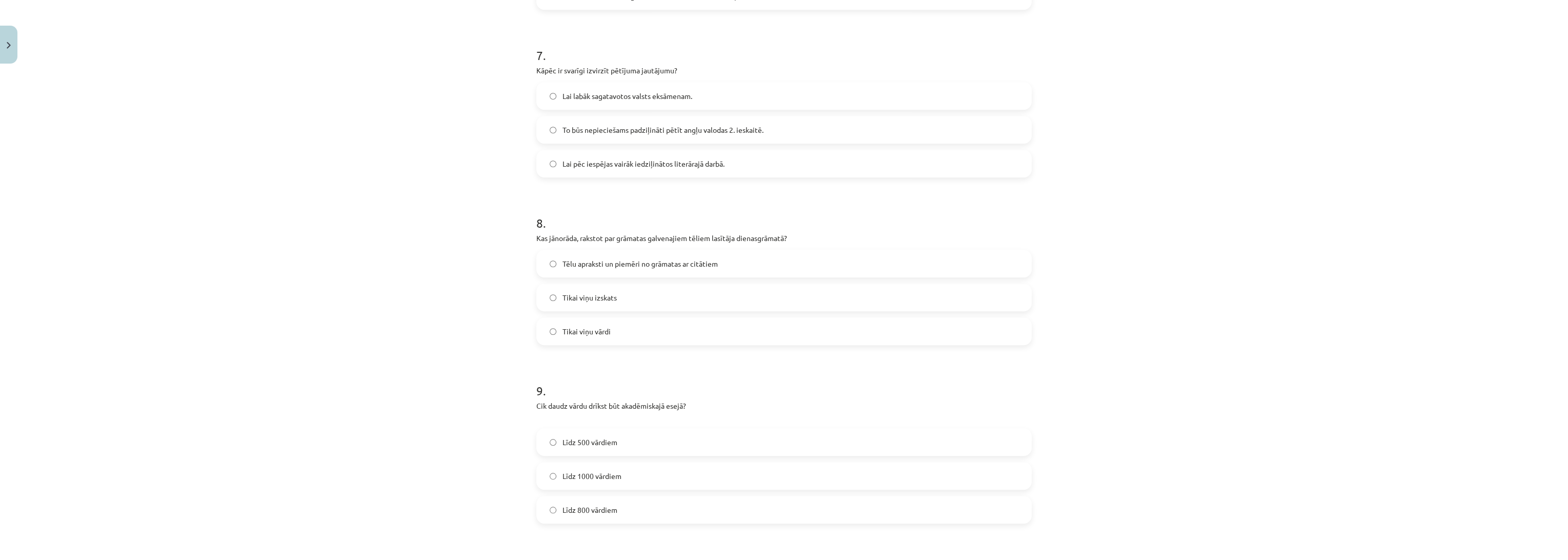
scroll to position [1254, 0]
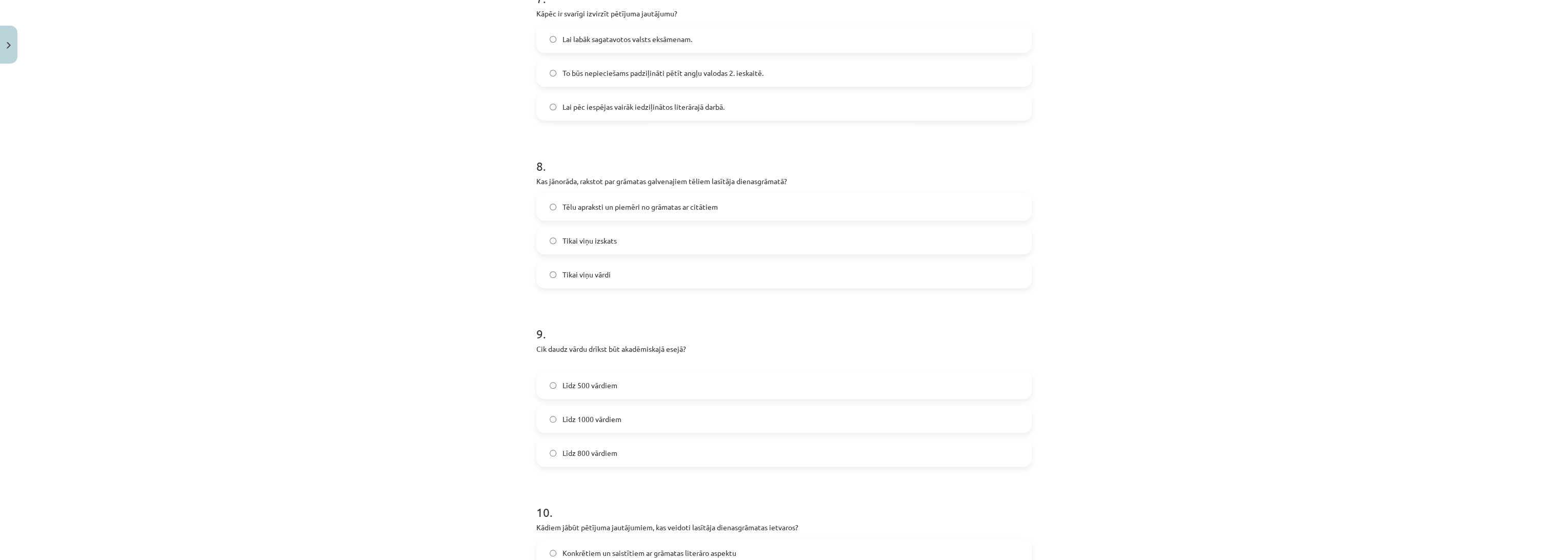
click at [621, 208] on span "Tēlu apraksti un piemēri no grāmatas ar citātiem" at bounding box center [640, 207] width 156 height 11
click at [663, 450] on label "Līdz 800 vārdiem" at bounding box center [783, 453] width 493 height 25
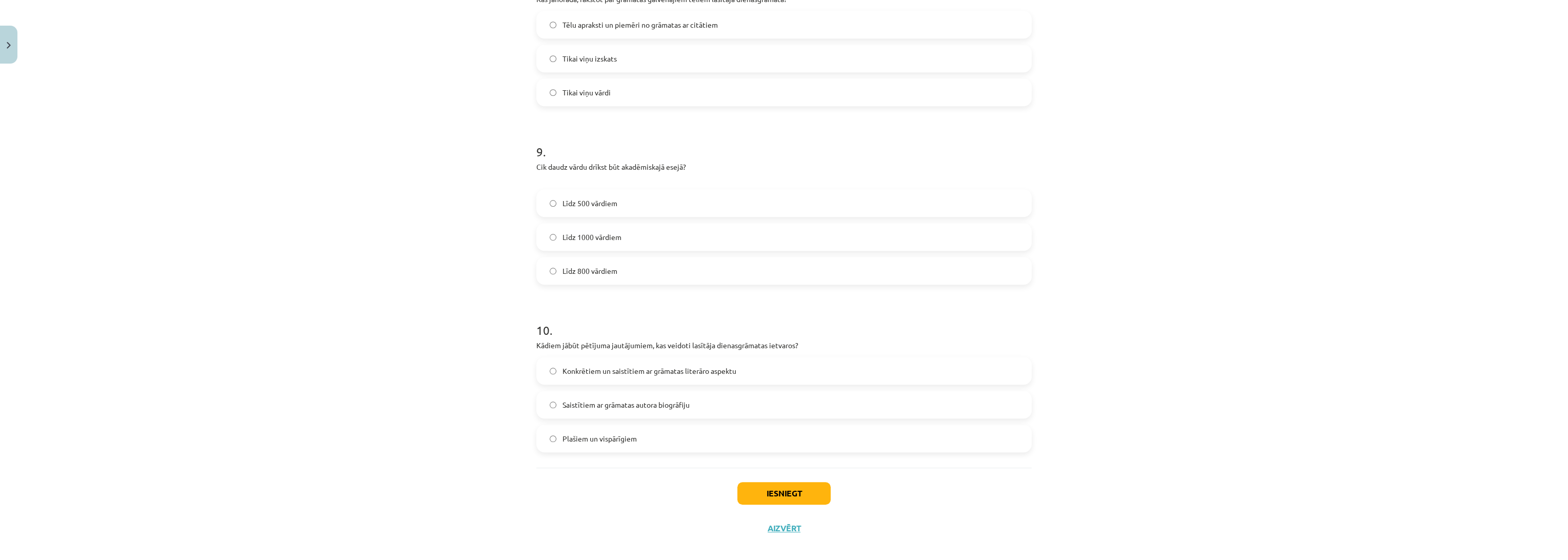
scroll to position [1446, 0]
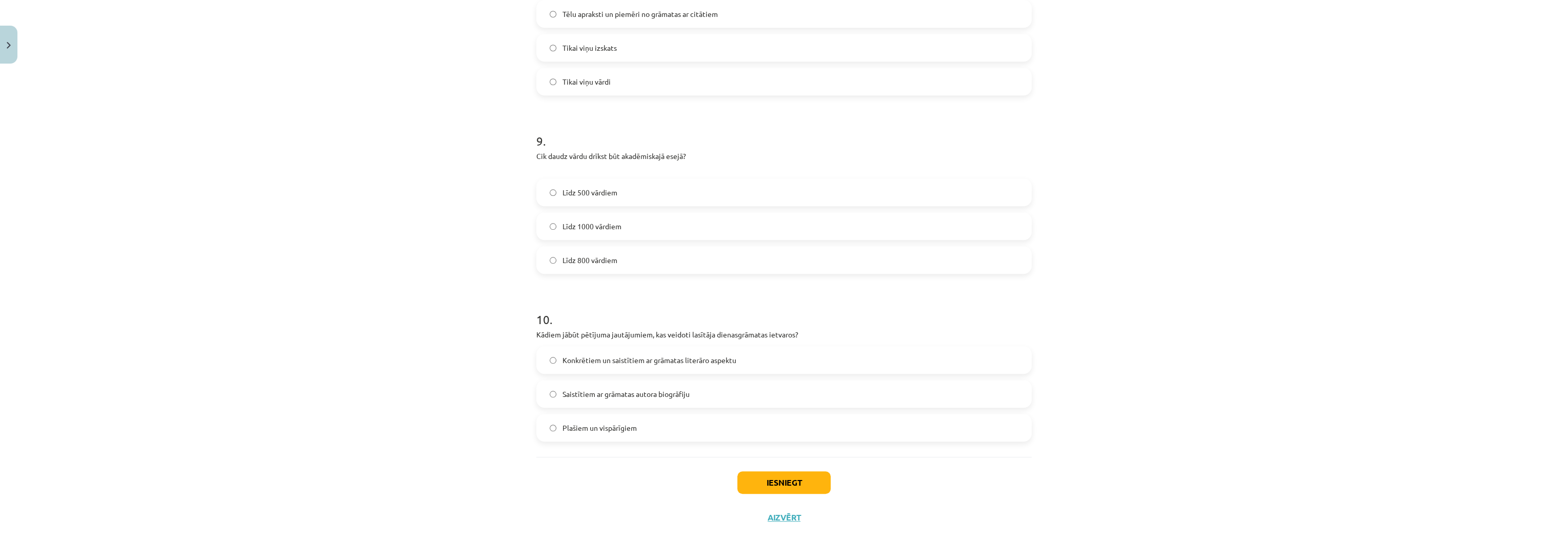
click at [671, 357] on span "Konkrētiem un saistītiem ar grāmatas literāro aspektu" at bounding box center [650, 360] width 174 height 11
click at [767, 476] on button "Iesniegt" at bounding box center [784, 483] width 93 height 23
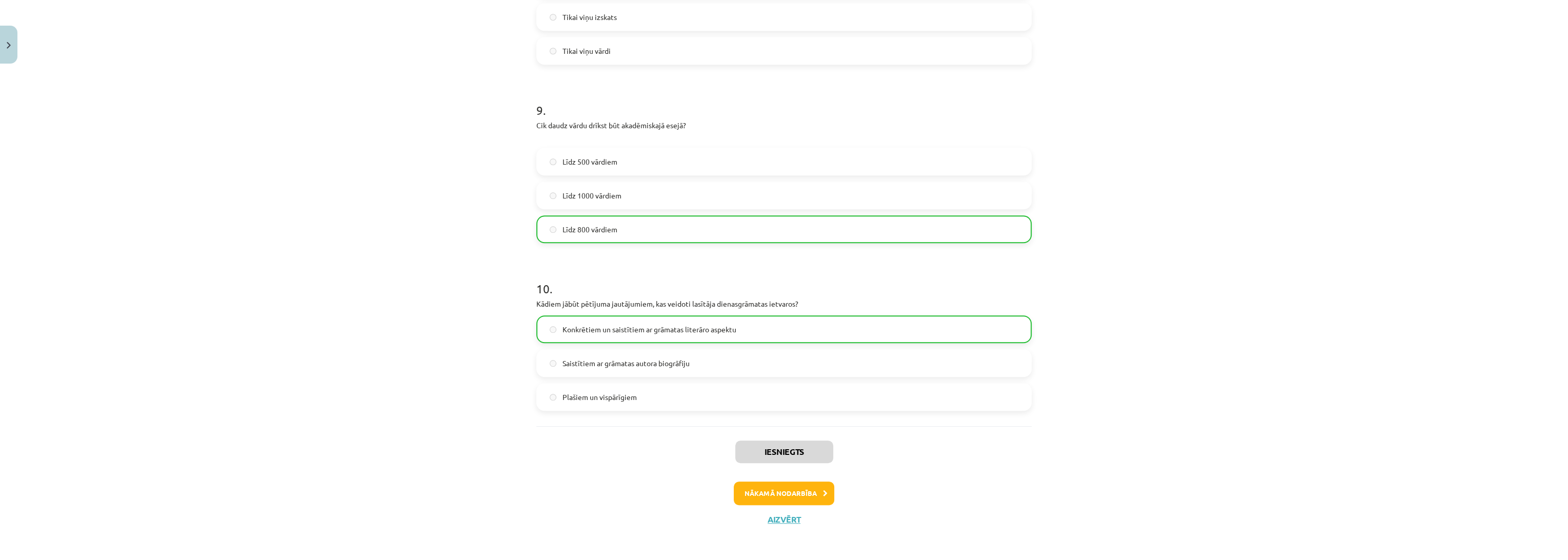
scroll to position [1479, 0]
click at [779, 492] on button "Nākamā nodarbība" at bounding box center [784, 491] width 100 height 24
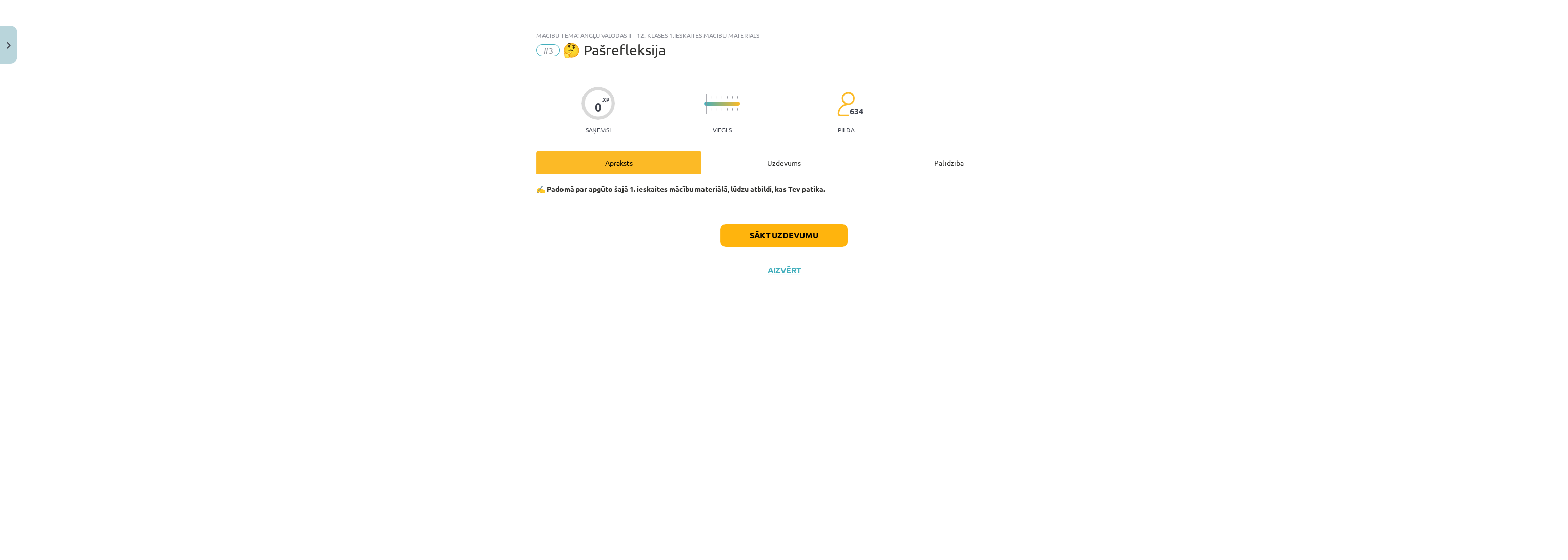
scroll to position [0, 0]
click at [795, 235] on button "Sākt uzdevumu" at bounding box center [784, 236] width 127 height 23
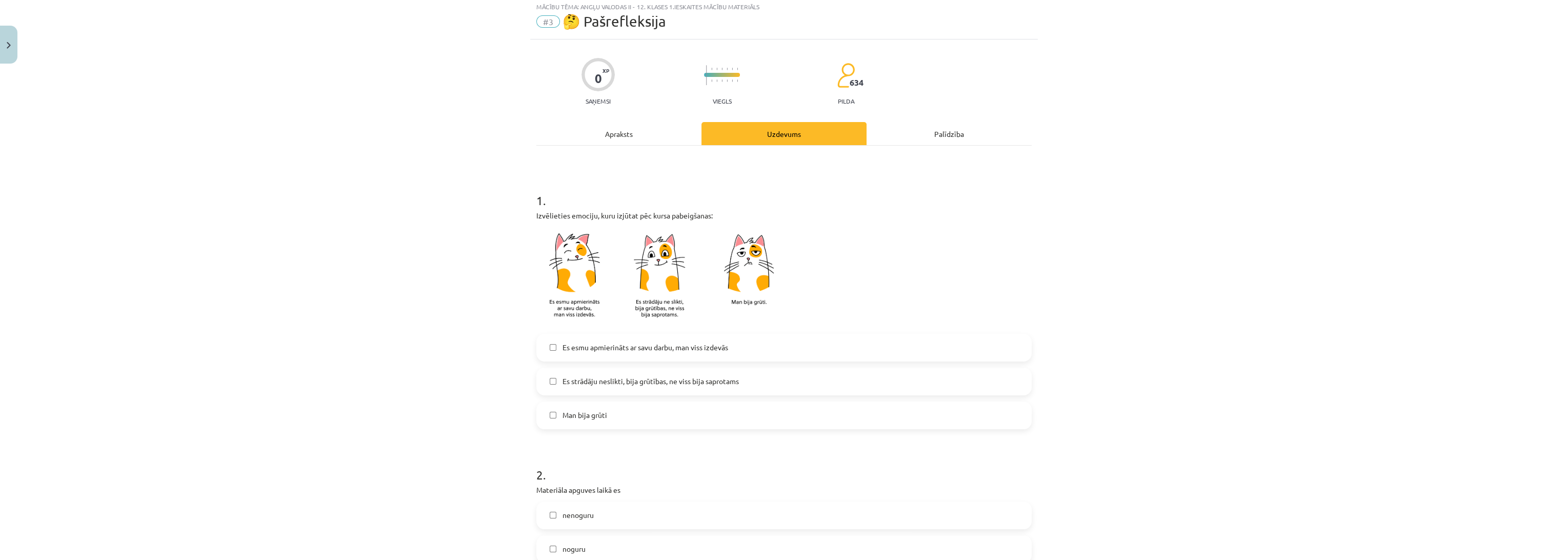
scroll to position [57, 0]
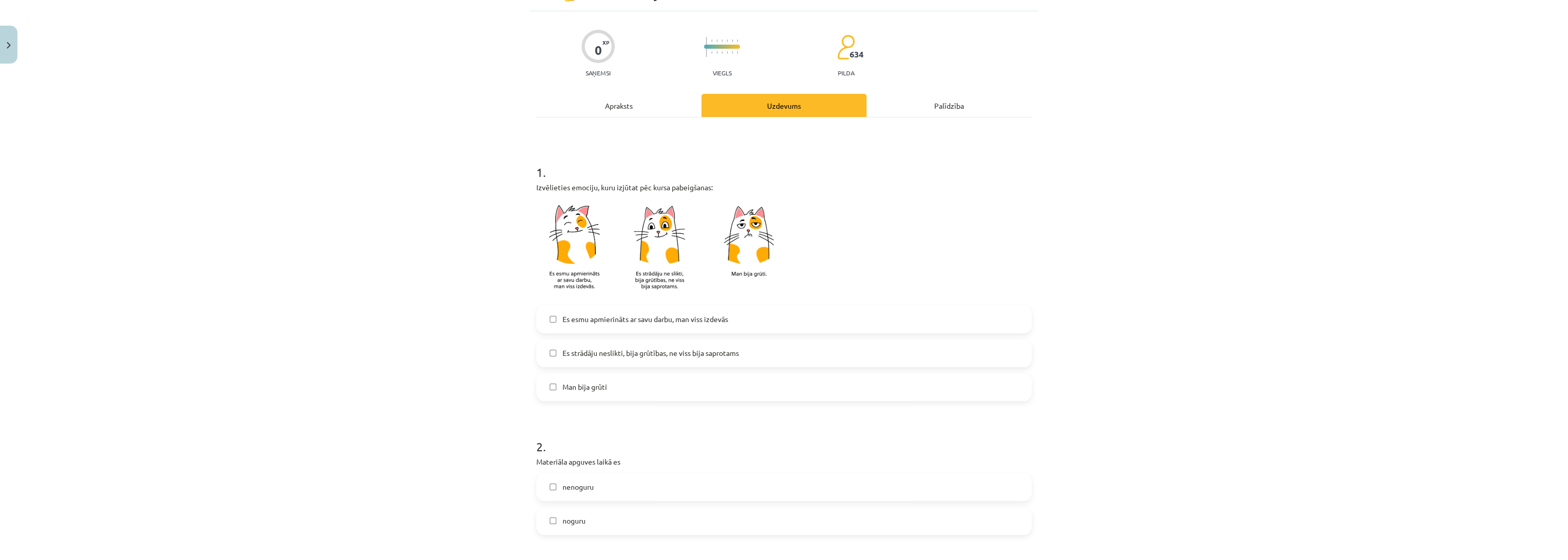
click at [715, 319] on span "Es esmu apmierināts ar savu darbu, man viss izdevās" at bounding box center [645, 319] width 165 height 11
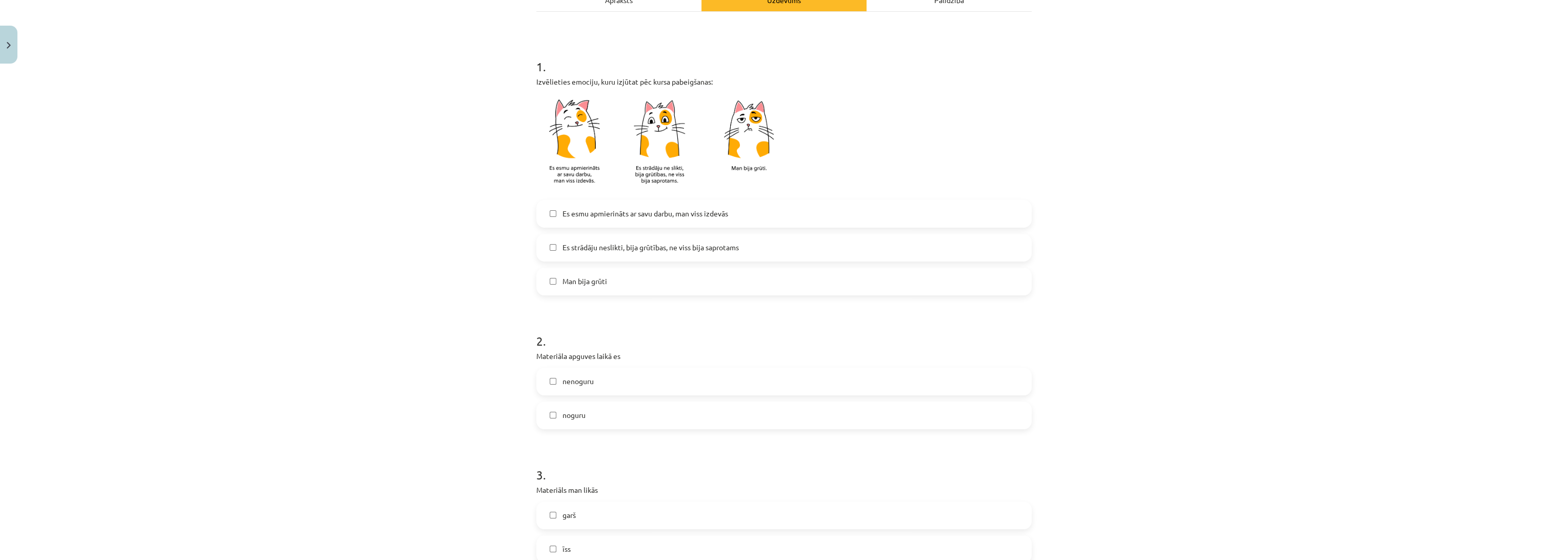
scroll to position [171, 0]
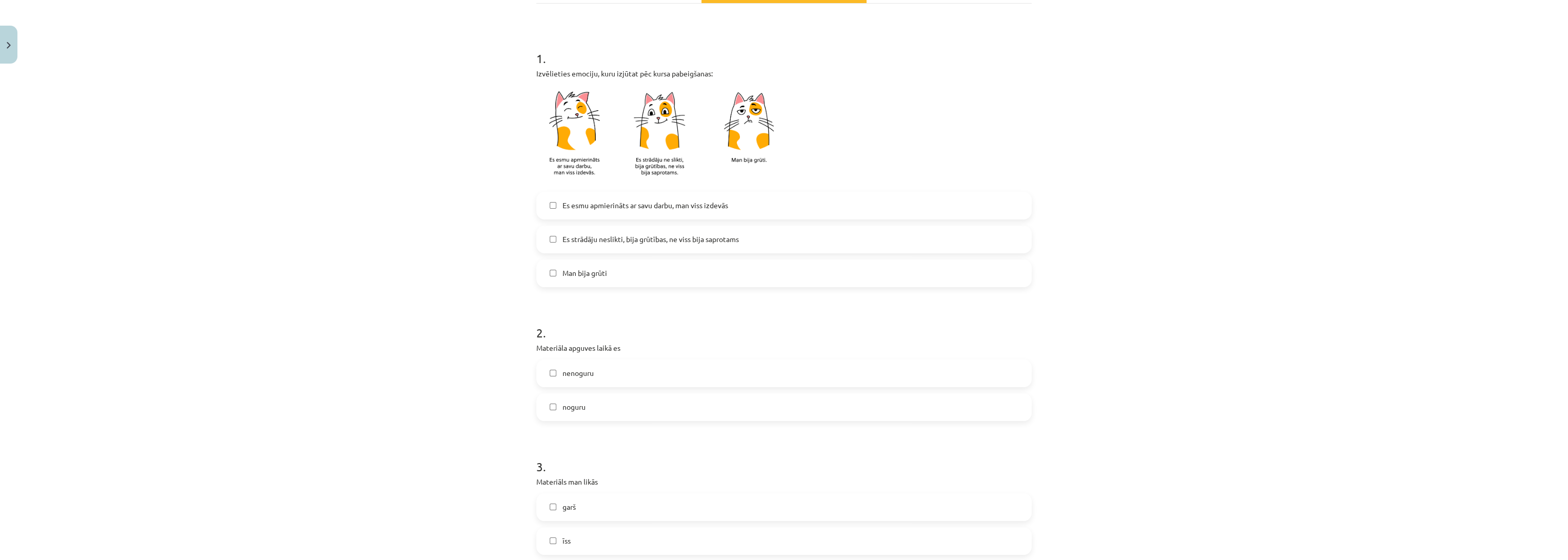
click at [753, 241] on label "Es strādāju neslikti, bija grūtības, ne viss bija saprotams" at bounding box center [783, 239] width 493 height 25
click at [733, 207] on label "Es esmu apmierināts ar savu darbu, man viss izdevās" at bounding box center [783, 205] width 493 height 25
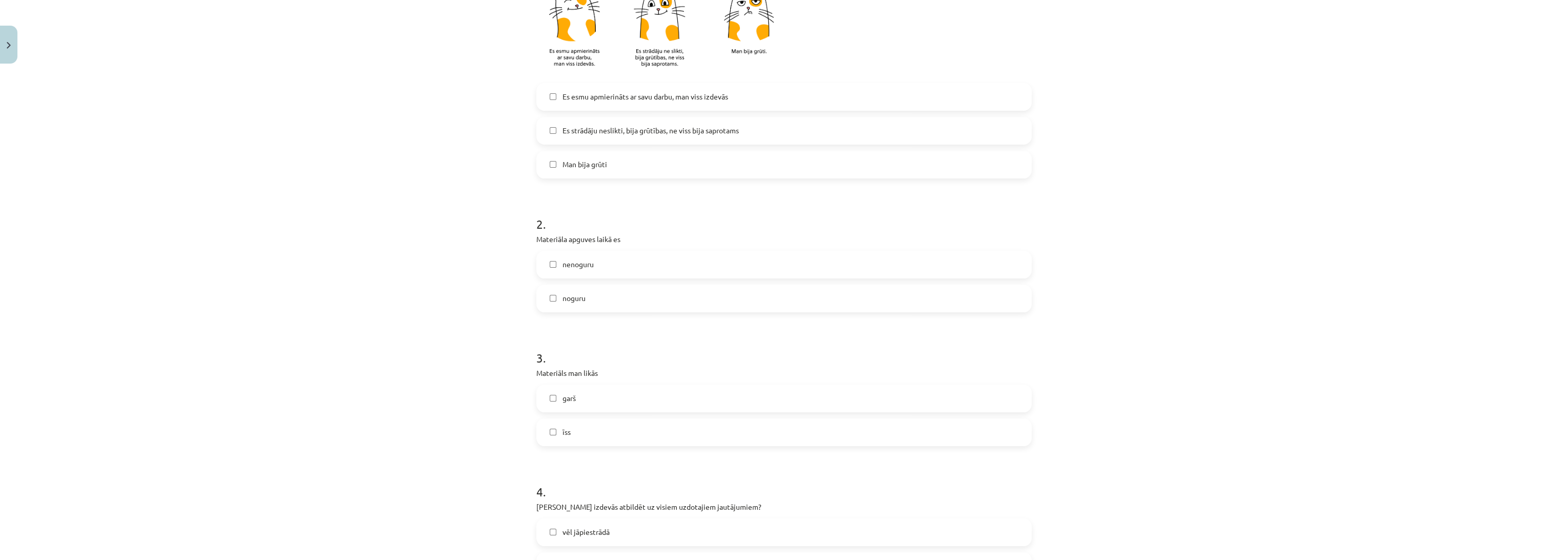
scroll to position [285, 0]
click at [639, 257] on label "nenoguru" at bounding box center [783, 259] width 493 height 25
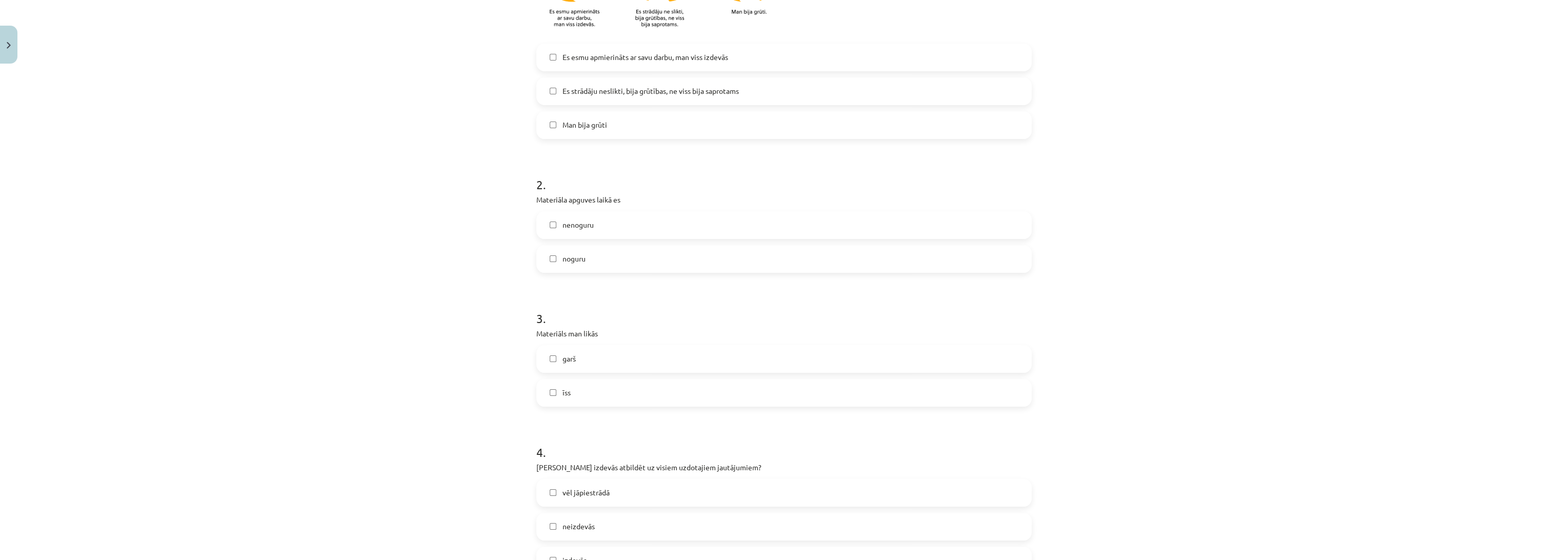
scroll to position [342, 0]
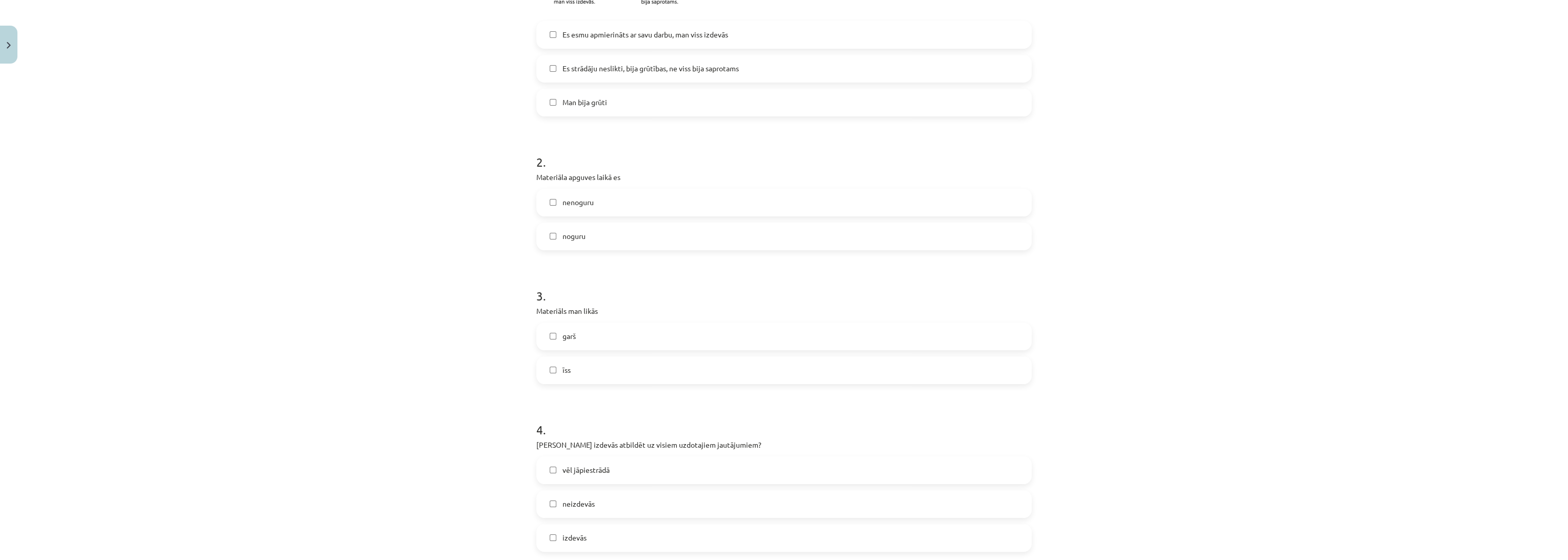
click at [599, 367] on label "īss" at bounding box center [783, 370] width 493 height 25
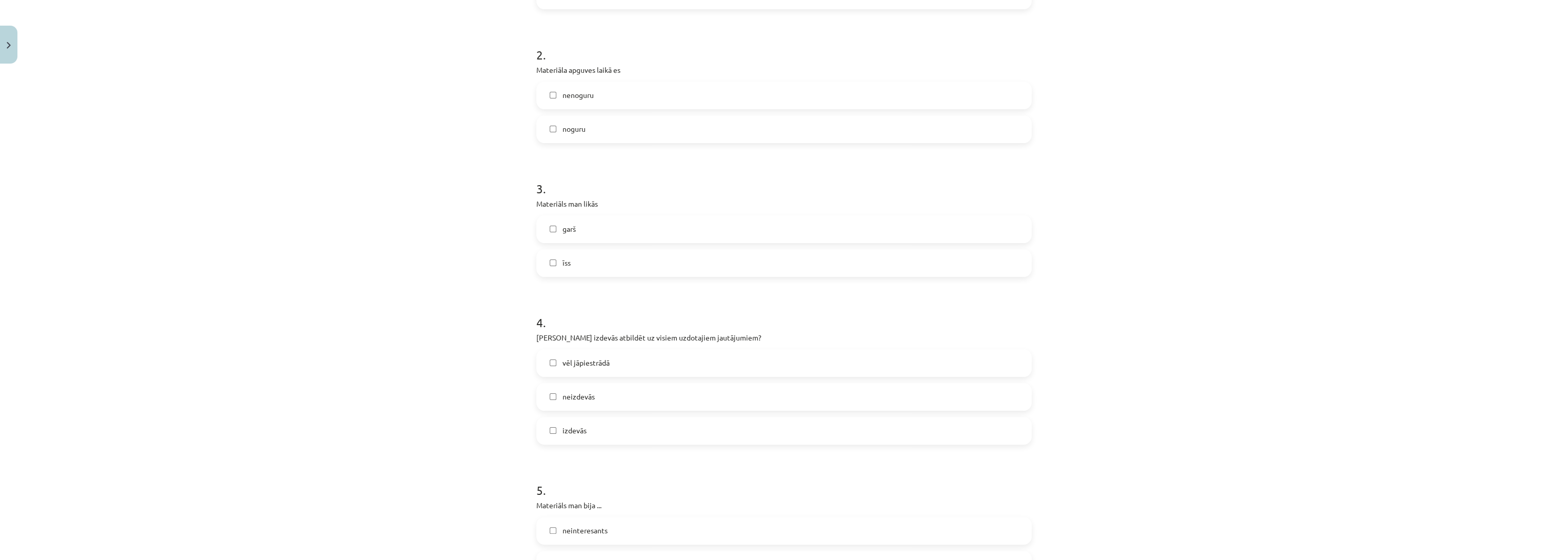
scroll to position [455, 0]
click at [643, 421] on label "izdevās" at bounding box center [783, 424] width 493 height 25
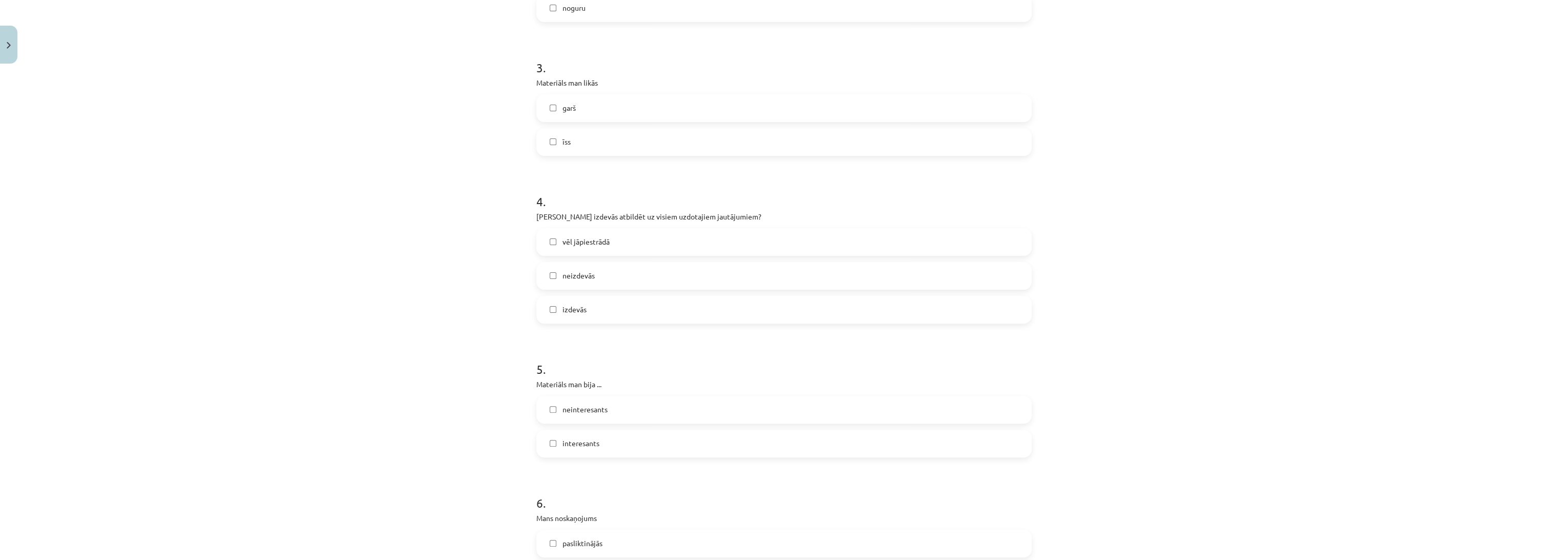
scroll to position [627, 0]
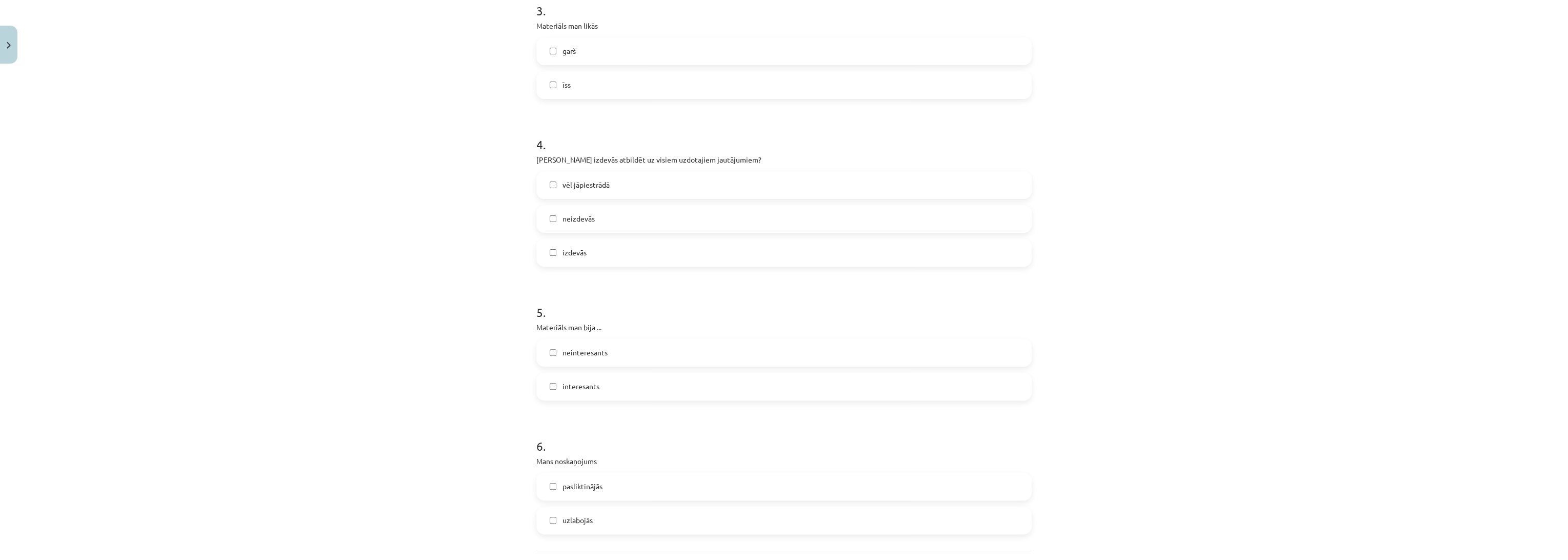
click at [619, 386] on label "interesants" at bounding box center [783, 386] width 493 height 25
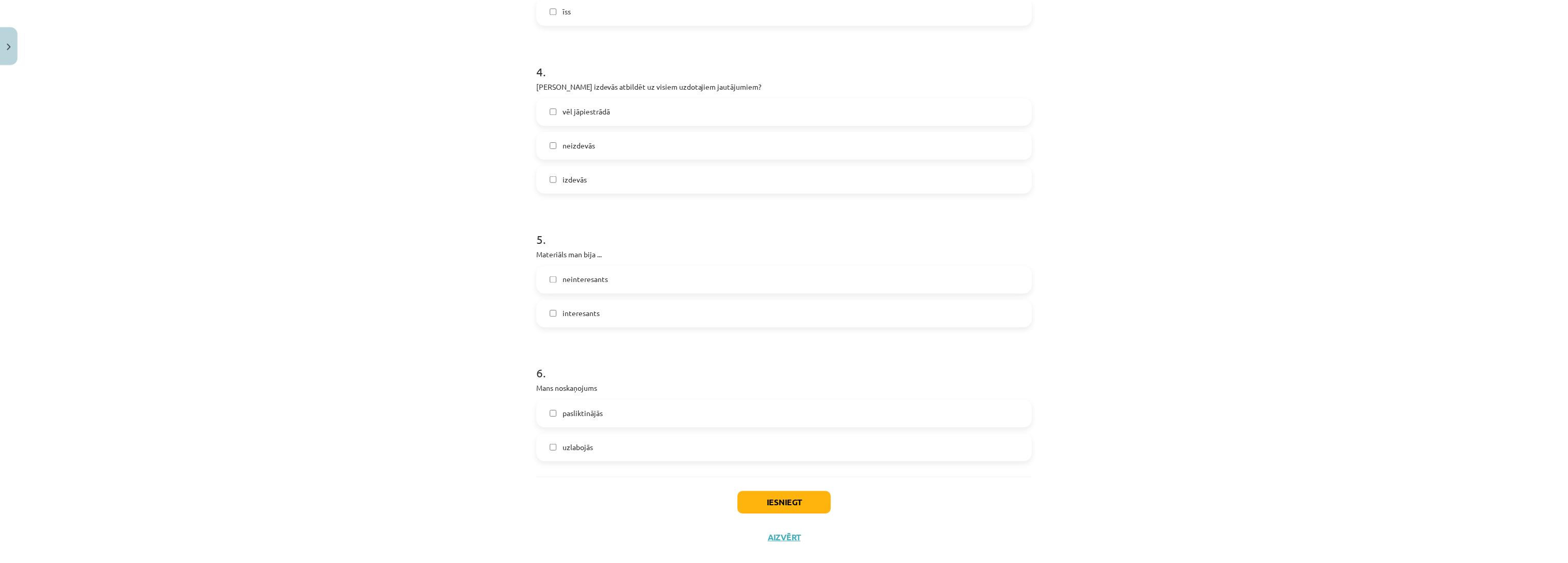
scroll to position [723, 0]
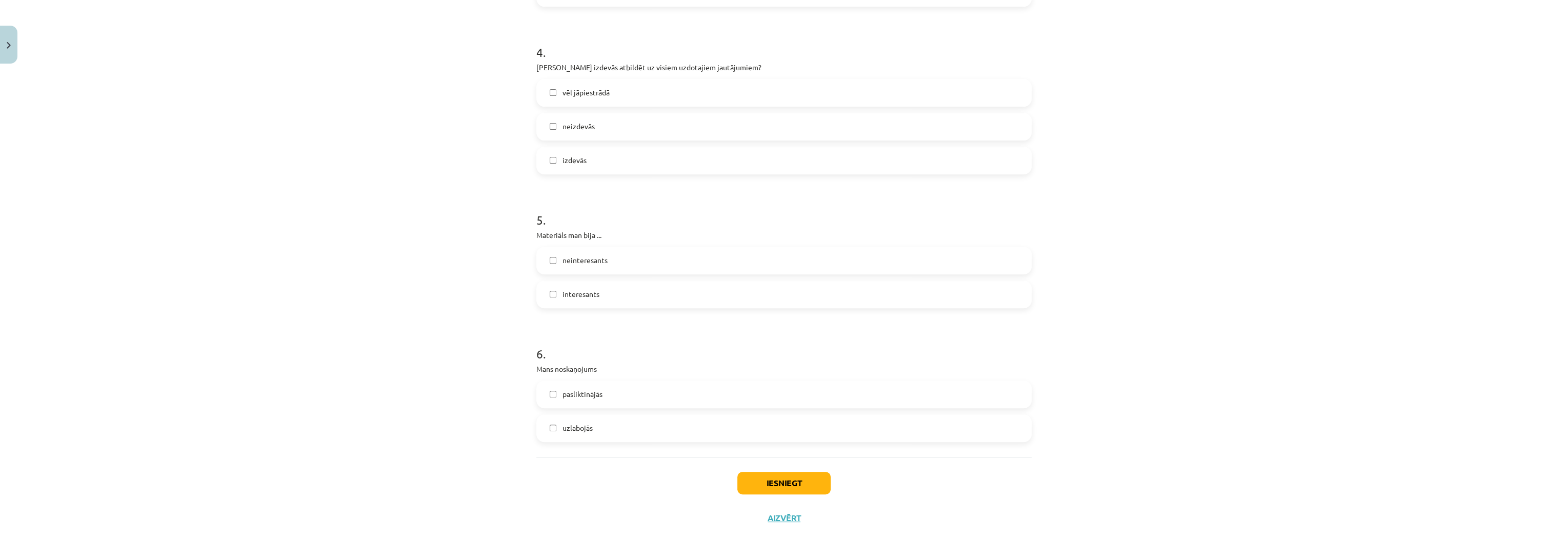
click at [621, 421] on label "uzlabojās" at bounding box center [783, 428] width 493 height 25
click at [780, 487] on button "Iesniegt" at bounding box center [784, 484] width 93 height 23
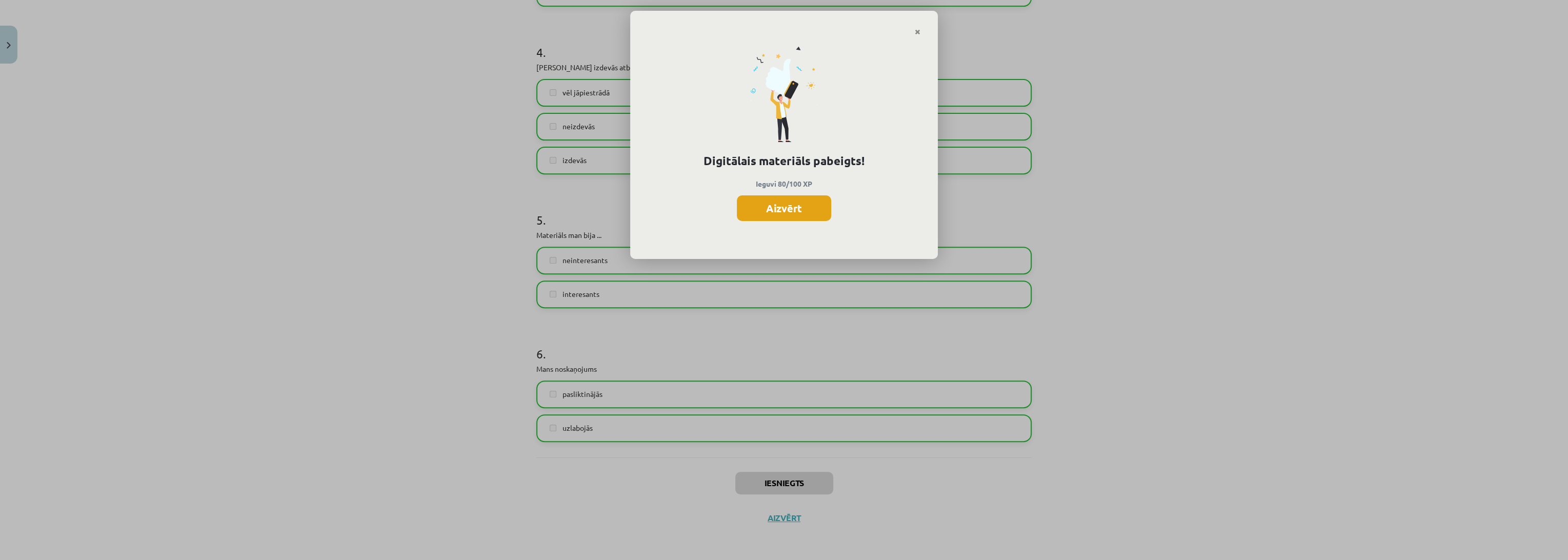
click at [811, 207] on button "Aizvērt" at bounding box center [783, 207] width 94 height 25
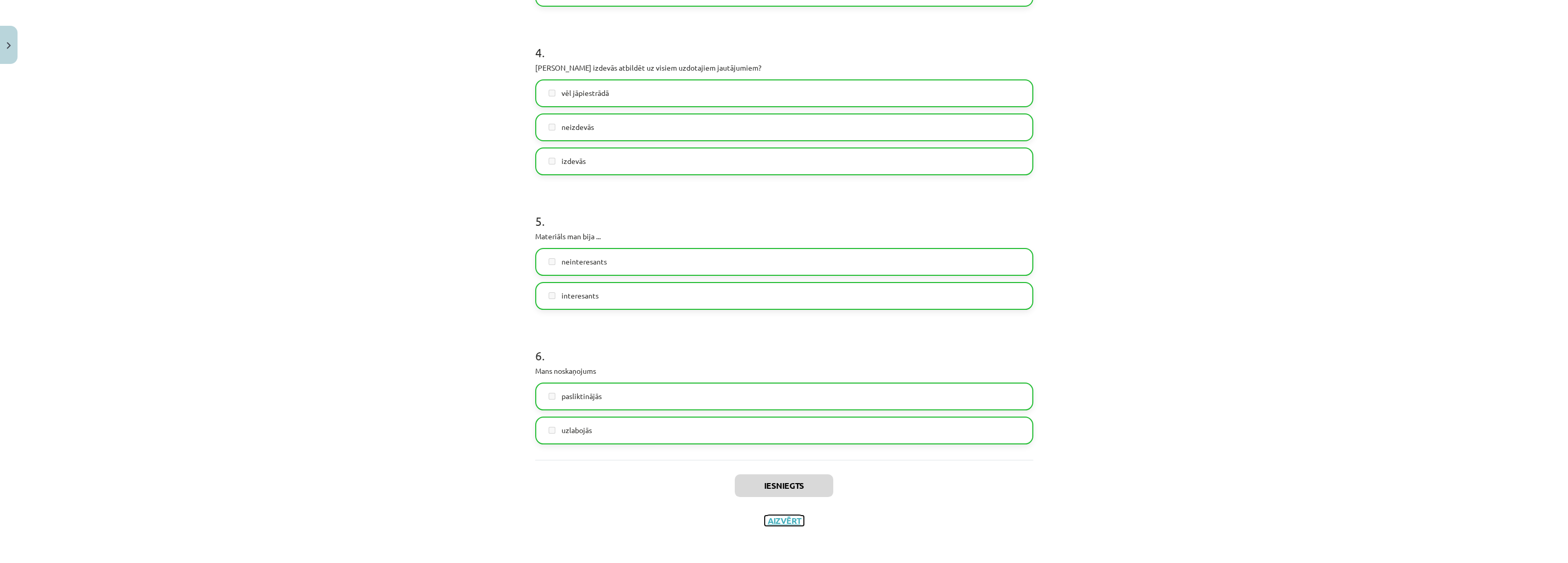
click at [779, 521] on button "Aizvērt" at bounding box center [784, 521] width 39 height 11
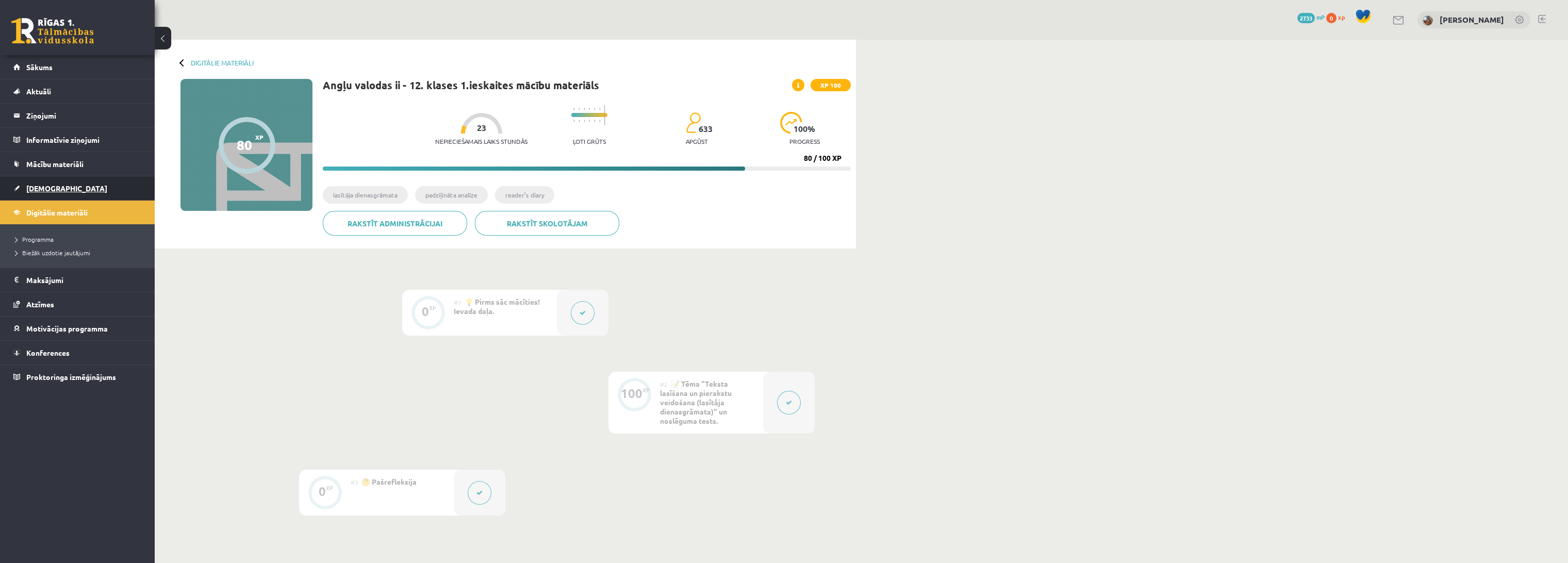
click at [48, 190] on span "[DEMOGRAPHIC_DATA]" at bounding box center [67, 188] width 81 height 10
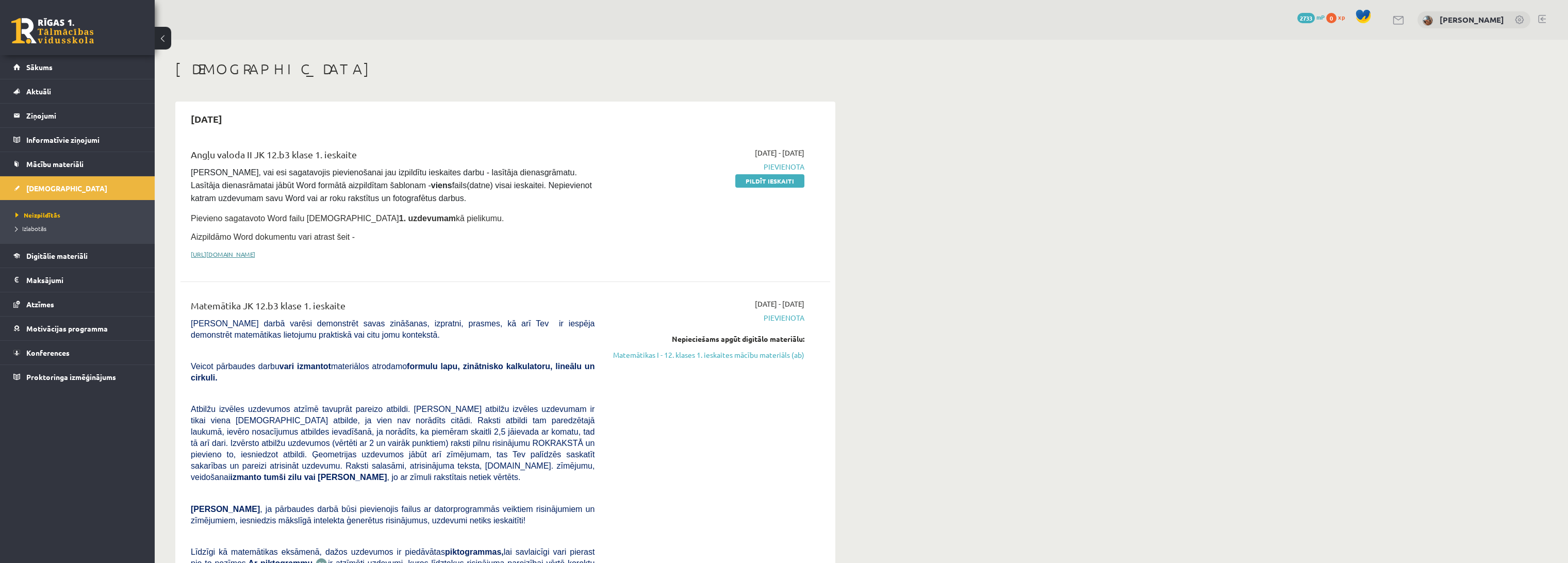
click at [255, 250] on link "[URL][DOMAIN_NAME]" at bounding box center [223, 254] width 65 height 8
click at [63, 160] on span "Mācību materiāli" at bounding box center [55, 164] width 57 height 10
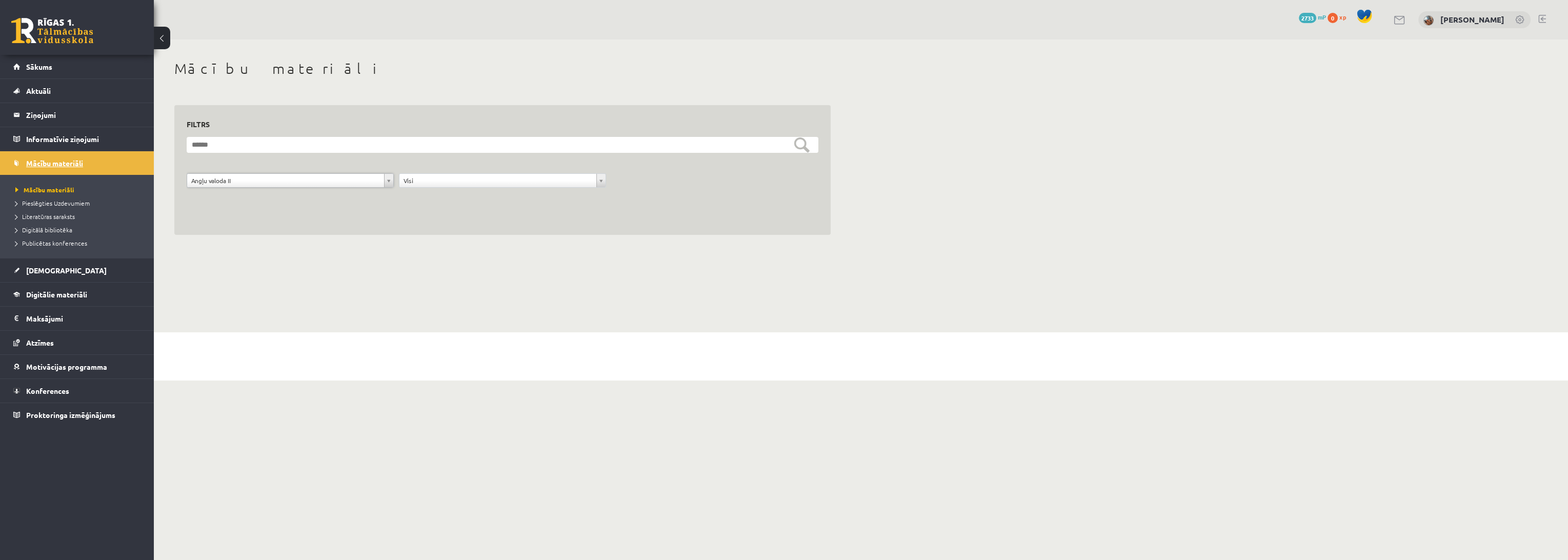
click at [69, 164] on span "Mācību materiāli" at bounding box center [54, 163] width 57 height 10
click at [42, 269] on span "[DEMOGRAPHIC_DATA]" at bounding box center [67, 270] width 81 height 10
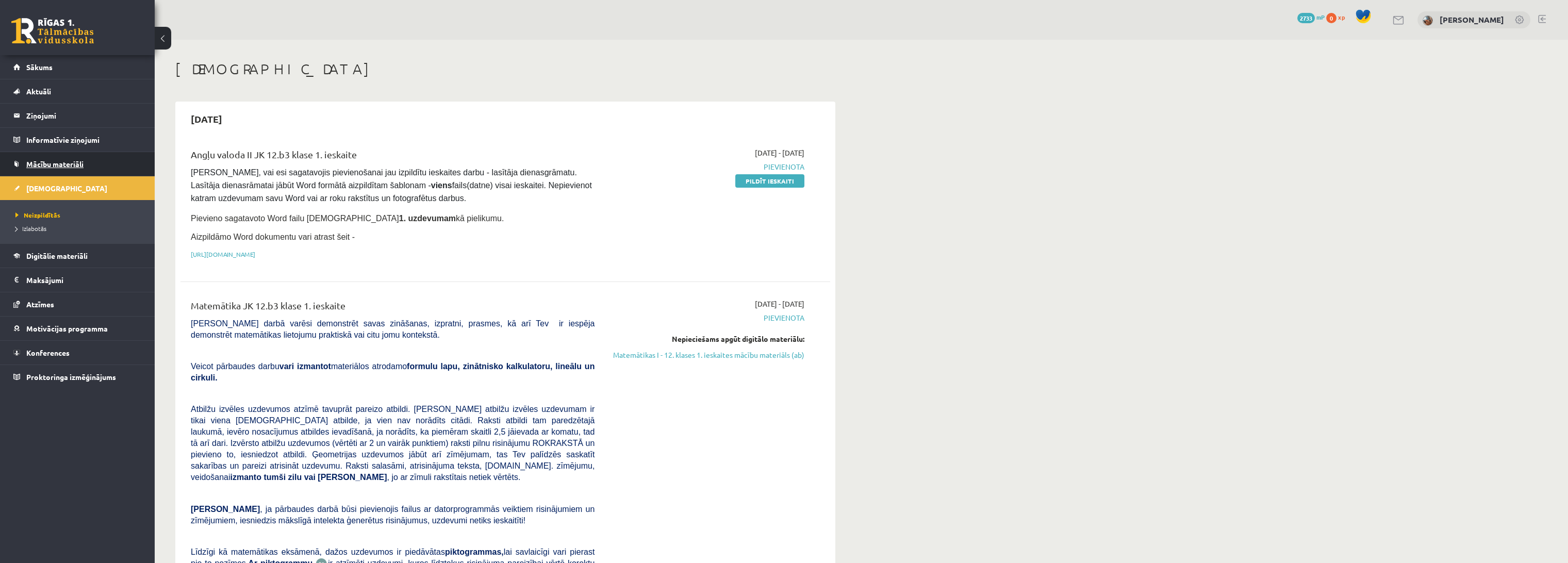
click at [57, 162] on span "Mācību materiāli" at bounding box center [55, 164] width 57 height 10
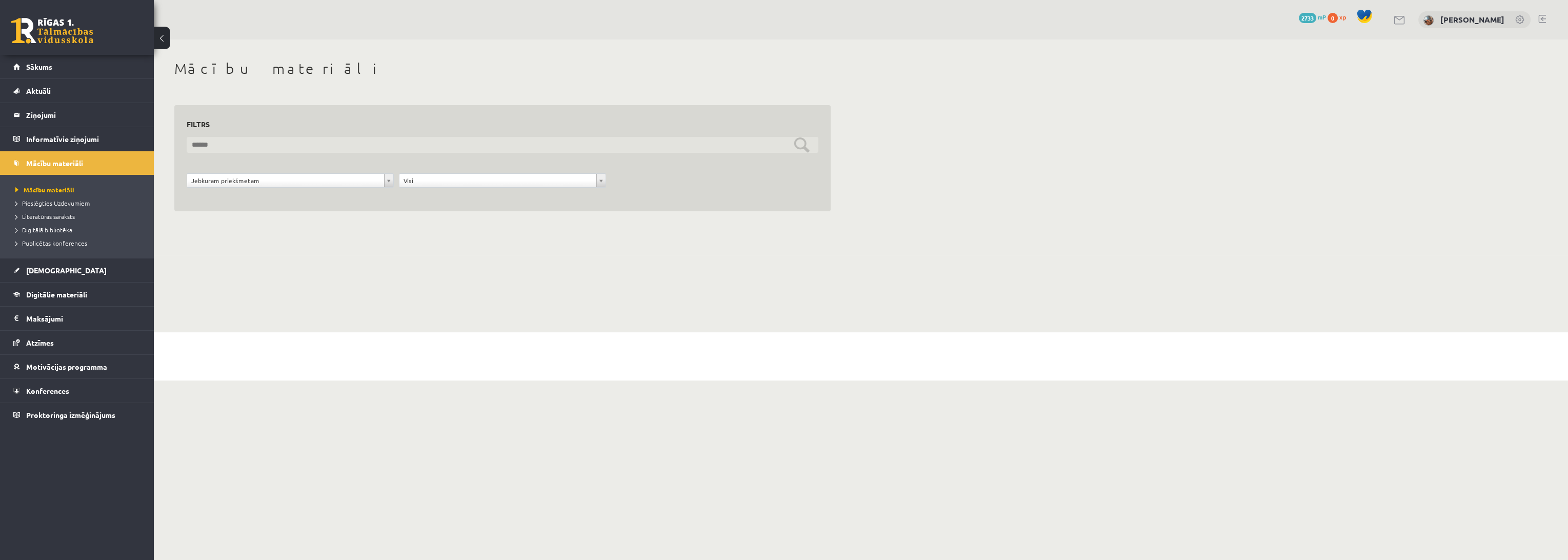
click at [263, 145] on input "text" at bounding box center [502, 145] width 632 height 16
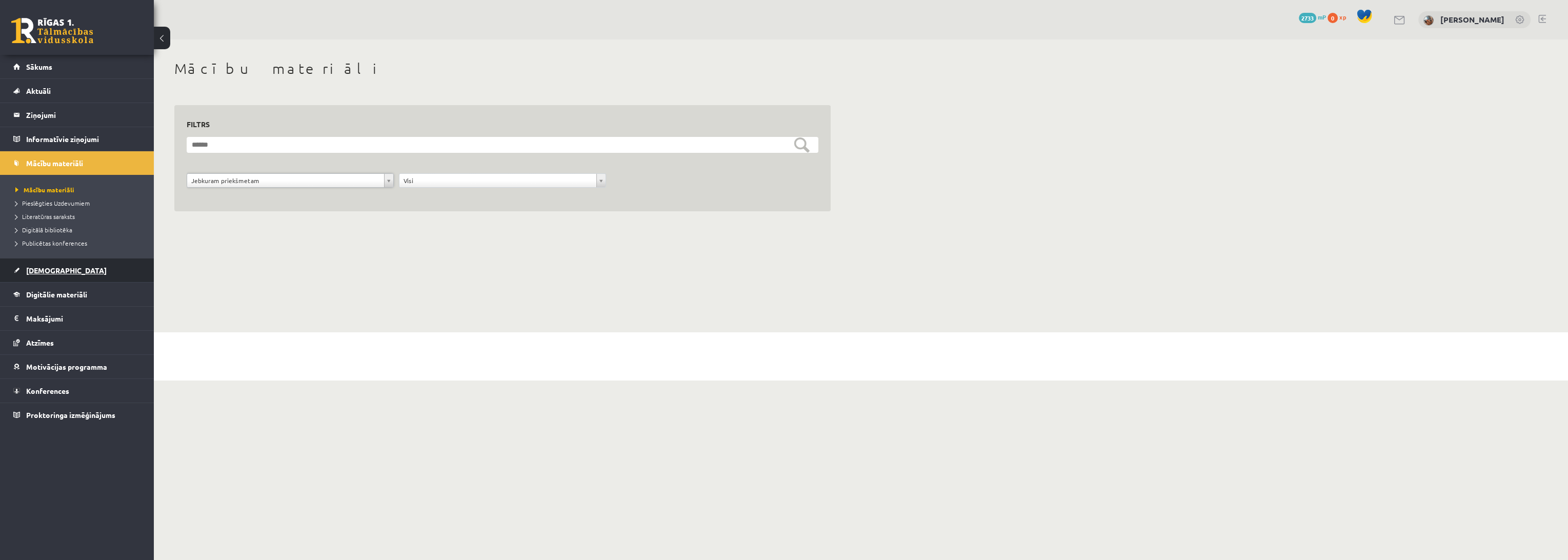
click at [47, 268] on span "[DEMOGRAPHIC_DATA]" at bounding box center [67, 270] width 81 height 10
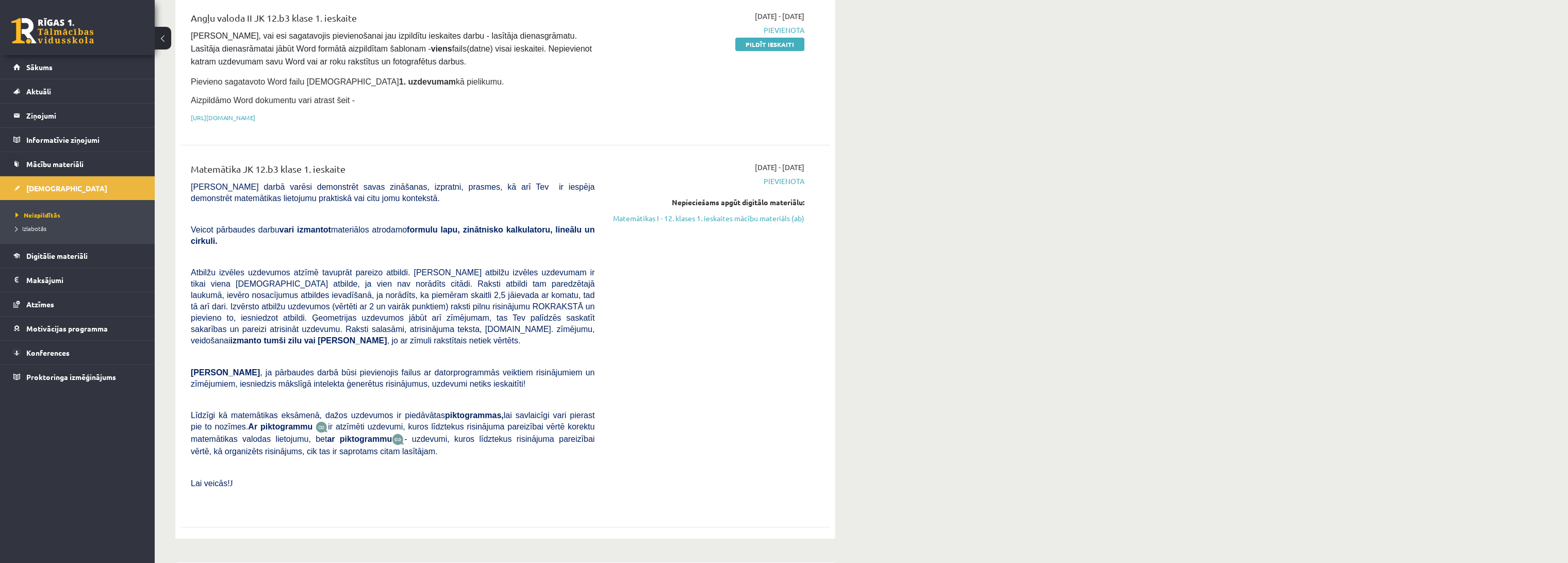
scroll to position [57, 0]
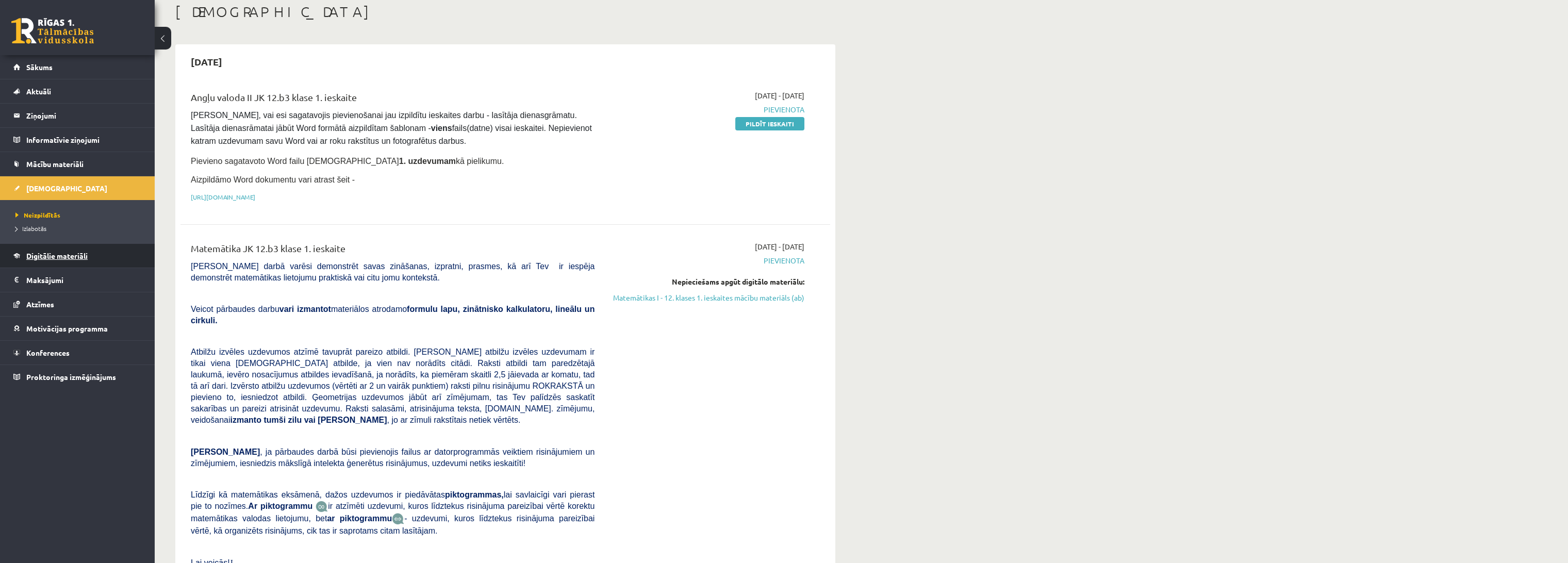
click at [70, 255] on span "Digitālie materiāli" at bounding box center [57, 255] width 61 height 10
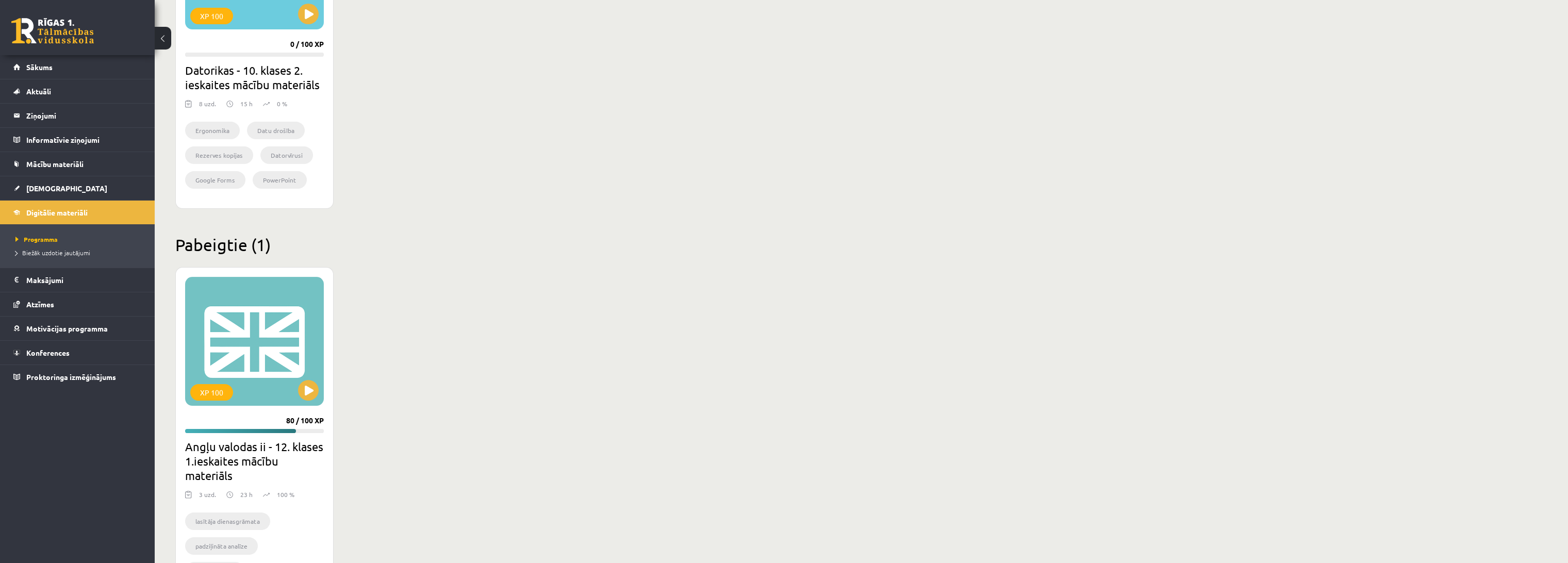
scroll to position [1128, 0]
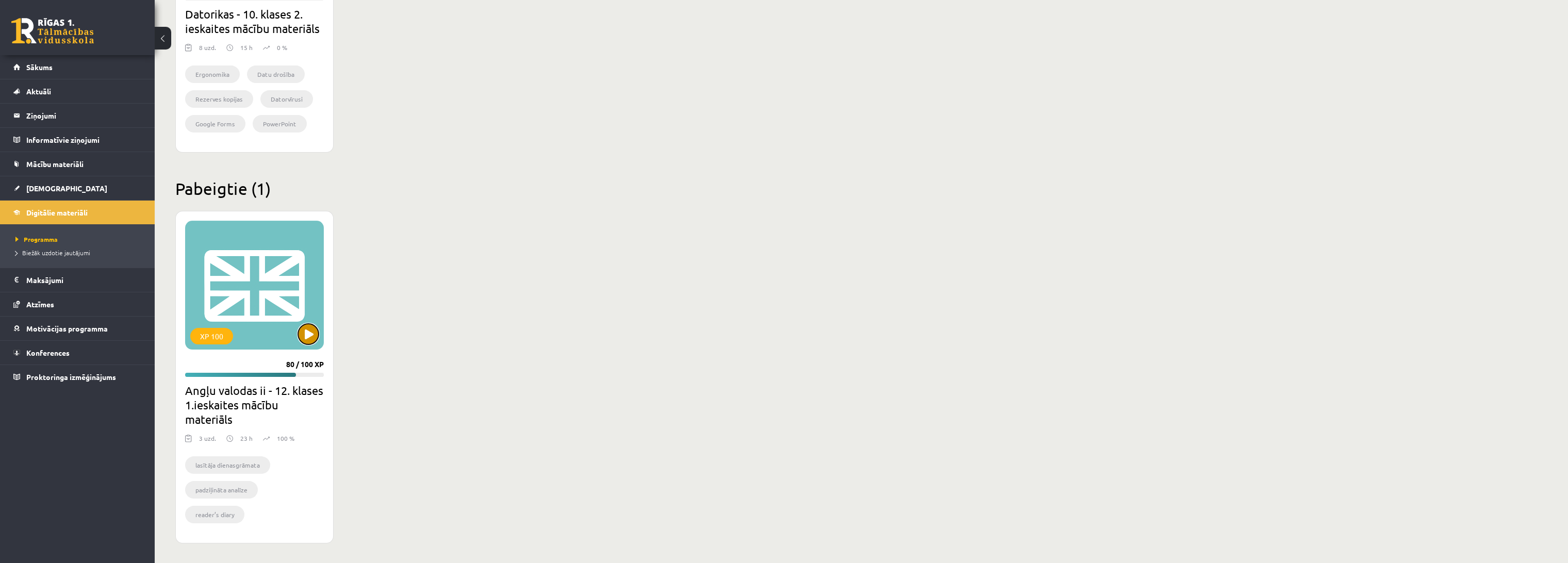
click at [310, 331] on button at bounding box center [308, 333] width 20 height 20
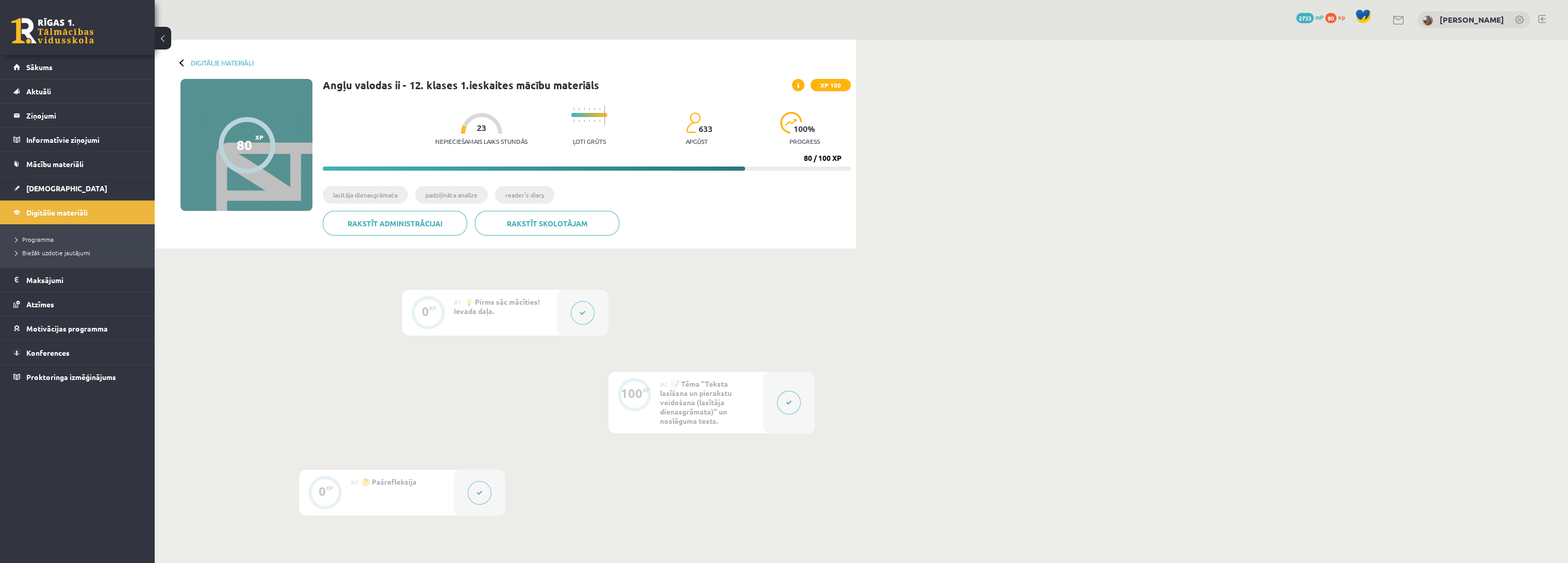
click at [578, 311] on button at bounding box center [582, 313] width 24 height 24
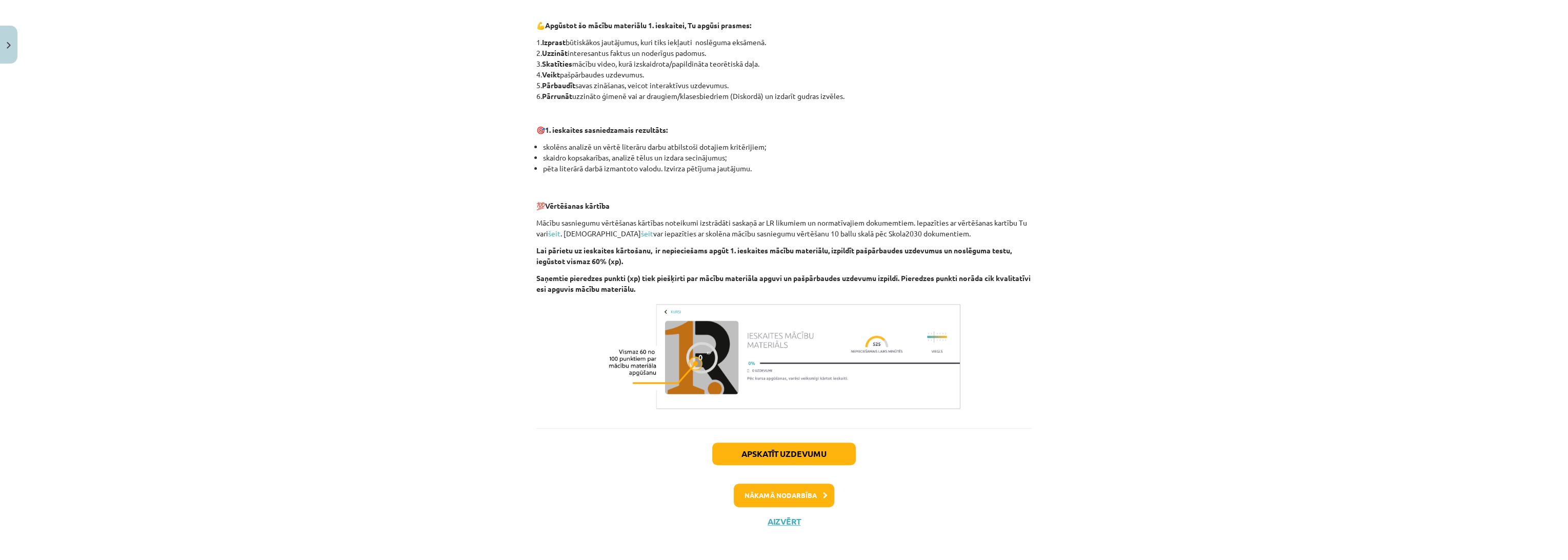
scroll to position [552, 0]
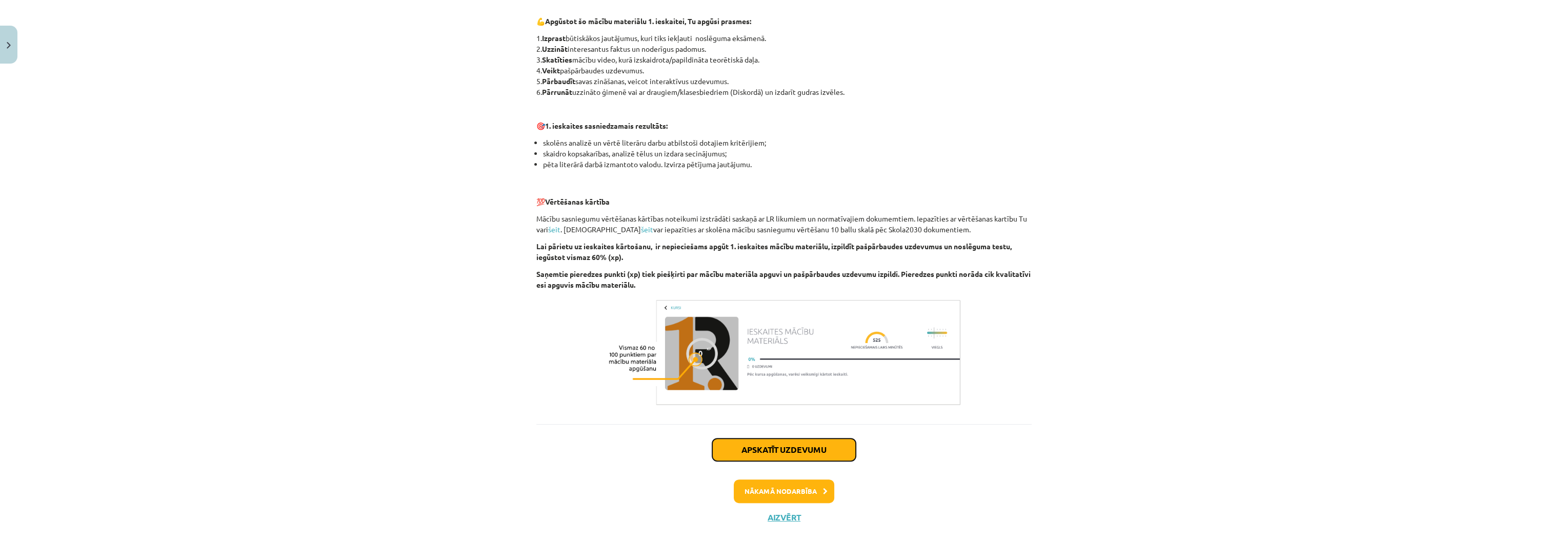
click at [807, 450] on button "Apskatīt uzdevumu" at bounding box center [783, 450] width 143 height 23
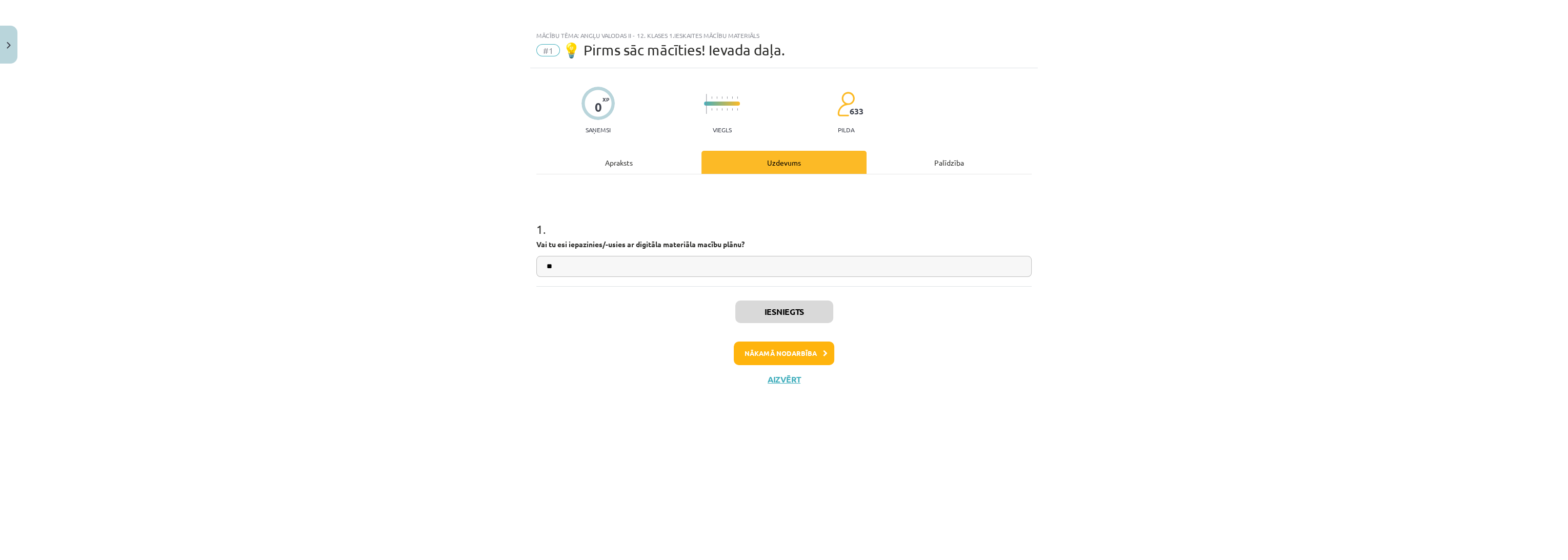
scroll to position [0, 0]
click at [797, 357] on button "Nākamā nodarbība" at bounding box center [784, 353] width 100 height 24
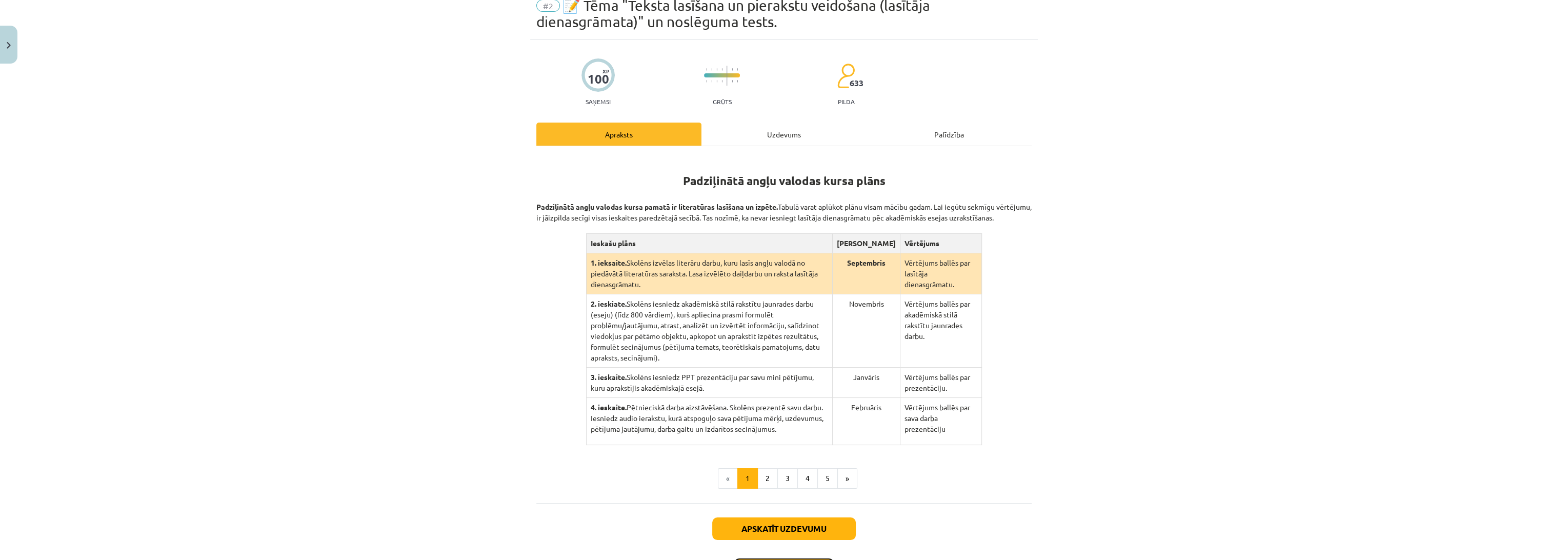
scroll to position [57, 0]
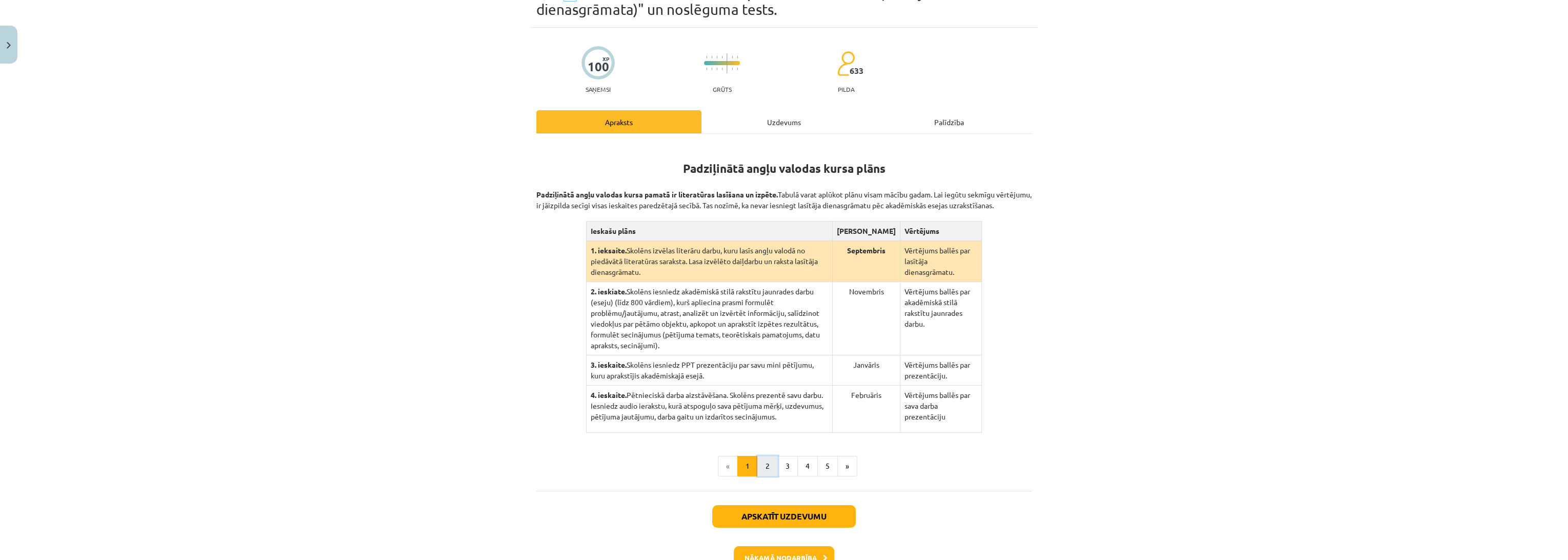
click at [761, 456] on button "2" at bounding box center [767, 466] width 20 height 20
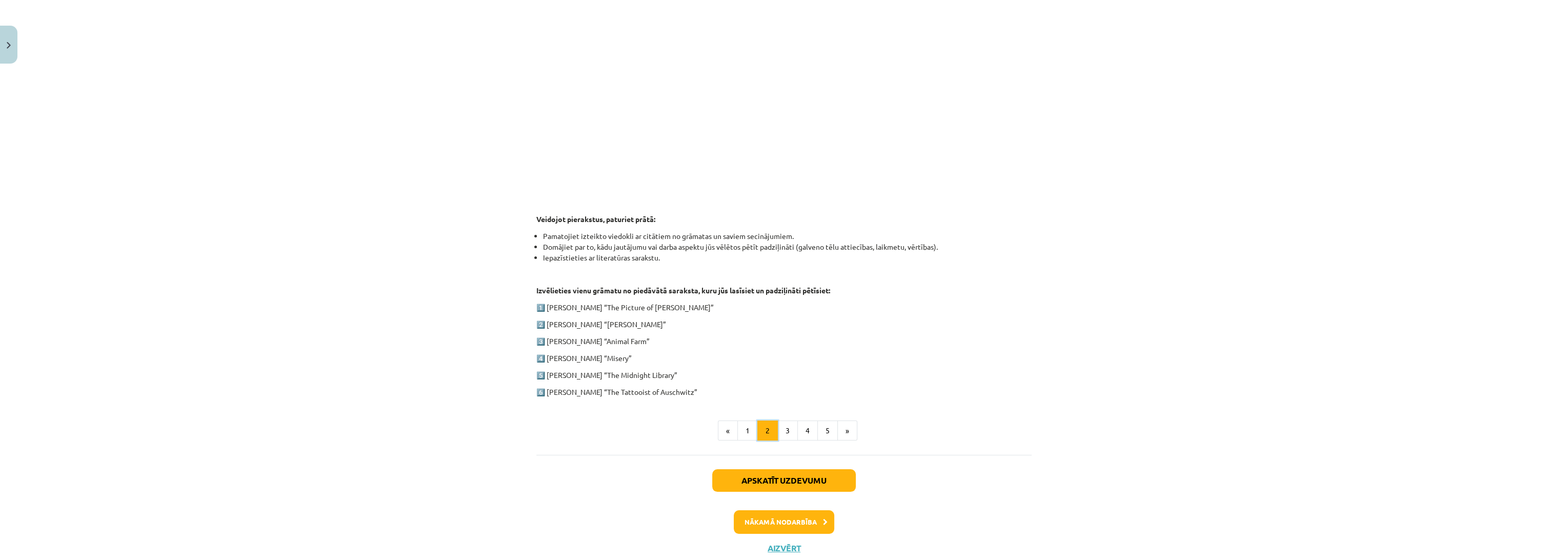
scroll to position [300, 0]
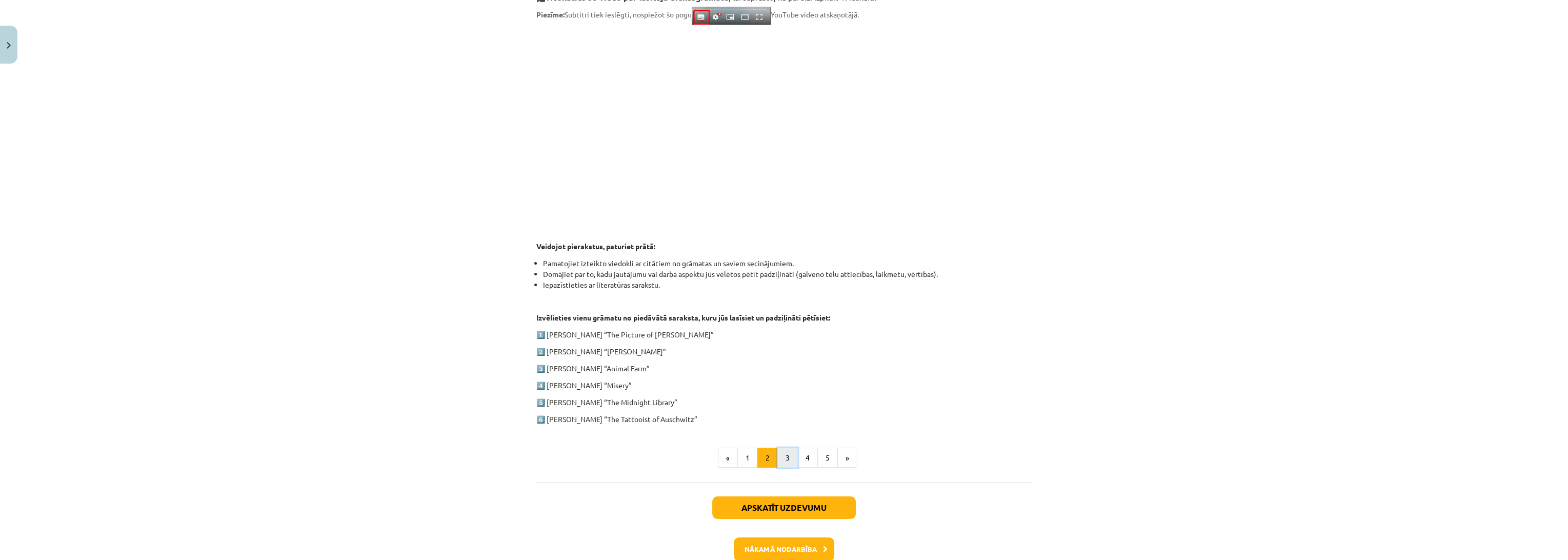
click at [784, 459] on button "3" at bounding box center [788, 457] width 20 height 20
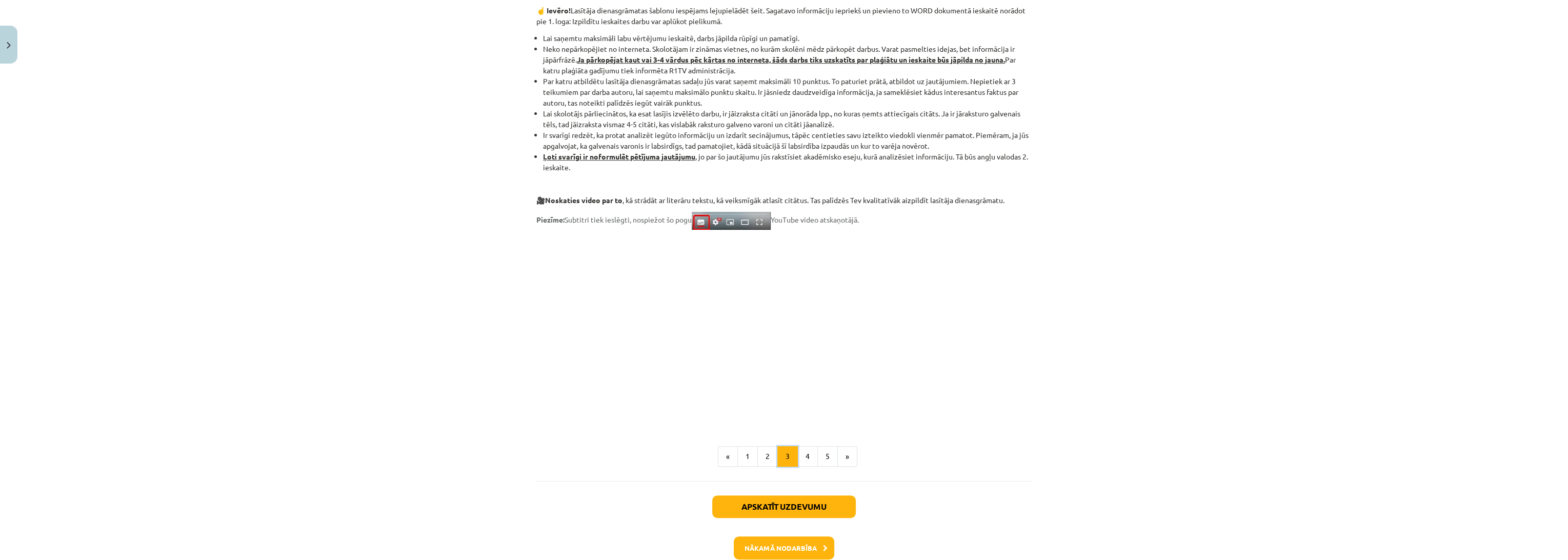
scroll to position [656, 0]
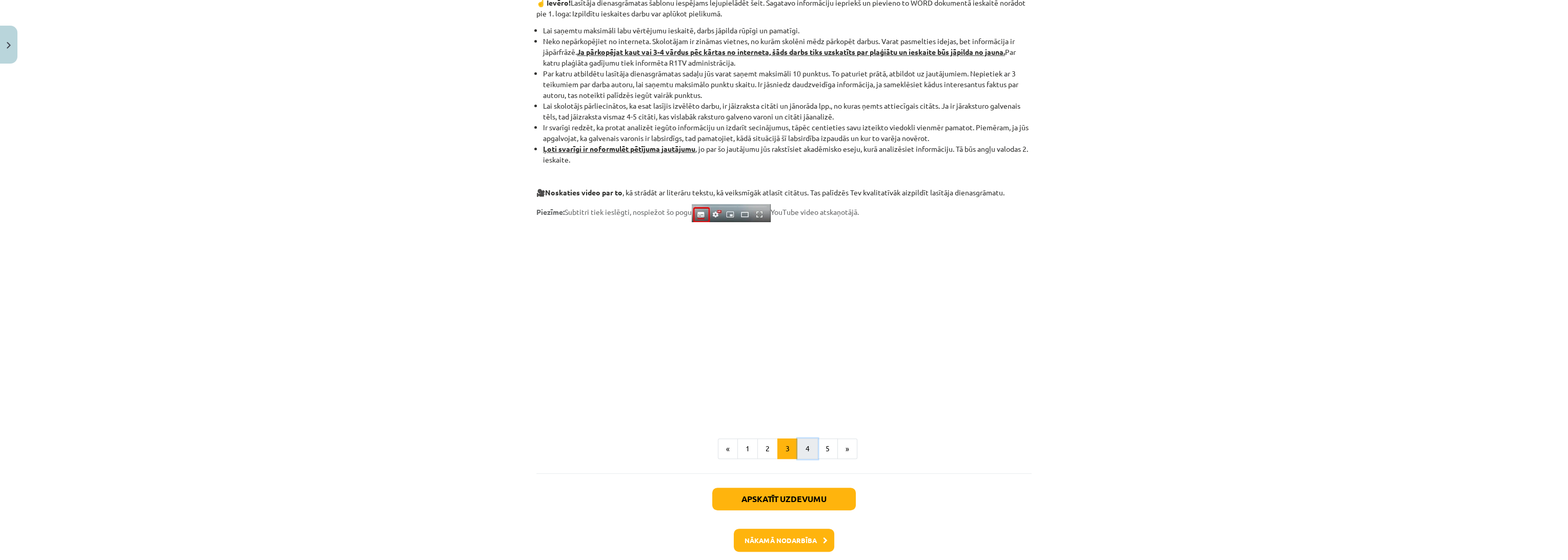
click at [805, 449] on button "4" at bounding box center [807, 448] width 20 height 20
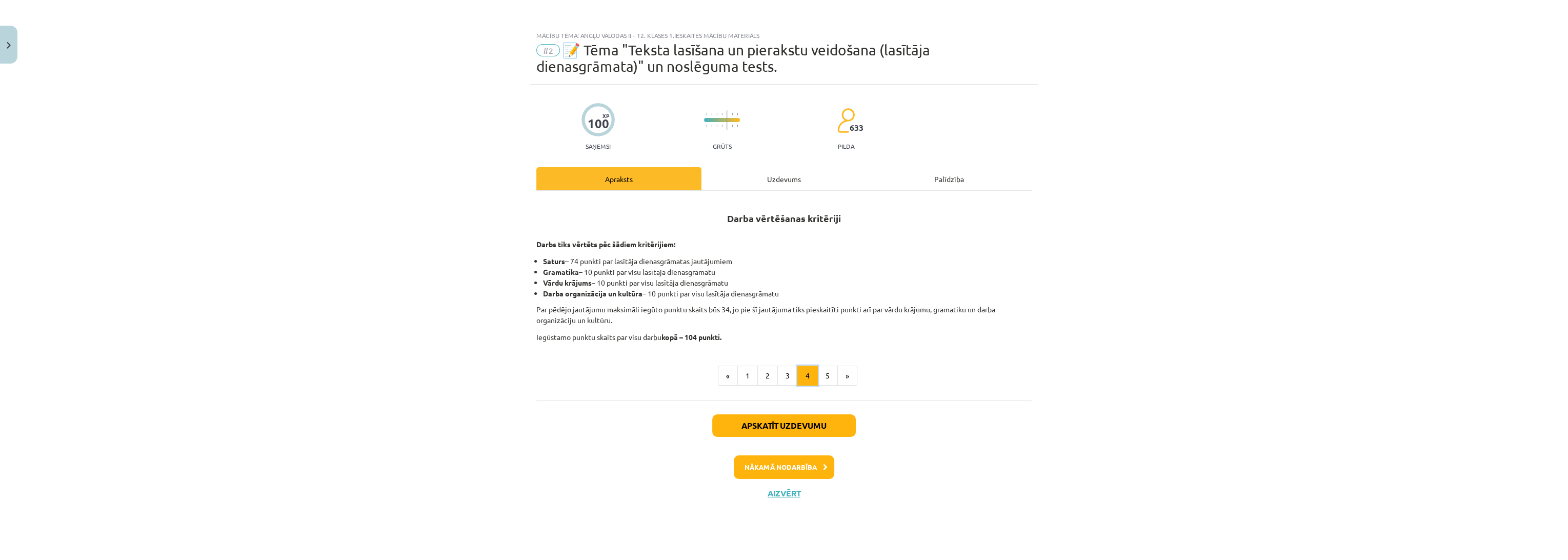
scroll to position [0, 0]
click at [829, 378] on button "5" at bounding box center [827, 375] width 20 height 20
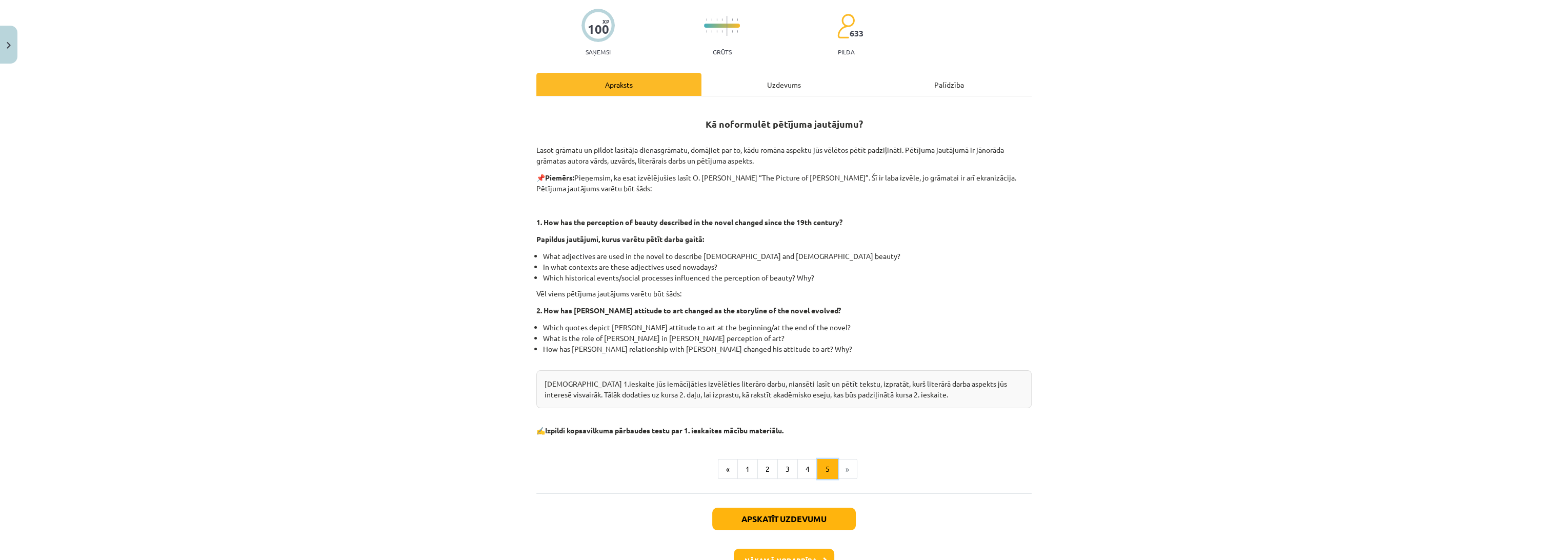
scroll to position [114, 0]
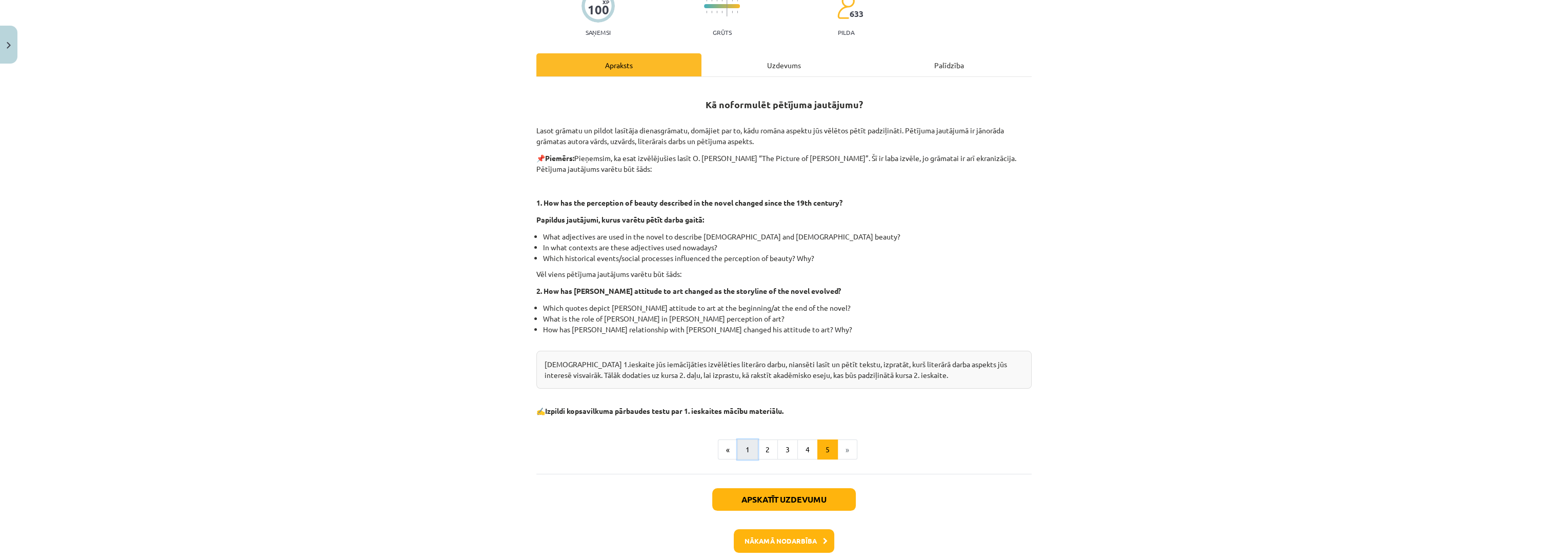
click at [739, 450] on button "1" at bounding box center [747, 449] width 20 height 20
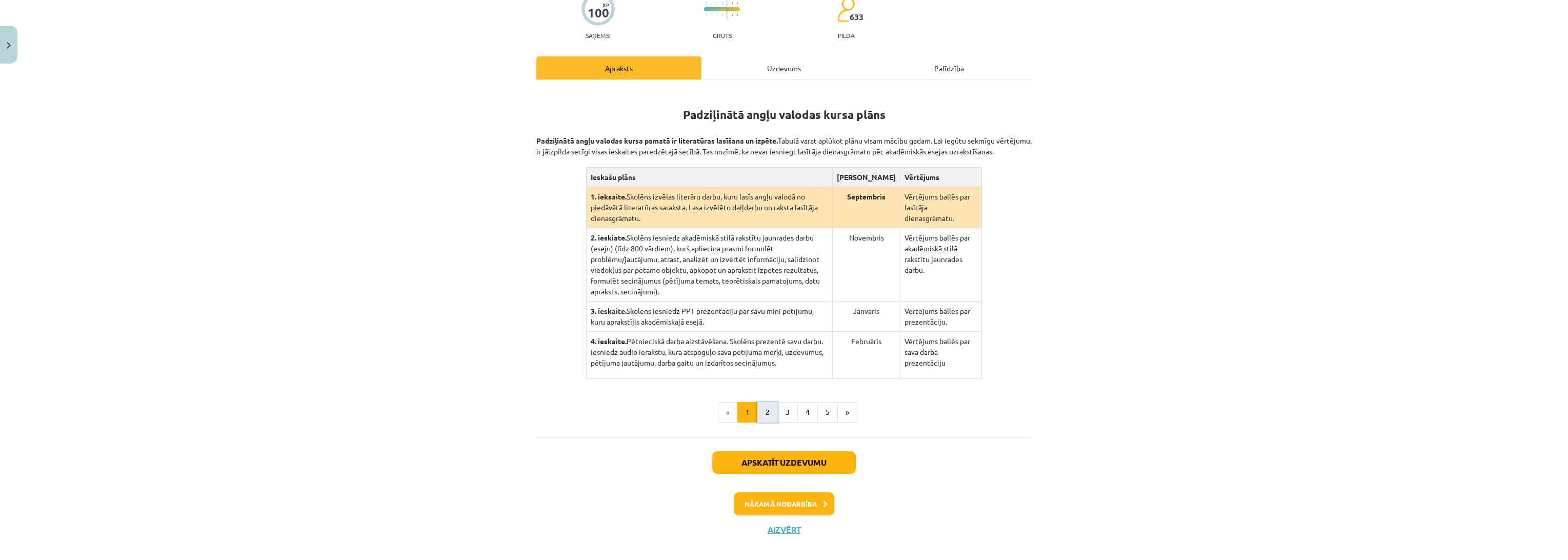
click at [764, 402] on button "2" at bounding box center [767, 411] width 20 height 20
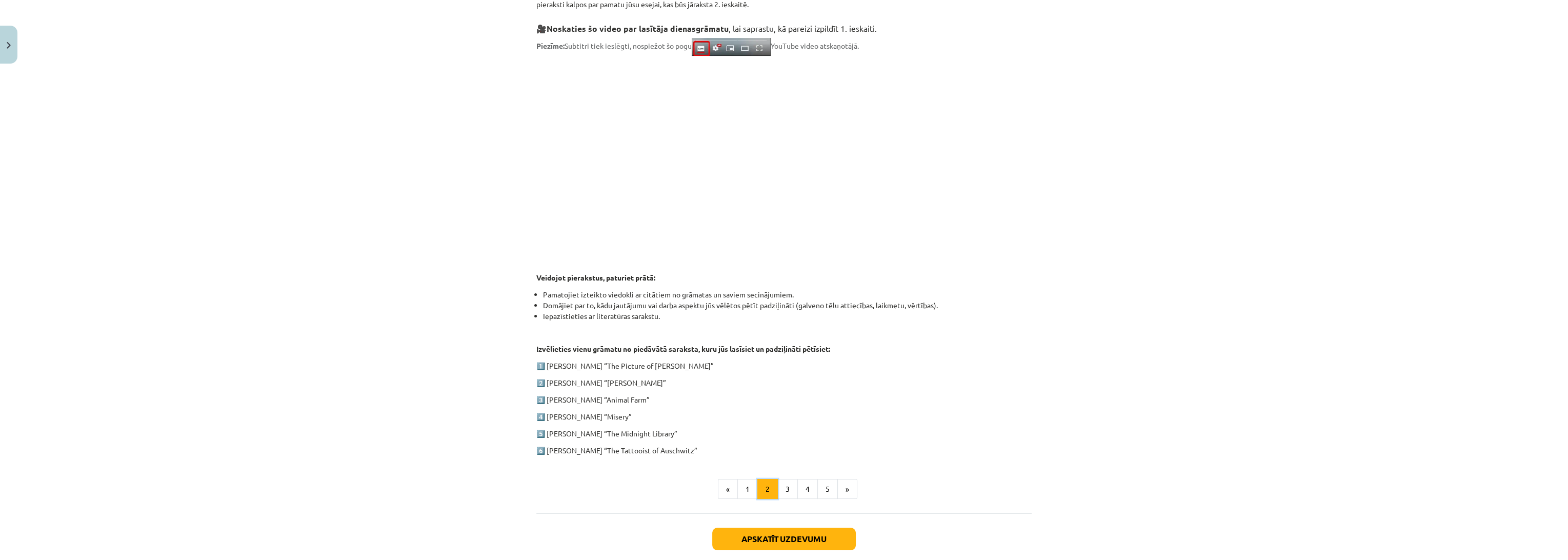
scroll to position [282, 0]
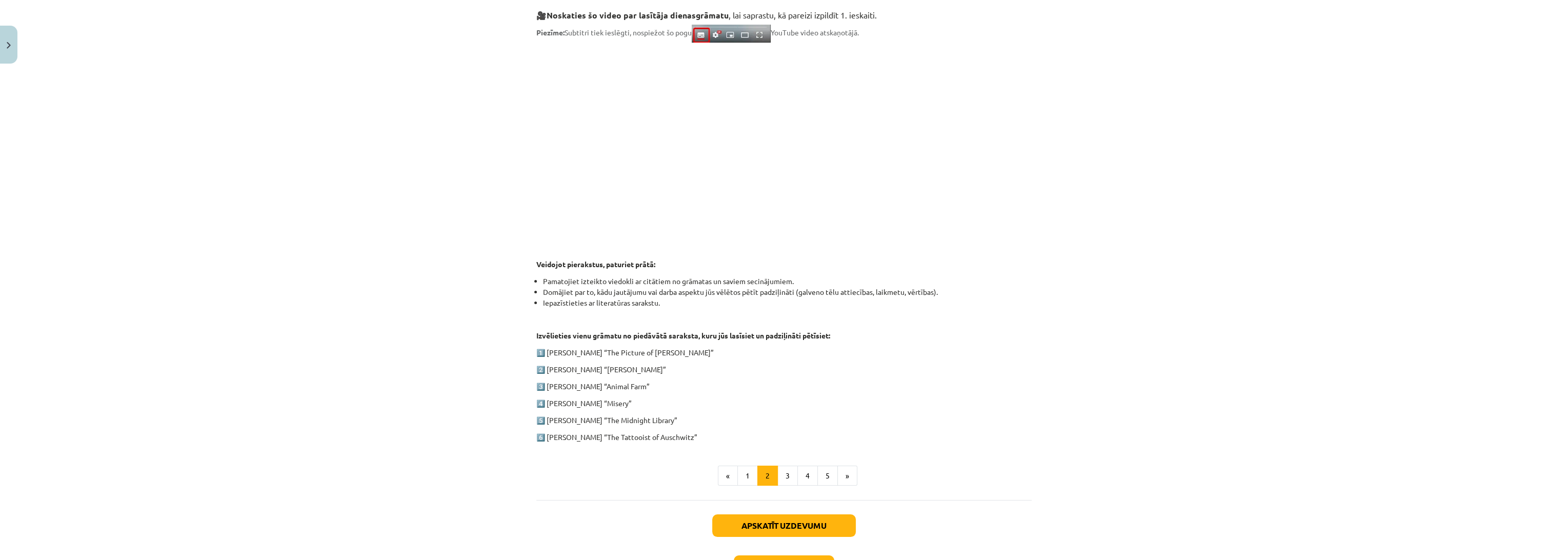
drag, startPoint x: 693, startPoint y: 435, endPoint x: 527, endPoint y: 352, distance: 185.6
click at [530, 352] on div "100 XP Saņemsi Grūts 633 pilda Apraksts Uzdevums Palīdzība 1. ieskaite angļu va…" at bounding box center [784, 207] width 508 height 809
copy div "1️⃣ [PERSON_NAME] “The Picture of [PERSON_NAME]” 2️⃣ [PERSON_NAME] “[PERSON_NAM…"
click at [480, 300] on div "Mācību tēma: Angļu valodas ii - 12. klases 1.ieskaites mācību materiāls #2 📝 Tē…" at bounding box center [784, 280] width 1568 height 560
click at [783, 475] on button "3" at bounding box center [788, 476] width 20 height 20
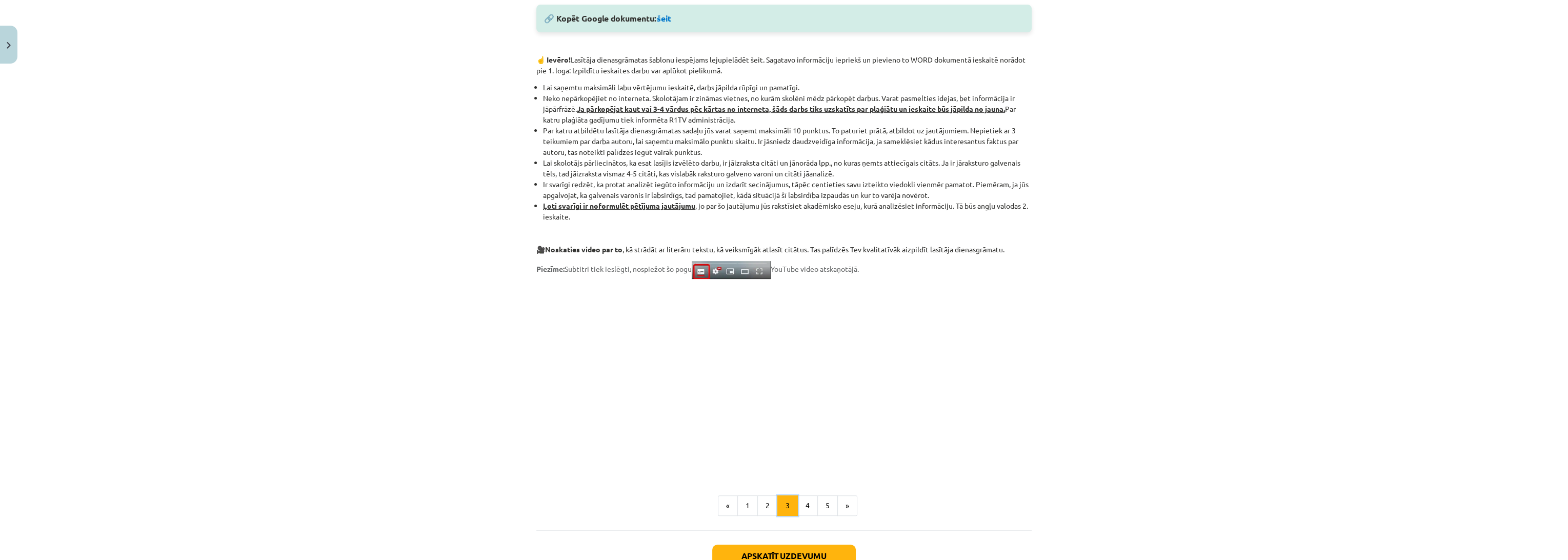
scroll to position [705, 0]
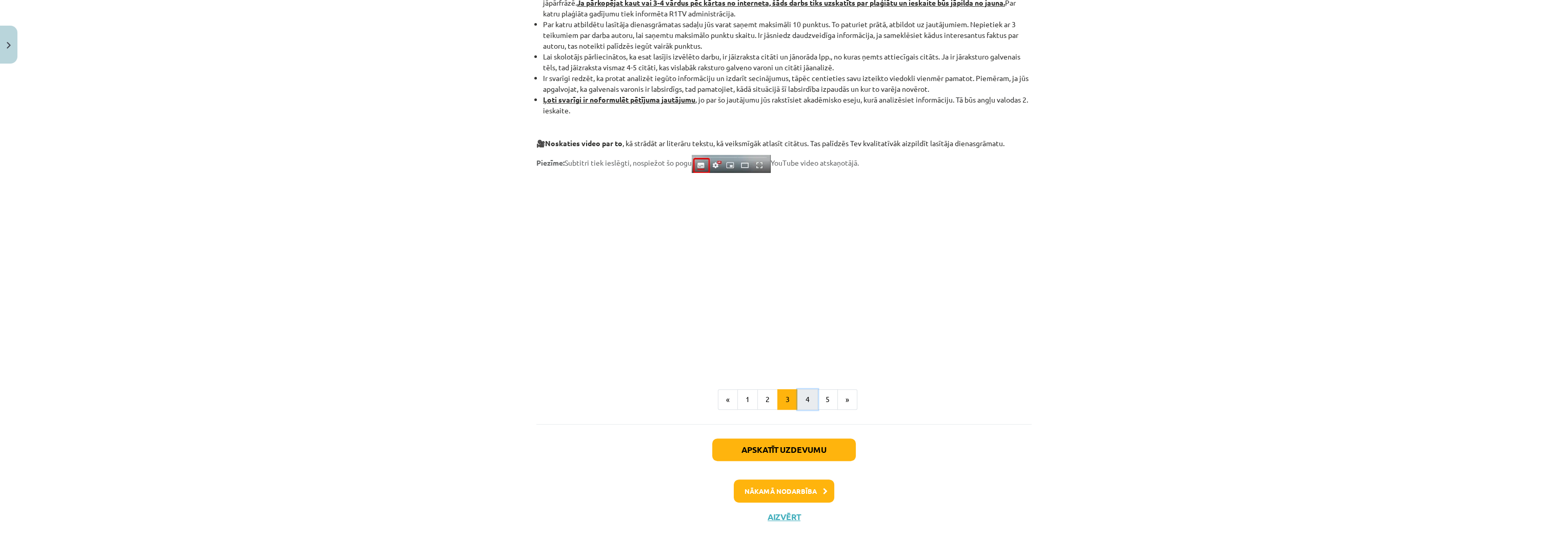
click at [797, 399] on button "4" at bounding box center [807, 399] width 20 height 20
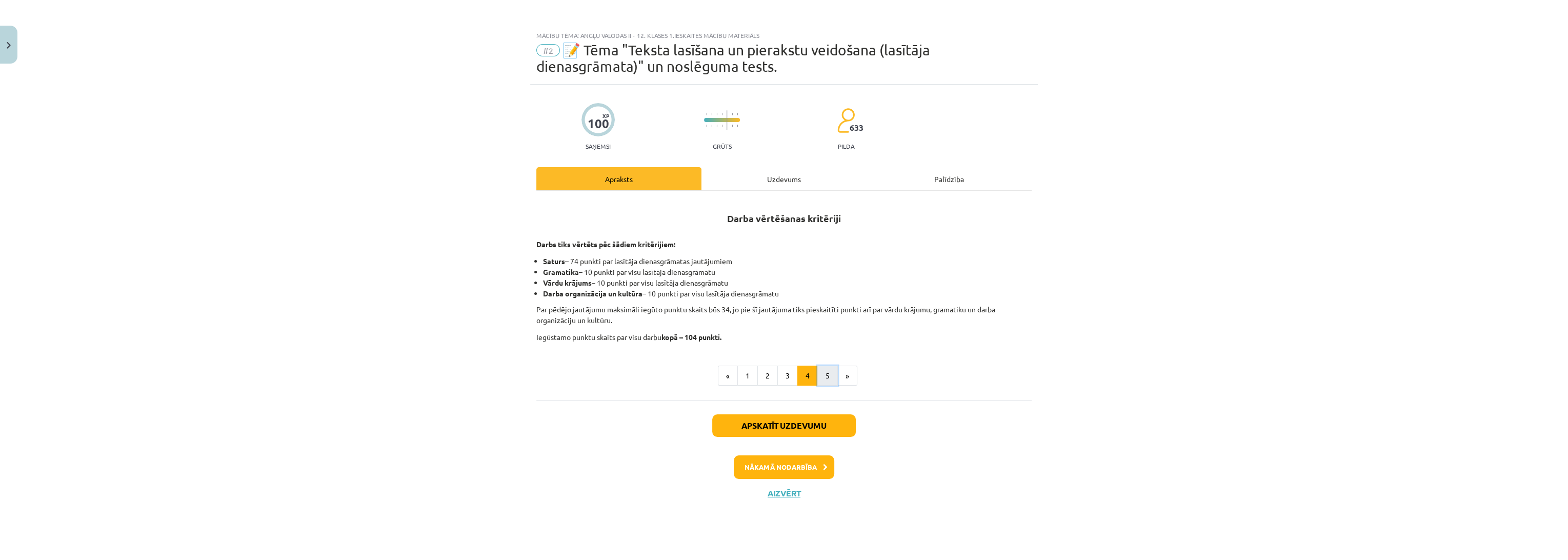
click at [824, 371] on button "5" at bounding box center [827, 375] width 20 height 20
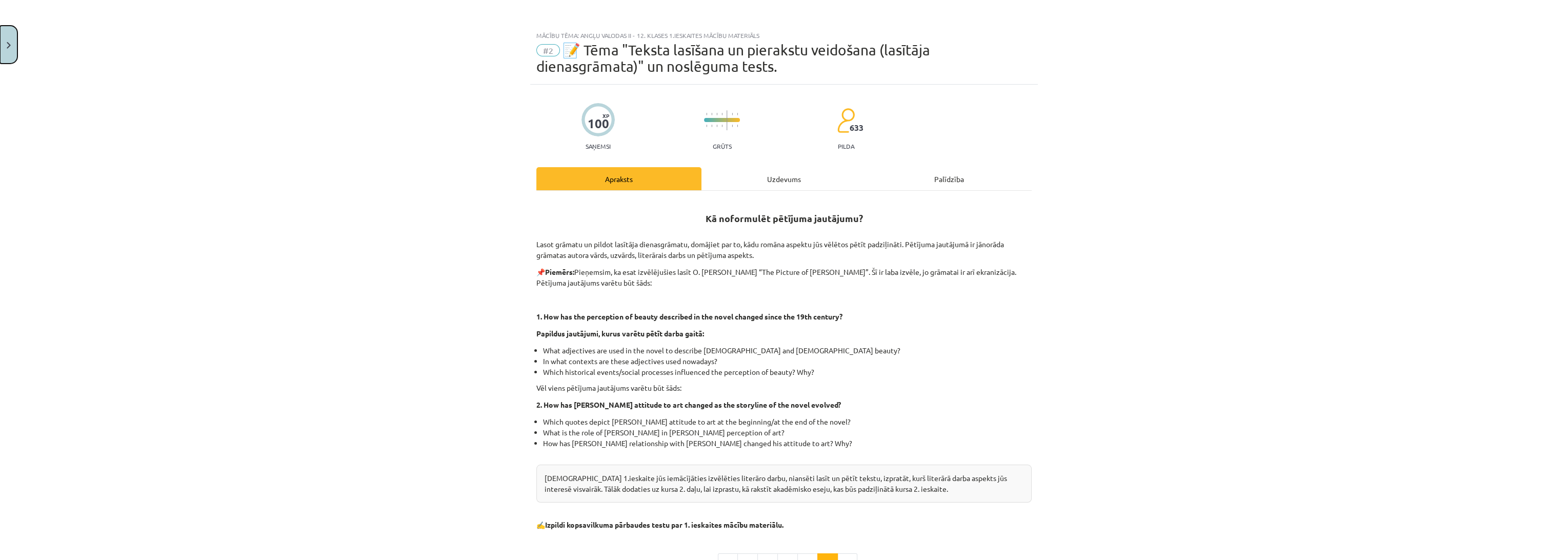
click at [4, 44] on button "Close" at bounding box center [9, 44] width 18 height 38
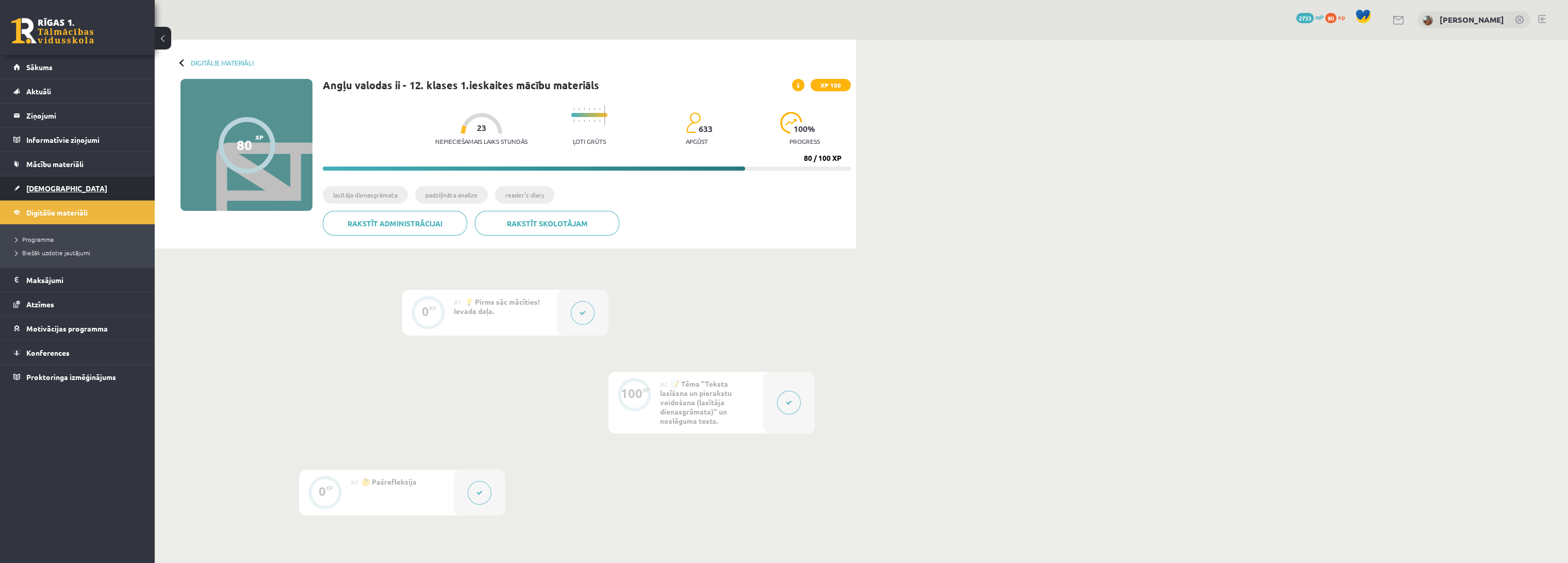
click at [45, 193] on link "[DEMOGRAPHIC_DATA]" at bounding box center [77, 188] width 128 height 24
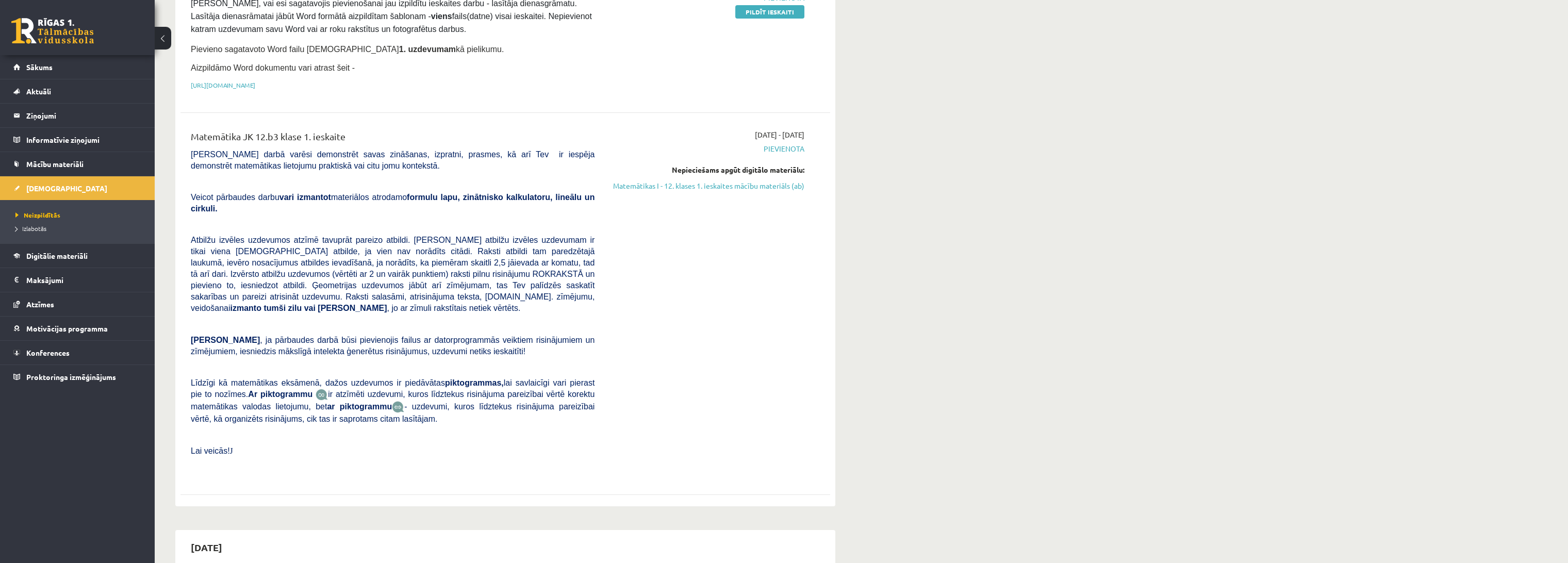
scroll to position [57, 0]
